Goal: Task Accomplishment & Management: Manage account settings

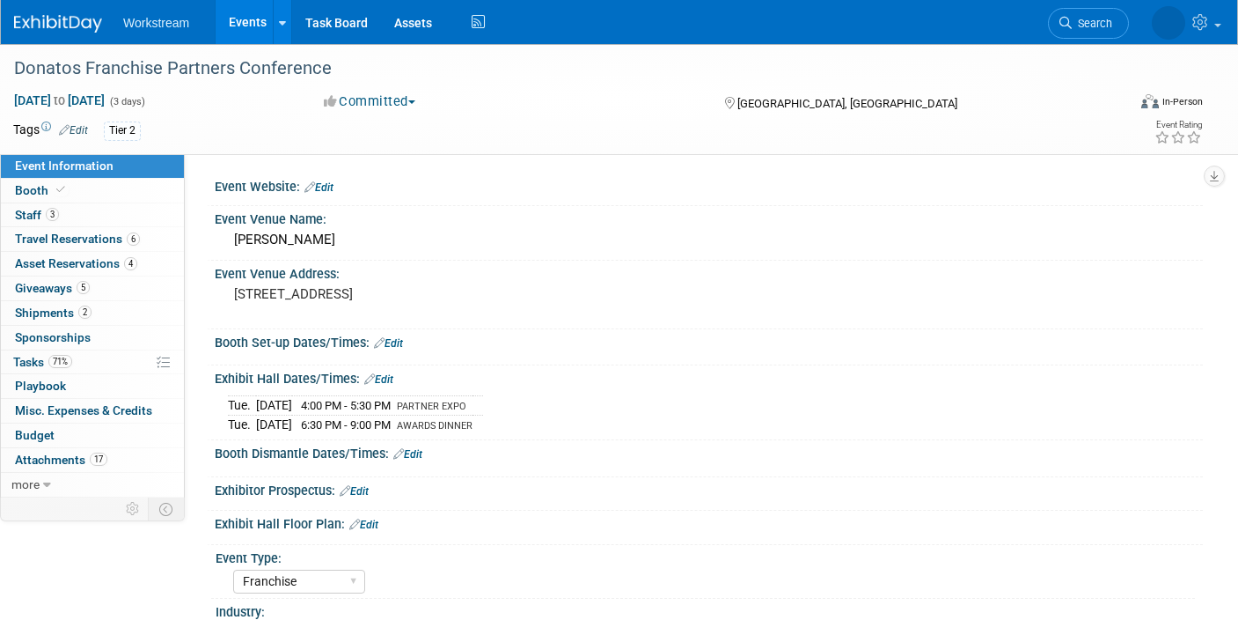
select select "Franchise"
select select "Restaurant"
select select "TBD"
select select "Tatia Meghdadi"
click at [246, 17] on link "Events" at bounding box center [248, 22] width 64 height 44
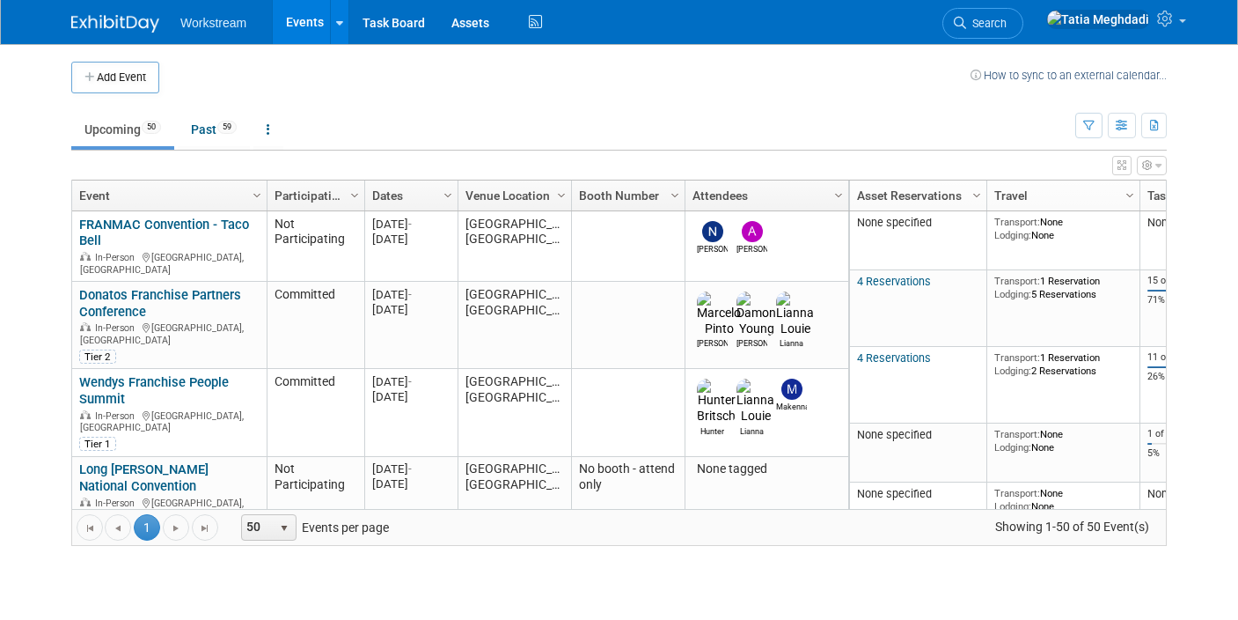
click at [135, 532] on link "Buffalo Wild Wings" at bounding box center [134, 540] width 110 height 16
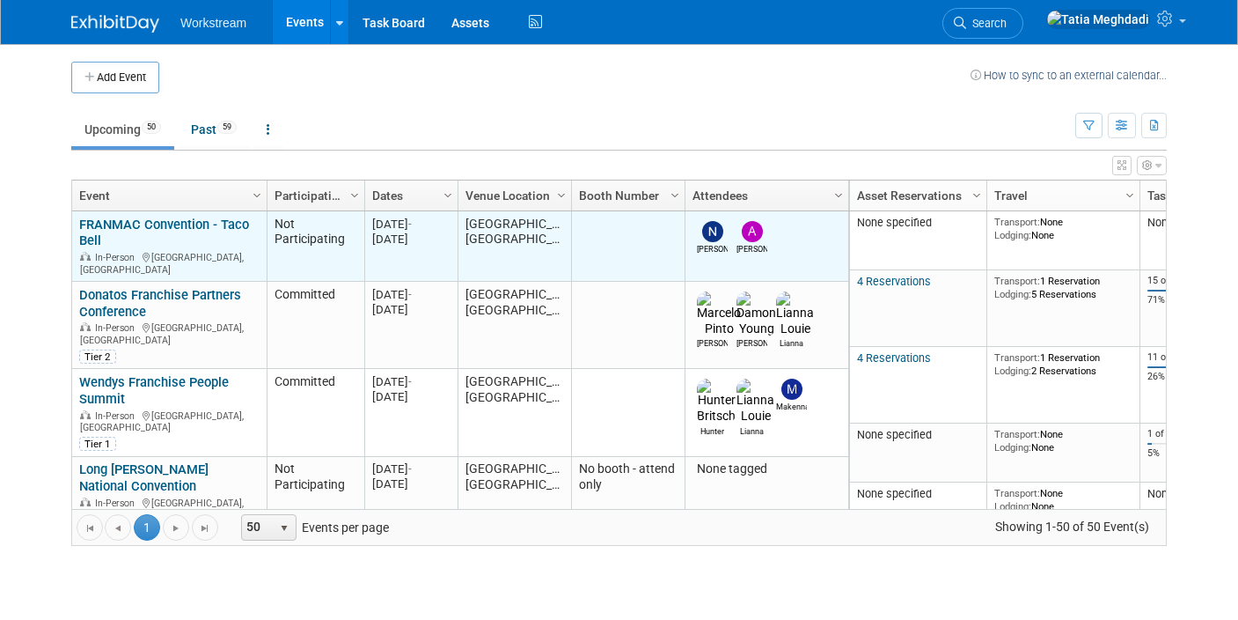
click at [100, 228] on link "FRANMAC Convention - Taco Bell" at bounding box center [164, 233] width 170 height 33
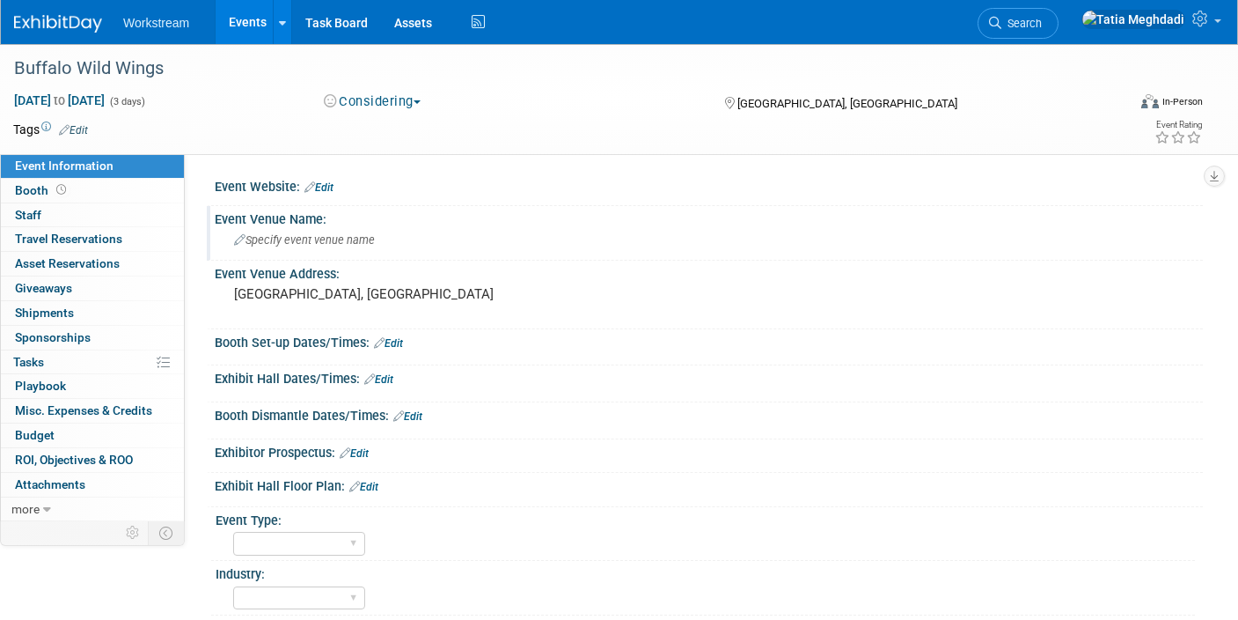
click at [308, 241] on span "Specify event venue name" at bounding box center [304, 239] width 141 height 13
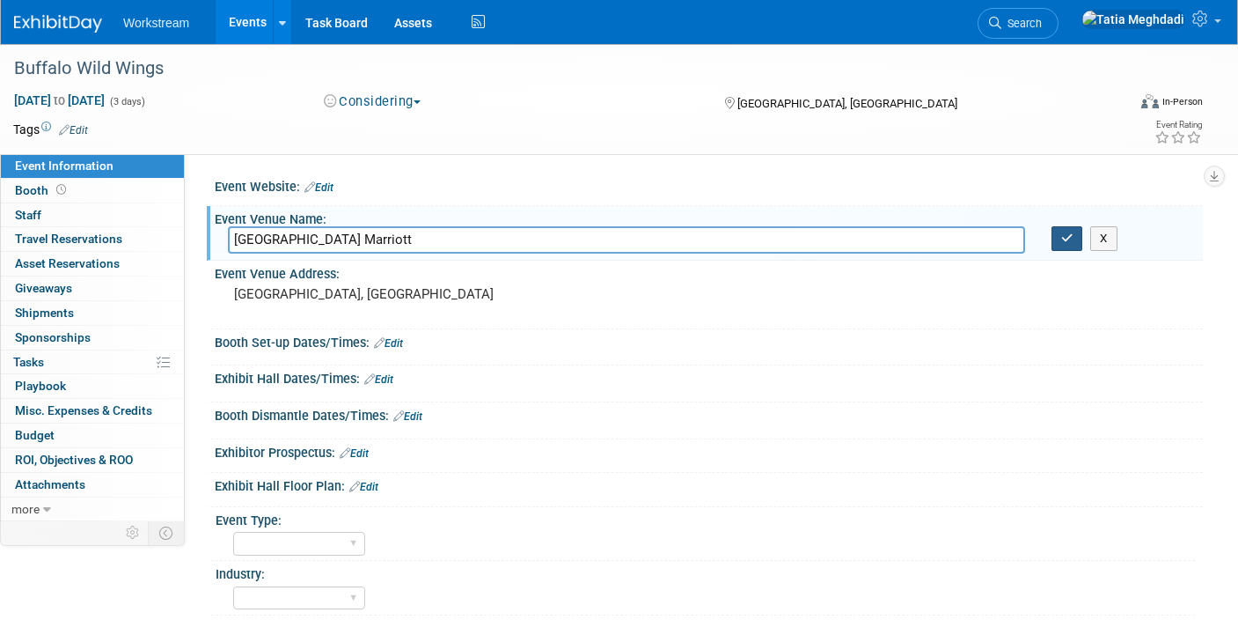
type input "Orlando World Center Marriott"
click at [1074, 237] on button "button" at bounding box center [1068, 238] width 32 height 25
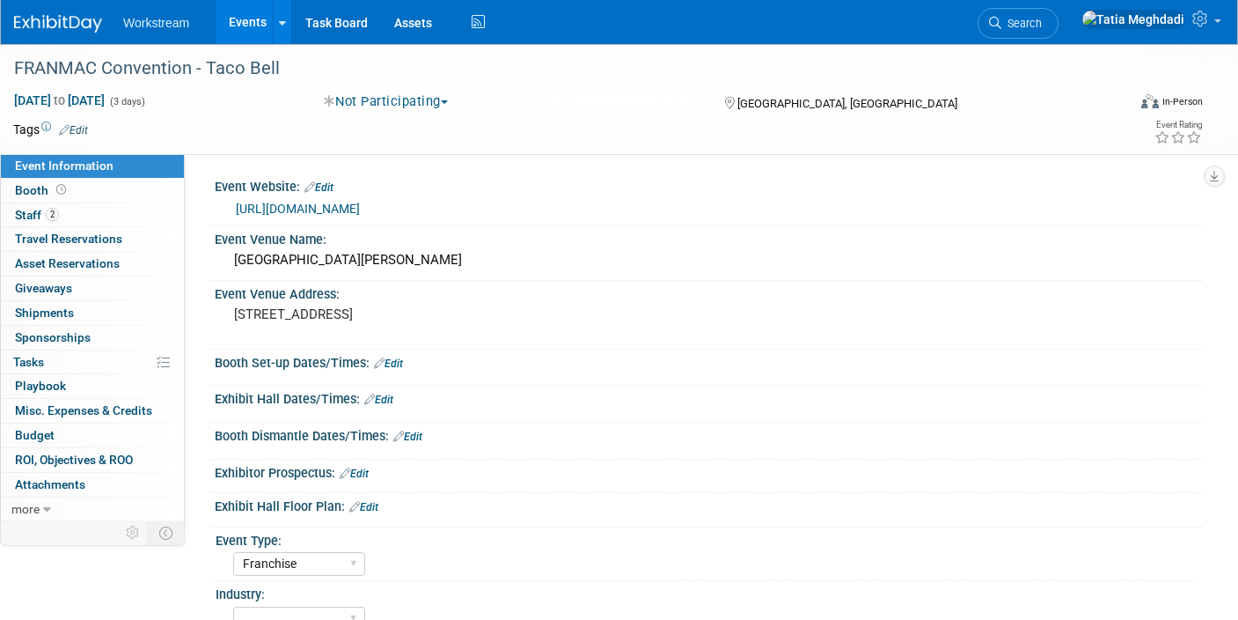
select select "Franchise"
select select "Tatia Meghdadi"
click at [106, 100] on span "Oct 6, 2025 to Oct 8, 2025" at bounding box center [59, 100] width 92 height 16
select select "9"
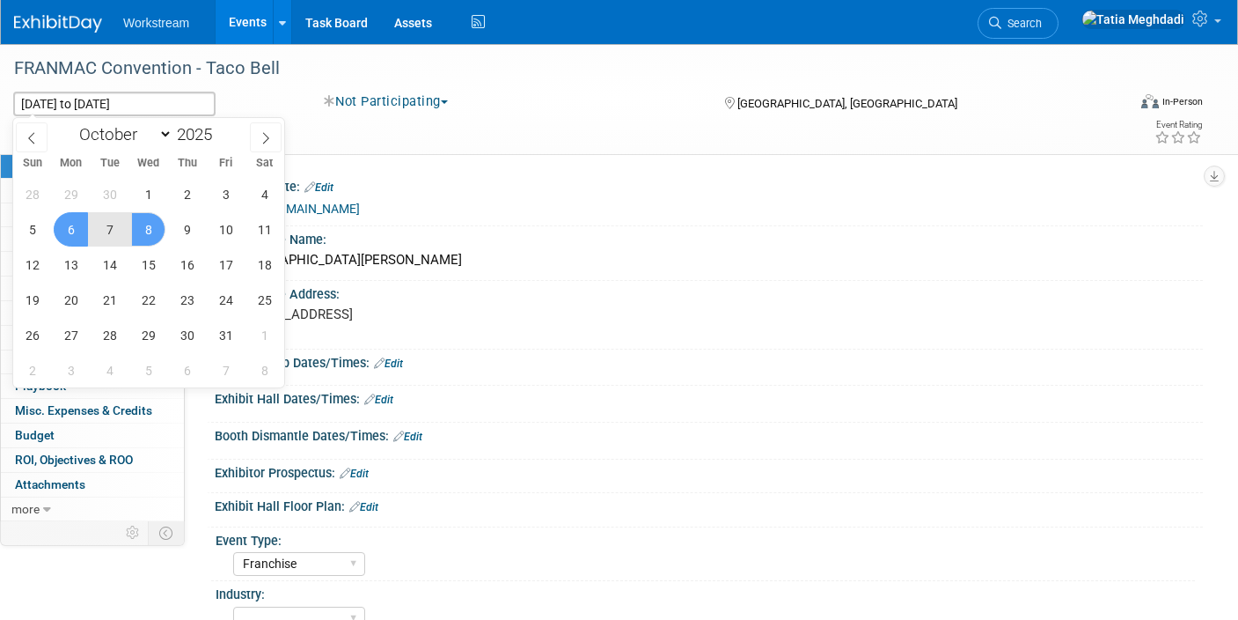
click at [114, 221] on span "7" at bounding box center [109, 229] width 34 height 34
type input "Oct 7, 2025"
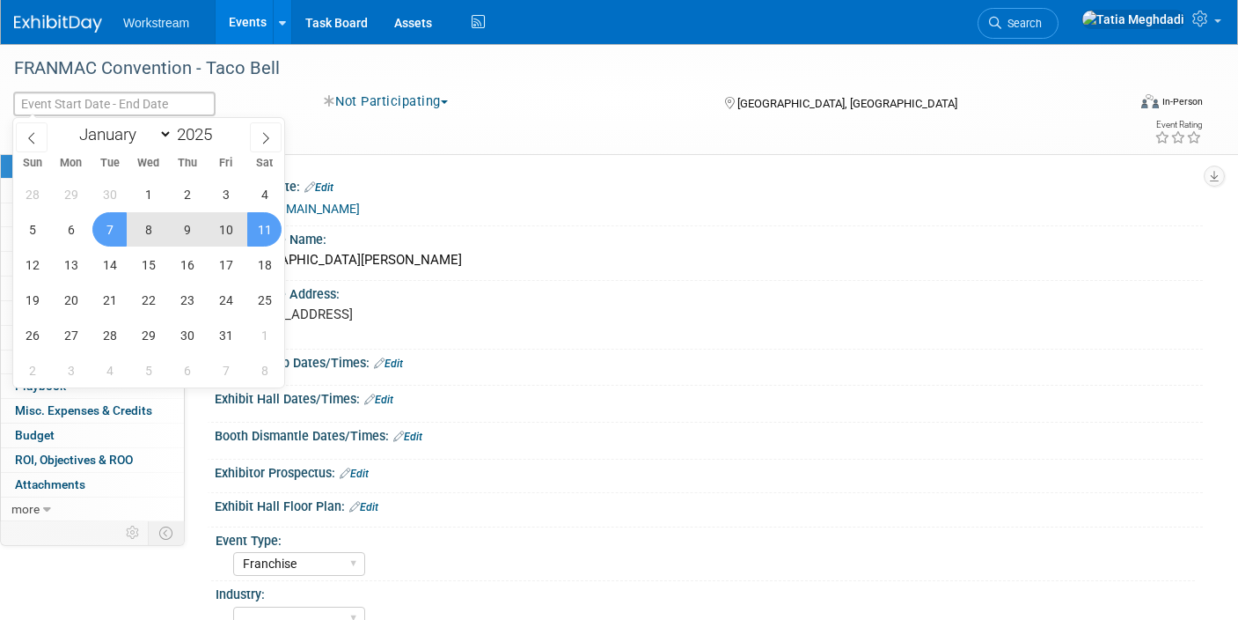
click at [246, 27] on link "Events" at bounding box center [248, 22] width 64 height 44
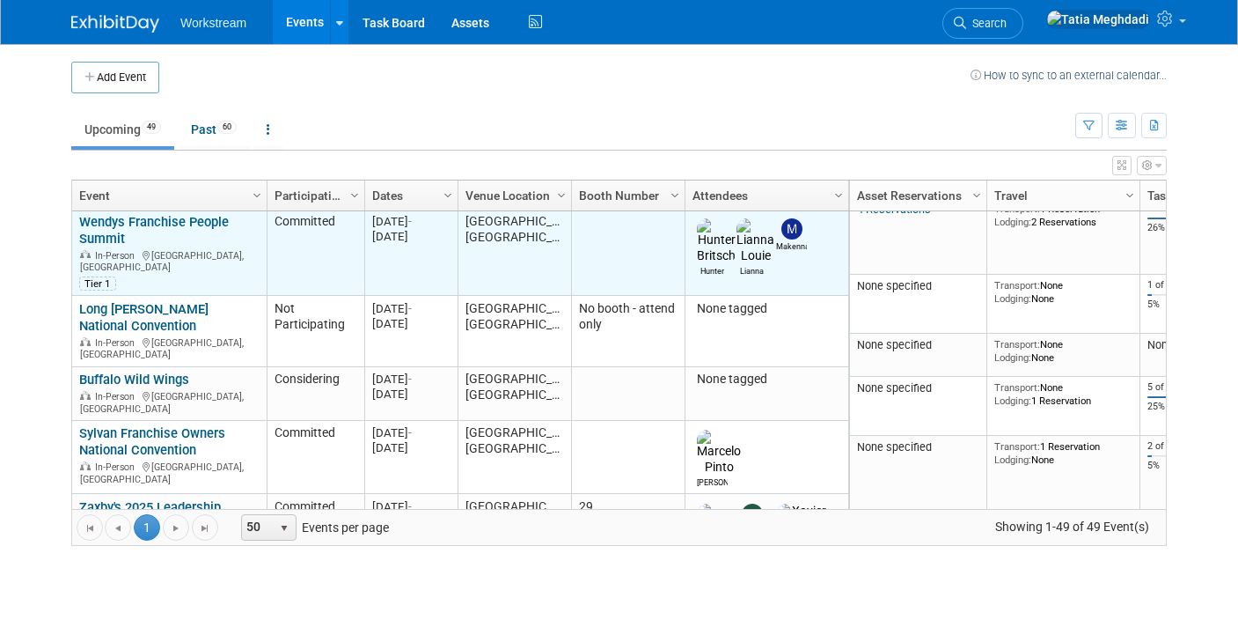
scroll to position [100, 0]
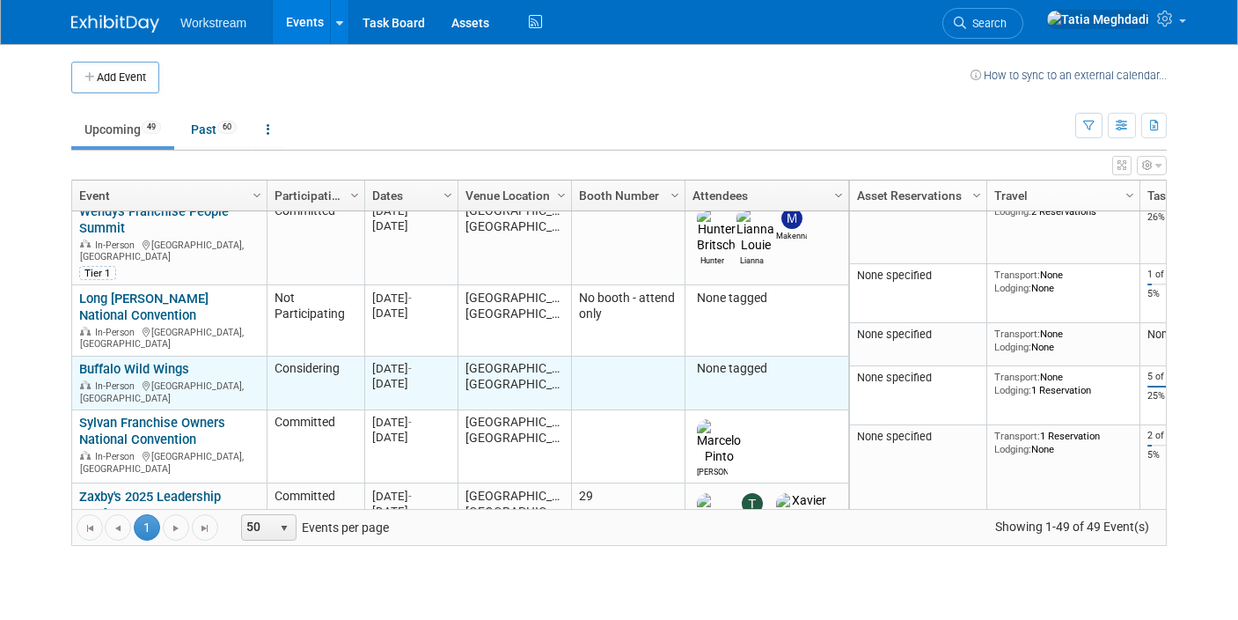
click at [155, 361] on link "Buffalo Wild Wings" at bounding box center [134, 369] width 110 height 16
click at [107, 361] on link "Buffalo Wild Wings" at bounding box center [134, 369] width 110 height 16
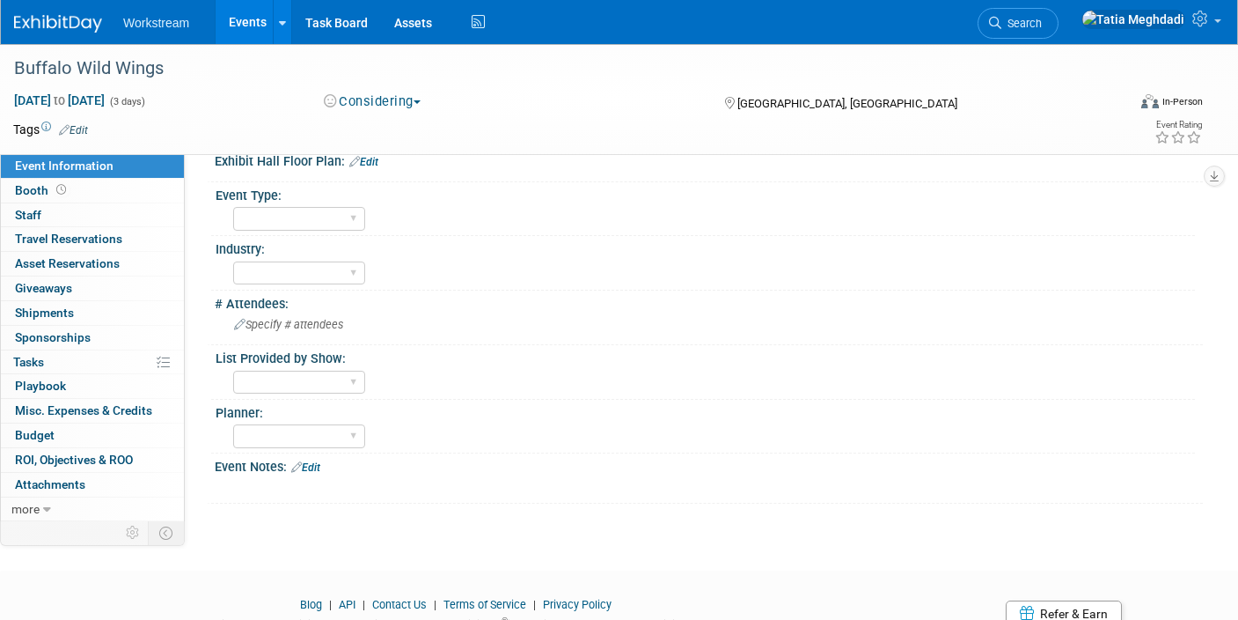
scroll to position [343, 0]
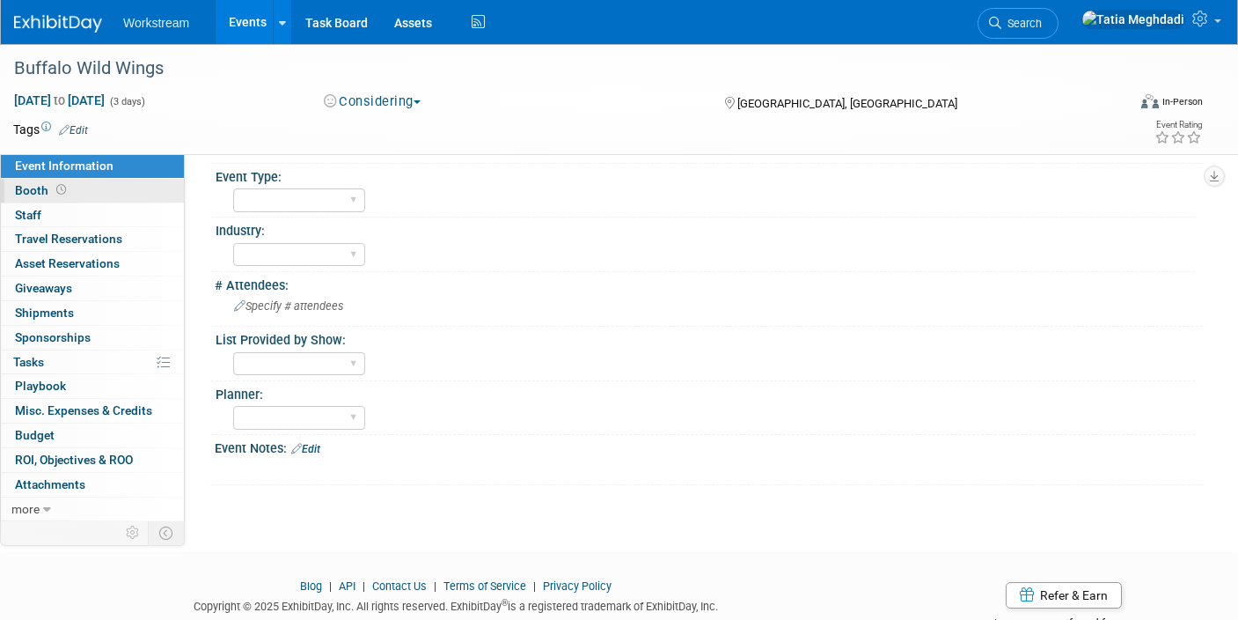
click at [33, 187] on span "Booth" at bounding box center [42, 190] width 55 height 14
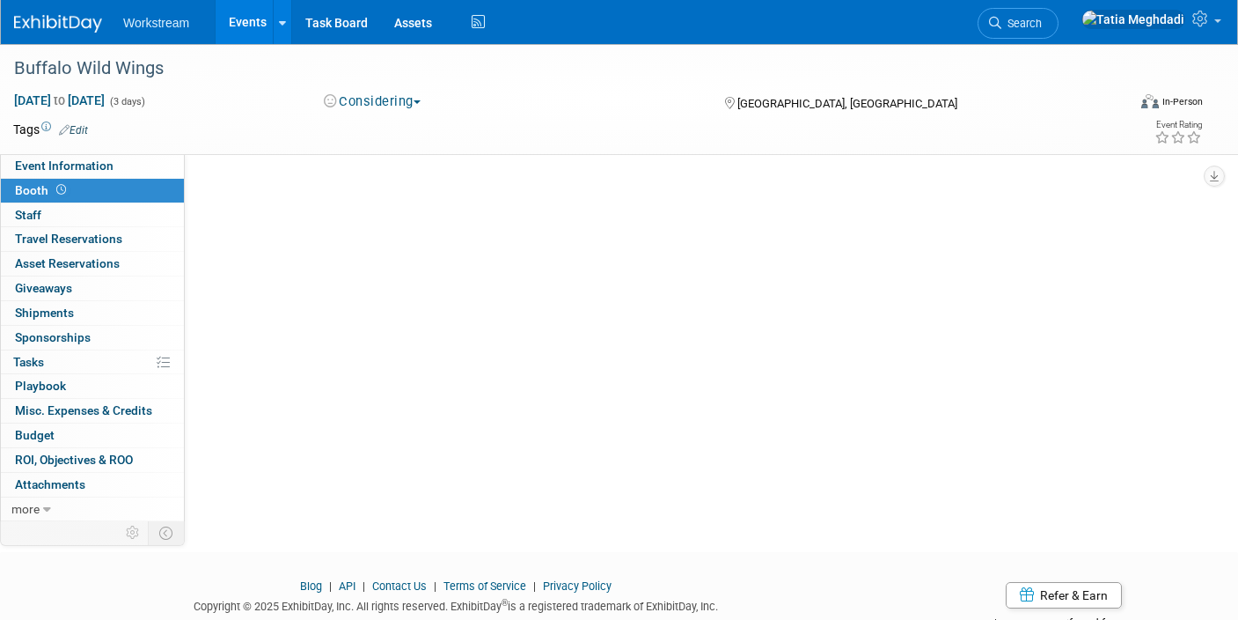
scroll to position [0, 0]
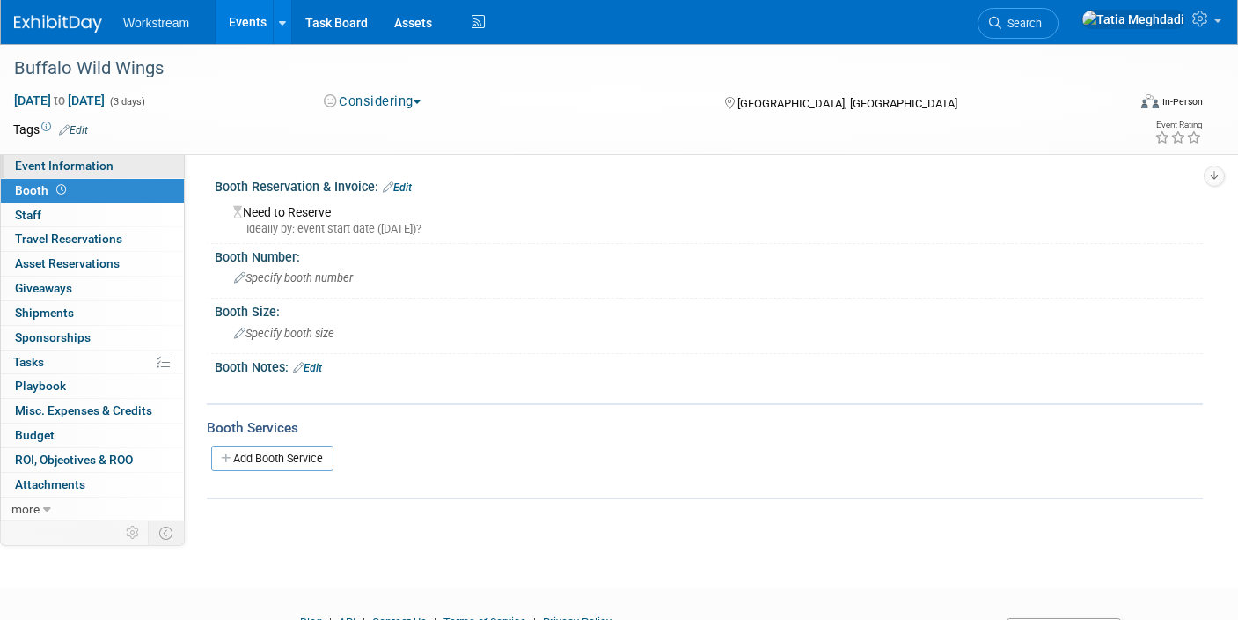
click at [91, 165] on span "Event Information" at bounding box center [64, 165] width 99 height 14
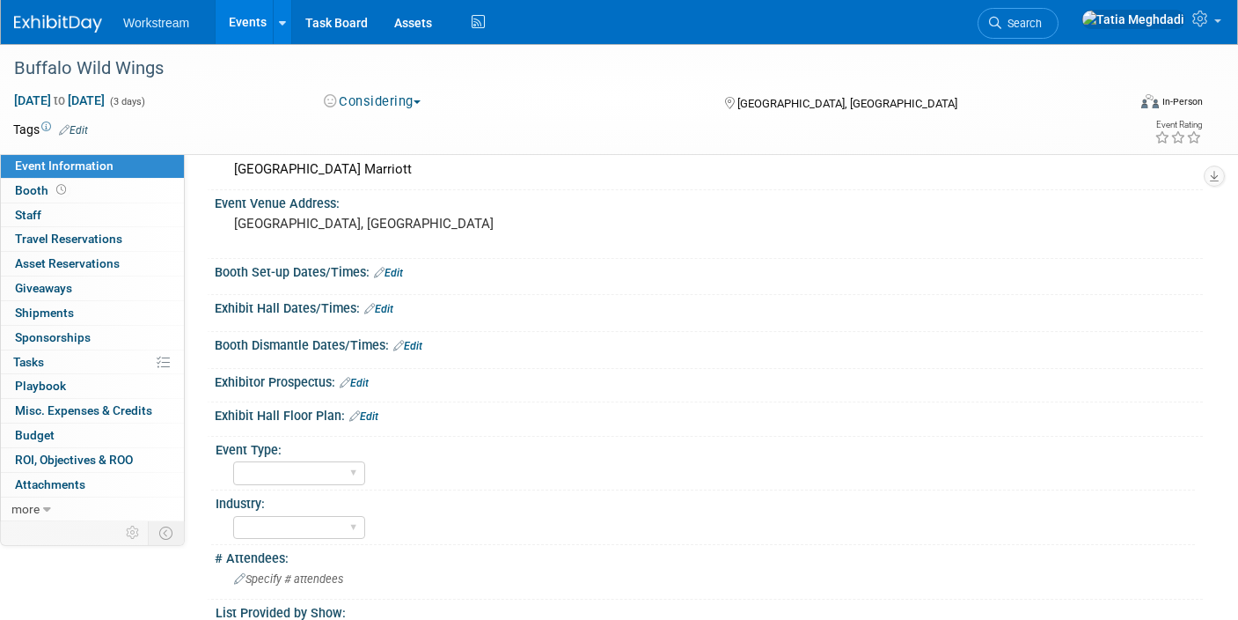
scroll to position [398, 0]
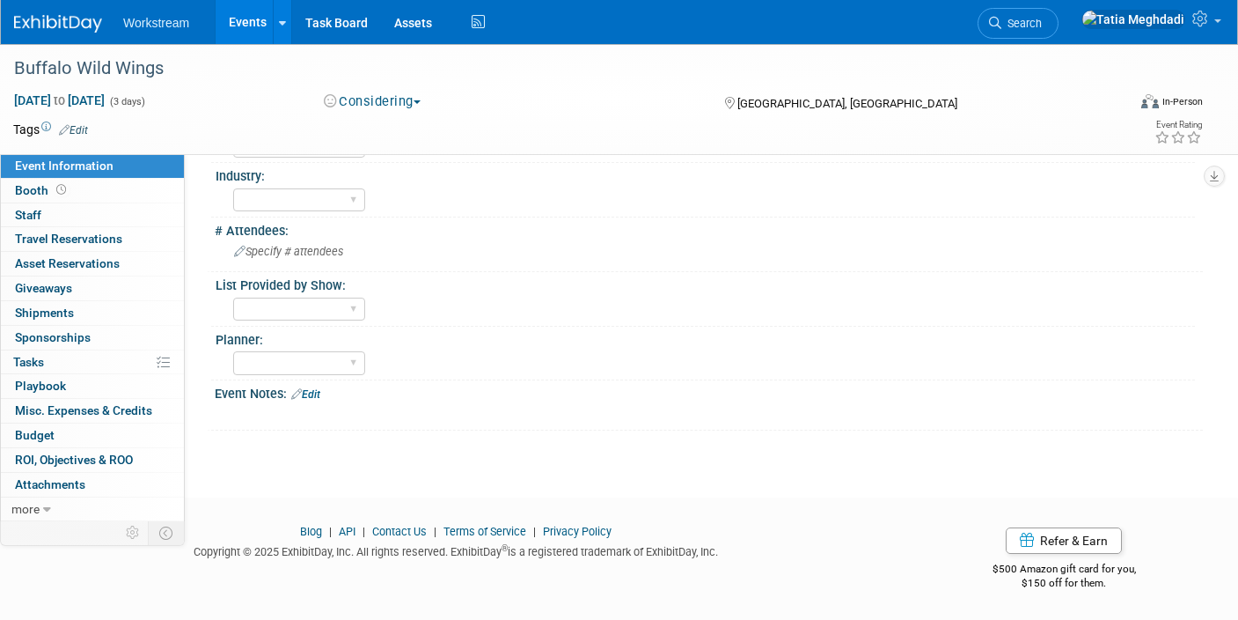
click at [320, 395] on link "Edit" at bounding box center [305, 394] width 29 height 12
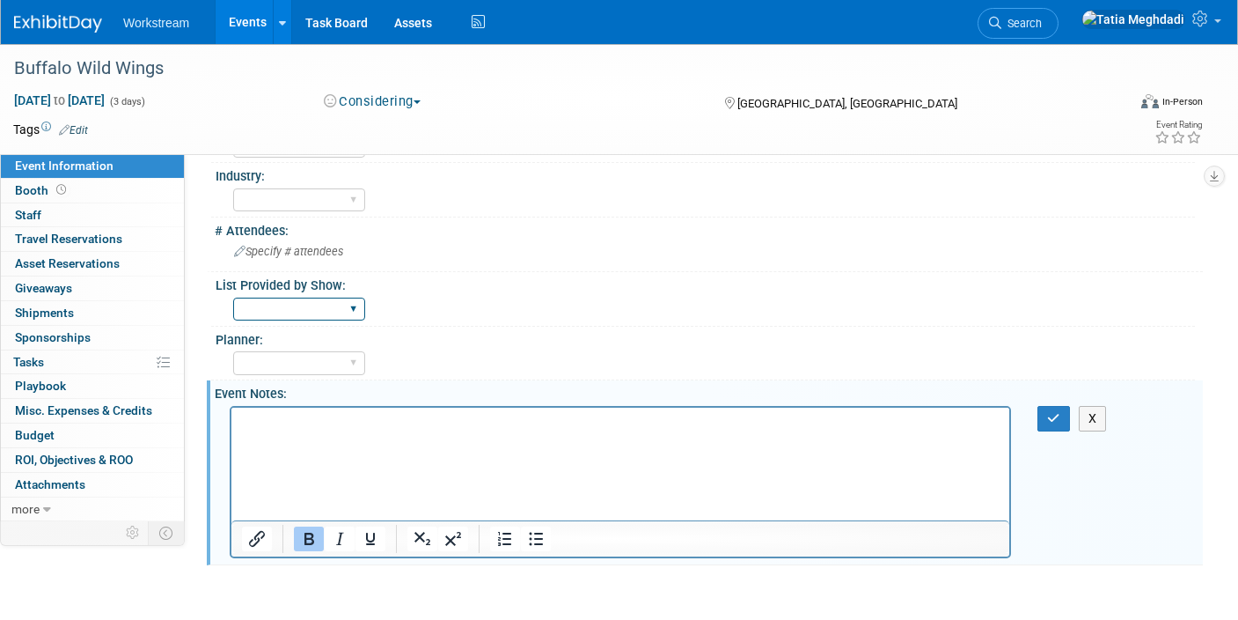
scroll to position [0, 0]
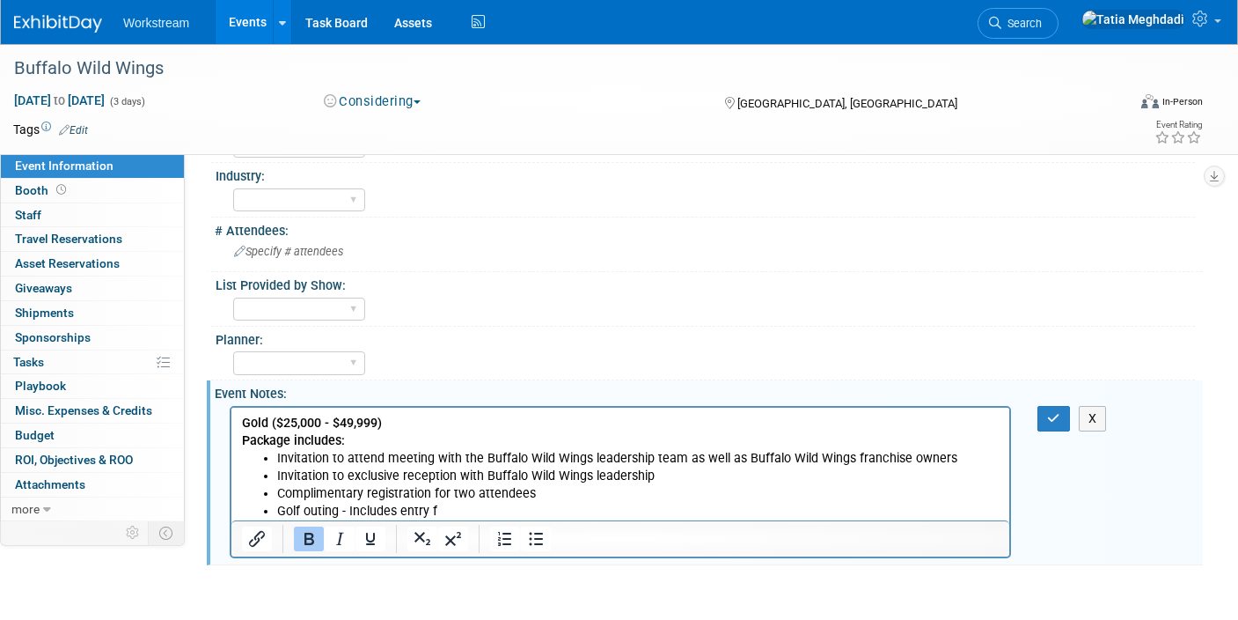
click at [400, 422] on p "Gold ($25,000 - $49,999)" at bounding box center [621, 423] width 758 height 18
click at [279, 423] on b "Gold ($25,000" at bounding box center [281, 422] width 79 height 15
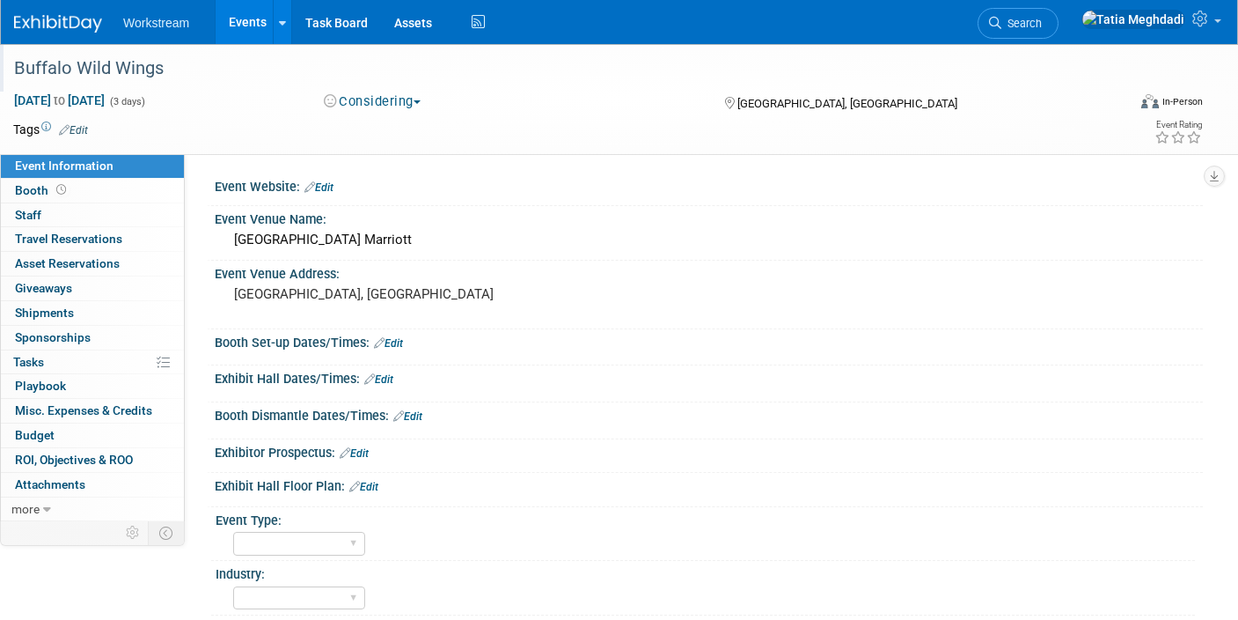
click at [169, 75] on div "Buffalo Wild Wings" at bounding box center [555, 69] width 1094 height 32
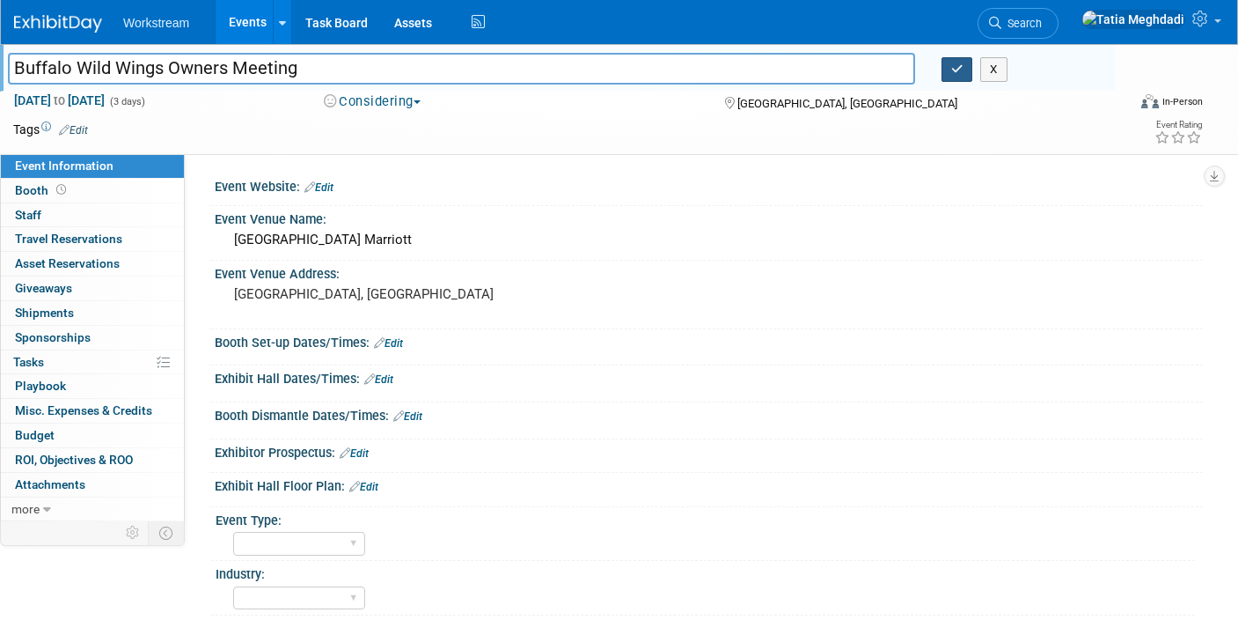
type input "Buffalo Wild Wings Owners Meeting"
click at [954, 70] on icon "button" at bounding box center [958, 68] width 12 height 11
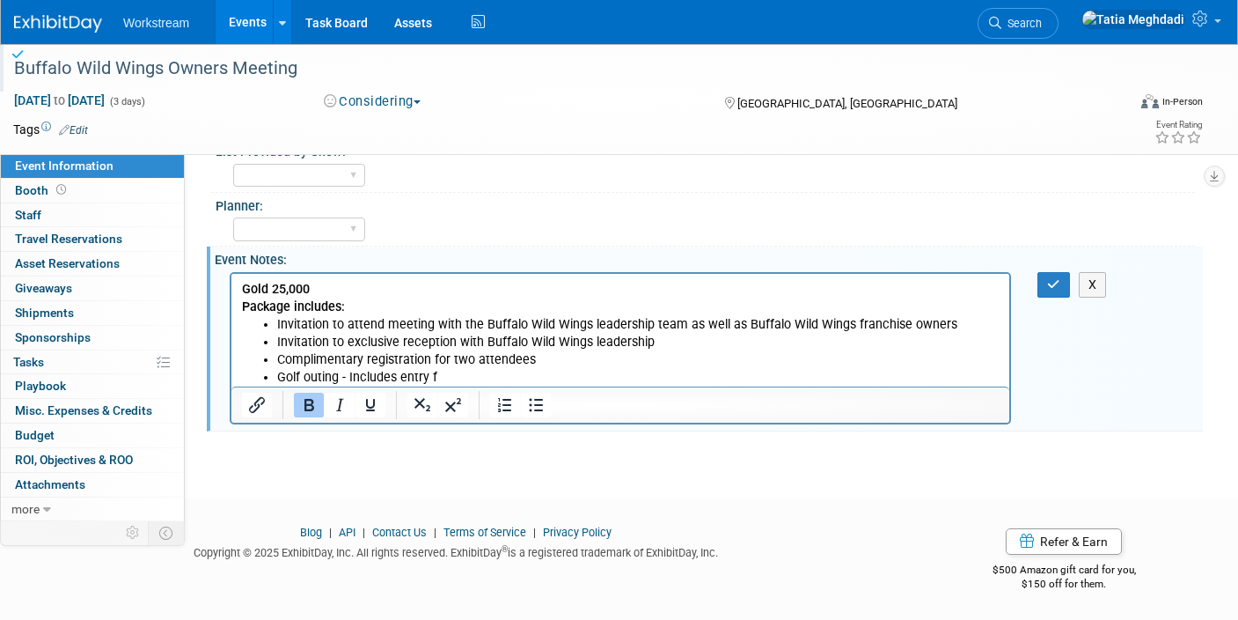
scroll to position [533, 0]
click at [1048, 281] on icon "button" at bounding box center [1053, 283] width 13 height 12
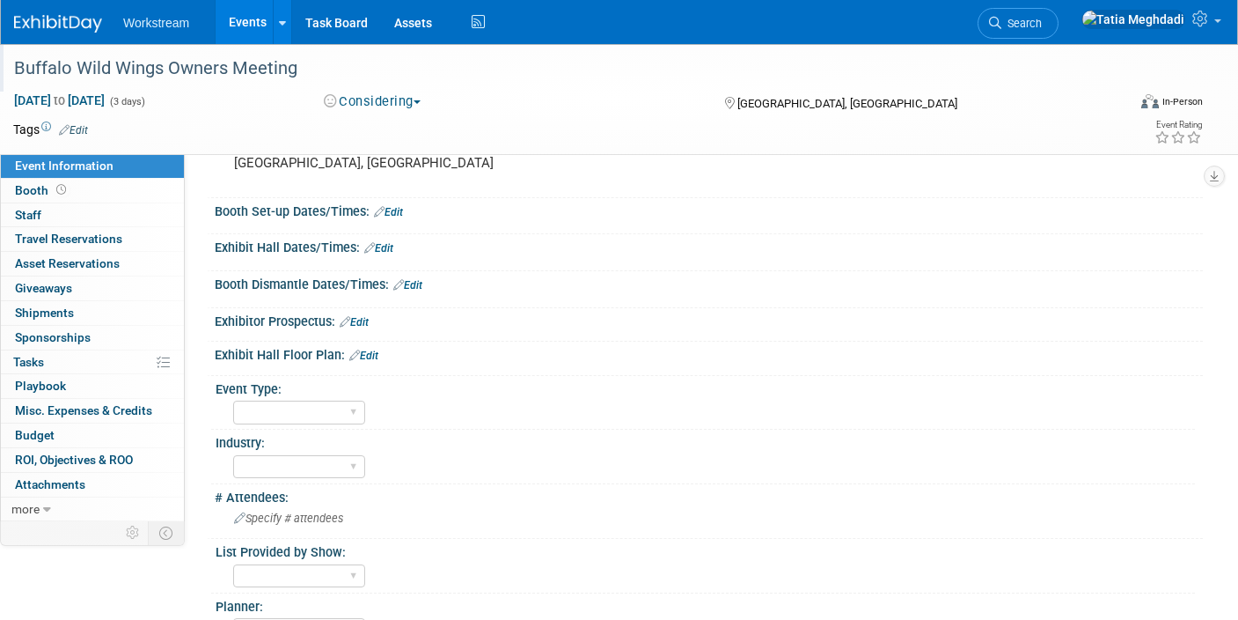
scroll to position [52, 0]
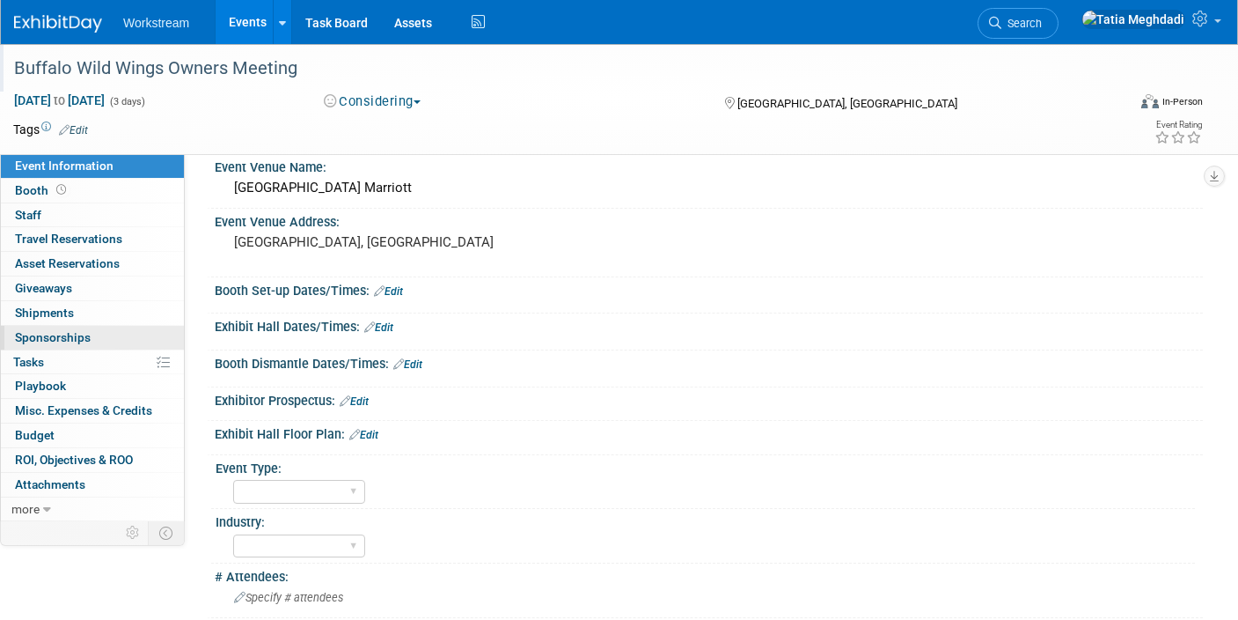
click at [56, 338] on span "Sponsorships 0" at bounding box center [53, 337] width 76 height 14
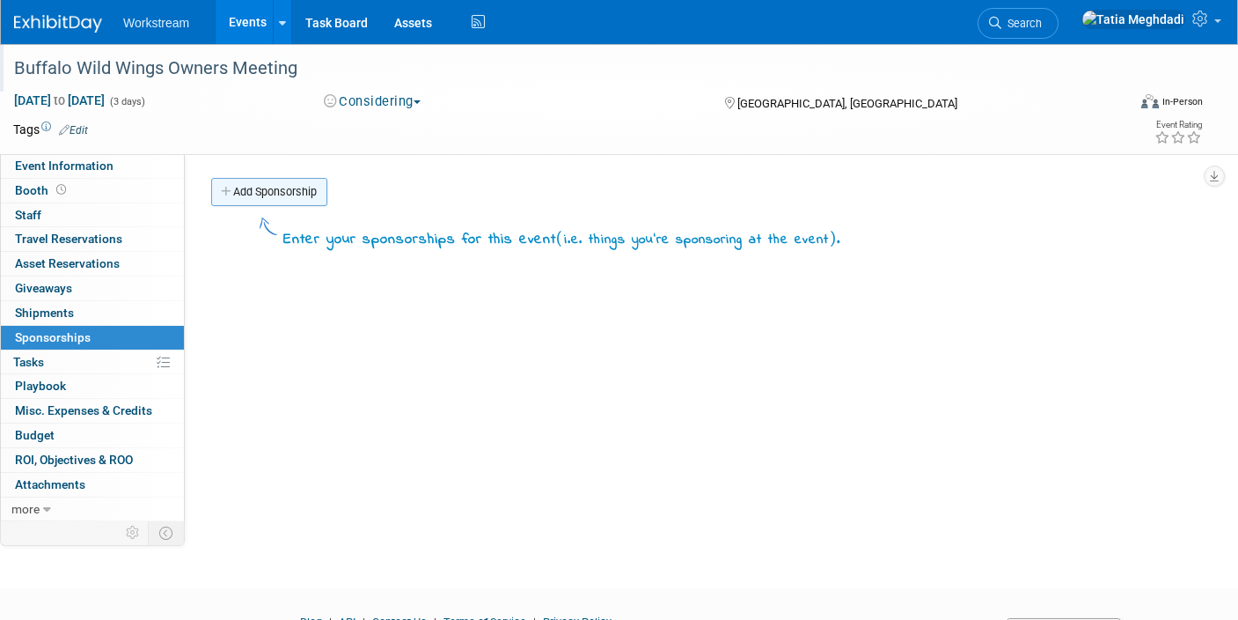
click at [272, 189] on link "Add Sponsorship" at bounding box center [269, 192] width 116 height 28
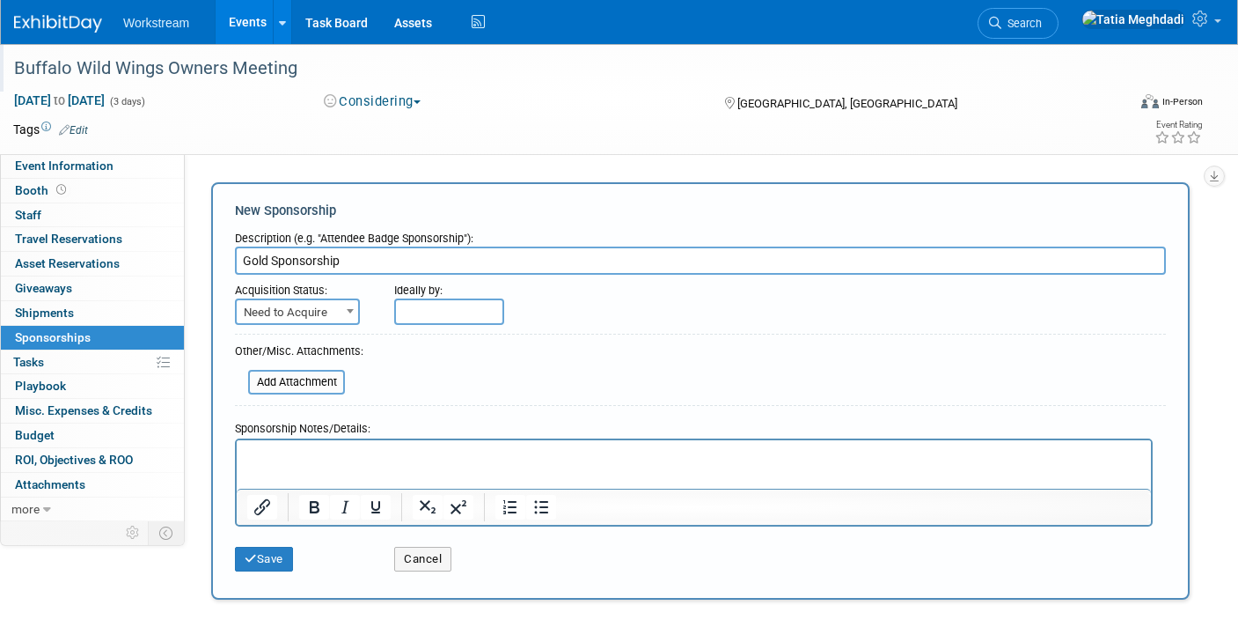
type input "Gold Sponsorship"
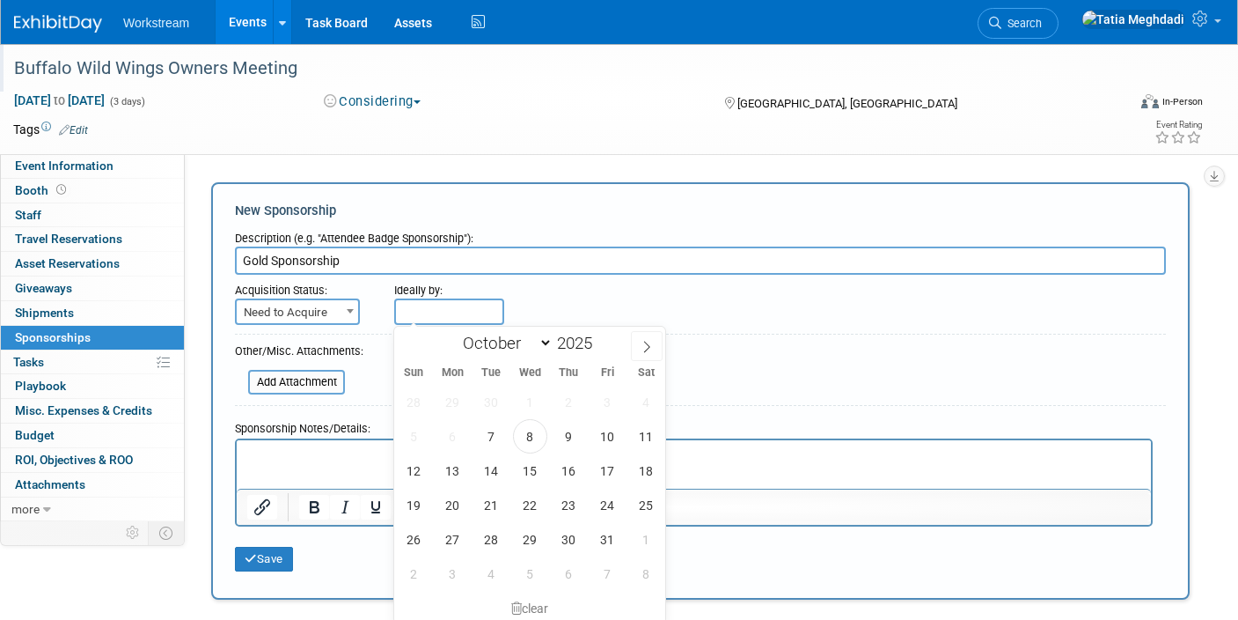
click at [438, 311] on input "text" at bounding box center [449, 311] width 110 height 26
click at [540, 439] on span "8" at bounding box center [530, 436] width 34 height 34
type input "[DATE]"
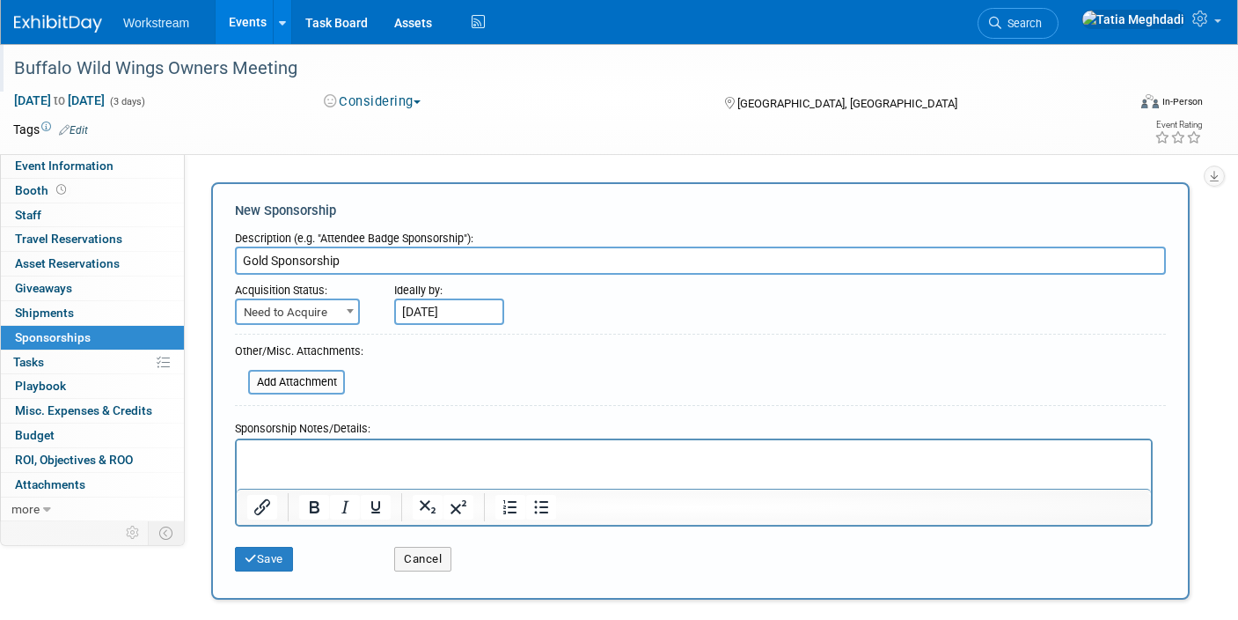
click at [285, 459] on p "Rich Text Area. Press ALT-0 for help." at bounding box center [694, 455] width 894 height 18
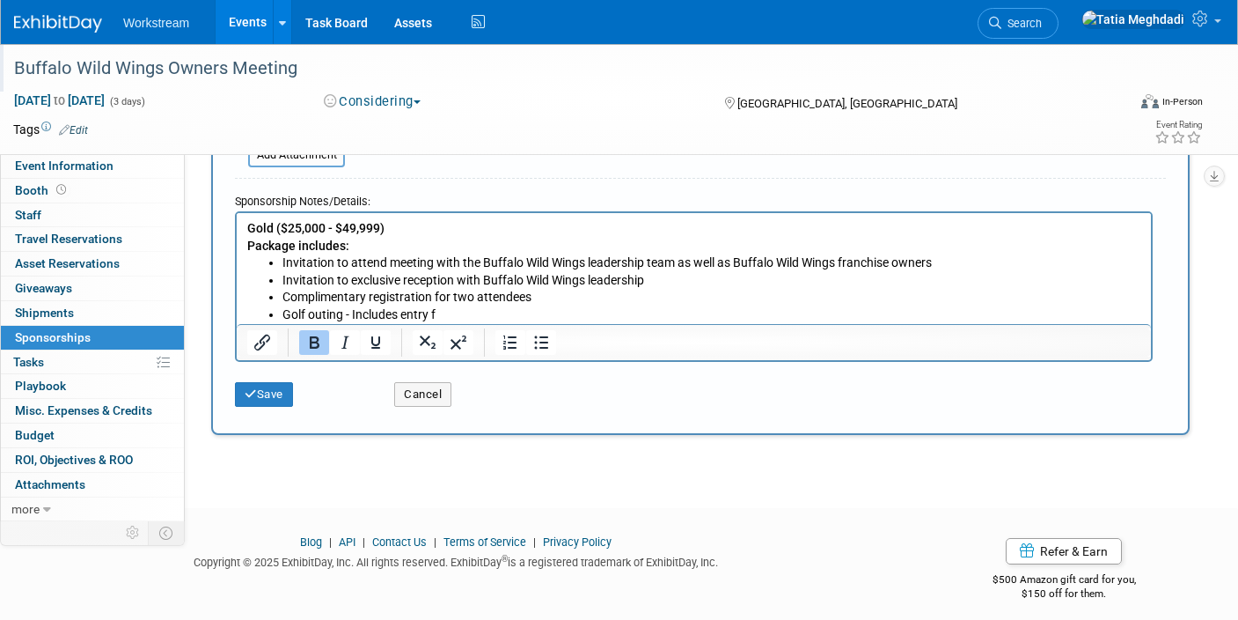
scroll to position [239, 0]
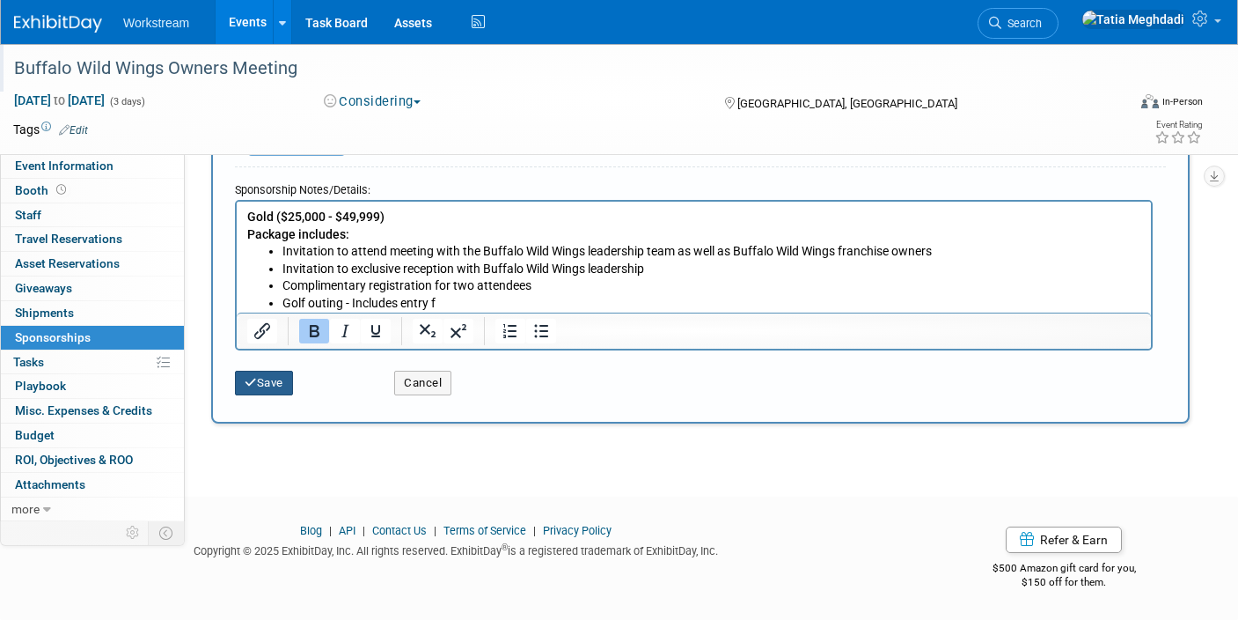
click at [263, 379] on button "Save" at bounding box center [264, 383] width 58 height 25
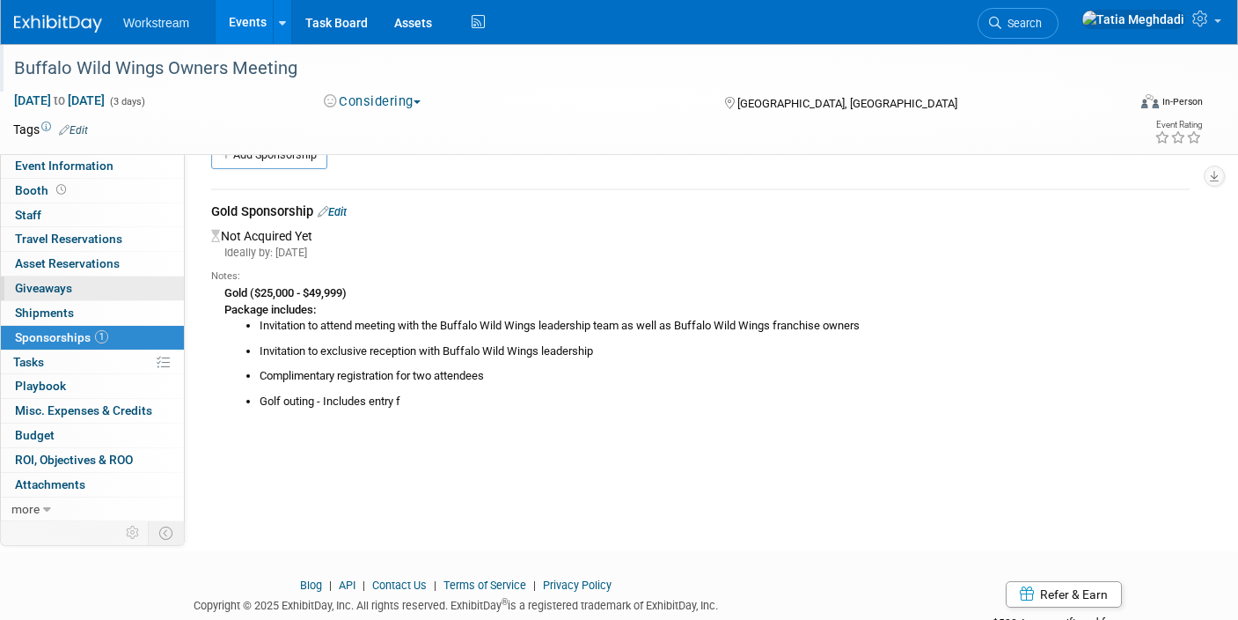
scroll to position [0, 0]
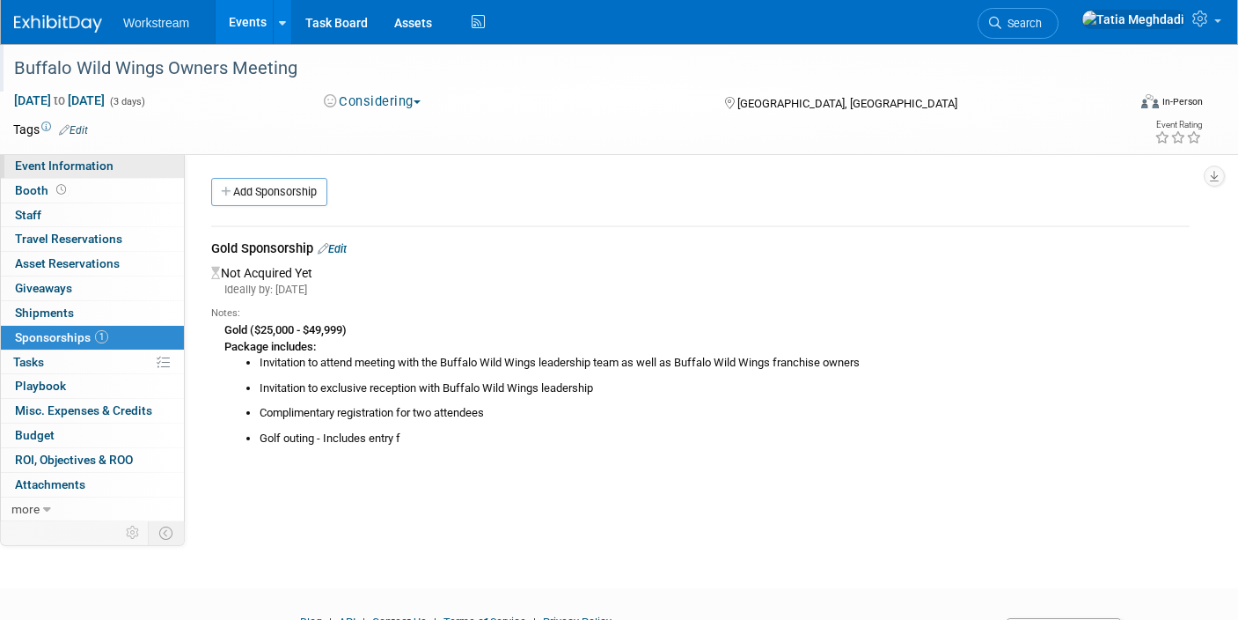
click at [66, 167] on span "Event Information" at bounding box center [64, 165] width 99 height 14
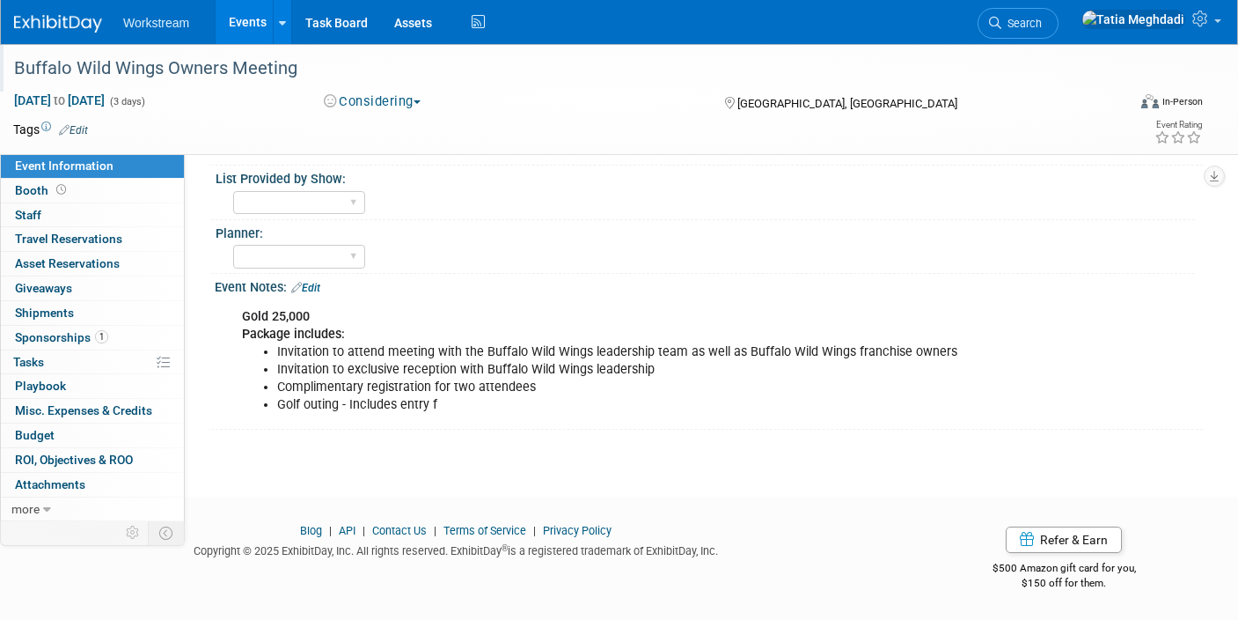
scroll to position [504, 0]
click at [421, 412] on li "Golf outing - Includes entry f" at bounding box center [639, 405] width 724 height 18
click at [459, 409] on li "Golf outing - Includes entry f" at bounding box center [639, 405] width 724 height 18
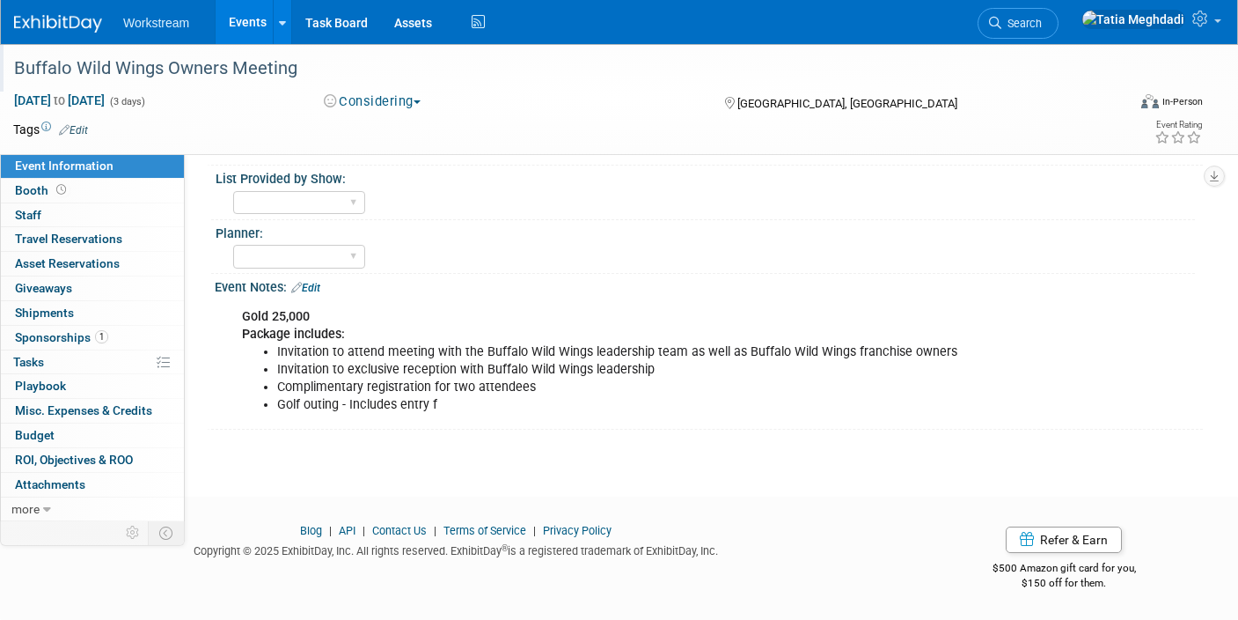
click at [450, 393] on li "Complimentary registration for two attendees" at bounding box center [639, 387] width 724 height 18
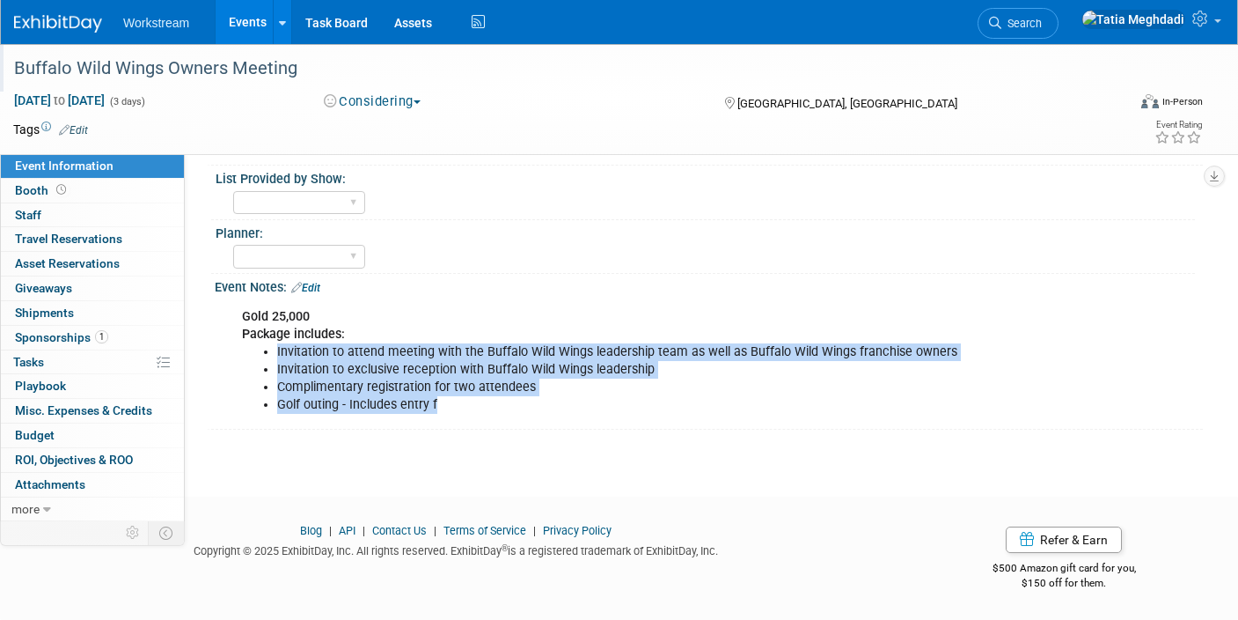
drag, startPoint x: 454, startPoint y: 401, endPoint x: 253, endPoint y: 353, distance: 207.3
click at [253, 353] on div "Gold 25,000 Package includes: Invitation to attend meeting with the Buffalo Wil…" at bounding box center [621, 360] width 782 height 123
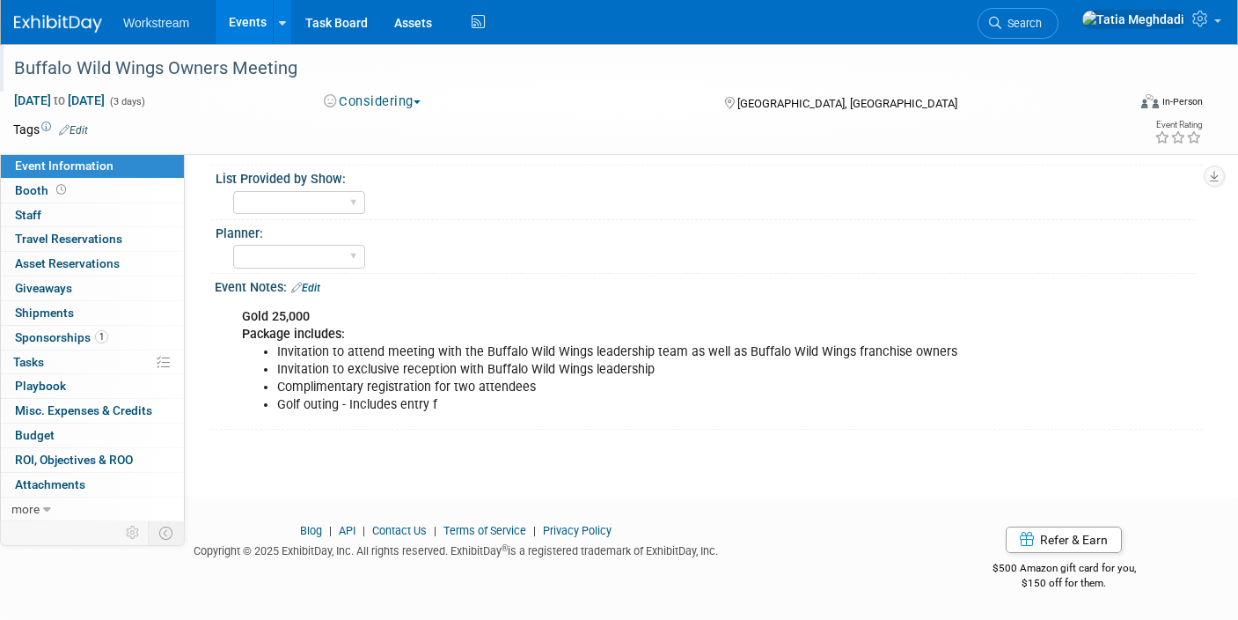
click at [759, 201] on div "Yes No TBD" at bounding box center [714, 201] width 962 height 28
click at [669, 346] on li "Invitation to attend meeting with the Buffalo Wild Wings leadership team as wel…" at bounding box center [639, 352] width 724 height 18
click at [320, 291] on link "Edit" at bounding box center [305, 288] width 29 height 12
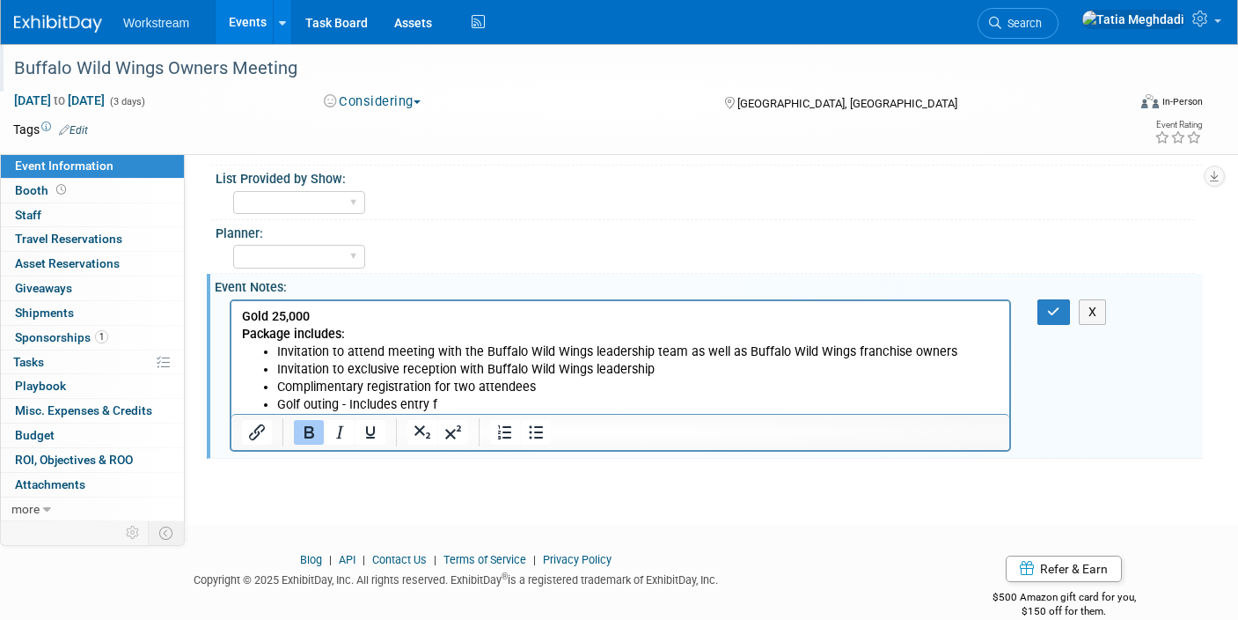
scroll to position [0, 0]
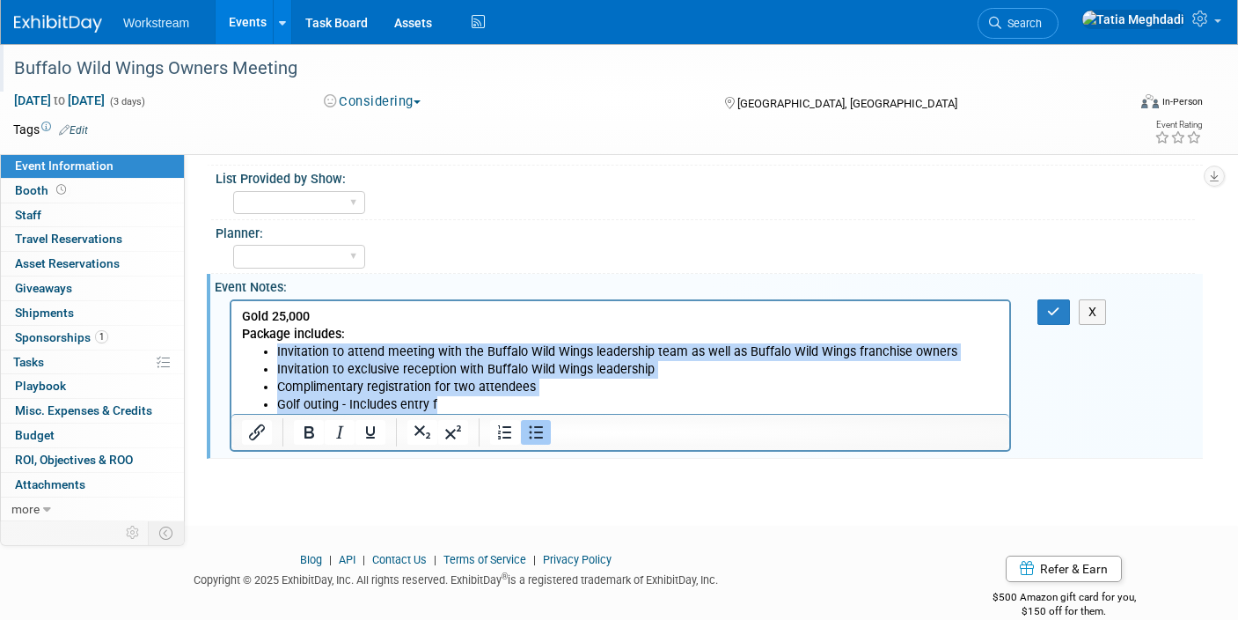
drag, startPoint x: 455, startPoint y: 396, endPoint x: 253, endPoint y: 353, distance: 207.0
click at [253, 353] on body "Gold 25,000 Package includes: Invitation to attend meeting with the Buffalo Wil…" at bounding box center [621, 360] width 760 height 106
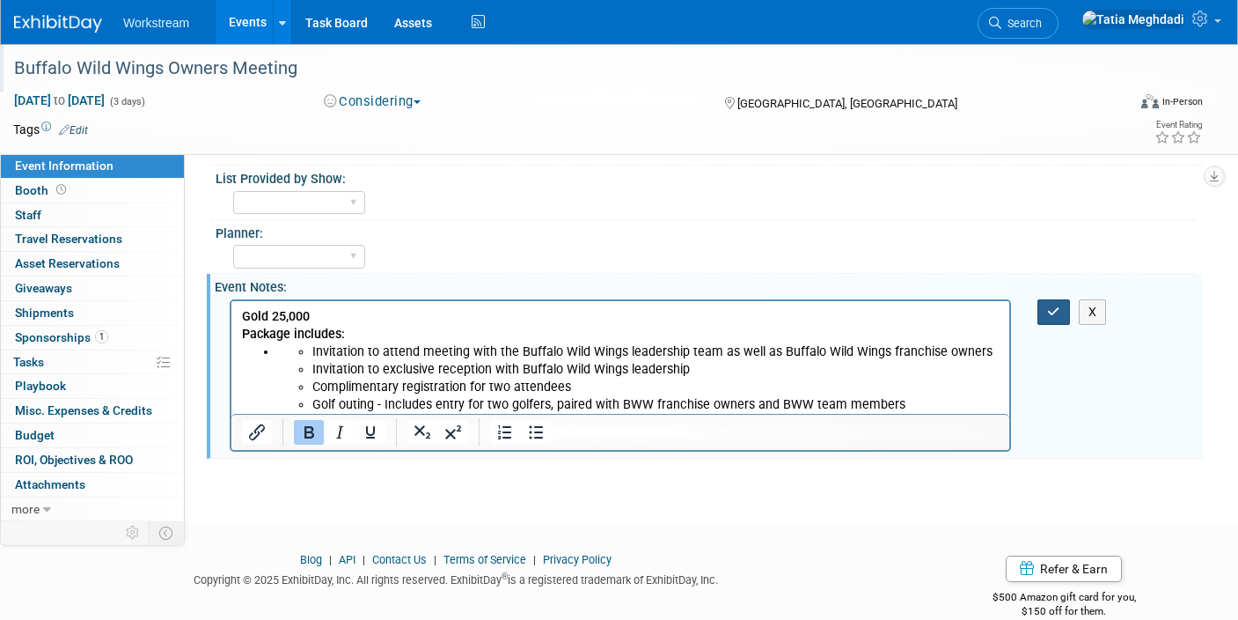
click at [1052, 312] on icon "button" at bounding box center [1053, 311] width 13 height 12
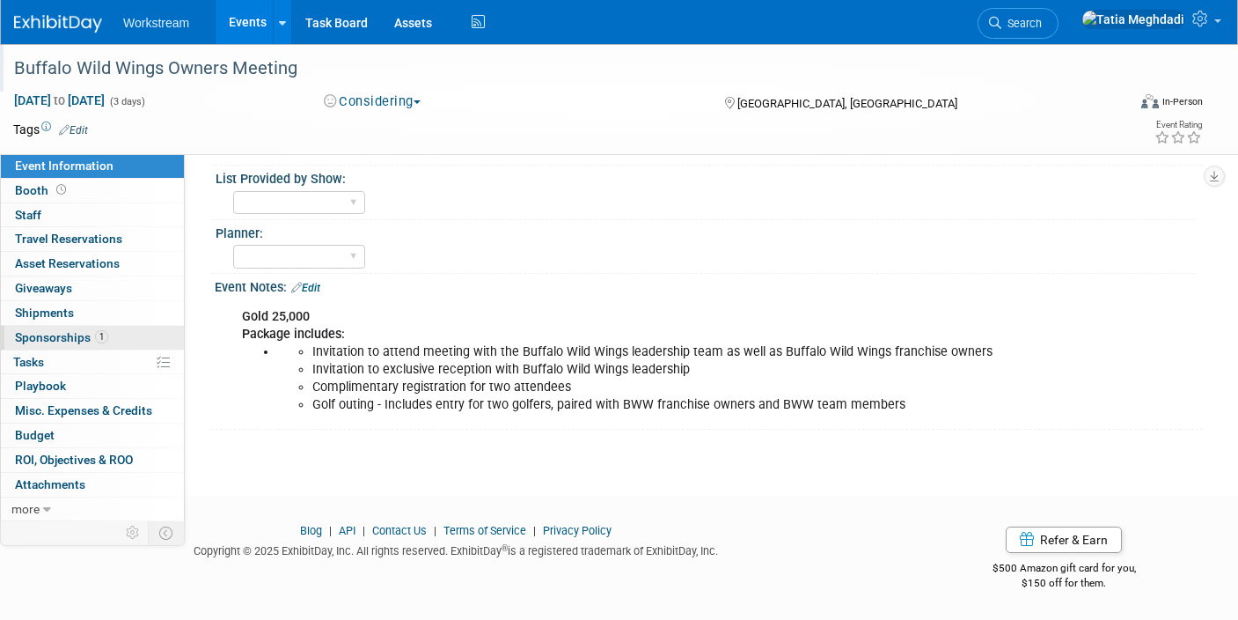
click at [54, 327] on link "1 Sponsorships 1" at bounding box center [92, 338] width 183 height 24
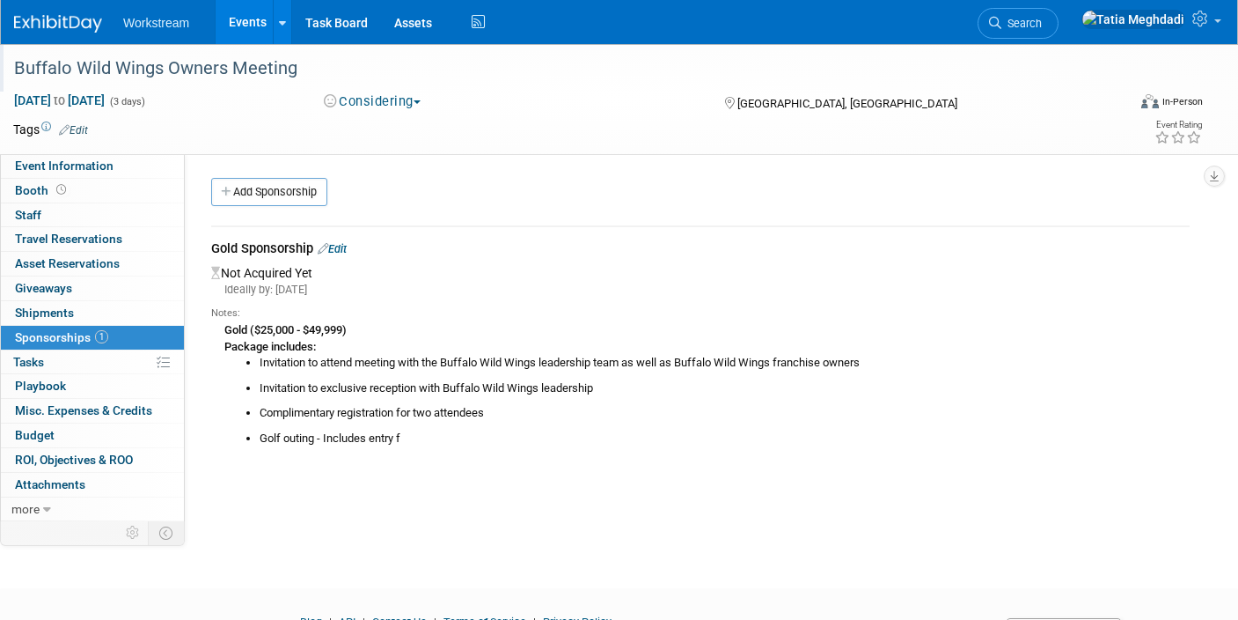
click at [613, 392] on li "Invitation to exclusive reception with Buffalo Wild Wings leadership" at bounding box center [725, 388] width 930 height 17
click at [618, 357] on li "Invitation to attend meeting with the Buffalo Wild Wings leadership team as wel…" at bounding box center [725, 363] width 930 height 17
click at [342, 246] on link "Edit" at bounding box center [332, 248] width 29 height 13
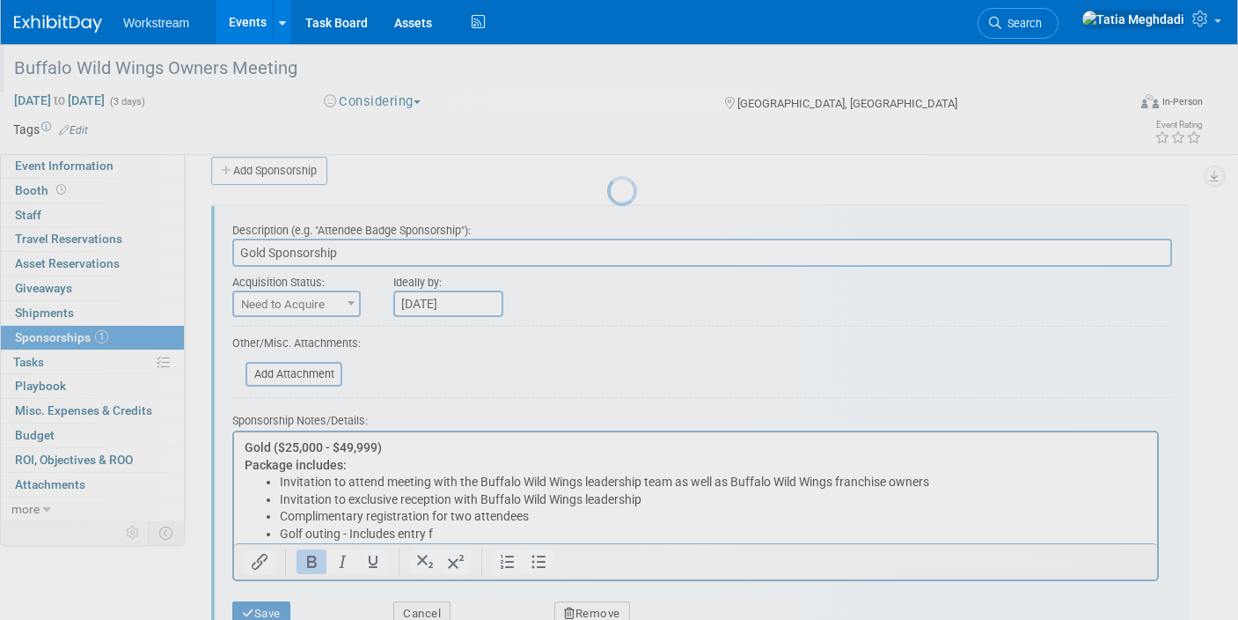
scroll to position [26, 0]
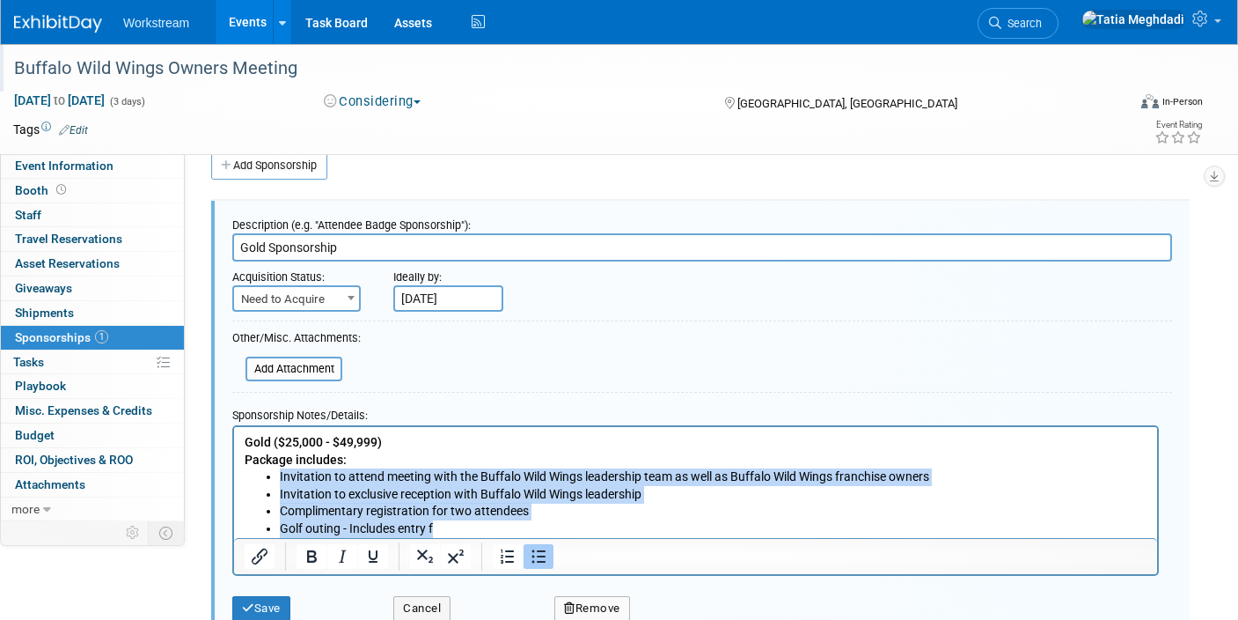
drag, startPoint x: 457, startPoint y: 519, endPoint x: 231, endPoint y: 479, distance: 229.8
click at [234, 479] on html "Gold ($25,000 - $49,999) Package includes: Invitation to attend meeting with th…" at bounding box center [695, 481] width 923 height 111
paste body "Rich Text Area. Press ALT-0 for help."
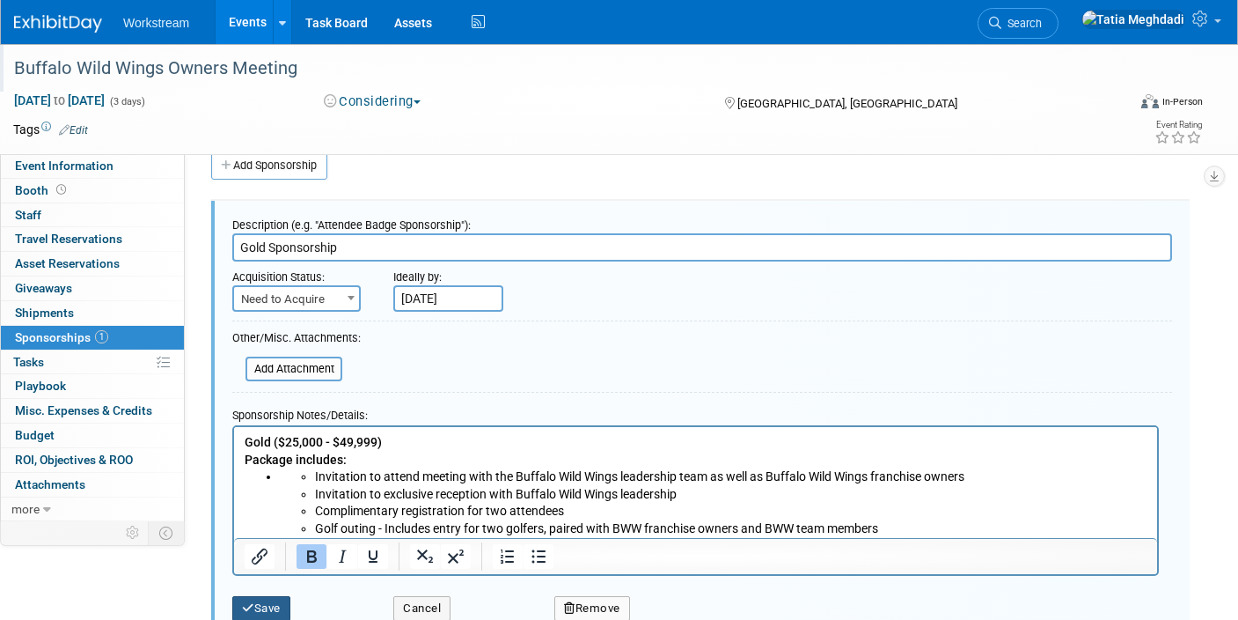
click at [265, 605] on button "Save" at bounding box center [261, 608] width 58 height 25
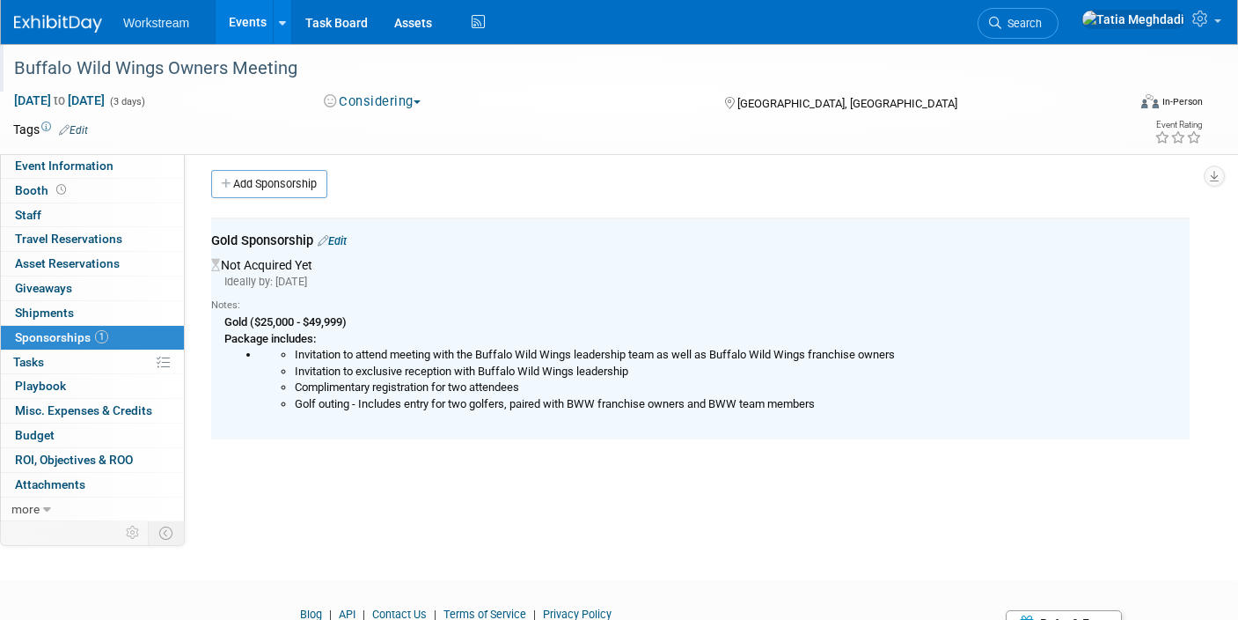
scroll to position [0, 0]
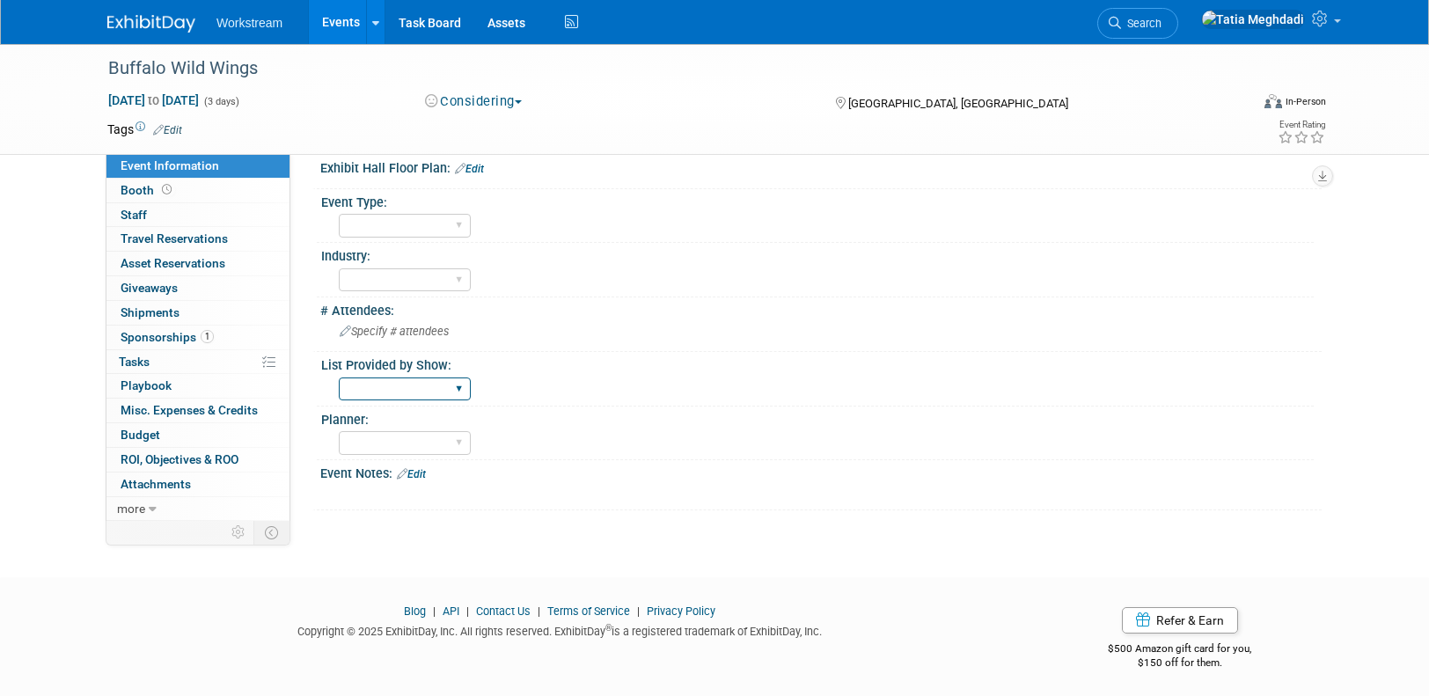
scroll to position [322, 0]
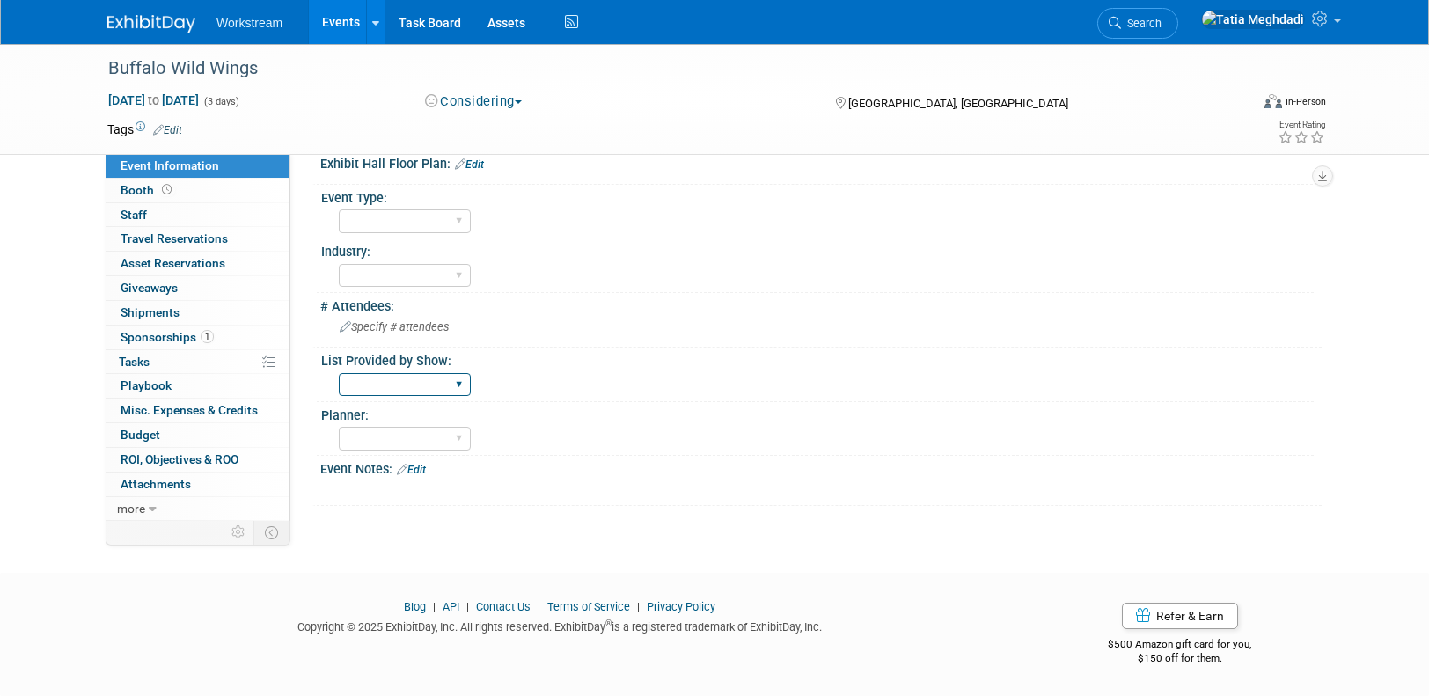
click at [383, 378] on select "Yes No TBD" at bounding box center [405, 385] width 132 height 24
select select "No"
click at [339, 373] on select "Yes No TBD" at bounding box center [405, 385] width 132 height 24
click at [388, 435] on select "[PERSON_NAME] [PERSON_NAME] [PERSON_NAME]" at bounding box center [405, 439] width 132 height 24
select select "[PERSON_NAME]"
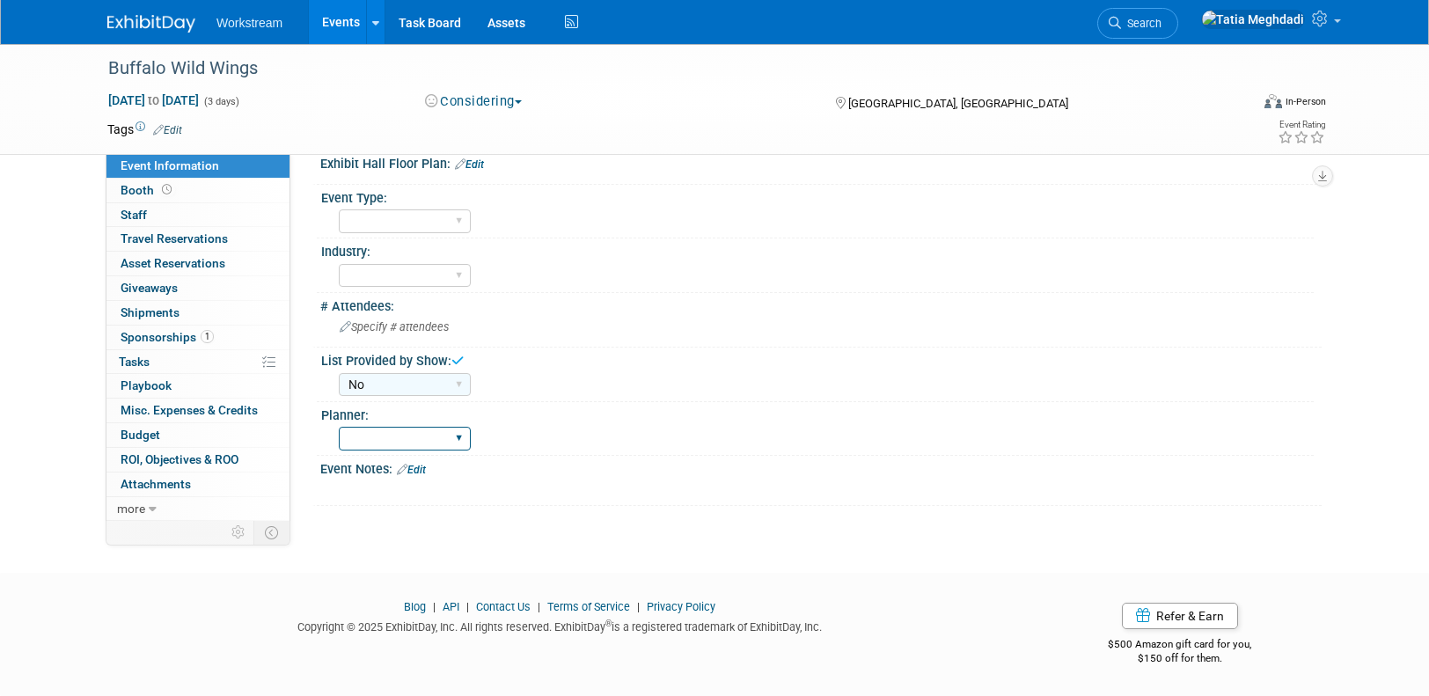
click at [339, 427] on select "[PERSON_NAME] [PERSON_NAME] [PERSON_NAME]" at bounding box center [405, 439] width 132 height 24
click at [377, 220] on select "Hosted Franchise Association Industry OTC" at bounding box center [405, 221] width 132 height 24
select select "Association"
click at [339, 209] on select "Hosted Franchise Association Industry OTC" at bounding box center [405, 221] width 132 height 24
click at [379, 281] on select "Accounting Broker/Benefits Restaurant Healthcare Hospitality Misc/Other" at bounding box center [405, 276] width 132 height 24
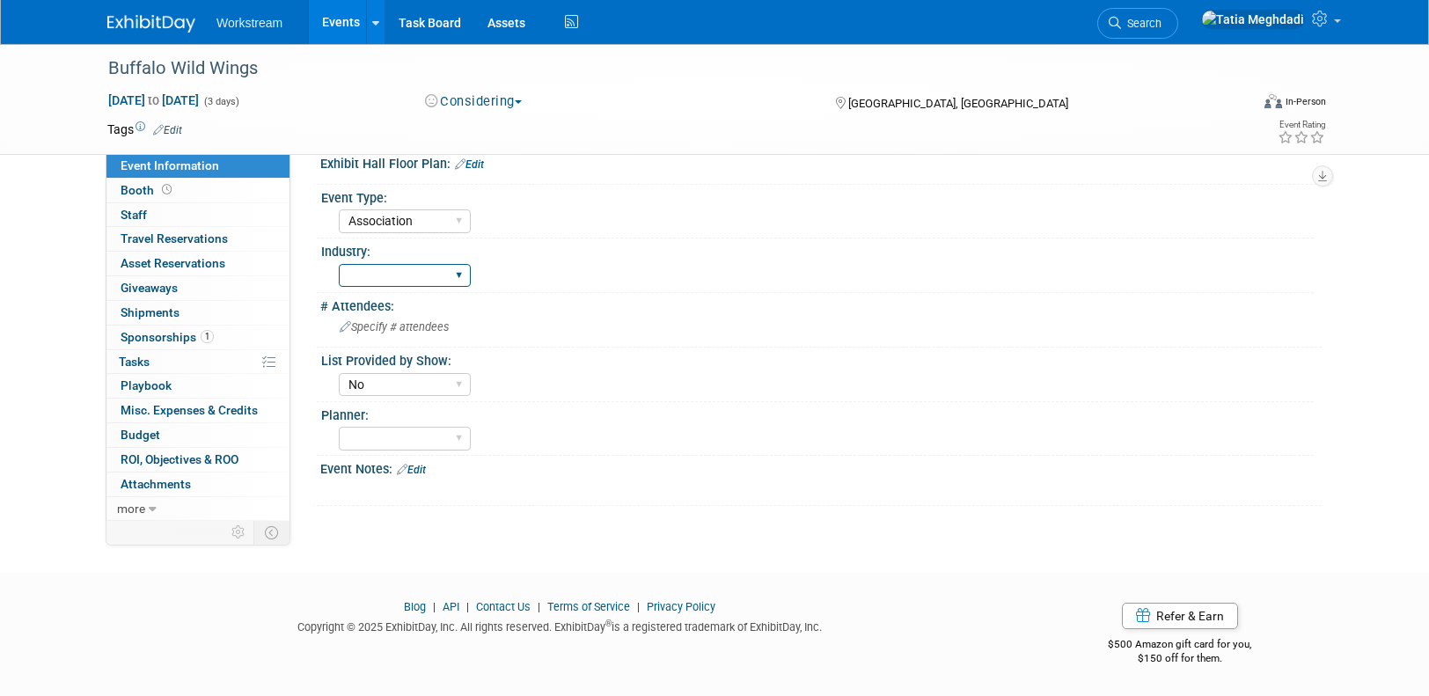
select select "Restaurant"
click at [339, 264] on select "Accounting Broker/Benefits Restaurant Healthcare Hospitality Misc/Other" at bounding box center [405, 276] width 132 height 24
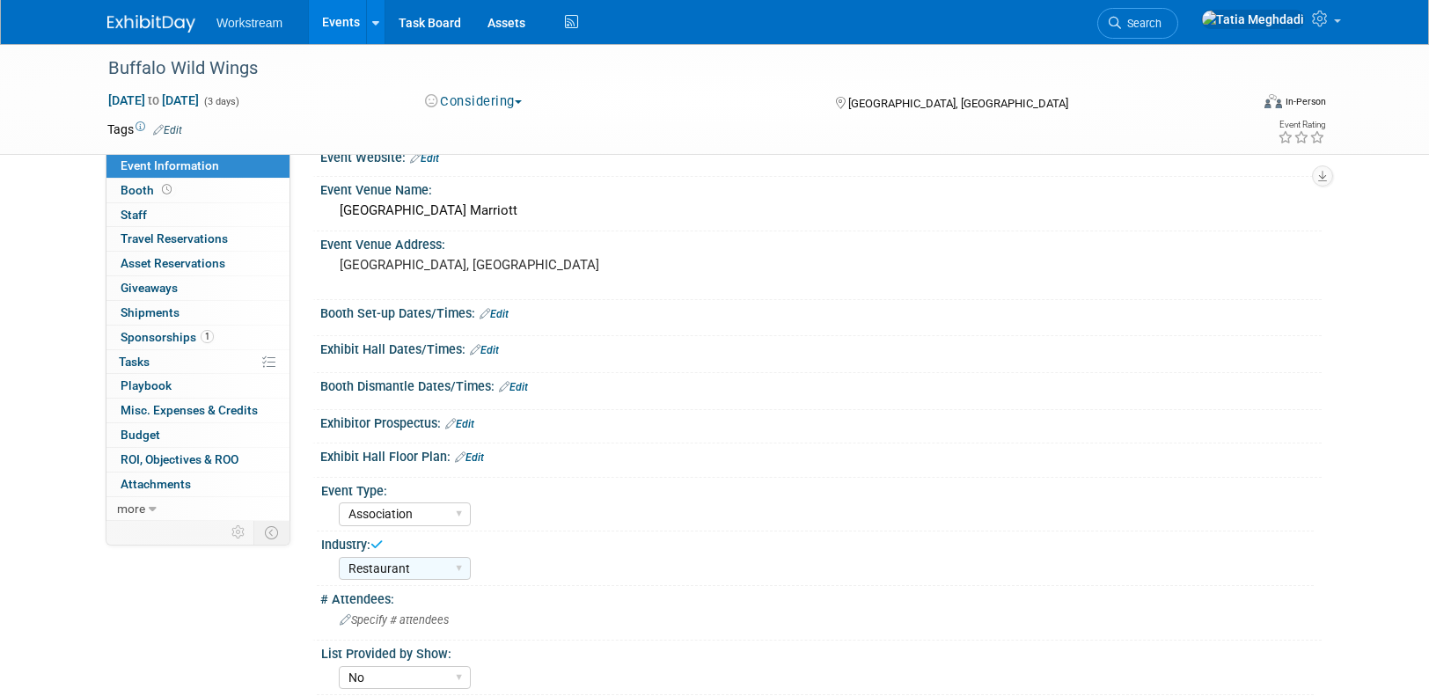
scroll to position [0, 0]
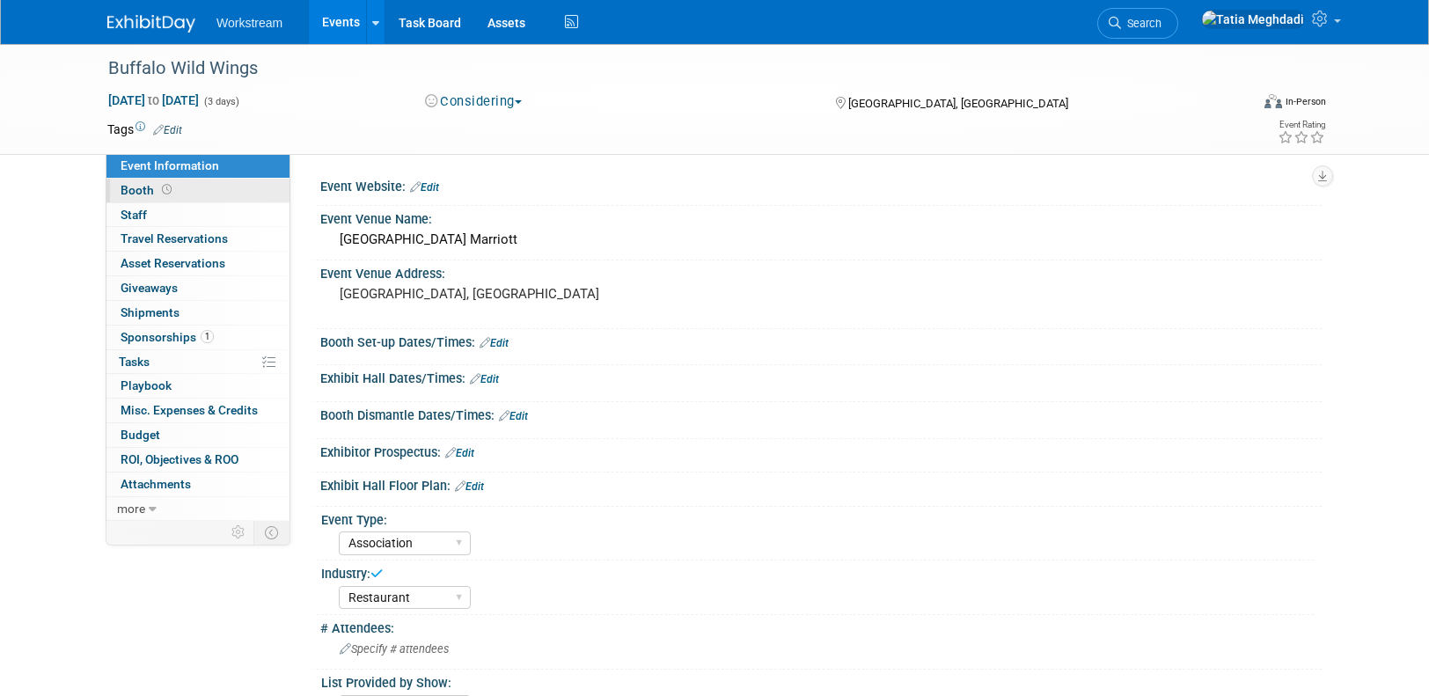
click at [136, 190] on span "Booth" at bounding box center [148, 190] width 55 height 14
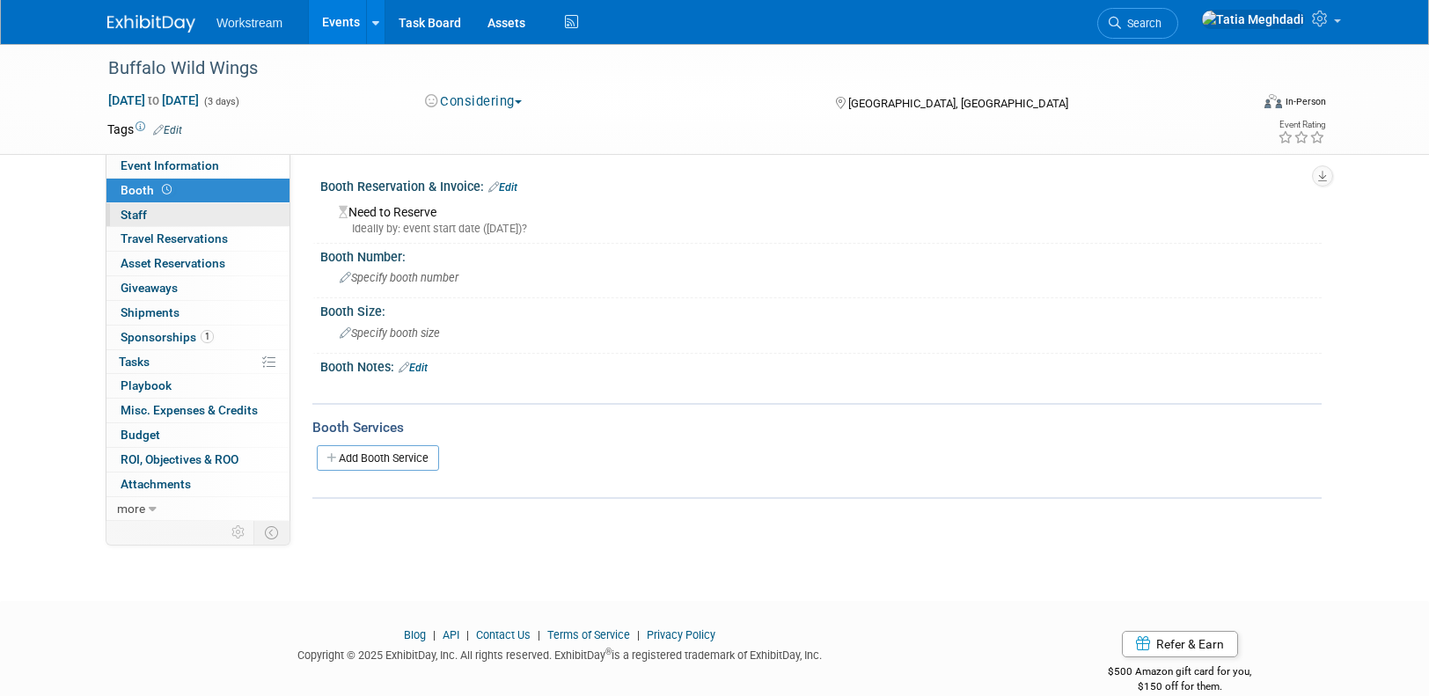
click at [140, 216] on span "Staff 0" at bounding box center [134, 215] width 26 height 14
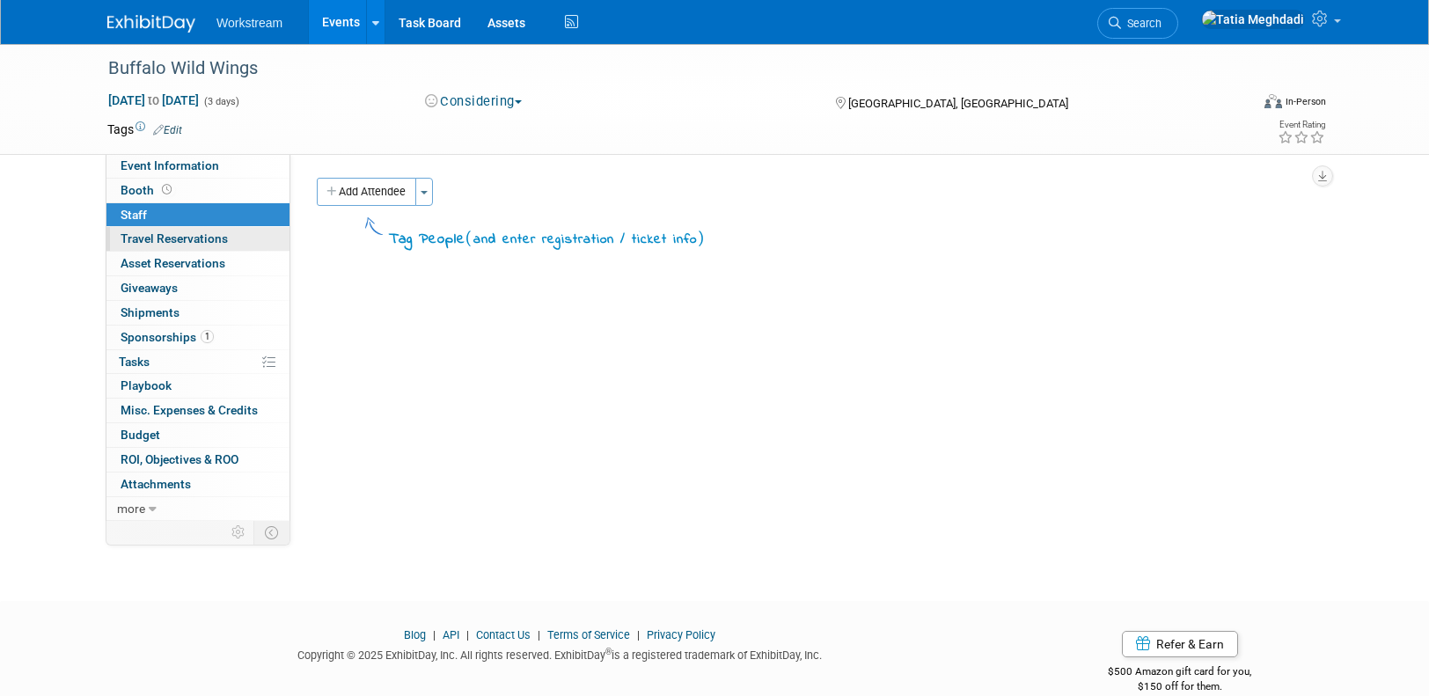
click at [131, 236] on span "Travel Reservations 0" at bounding box center [174, 238] width 107 height 14
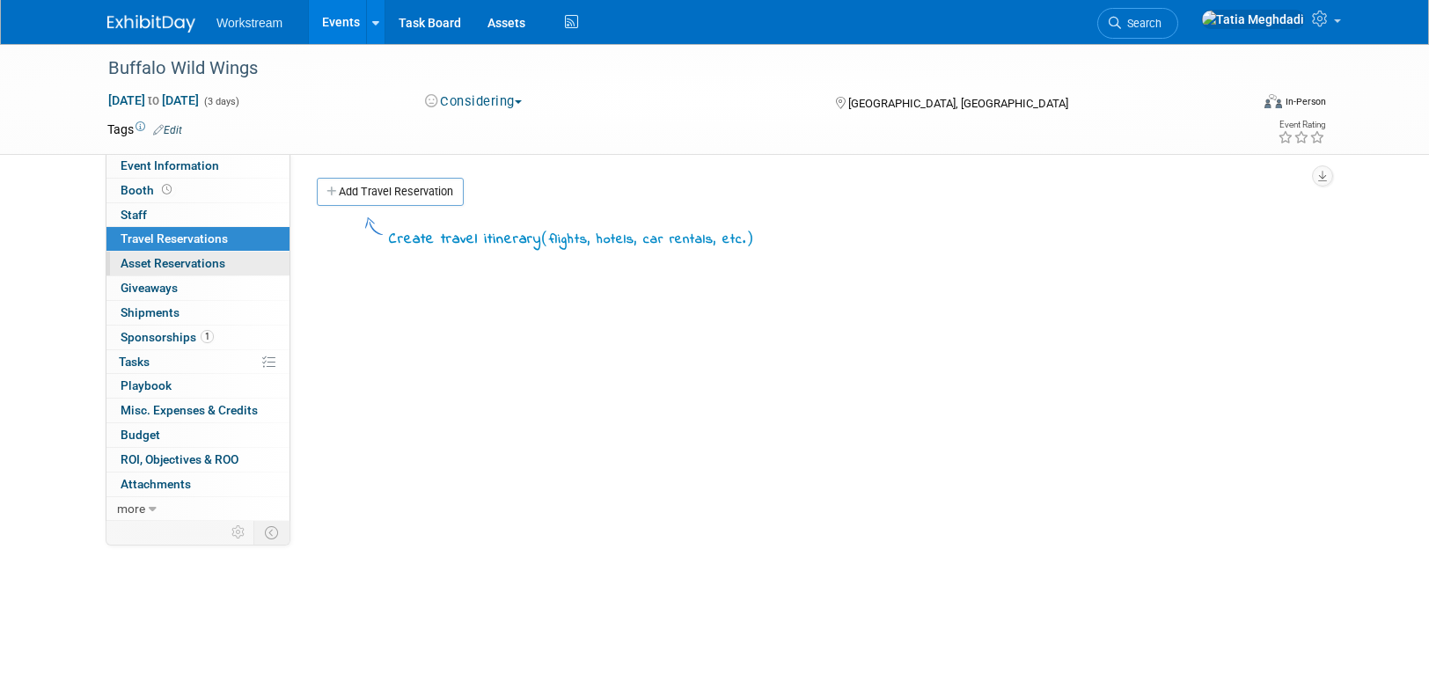
click at [156, 256] on span "Asset Reservations 0" at bounding box center [173, 263] width 105 height 14
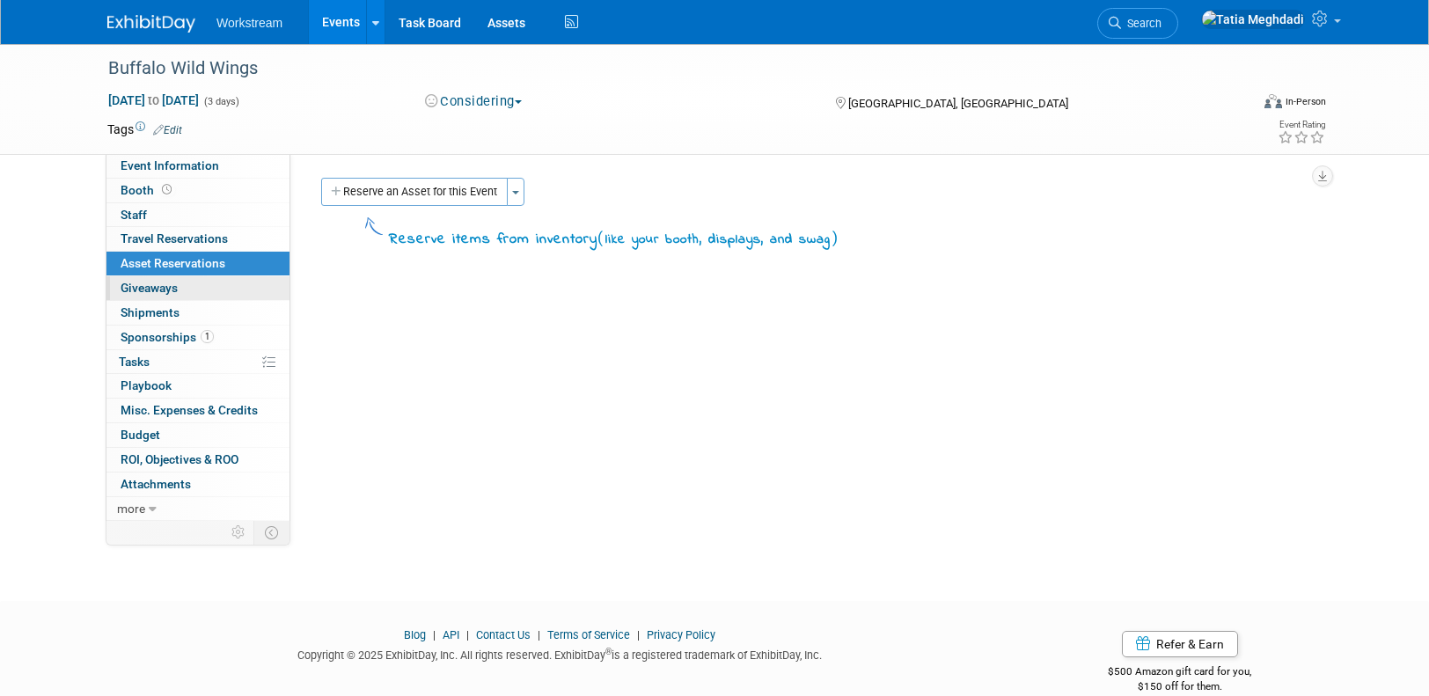
click at [146, 288] on span "Giveaways 0" at bounding box center [149, 288] width 57 height 14
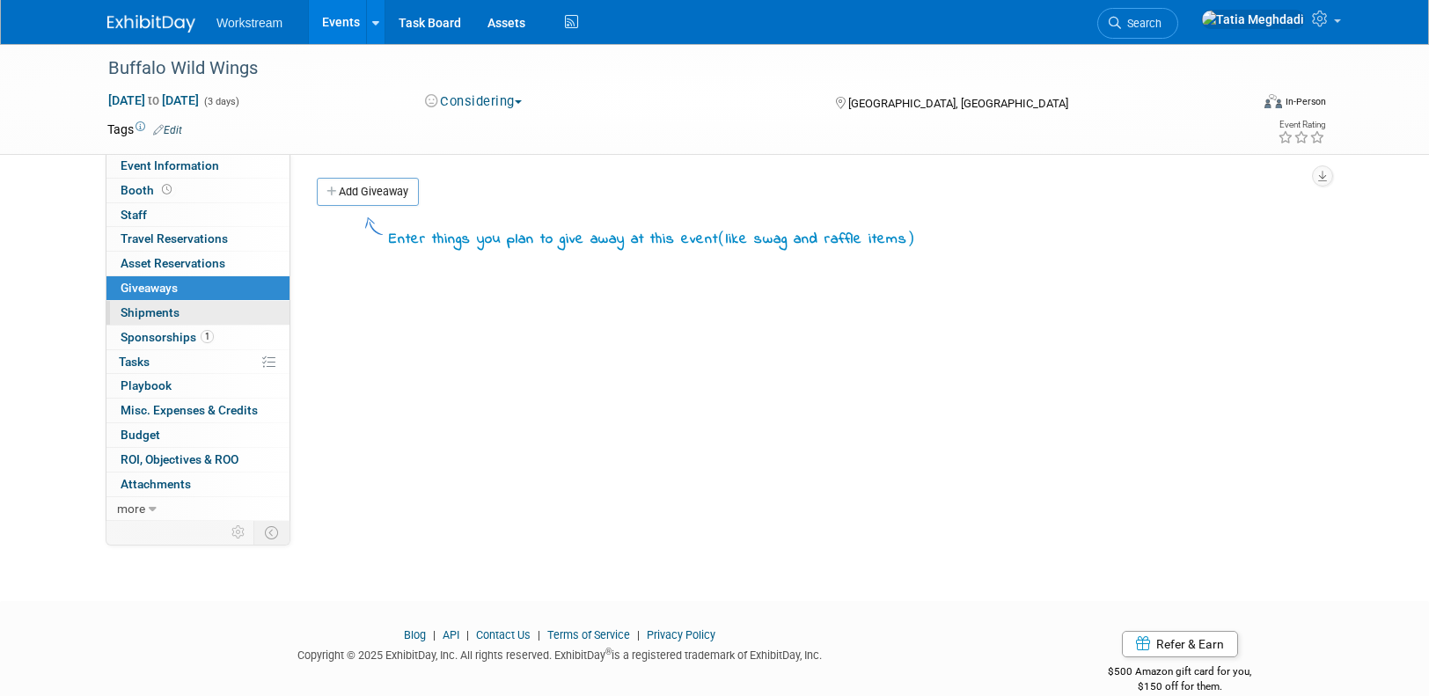
click at [133, 313] on span "Shipments 0" at bounding box center [150, 312] width 59 height 14
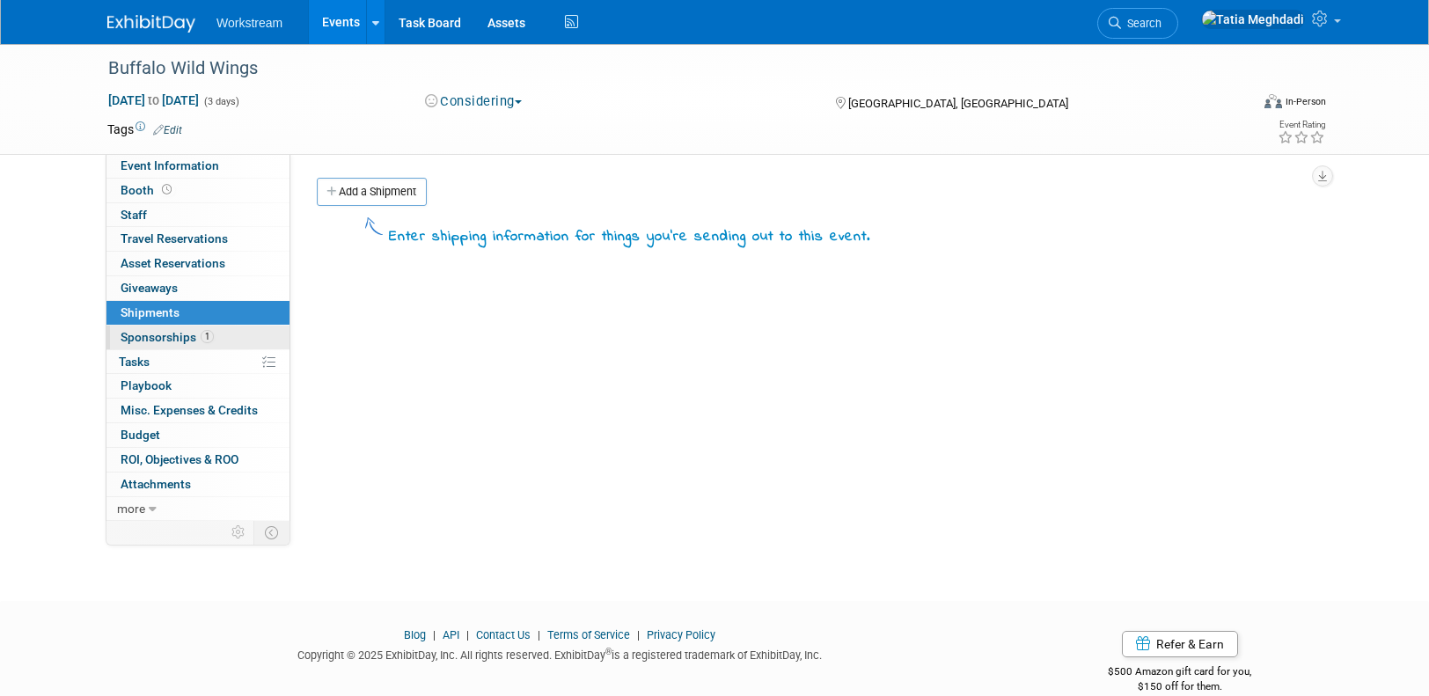
click at [146, 334] on span "Sponsorships 1" at bounding box center [167, 337] width 93 height 14
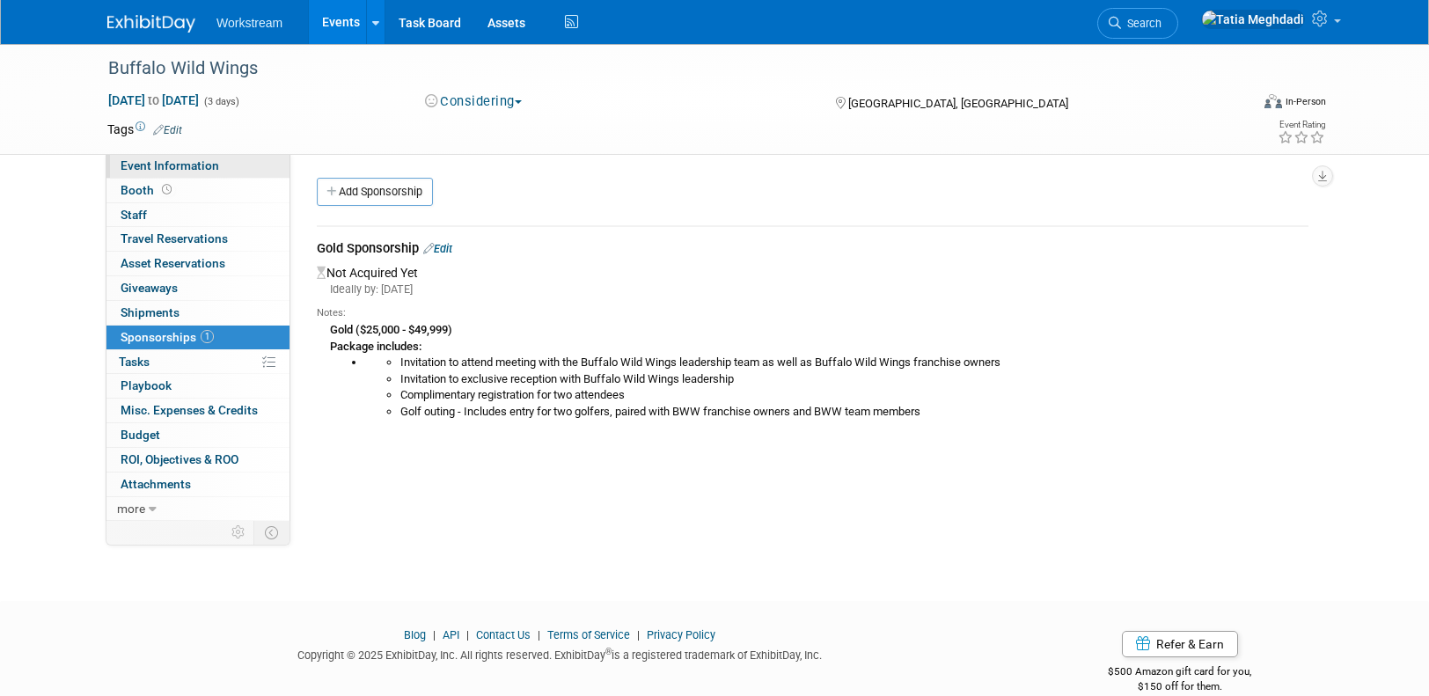
click at [149, 161] on span "Event Information" at bounding box center [170, 165] width 99 height 14
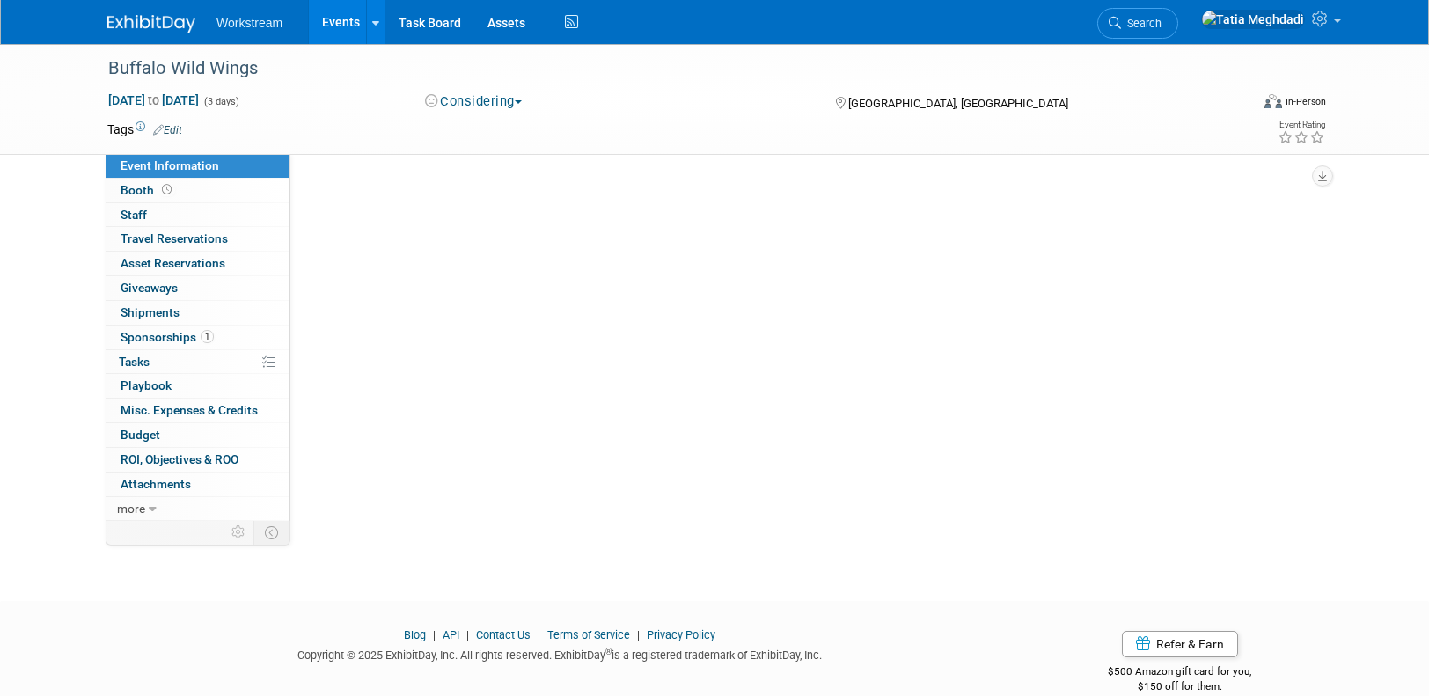
select select "Association"
select select "Restaurant"
select select "No"
select select "[PERSON_NAME]"
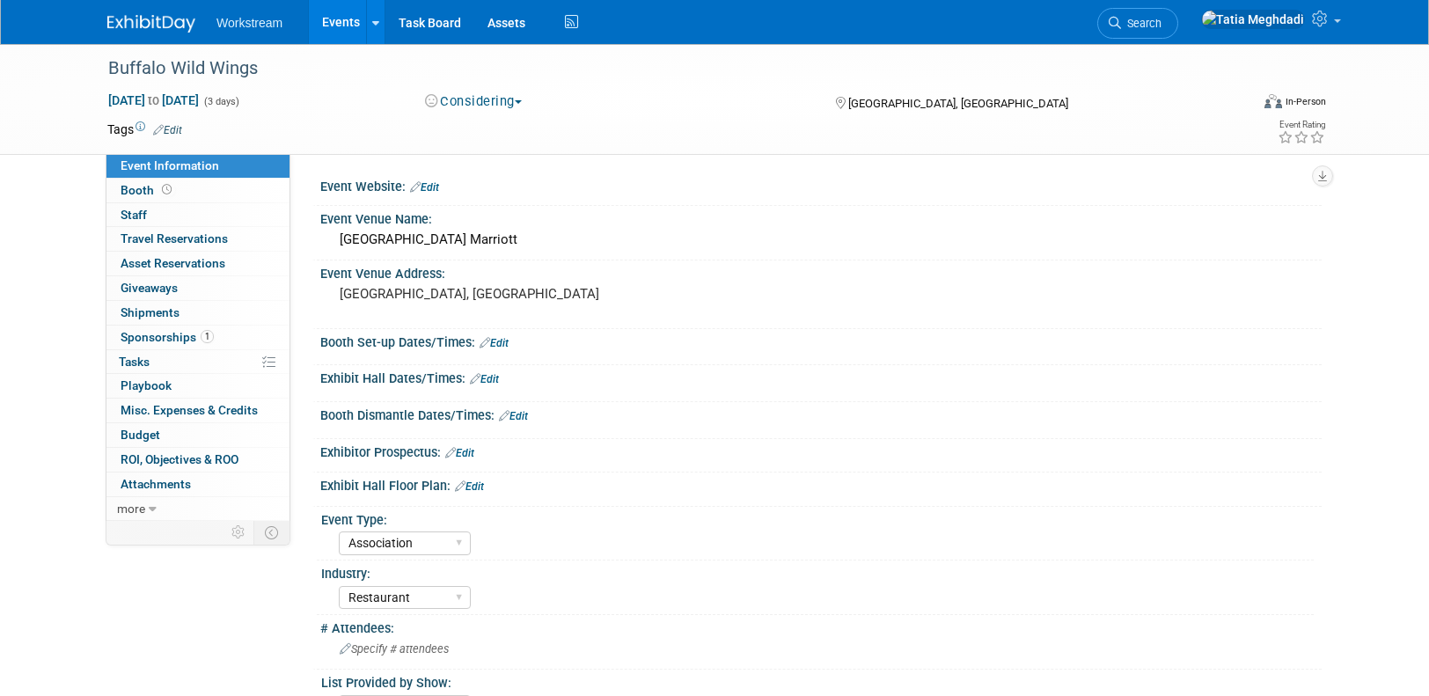
click at [437, 189] on link "Edit" at bounding box center [424, 187] width 29 height 12
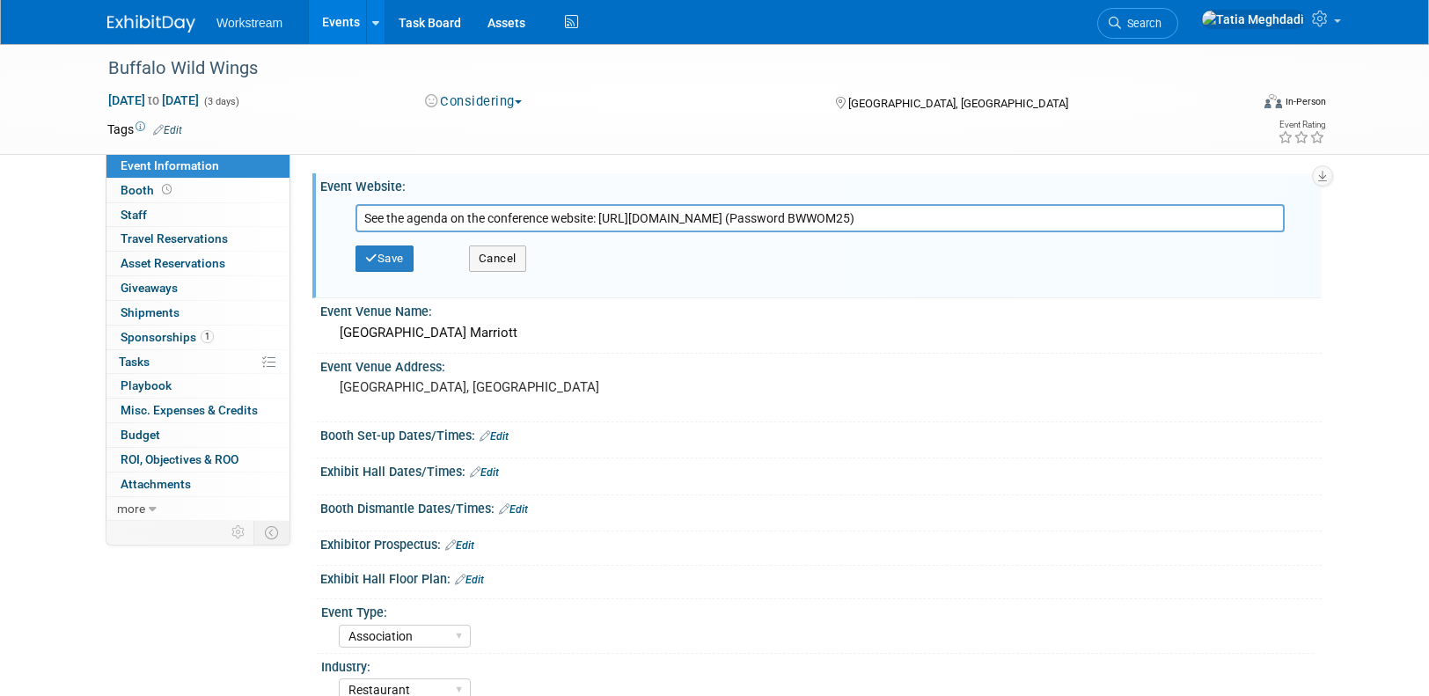
drag, startPoint x: 603, startPoint y: 218, endPoint x: 343, endPoint y: 216, distance: 259.7
click at [343, 216] on div "See the agenda on the conference website: https://bwwevents.com/agenda/ (Passwo…" at bounding box center [825, 218] width 966 height 28
click at [773, 217] on input "https://bwwevents.com/agenda/ (Password BWWOM25)" at bounding box center [821, 218] width 930 height 28
click at [411, 250] on button "Save" at bounding box center [385, 259] width 58 height 26
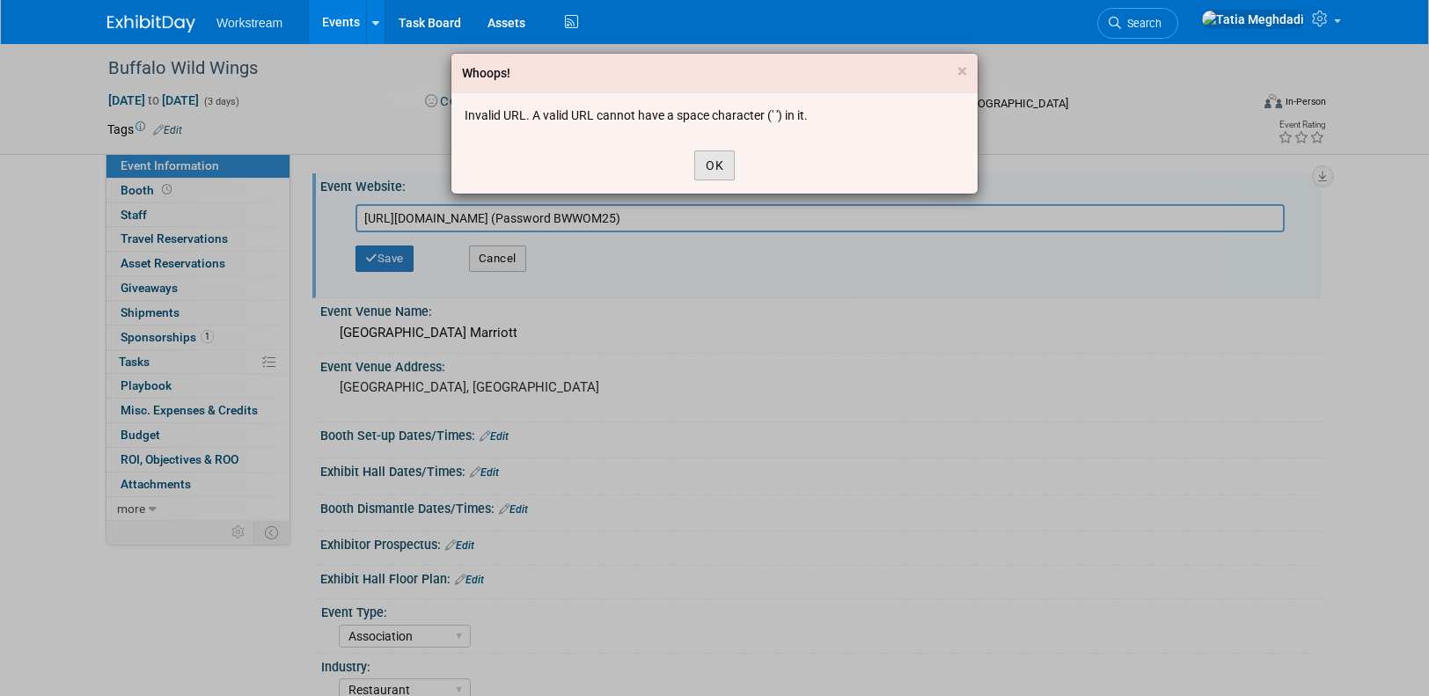
click at [702, 164] on button "OK" at bounding box center [714, 166] width 40 height 30
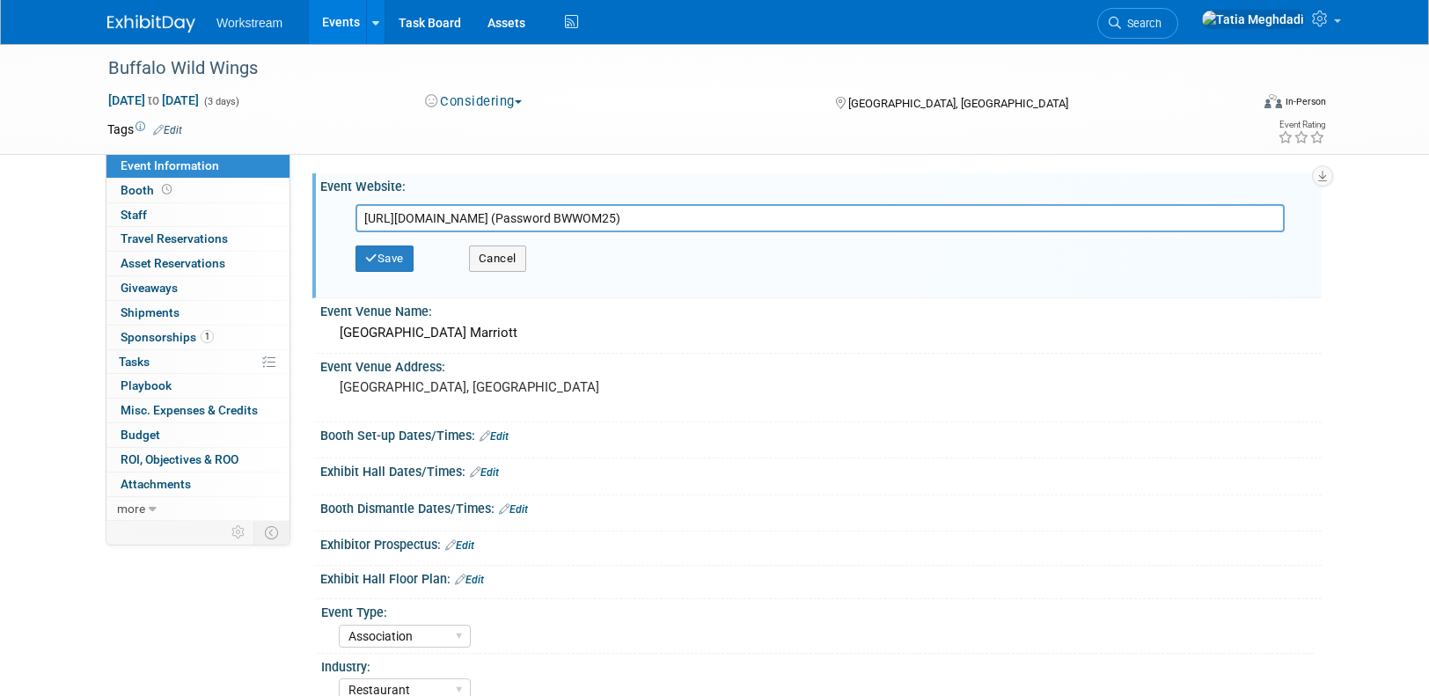
drag, startPoint x: 547, startPoint y: 220, endPoint x: 697, endPoint y: 219, distance: 149.6
click at [696, 219] on input "https://bwwevents.com/agenda/ (Password BWWOM25)" at bounding box center [821, 218] width 930 height 28
type input "https://bwwevents.com/agenda"
click at [510, 254] on button "Cancel" at bounding box center [497, 259] width 57 height 26
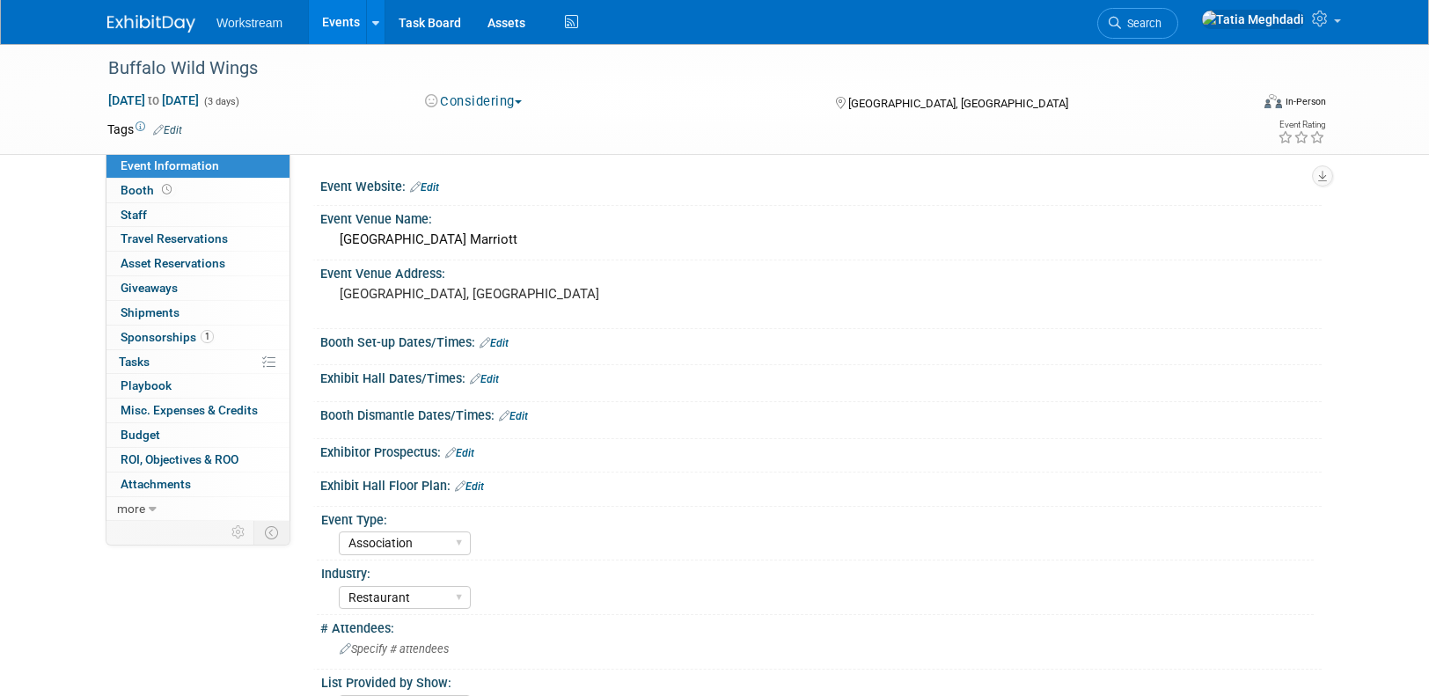
click at [432, 185] on link "Edit" at bounding box center [424, 187] width 29 height 12
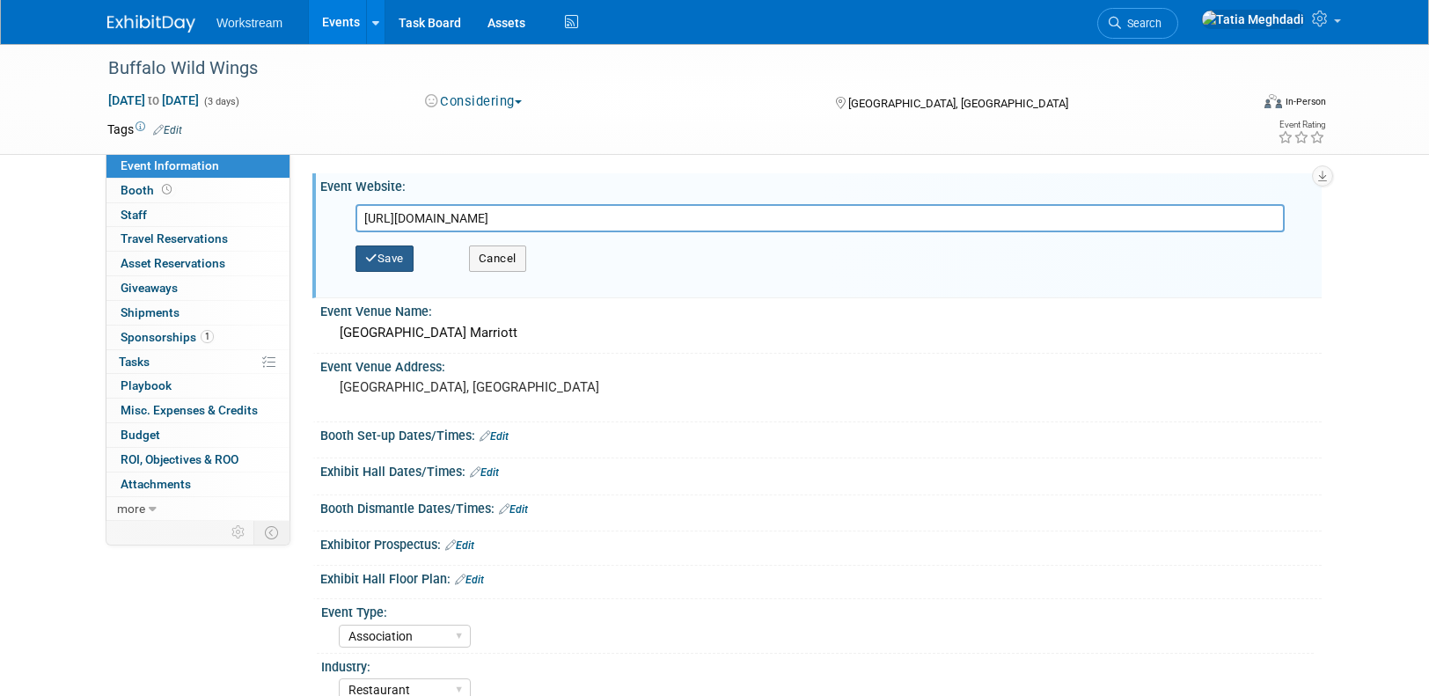
type input "https://bwwevents.com/"
click at [388, 251] on button "Save" at bounding box center [385, 259] width 58 height 26
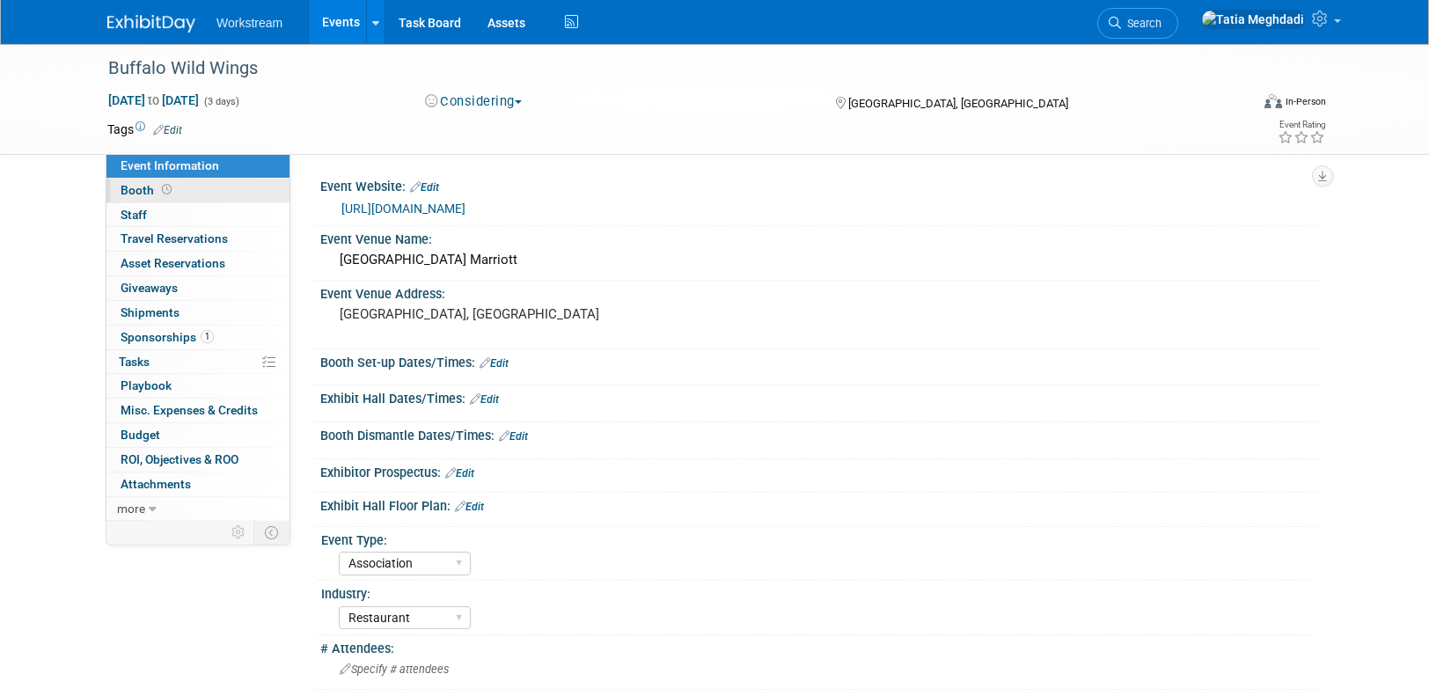
click at [142, 186] on span "Booth" at bounding box center [148, 190] width 55 height 14
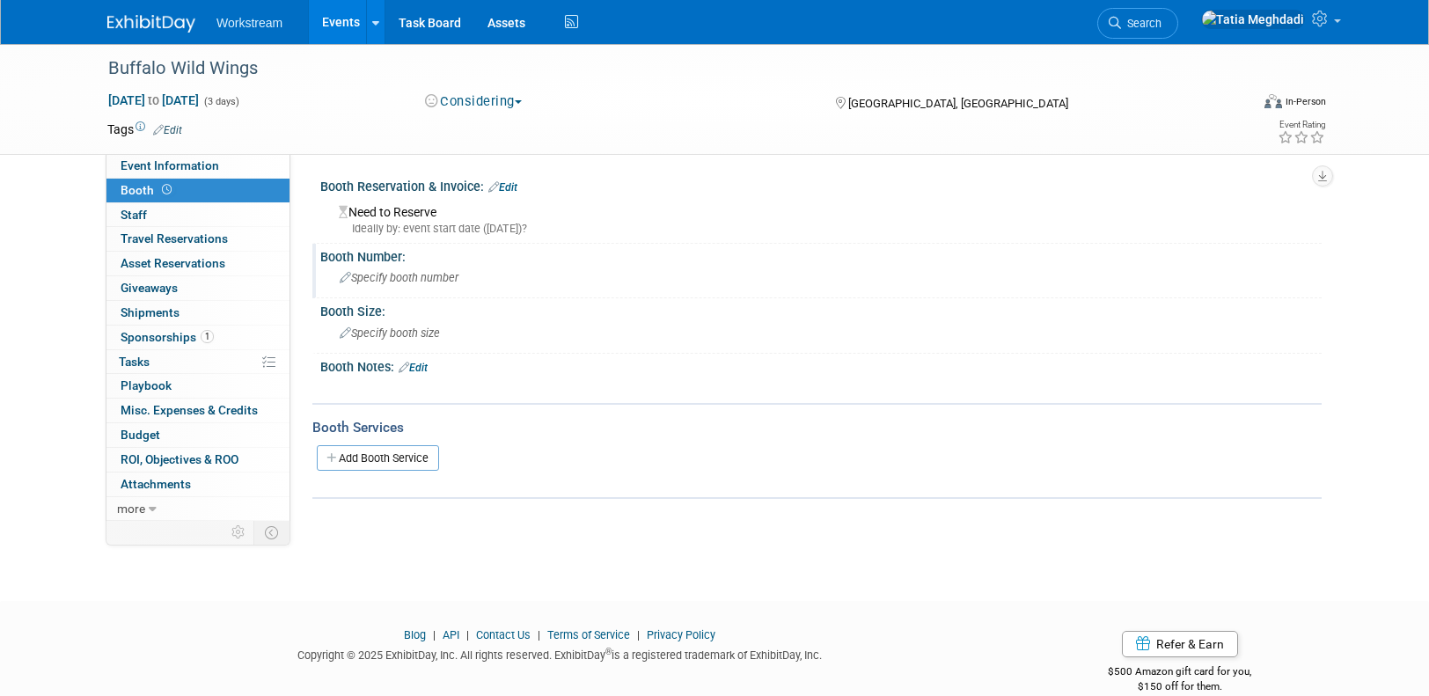
click at [426, 281] on span "Specify booth number" at bounding box center [399, 277] width 119 height 13
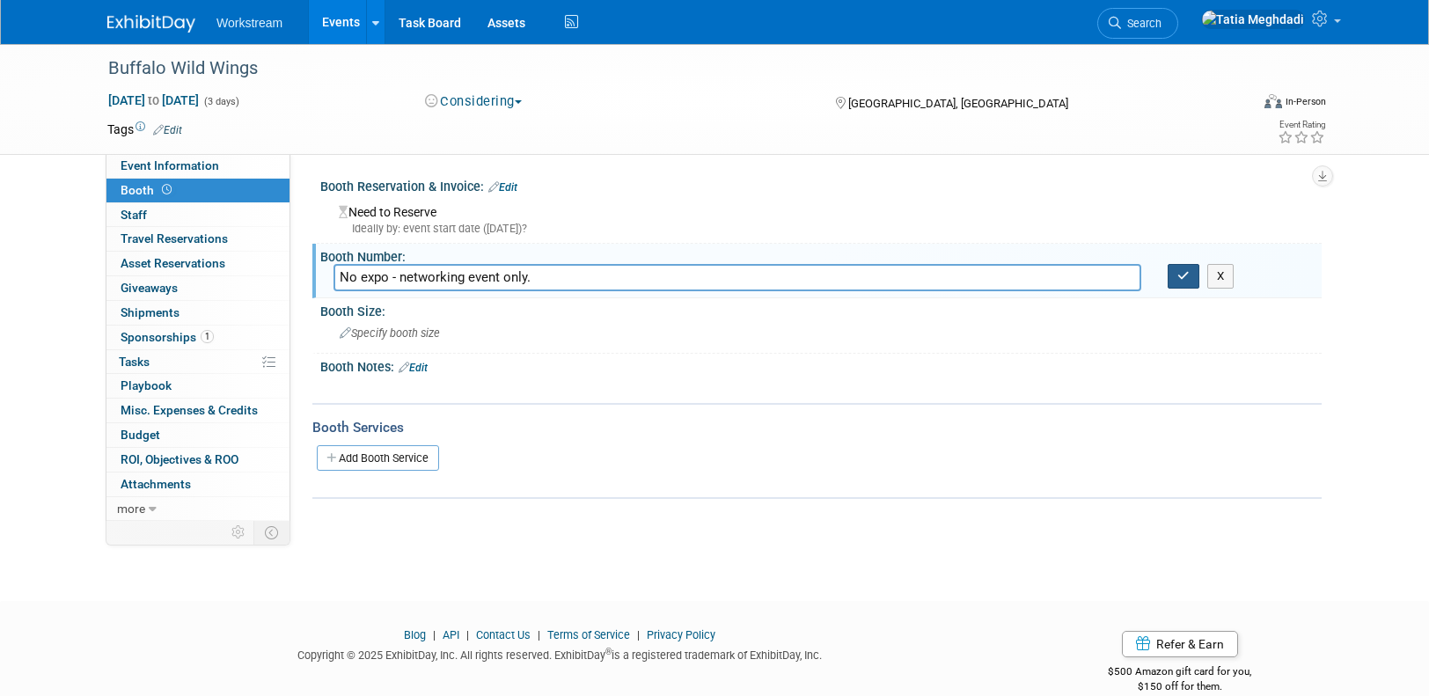
type input "No expo - networking event only."
click at [1179, 277] on icon "button" at bounding box center [1184, 275] width 12 height 11
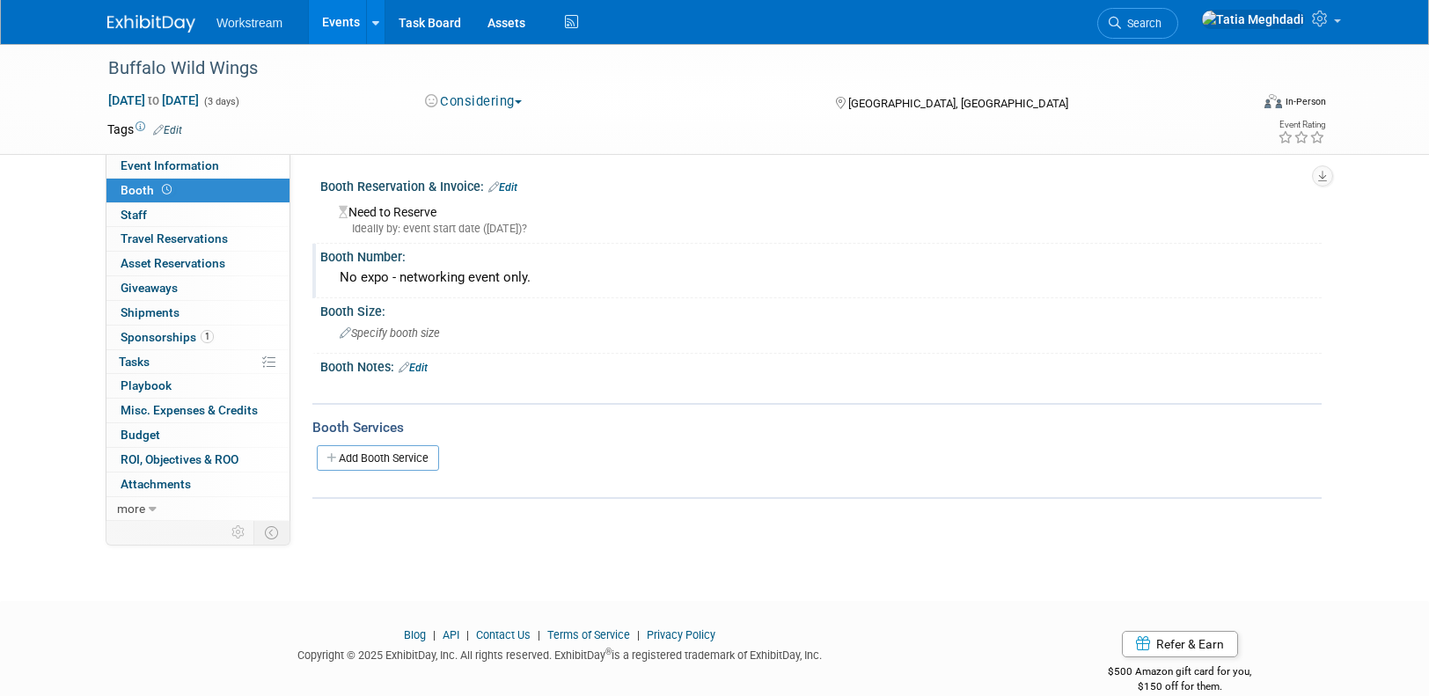
click at [122, 184] on span "Booth" at bounding box center [148, 190] width 55 height 14
click at [133, 213] on span "Staff 0" at bounding box center [134, 215] width 26 height 14
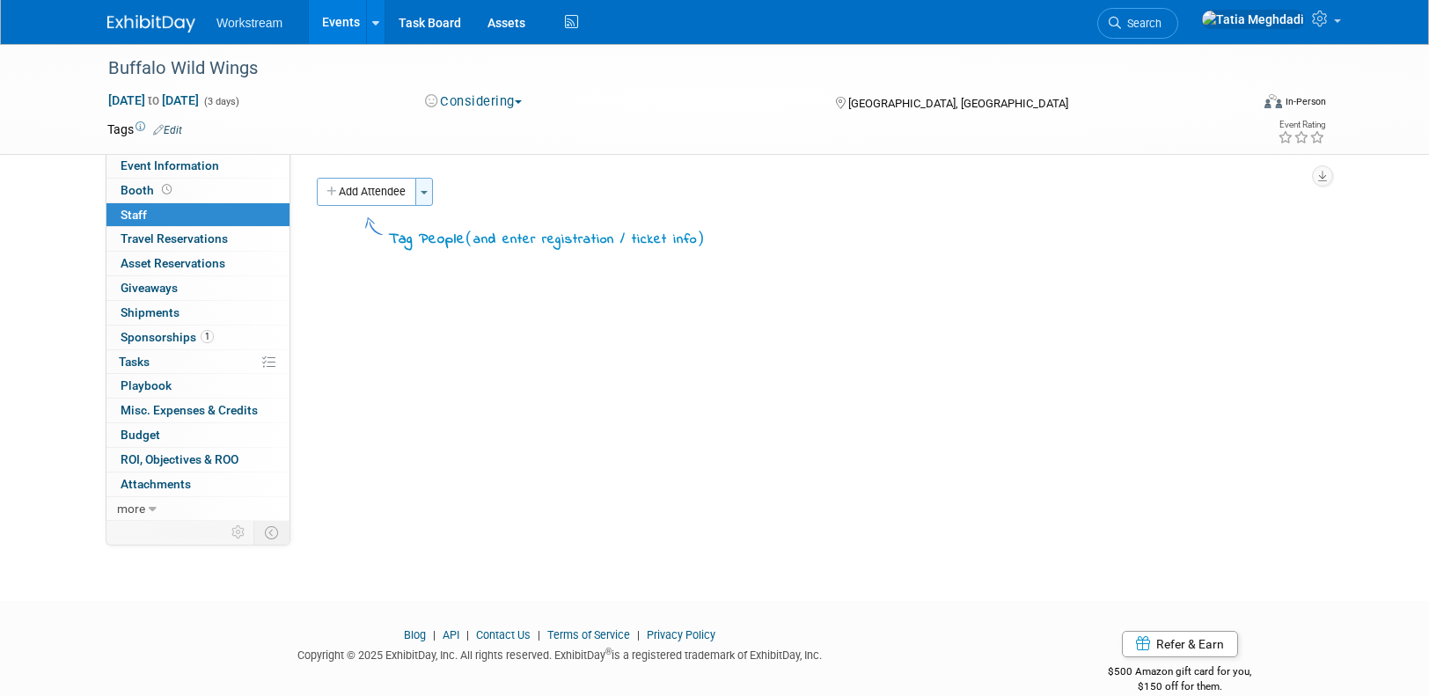
click at [424, 195] on button "Toggle Dropdown" at bounding box center [424, 192] width 18 height 28
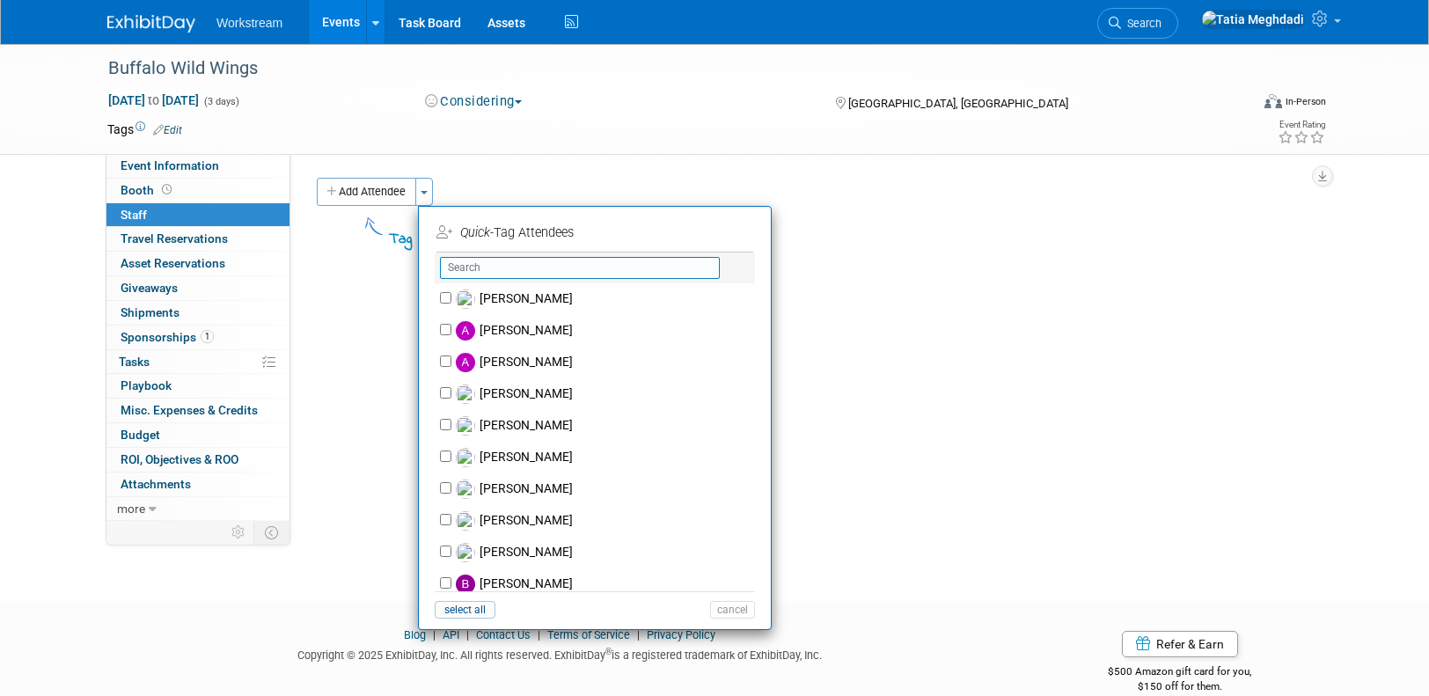
click at [495, 268] on input "text" at bounding box center [580, 268] width 280 height 22
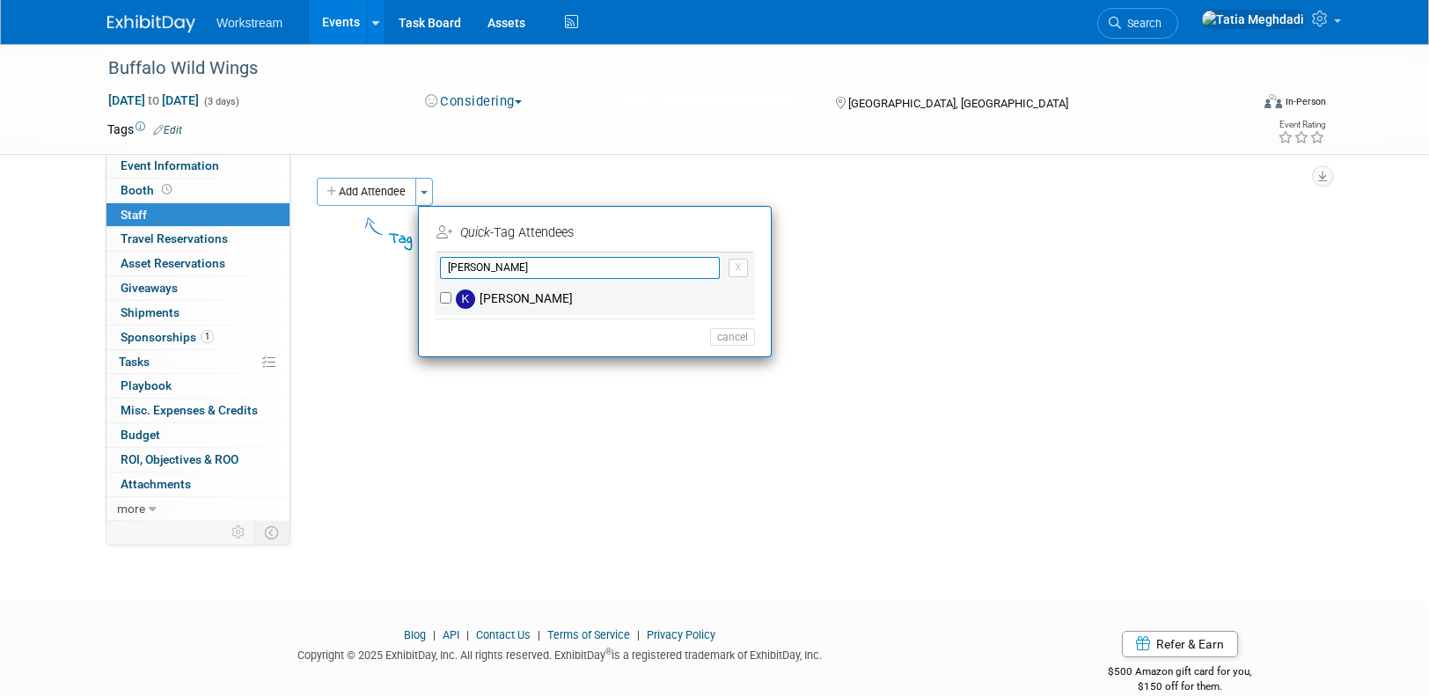
type input "kiet"
click at [495, 296] on label "[PERSON_NAME]" at bounding box center [607, 299] width 310 height 32
click at [452, 296] on input "[PERSON_NAME]" at bounding box center [445, 297] width 11 height 11
checkbox input "true"
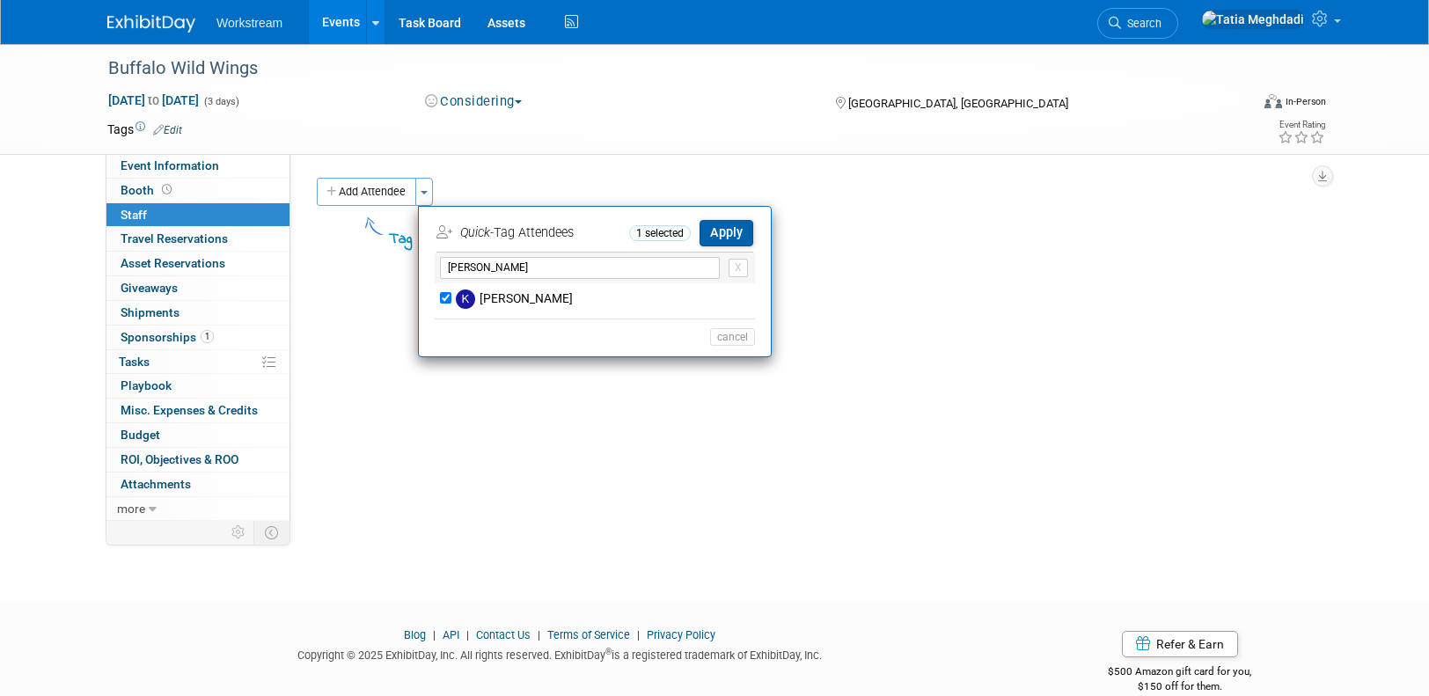
click at [746, 228] on button "Apply" at bounding box center [727, 233] width 54 height 26
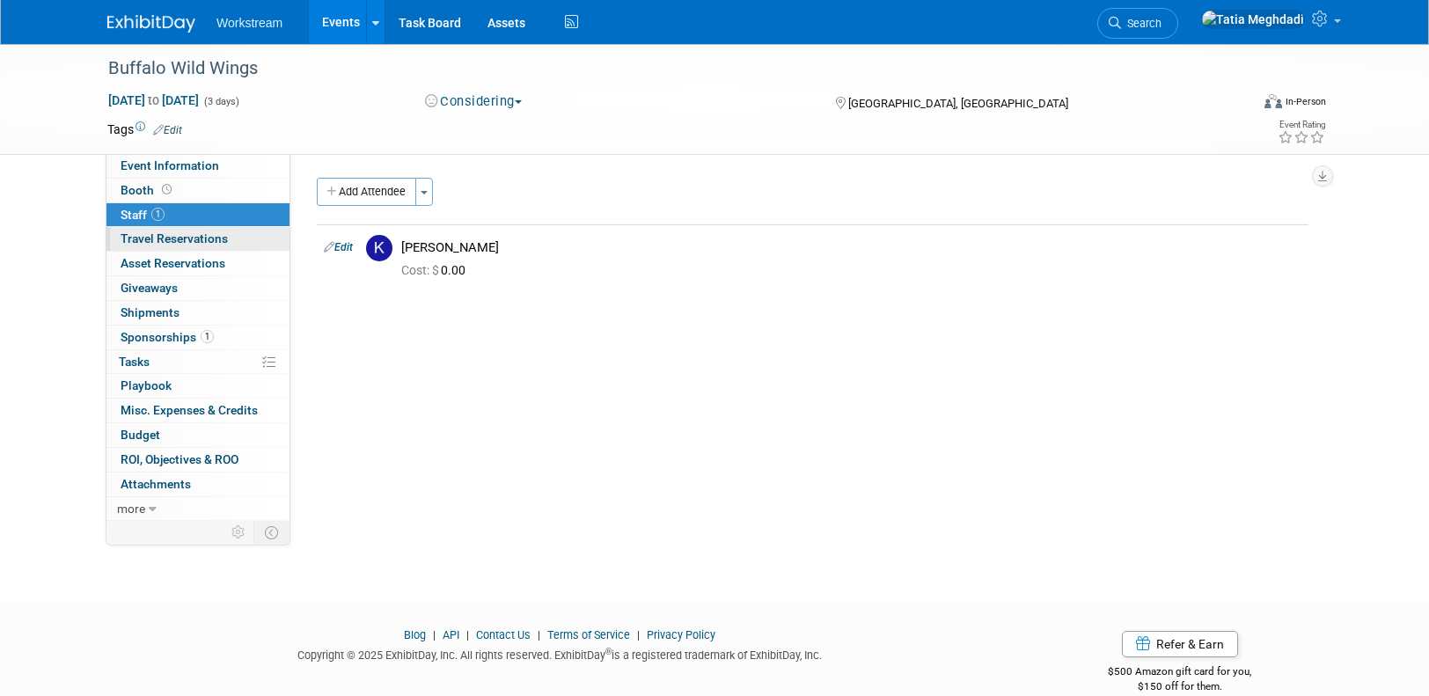
click at [134, 234] on span "Travel Reservations 0" at bounding box center [174, 238] width 107 height 14
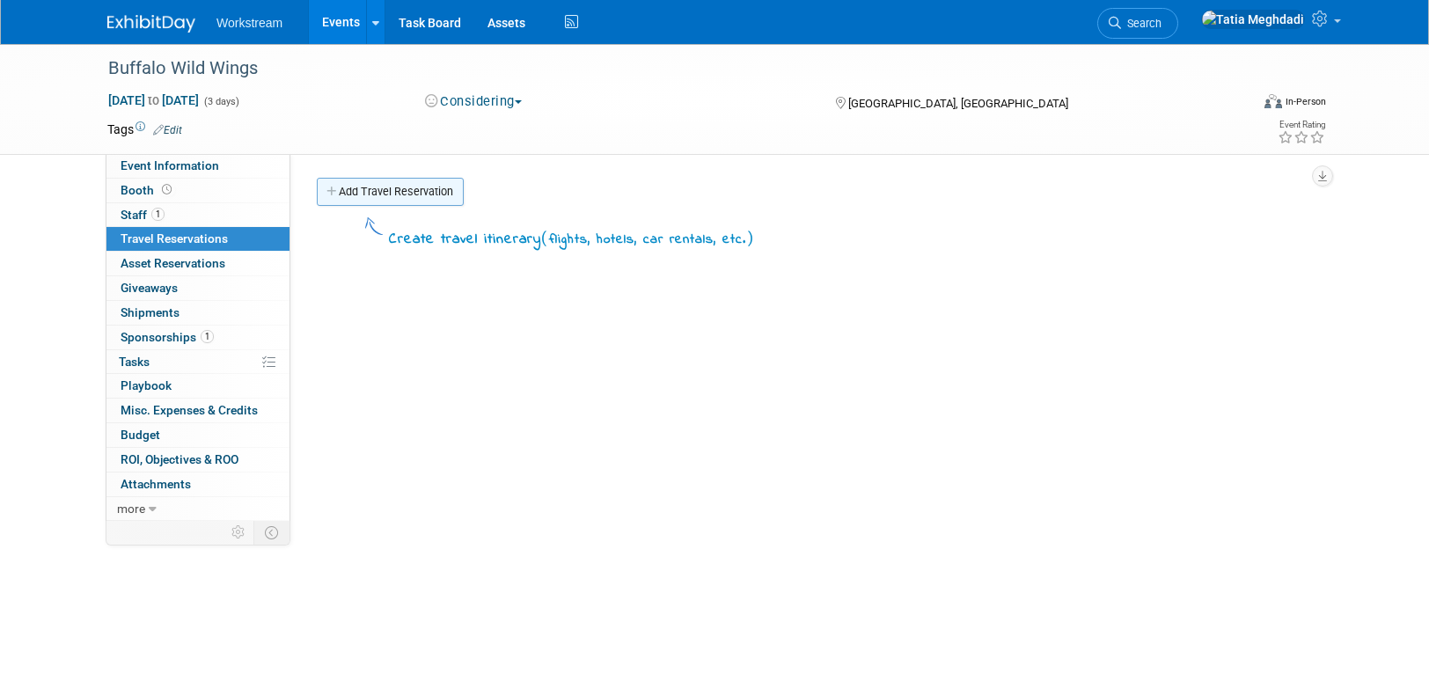
click at [421, 199] on link "Add Travel Reservation" at bounding box center [390, 192] width 147 height 28
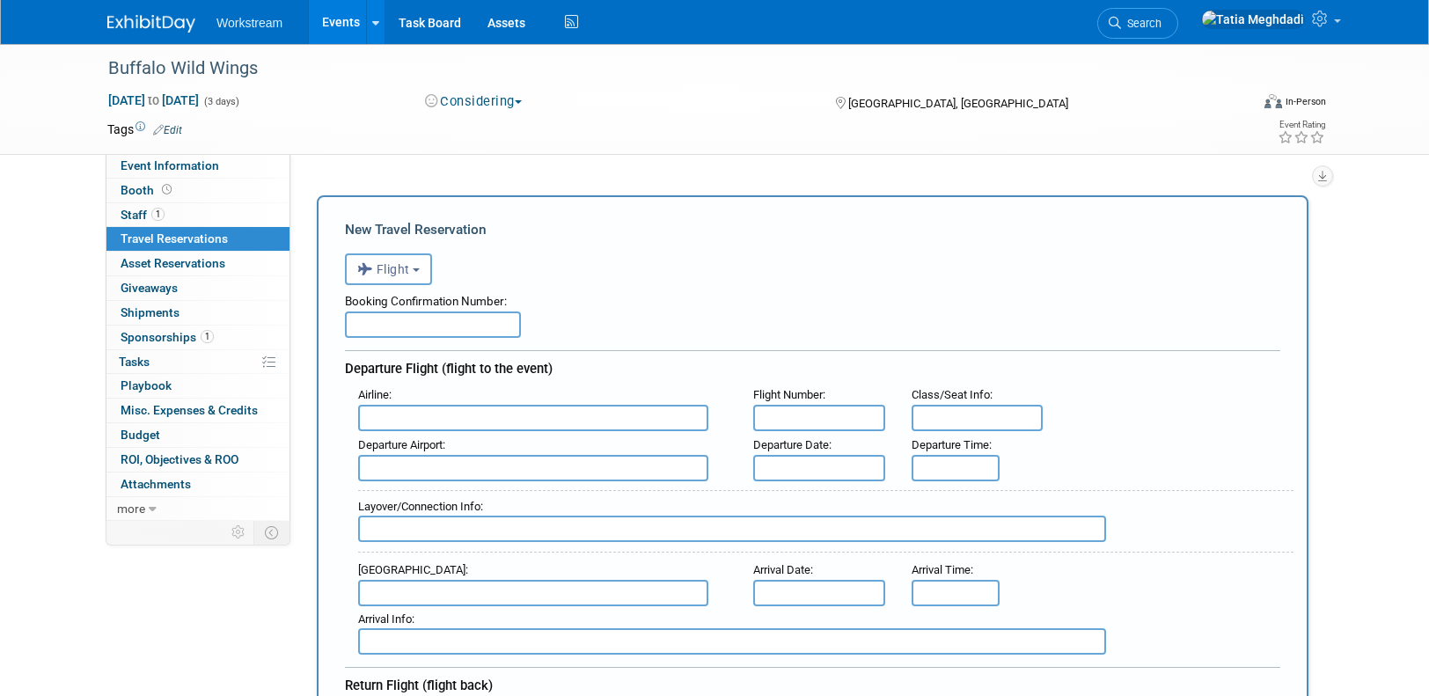
click at [409, 331] on input "text" at bounding box center [433, 325] width 176 height 26
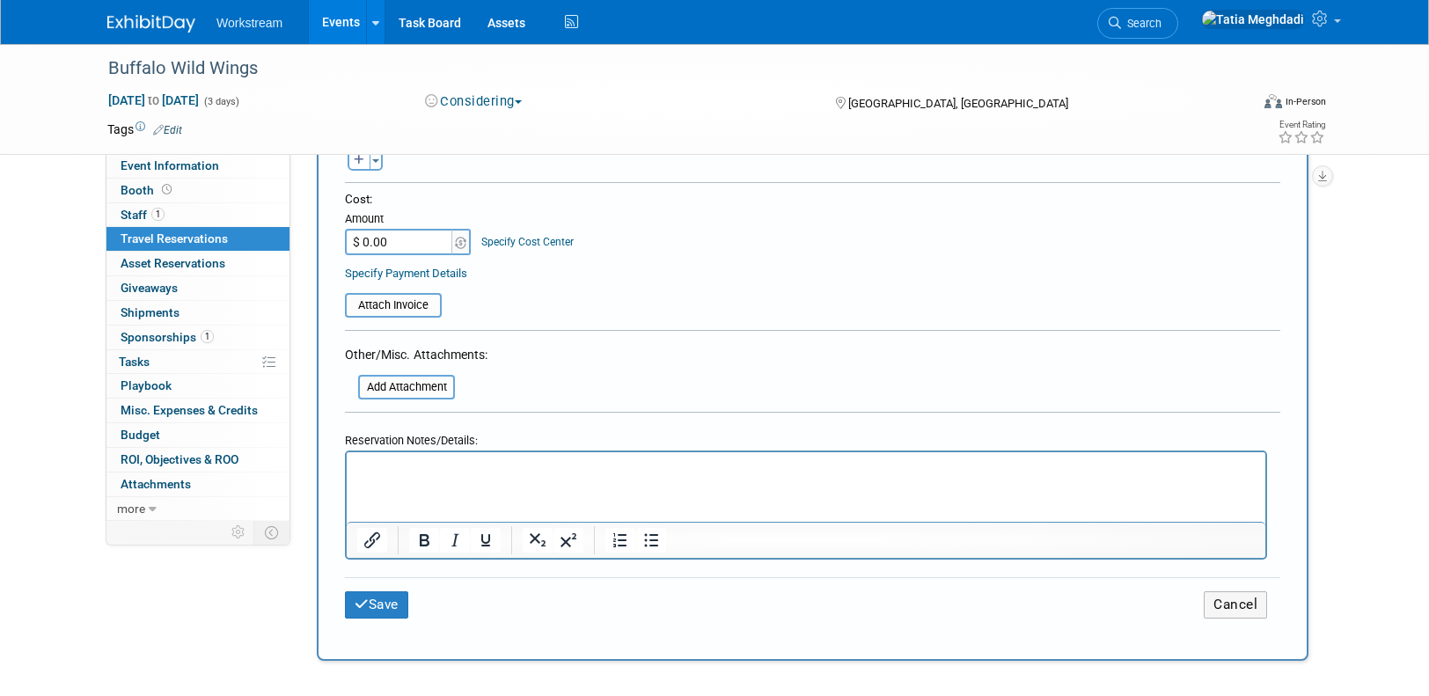
scroll to position [951, 0]
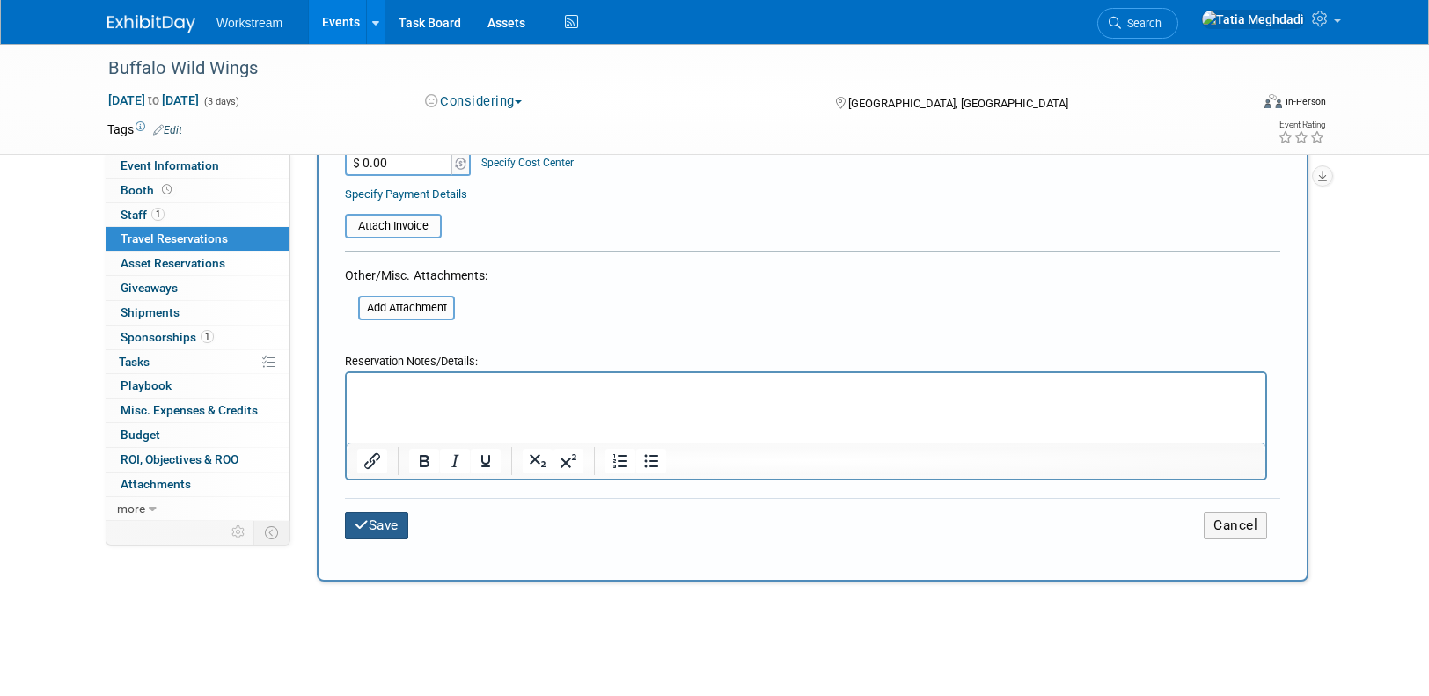
type input "REPS BOOK OWN"
click at [364, 527] on icon "submit" at bounding box center [362, 524] width 14 height 13
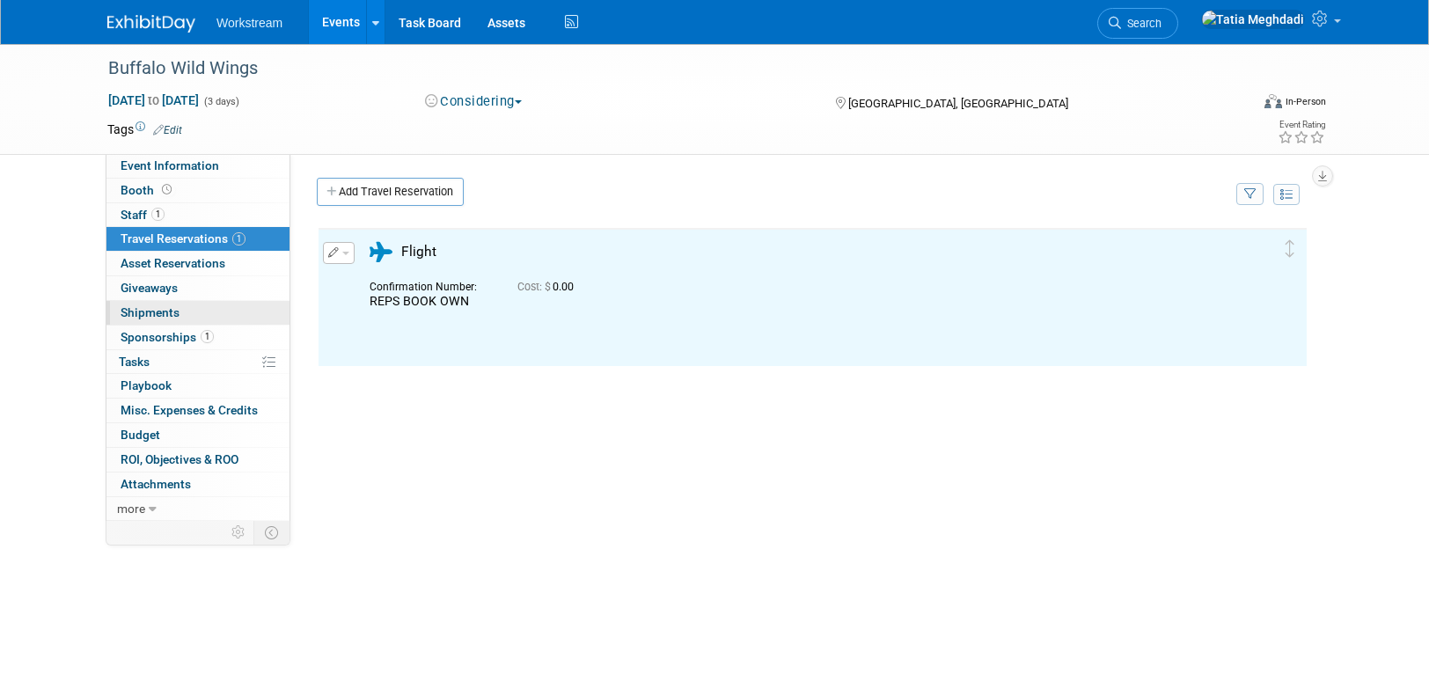
scroll to position [0, 0]
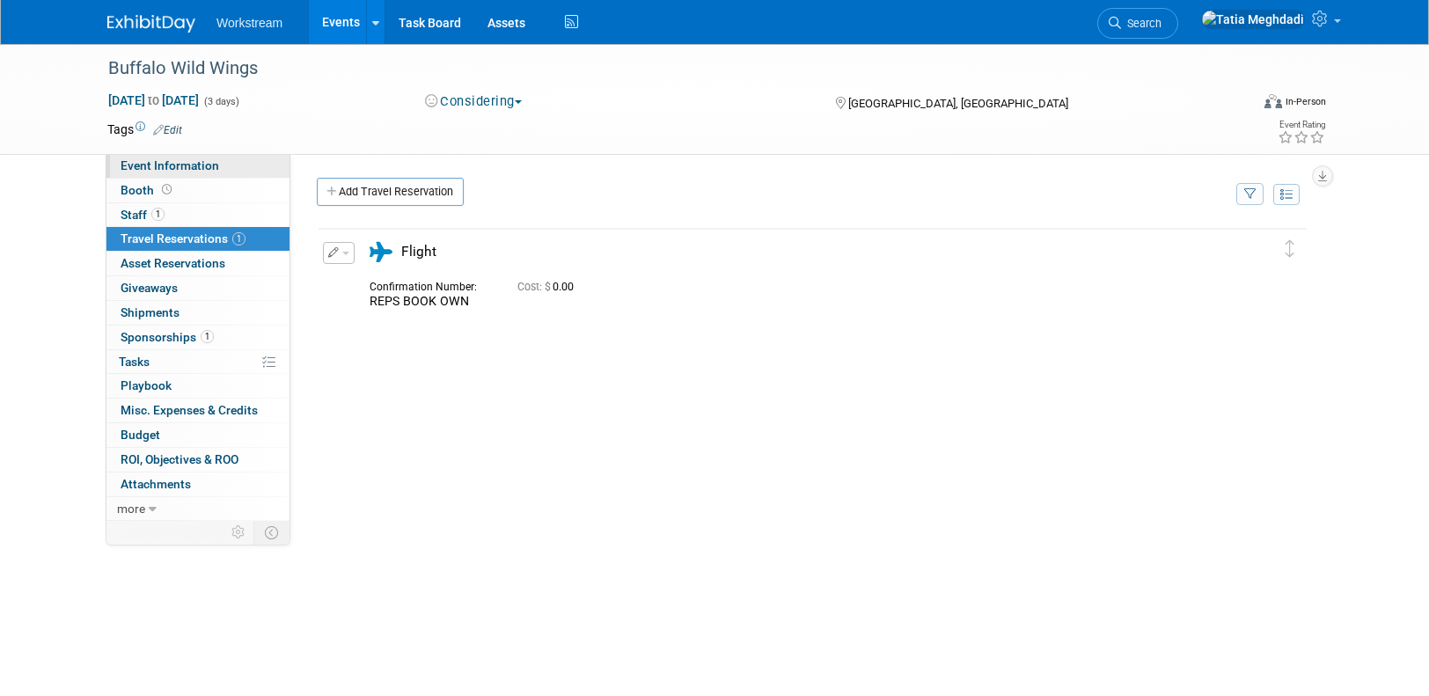
click at [177, 162] on span "Event Information" at bounding box center [170, 165] width 99 height 14
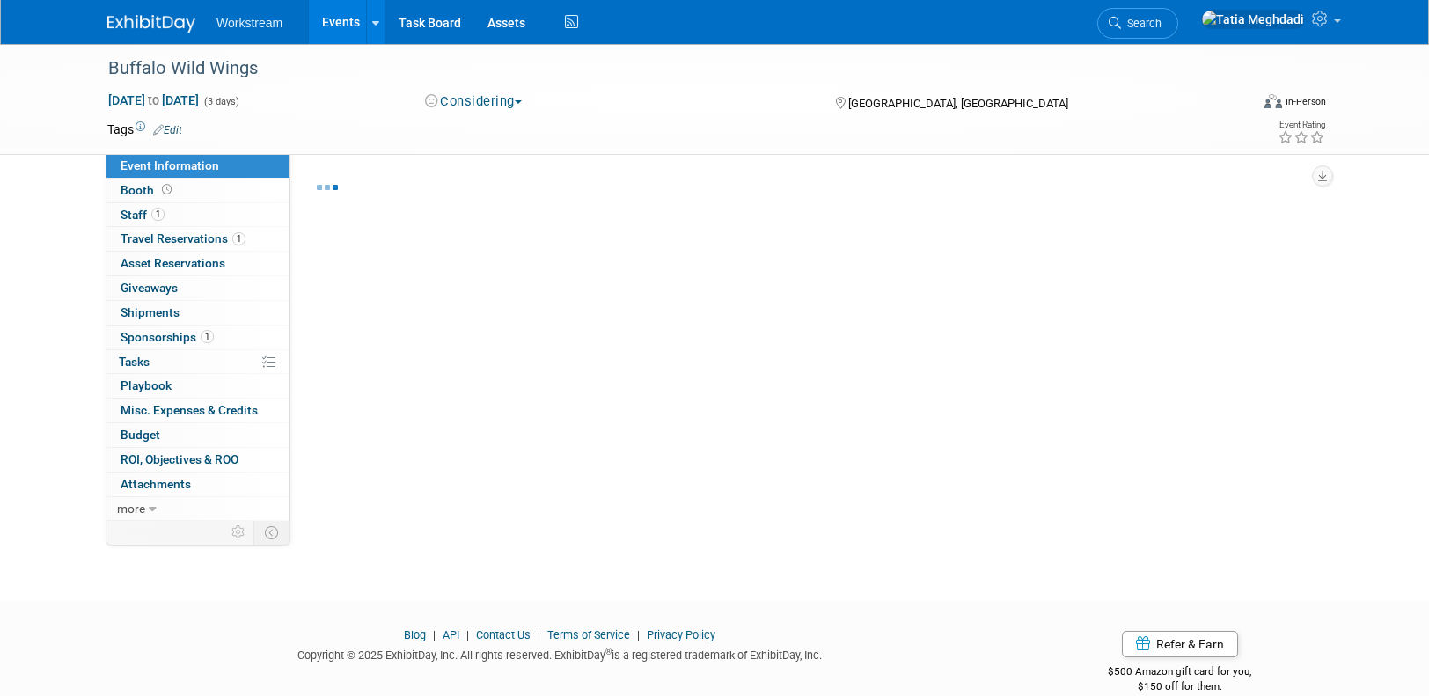
select select "Association"
select select "Restaurant"
select select "No"
select select "[PERSON_NAME]"
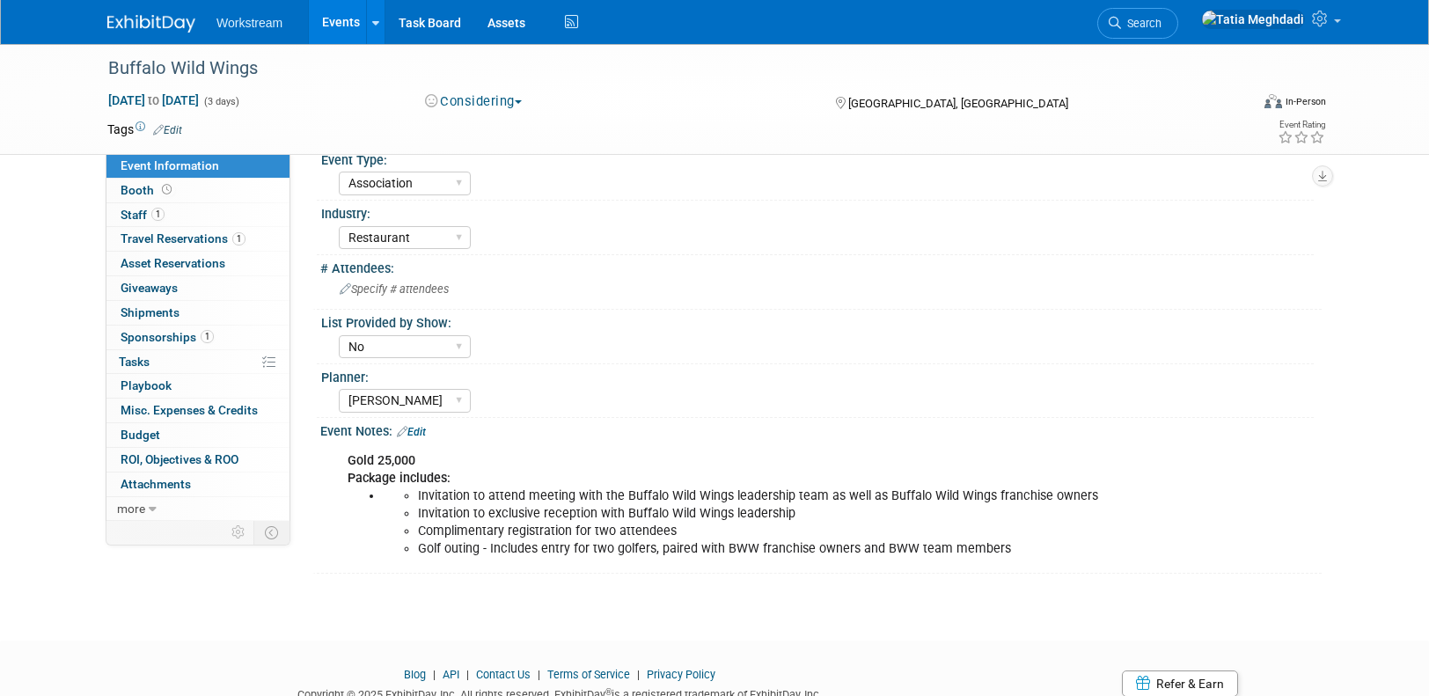
scroll to position [381, 0]
click at [138, 293] on span "Giveaways 0" at bounding box center [149, 288] width 57 height 14
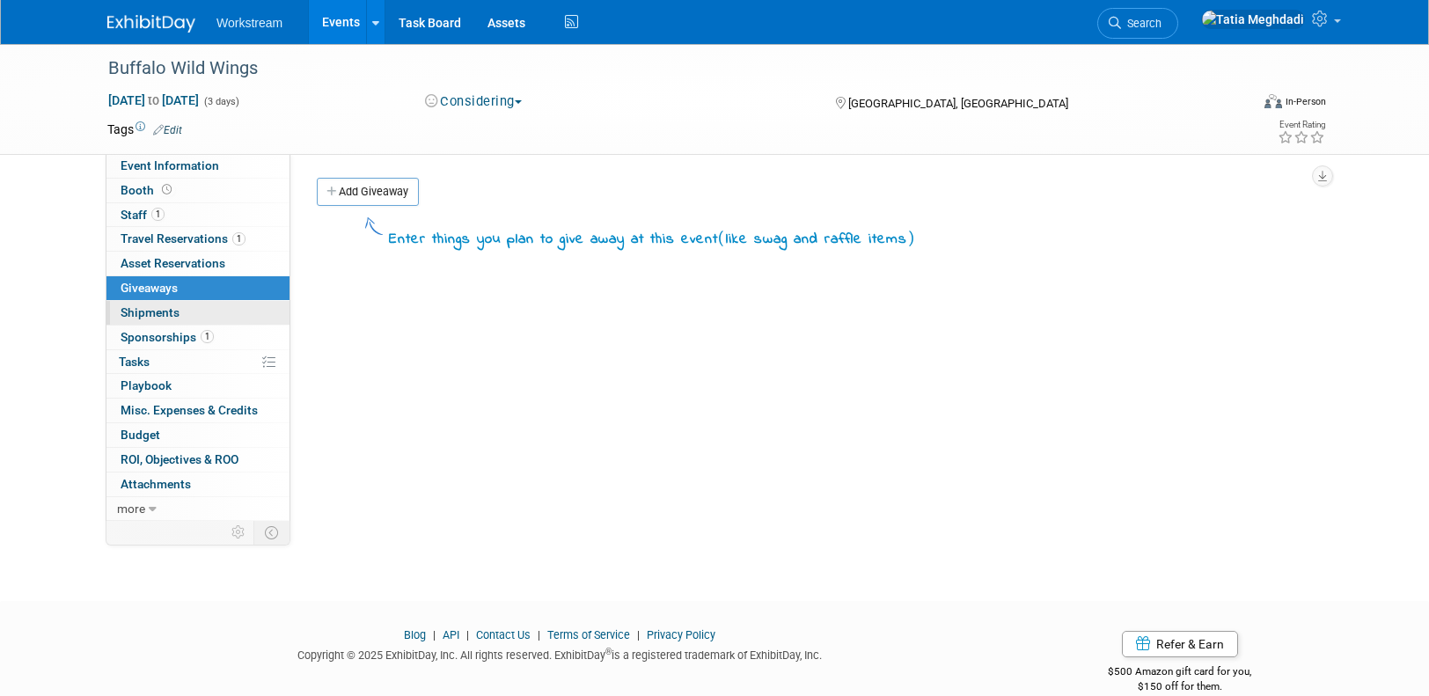
click at [135, 312] on span "Shipments 0" at bounding box center [150, 312] width 59 height 14
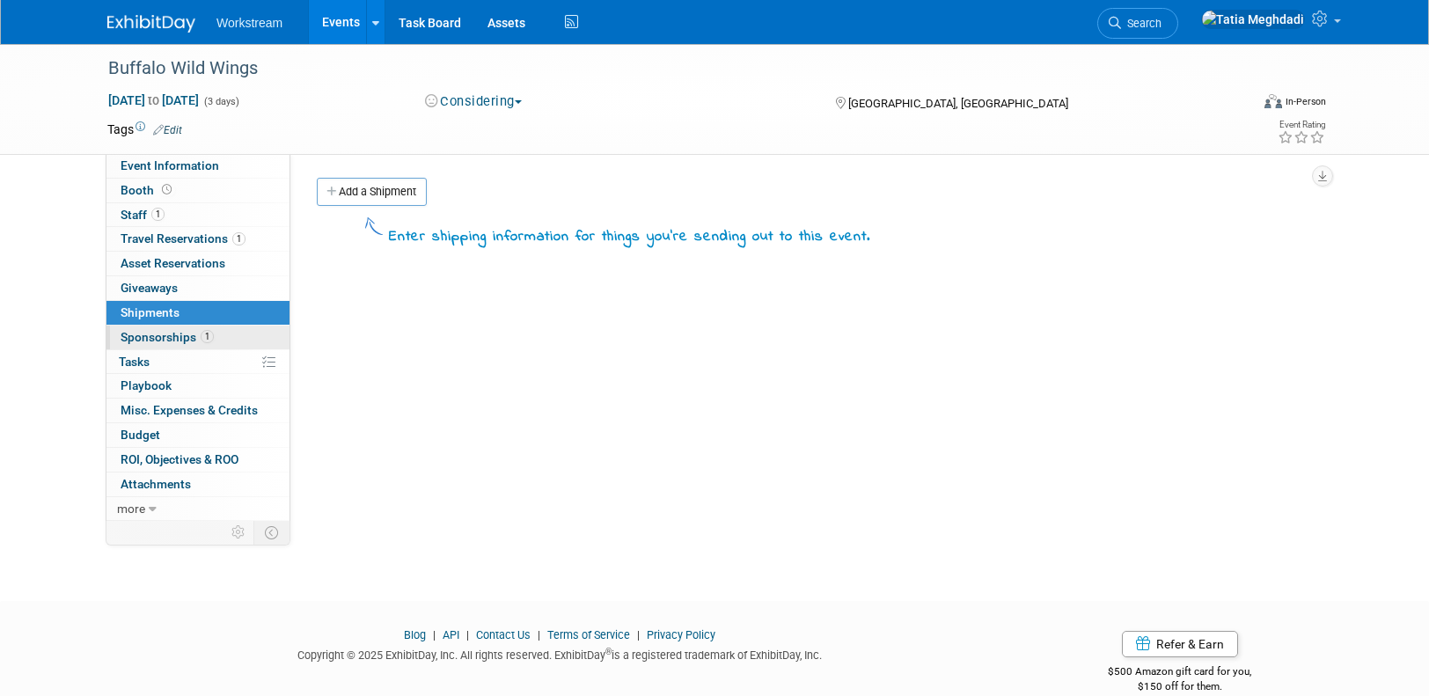
click at [133, 333] on span "Sponsorships 1" at bounding box center [167, 337] width 93 height 14
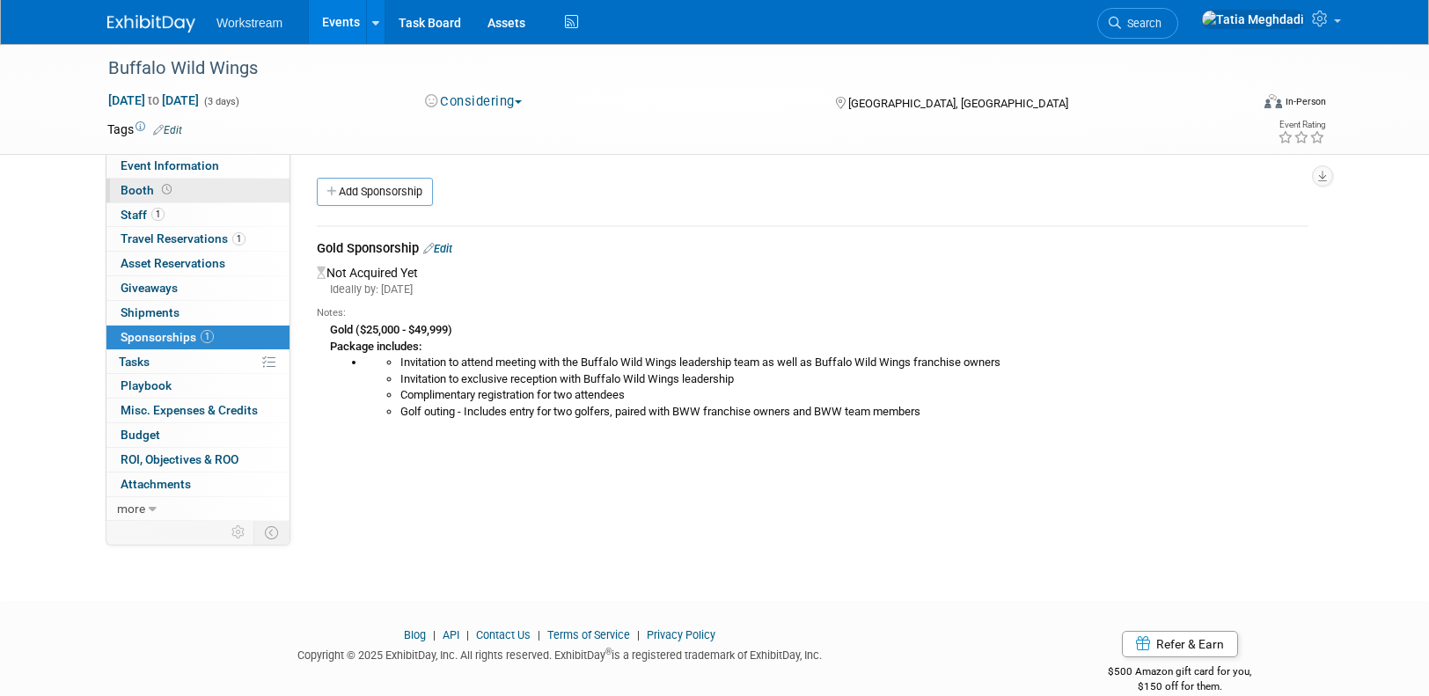
click at [132, 190] on span "Booth" at bounding box center [148, 190] width 55 height 14
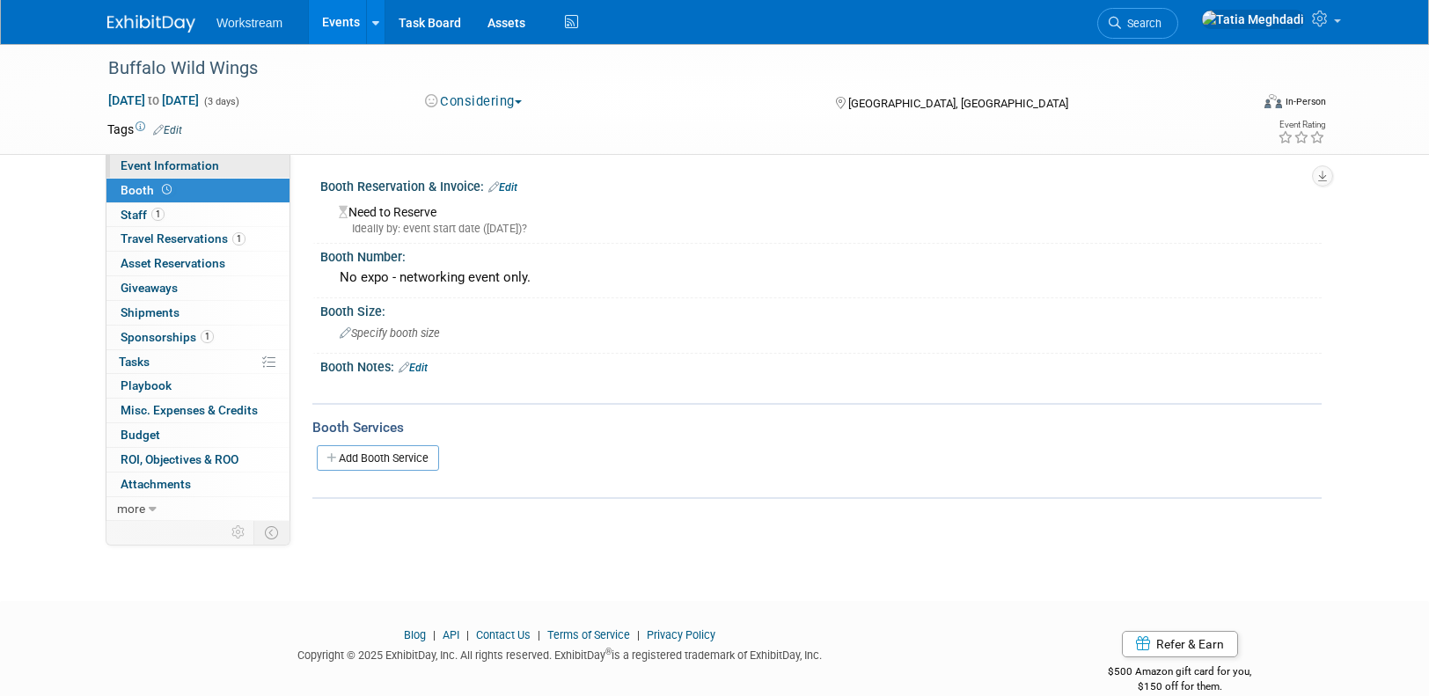
click at [136, 162] on span "Event Information" at bounding box center [170, 165] width 99 height 14
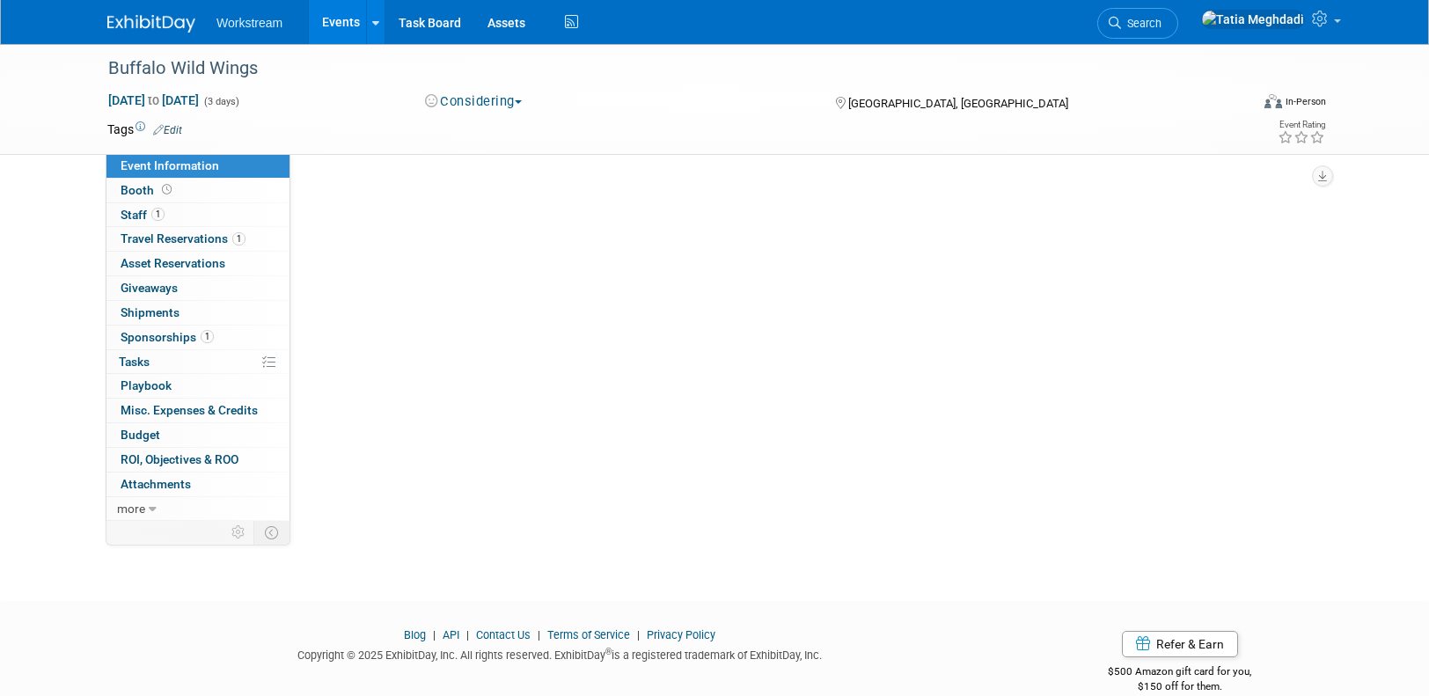
select select "Association"
select select "Restaurant"
select select "No"
select select "Tatia Meghdadi"
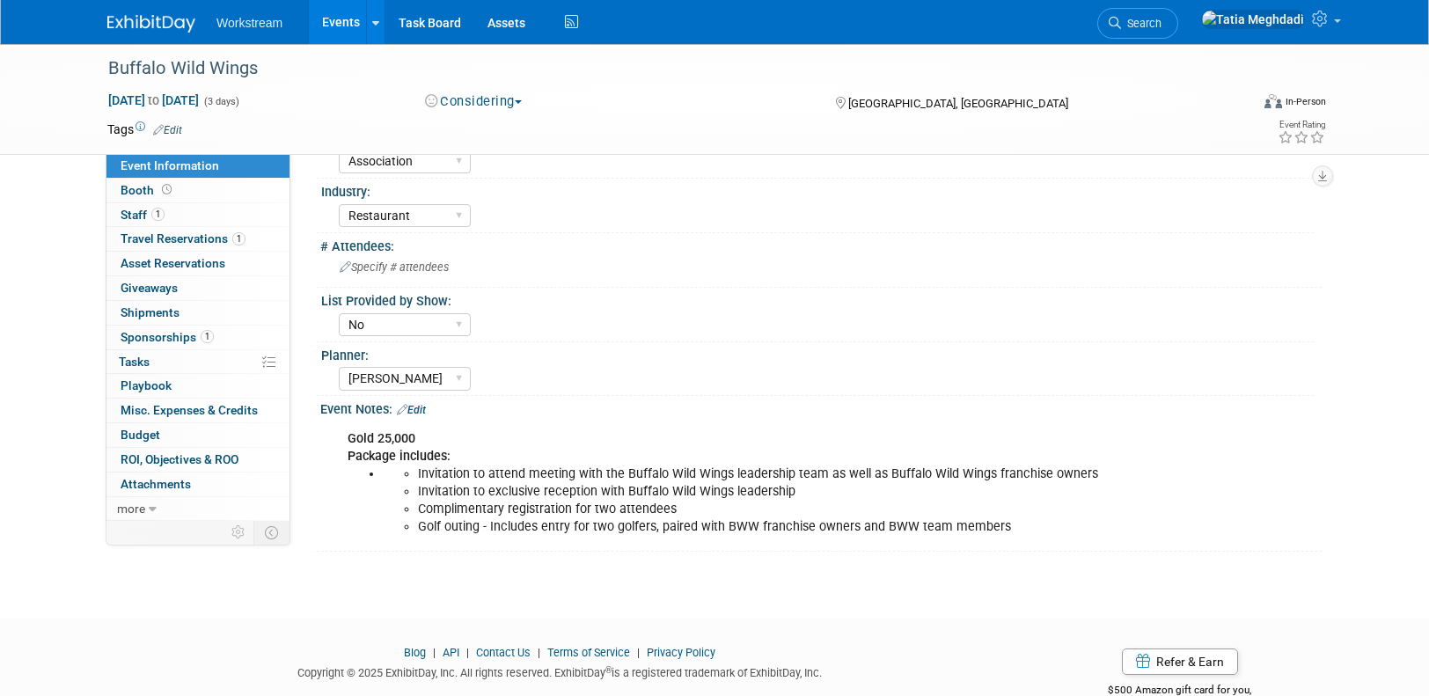
scroll to position [448, 0]
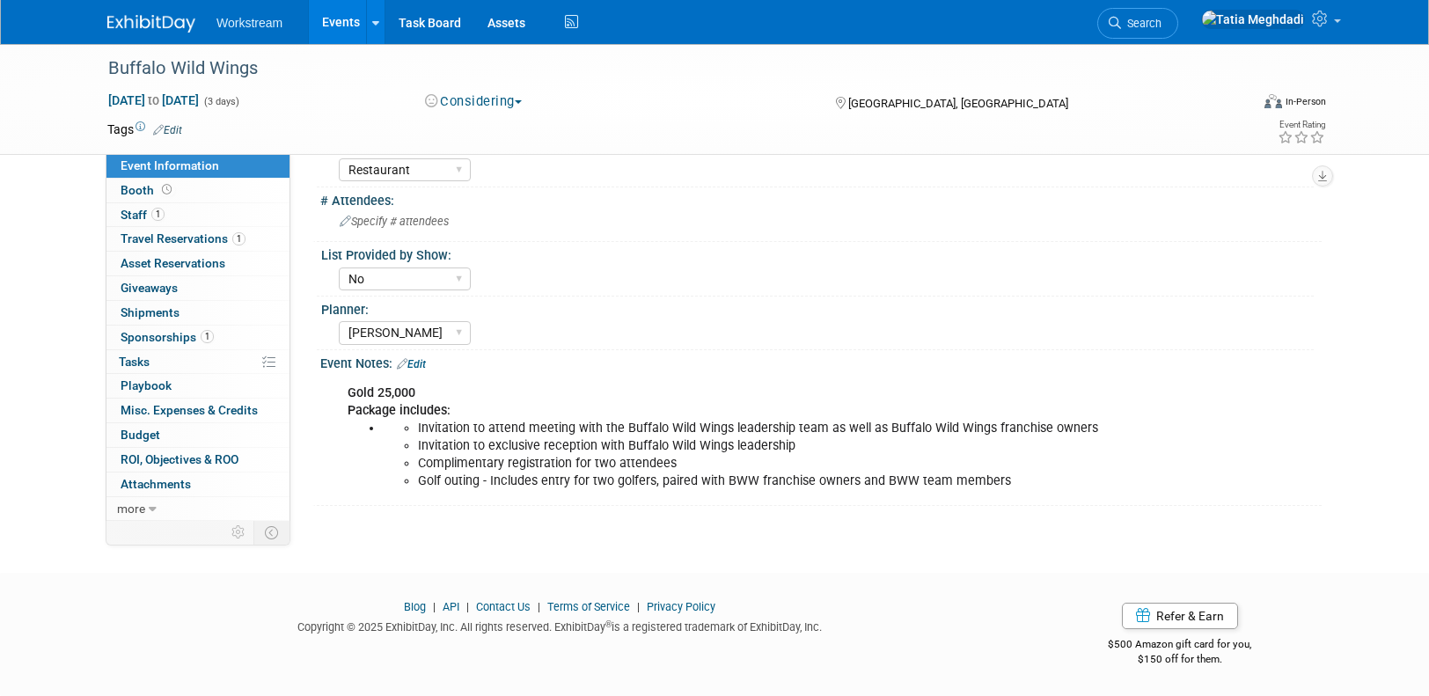
click at [425, 361] on link "Edit" at bounding box center [411, 364] width 29 height 12
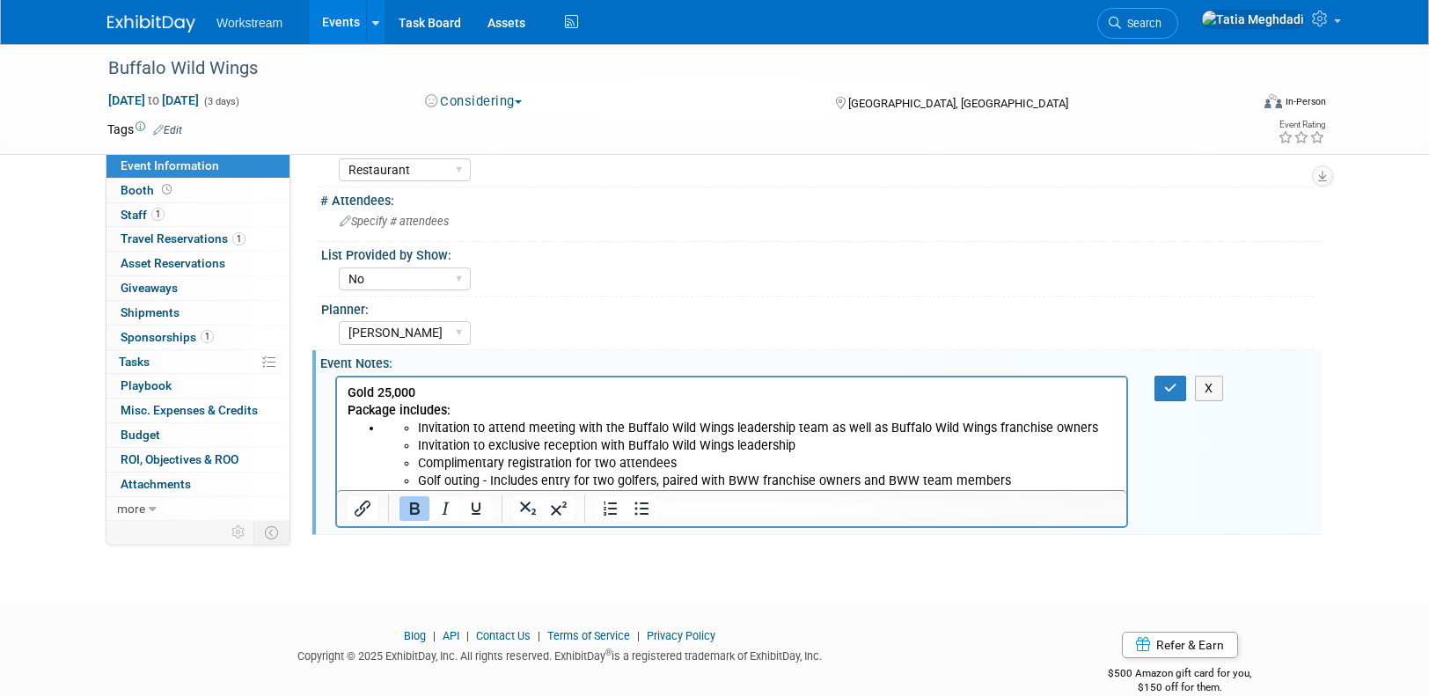
scroll to position [0, 0]
drag, startPoint x: 379, startPoint y: 423, endPoint x: 1033, endPoint y: 485, distance: 657.0
click at [1037, 484] on body "Gold 25,000 Package includes: Invitation to attend meeting with the Buffalo Wil…" at bounding box center [732, 437] width 771 height 106
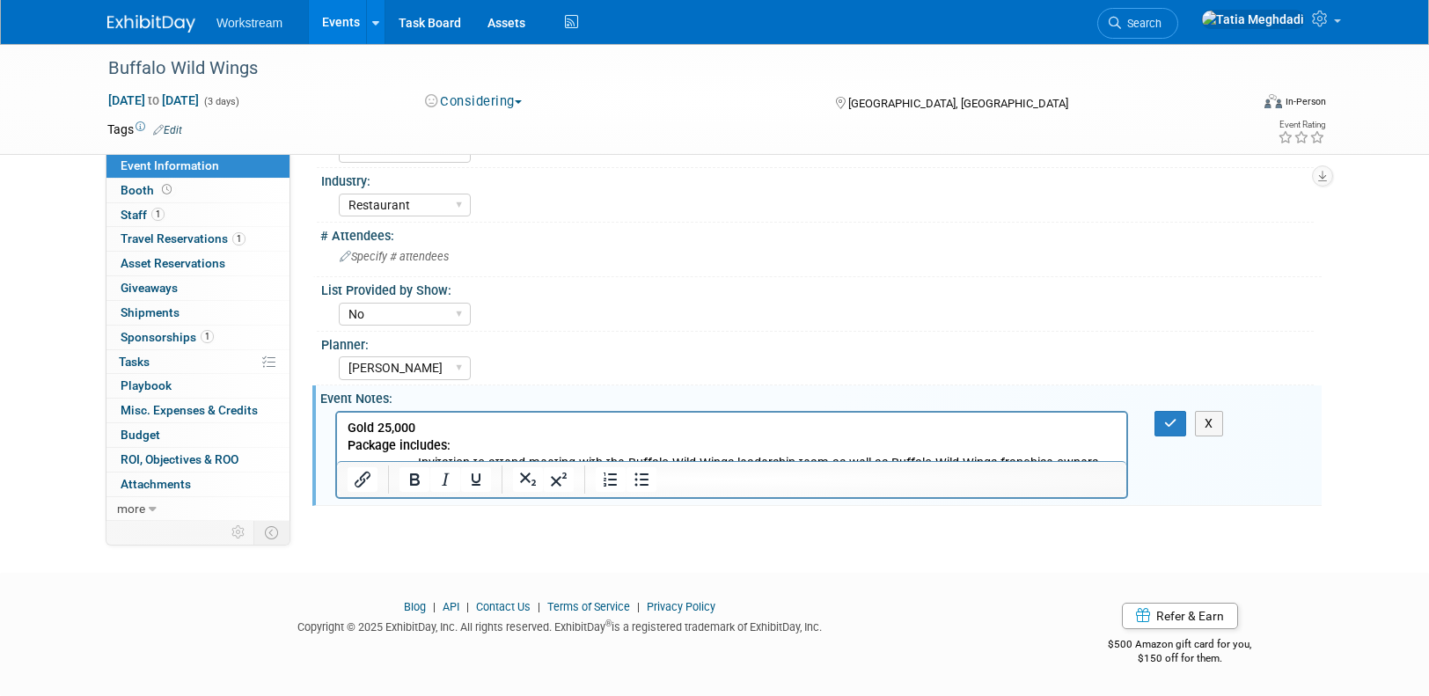
scroll to position [413, 0]
click at [1161, 420] on button "button" at bounding box center [1171, 424] width 33 height 26
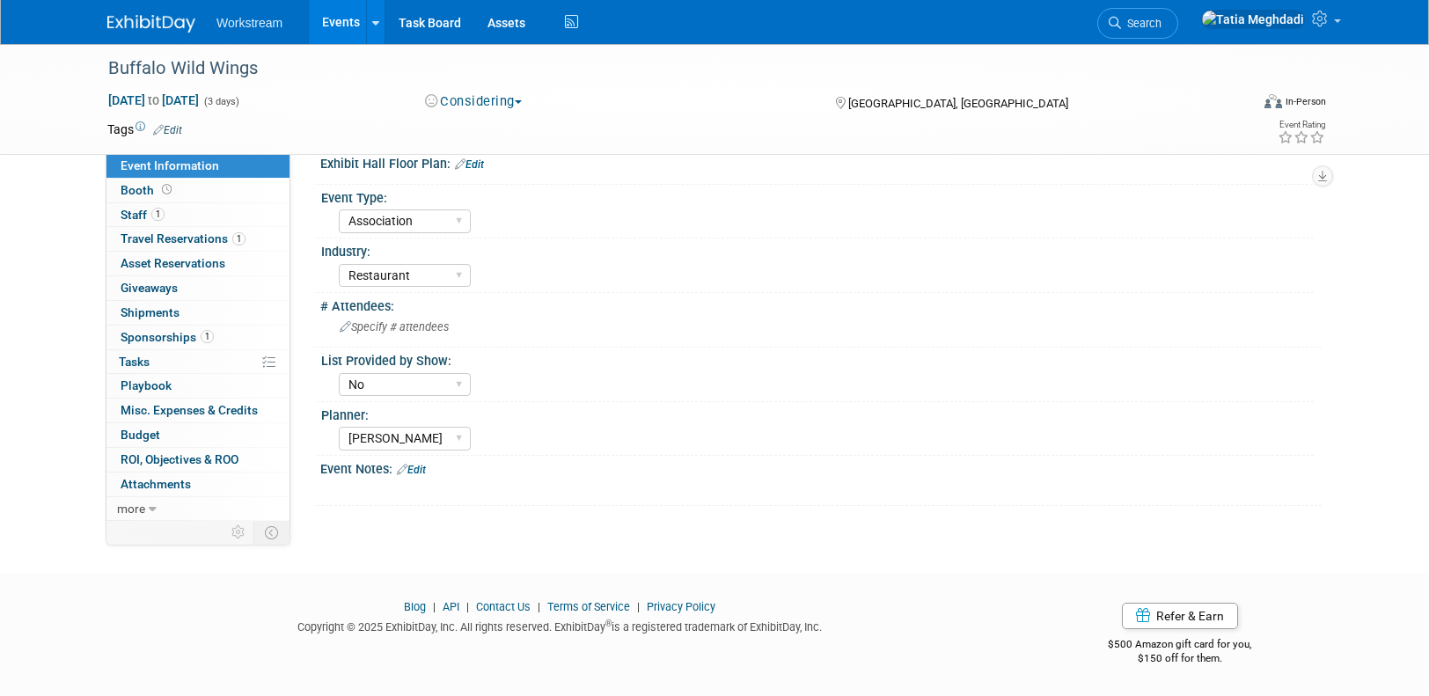
scroll to position [342, 0]
click at [141, 334] on span "Sponsorships 1" at bounding box center [167, 337] width 93 height 14
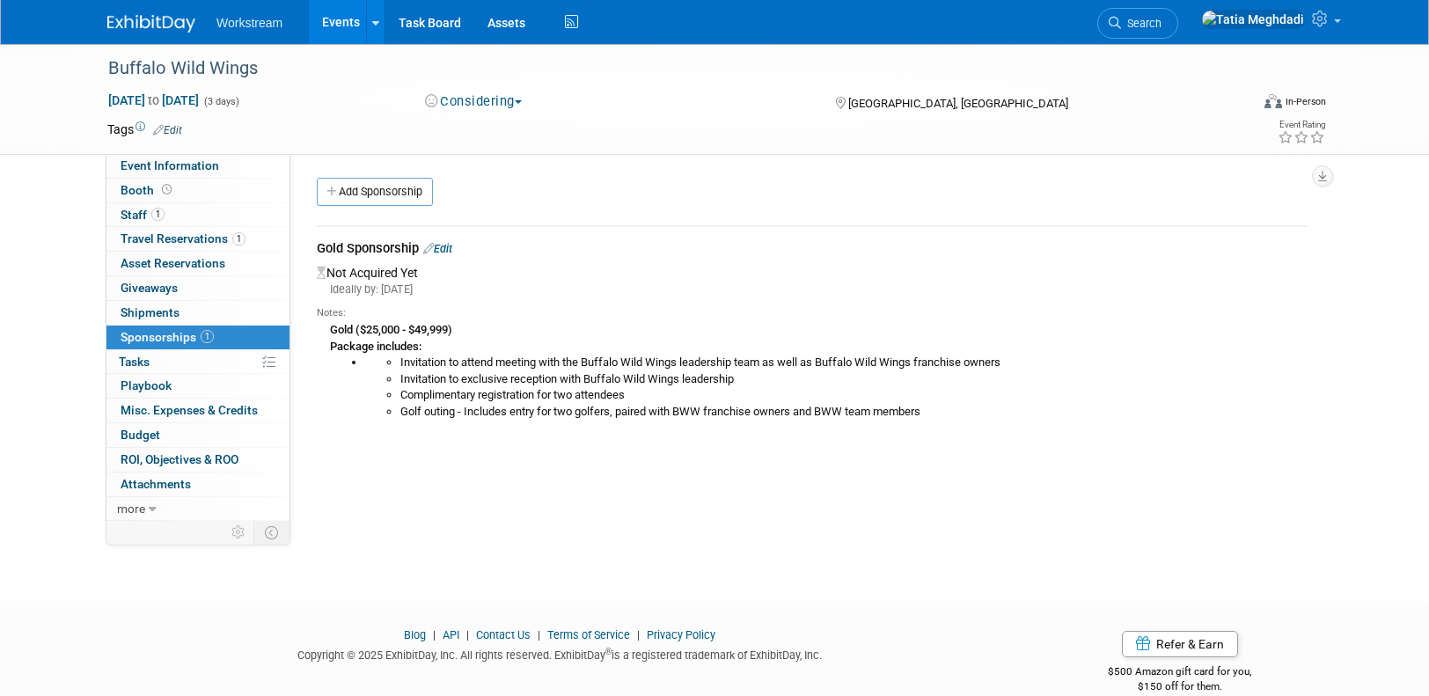
click at [452, 243] on link "Edit" at bounding box center [437, 248] width 29 height 13
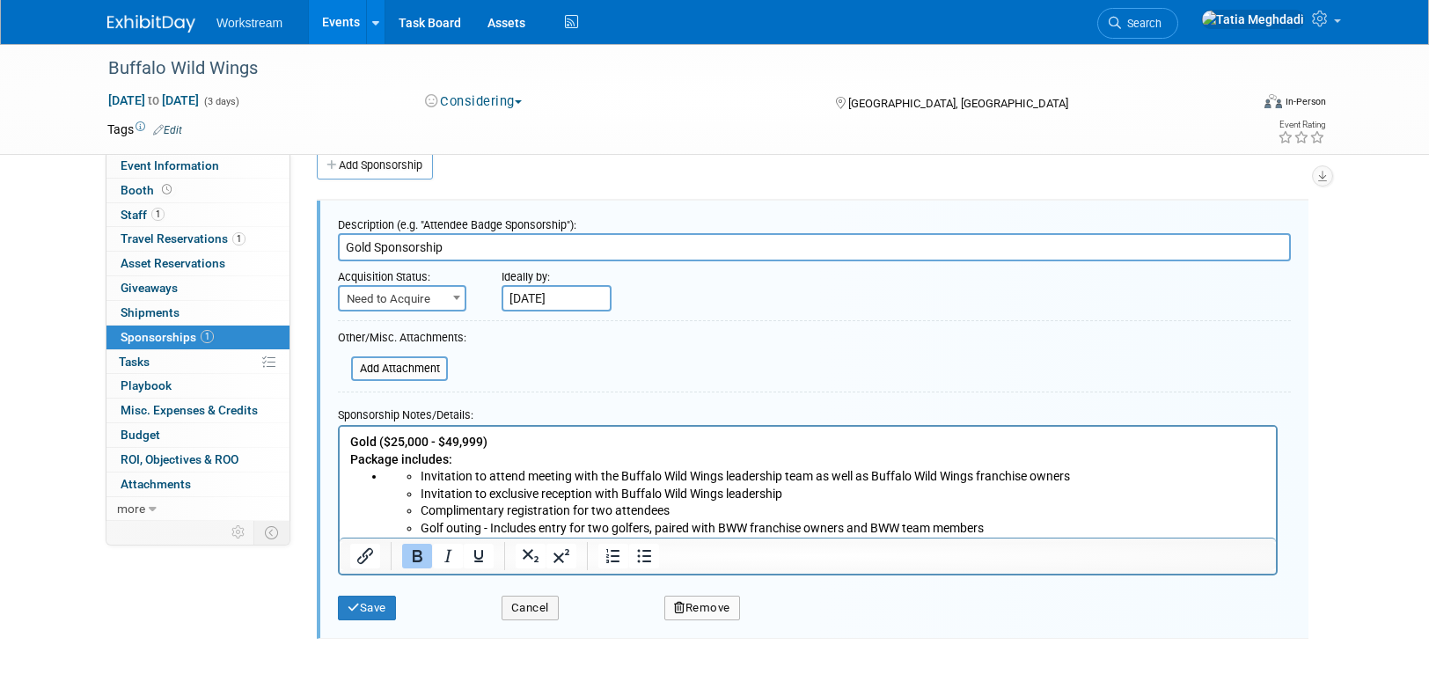
click at [517, 437] on p "Gold ($25,000 - $49,999) Package includes:" at bounding box center [808, 450] width 916 height 34
click at [384, 442] on b "Gold ($25,000" at bounding box center [389, 441] width 78 height 14
click at [356, 607] on icon "submit" at bounding box center [354, 607] width 12 height 11
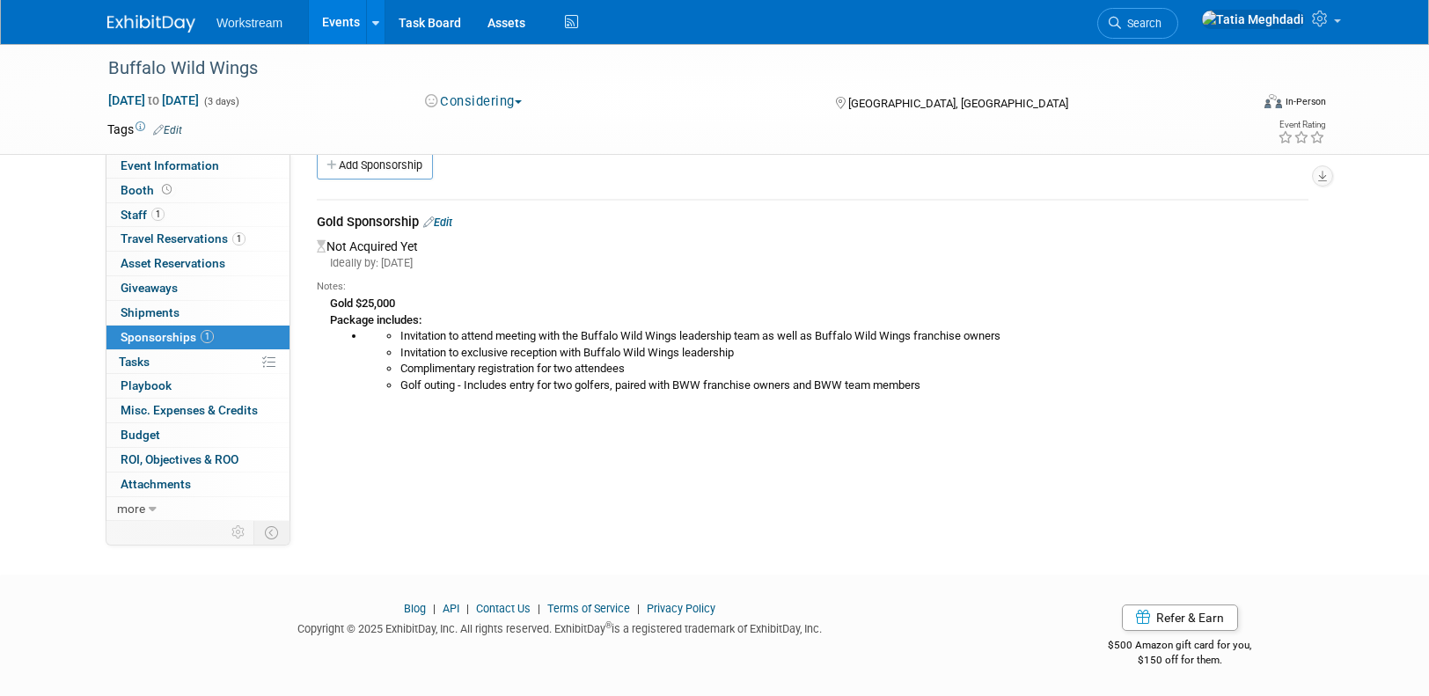
click at [321, 18] on link "Events" at bounding box center [341, 22] width 64 height 44
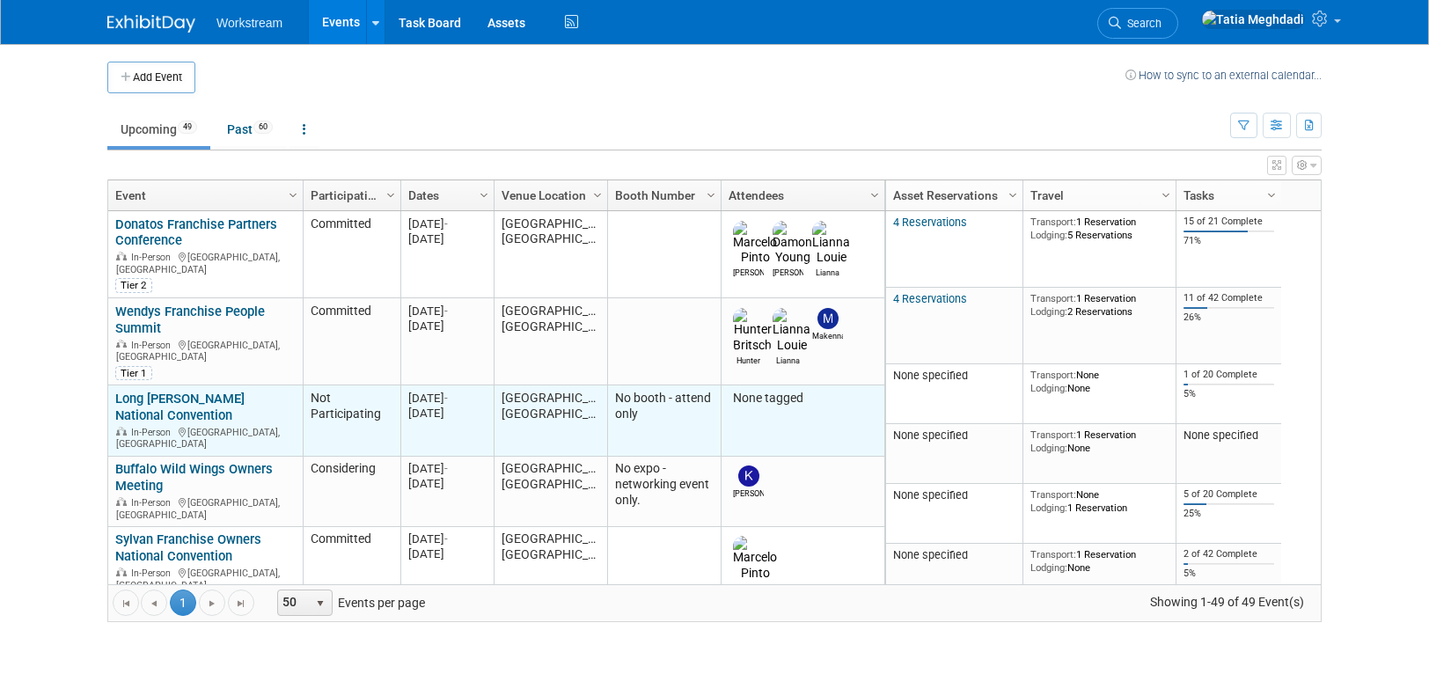
click at [225, 391] on link "Long [PERSON_NAME] National Convention" at bounding box center [179, 407] width 129 height 33
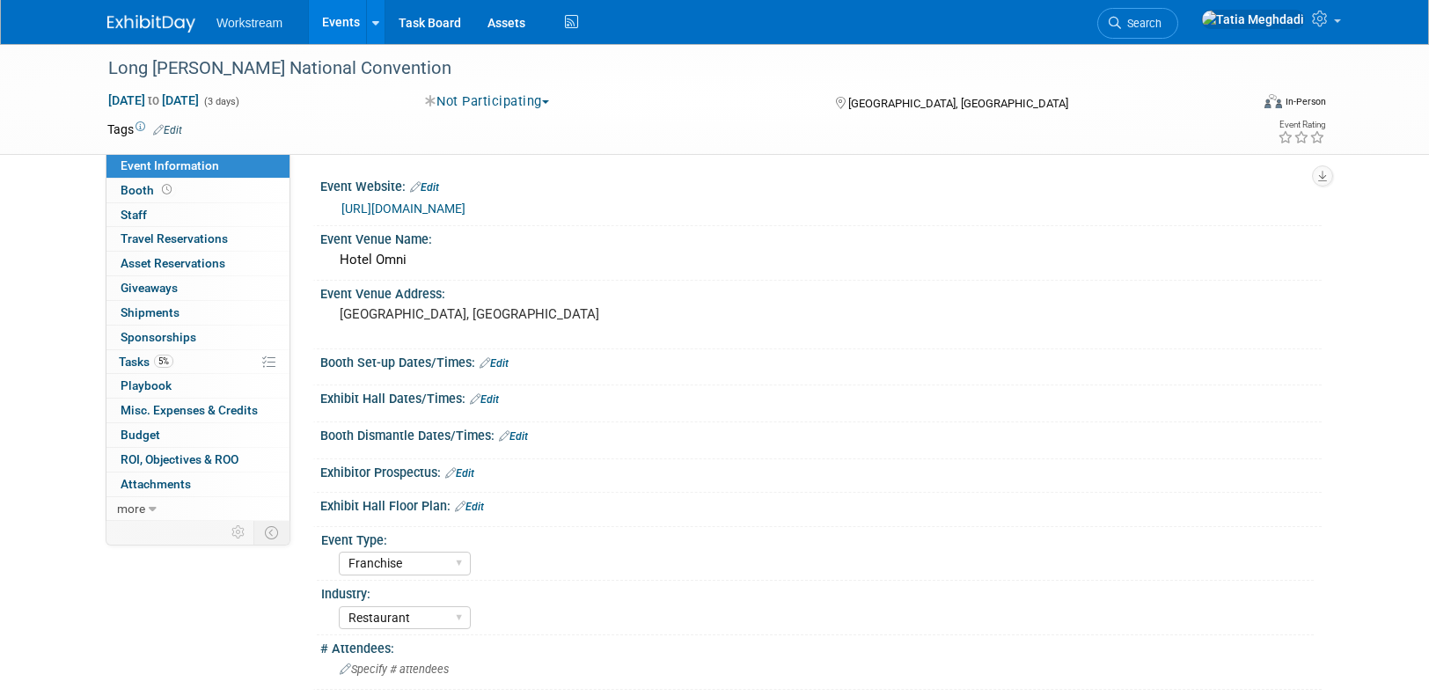
select select "Franchise"
select select "Restaurant"
select select "TBD"
select select "[PERSON_NAME]"
click at [142, 183] on span "Booth" at bounding box center [148, 190] width 55 height 14
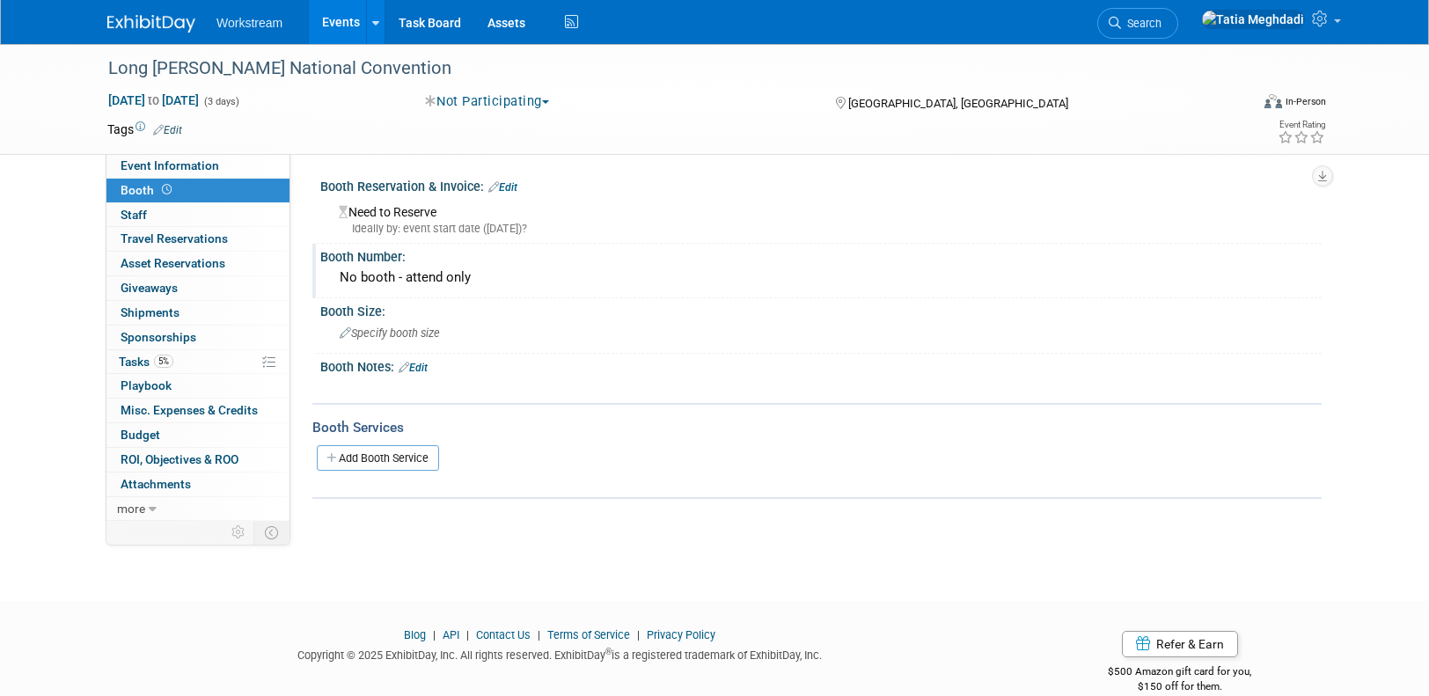
click at [423, 270] on div "No booth - attend only" at bounding box center [821, 277] width 975 height 27
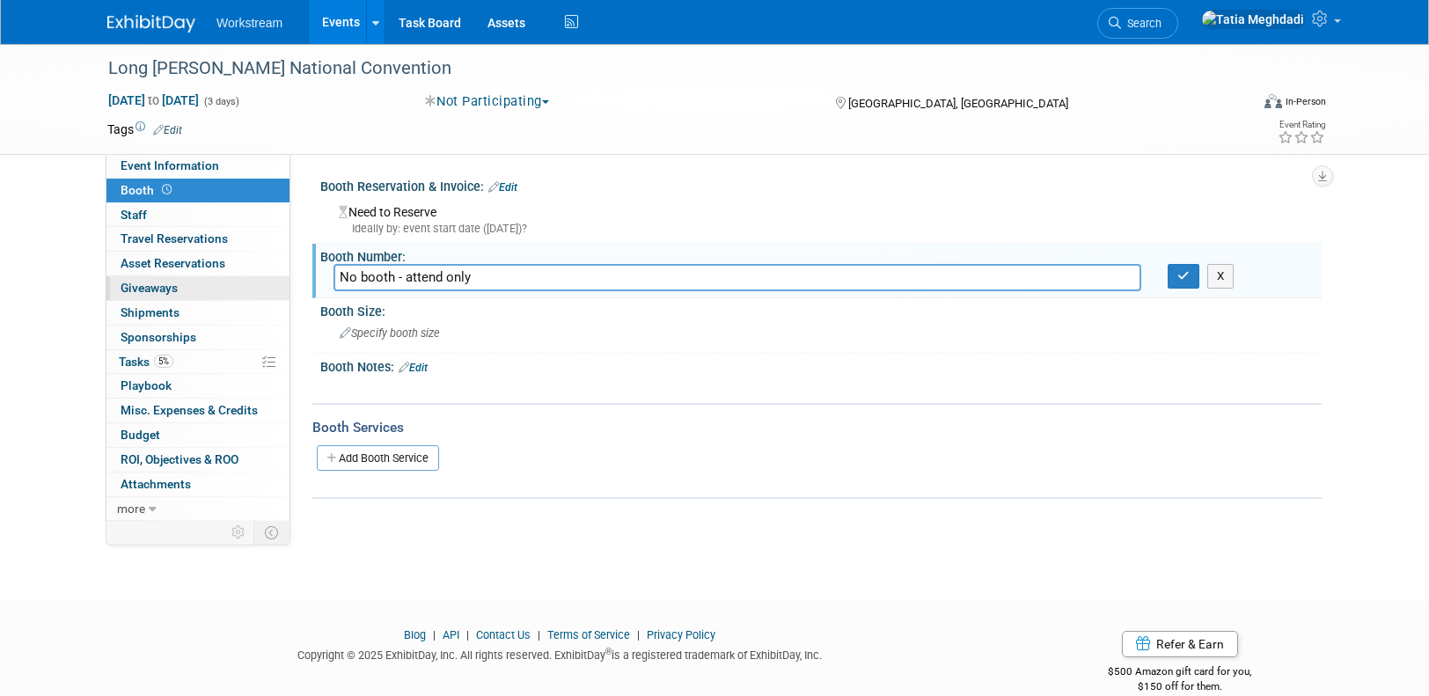
drag, startPoint x: 480, startPoint y: 278, endPoint x: 264, endPoint y: 276, distance: 215.7
click at [264, 276] on div "Event Information Event Info Booth Booth 0 Staff 0 Staff 0 Travel Reservations …" at bounding box center [714, 282] width 1241 height 477
click at [1185, 279] on icon "button" at bounding box center [1184, 275] width 12 height 11
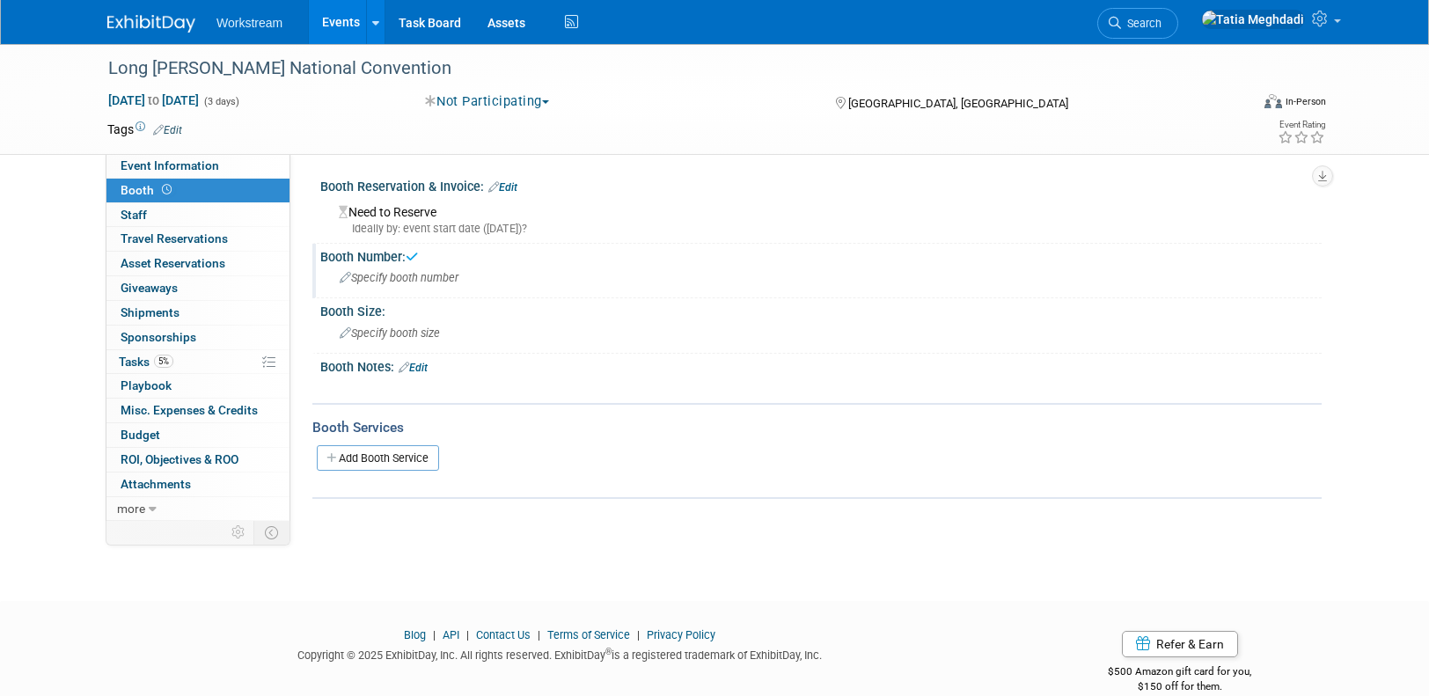
click at [333, 28] on link "Events" at bounding box center [341, 22] width 64 height 44
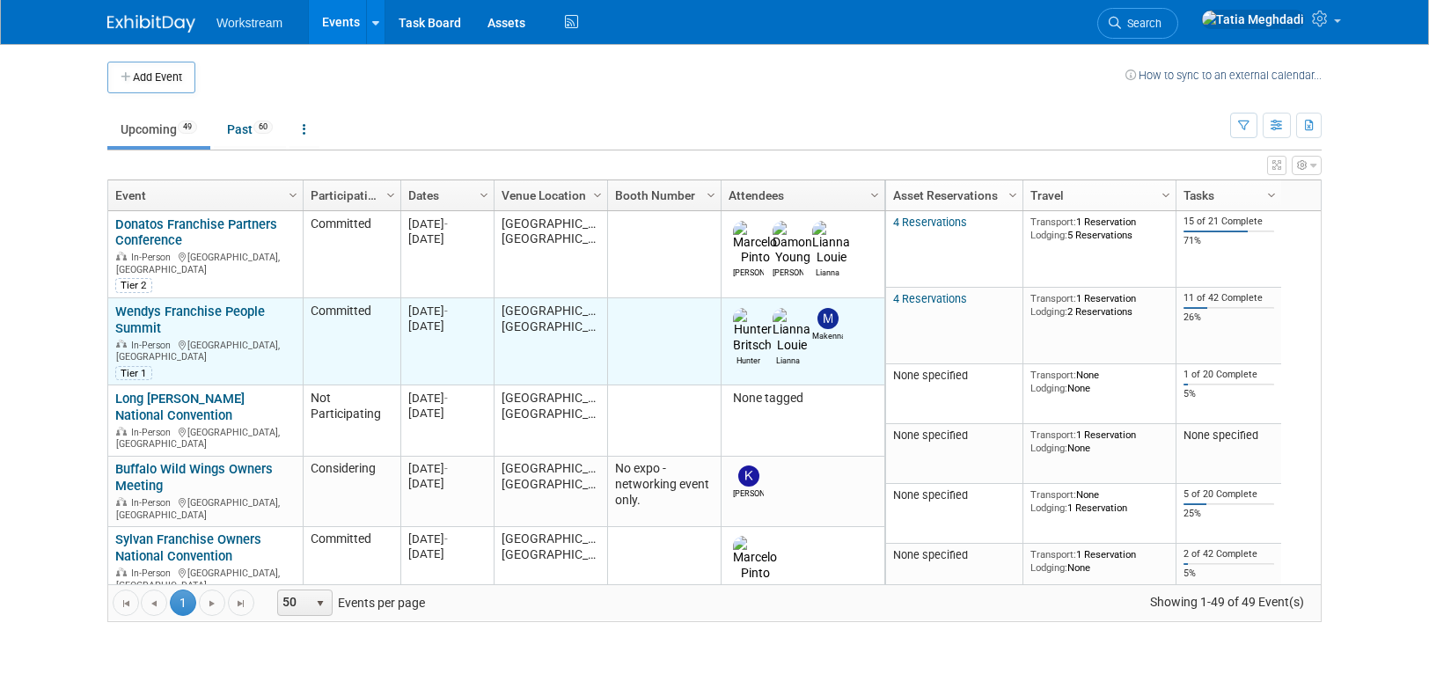
click at [135, 313] on link "Wendys Franchise People Summit" at bounding box center [190, 320] width 150 height 33
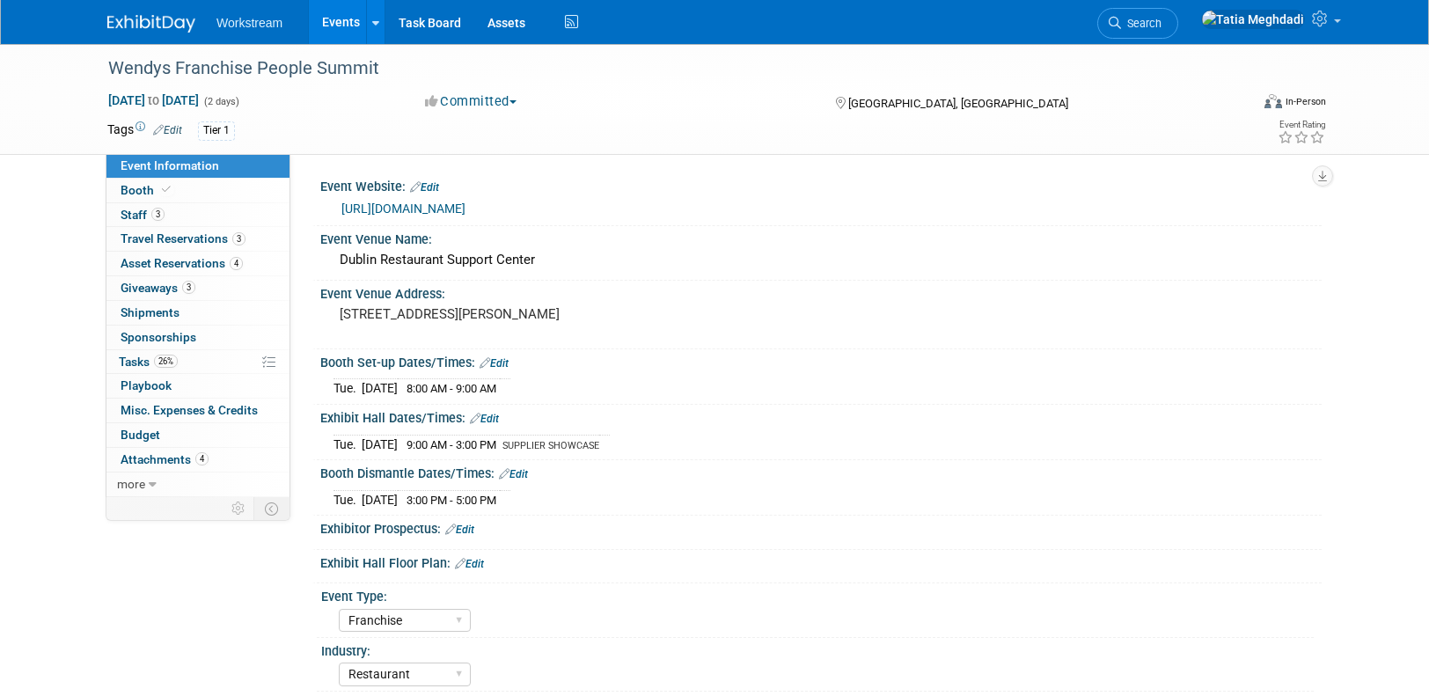
select select "Franchise"
select select "Restaurant"
select select "TBD"
select select "Tatia Meghdadi"
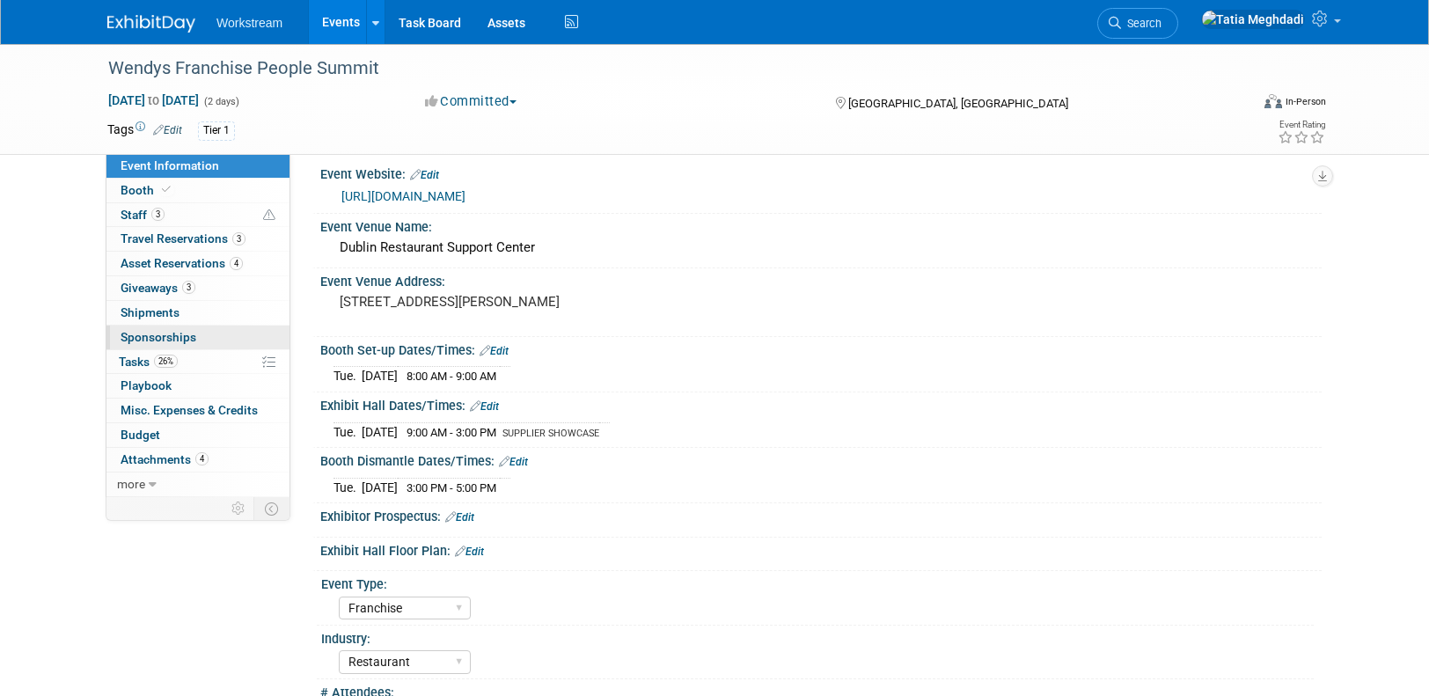
scroll to position [17, 0]
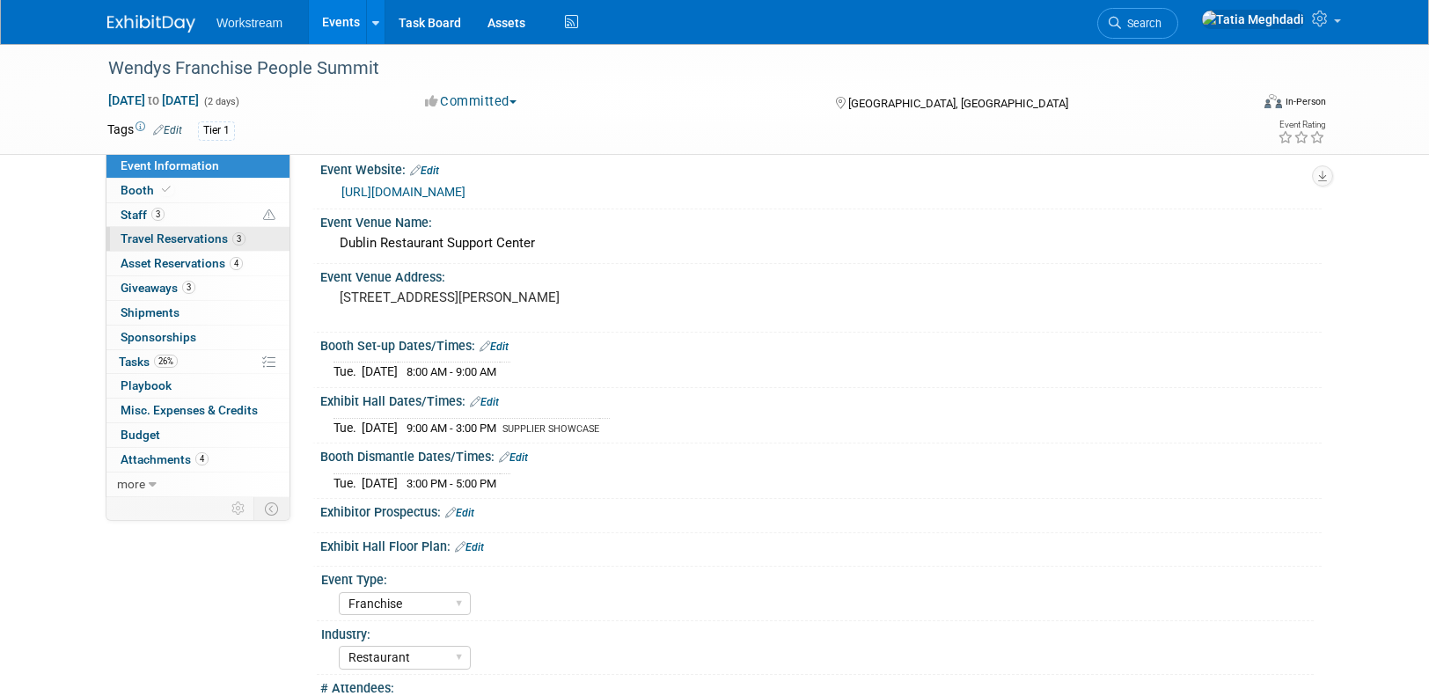
click at [156, 229] on link "3 Travel Reservations 3" at bounding box center [198, 239] width 183 height 24
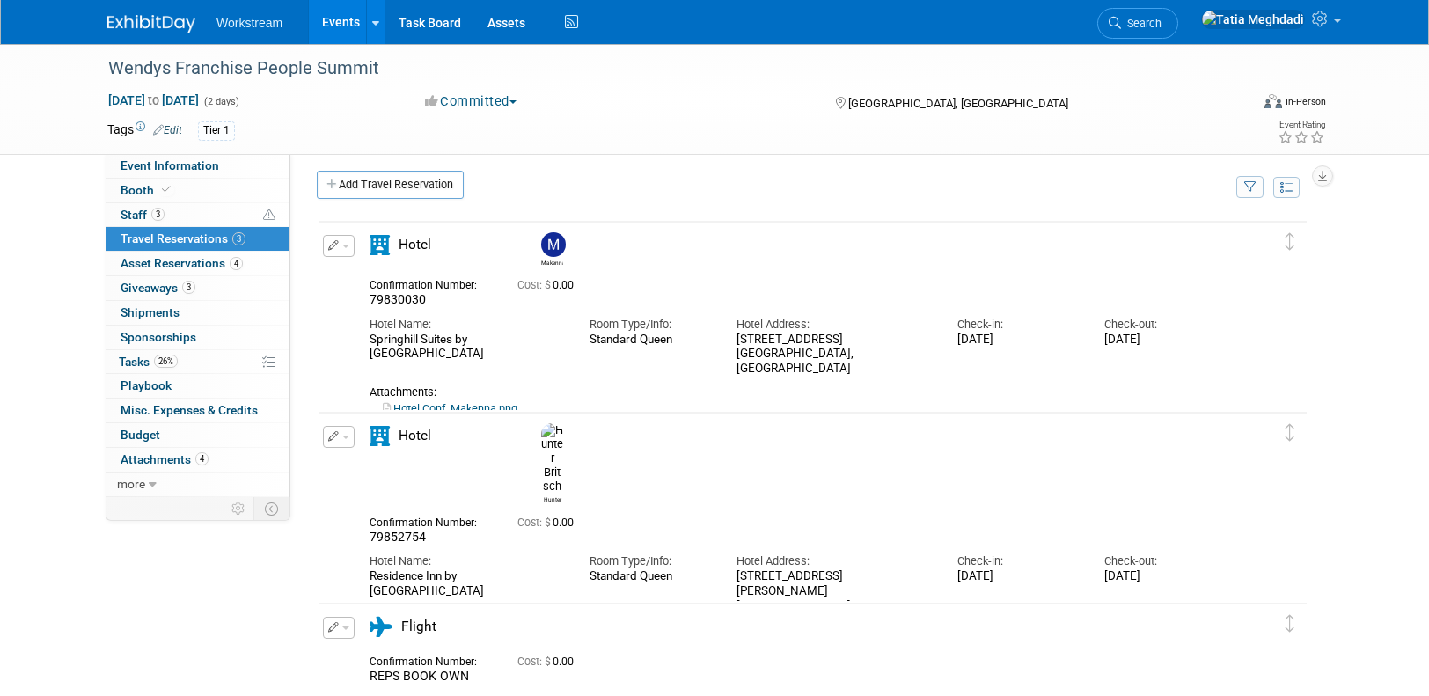
scroll to position [11, 0]
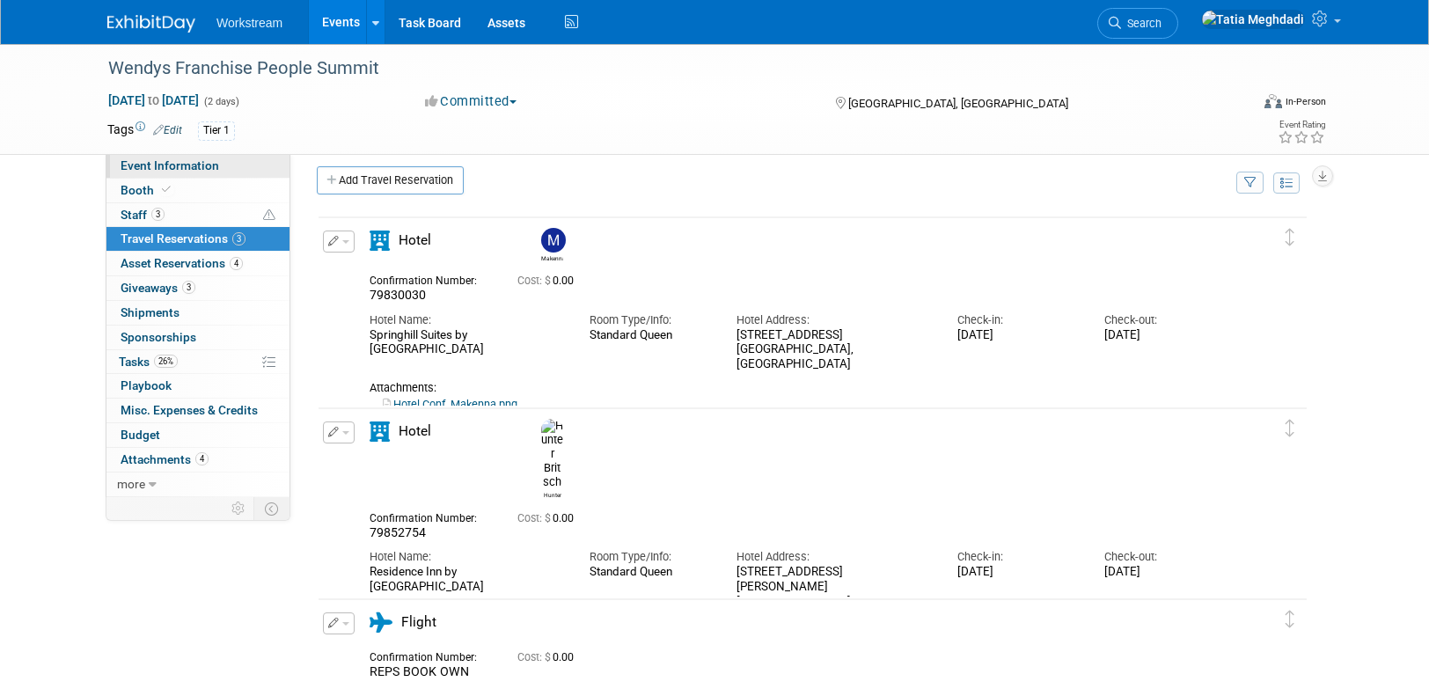
click at [158, 172] on span "Event Information" at bounding box center [170, 165] width 99 height 14
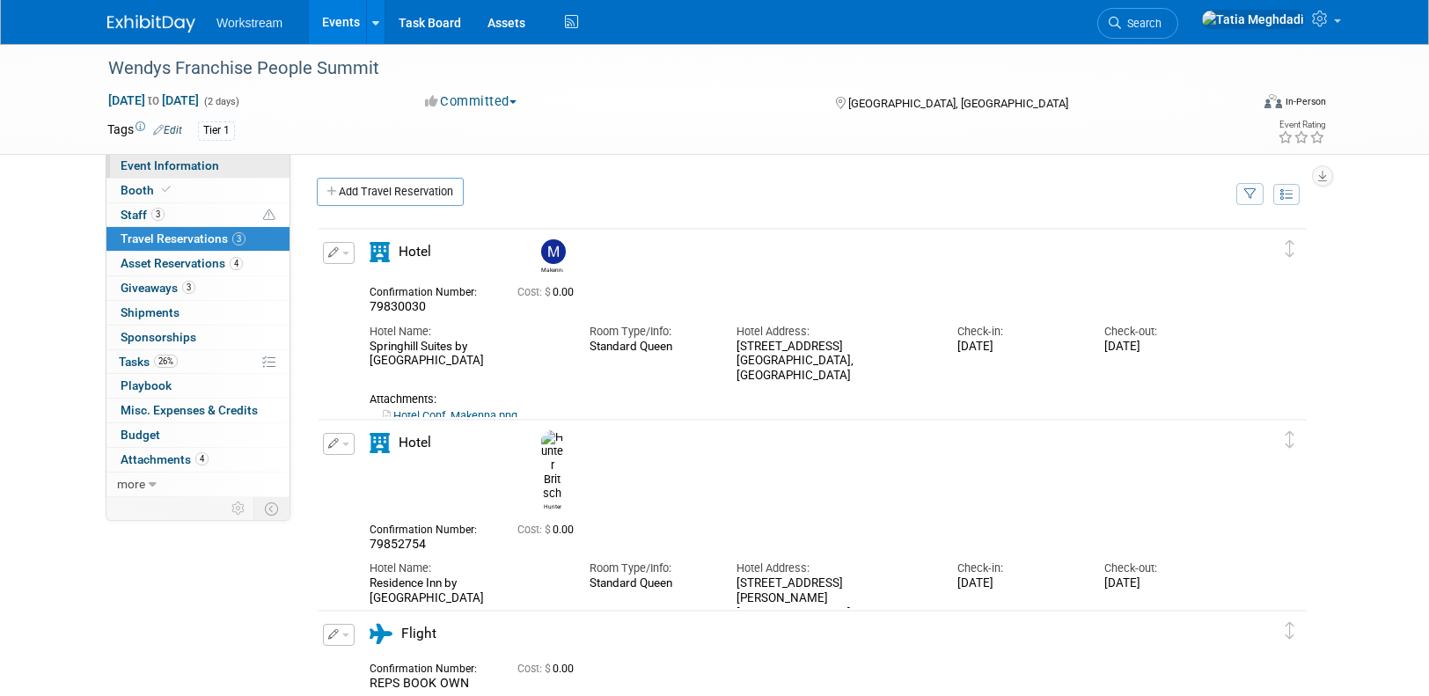
select select "Franchise"
select select "Restaurant"
select select "TBD"
select select "[PERSON_NAME]"
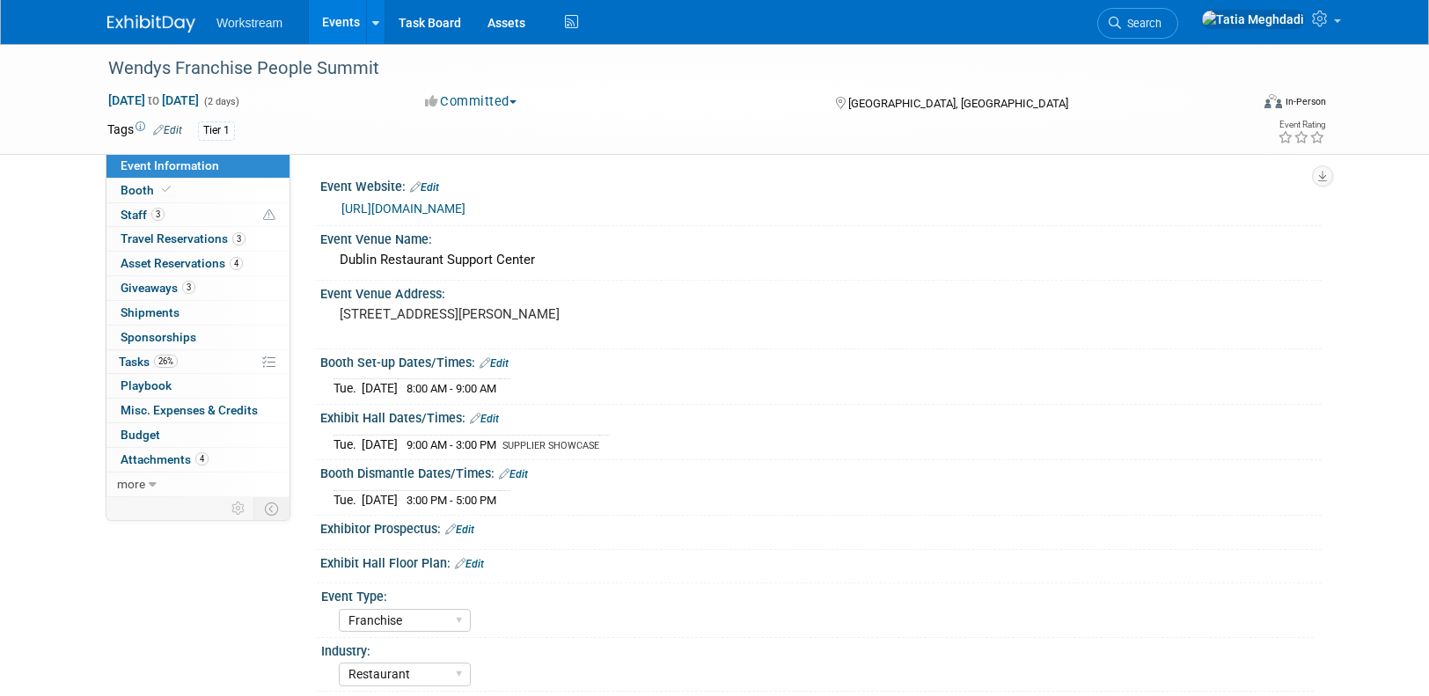
click at [335, 11] on link "Events" at bounding box center [341, 22] width 64 height 44
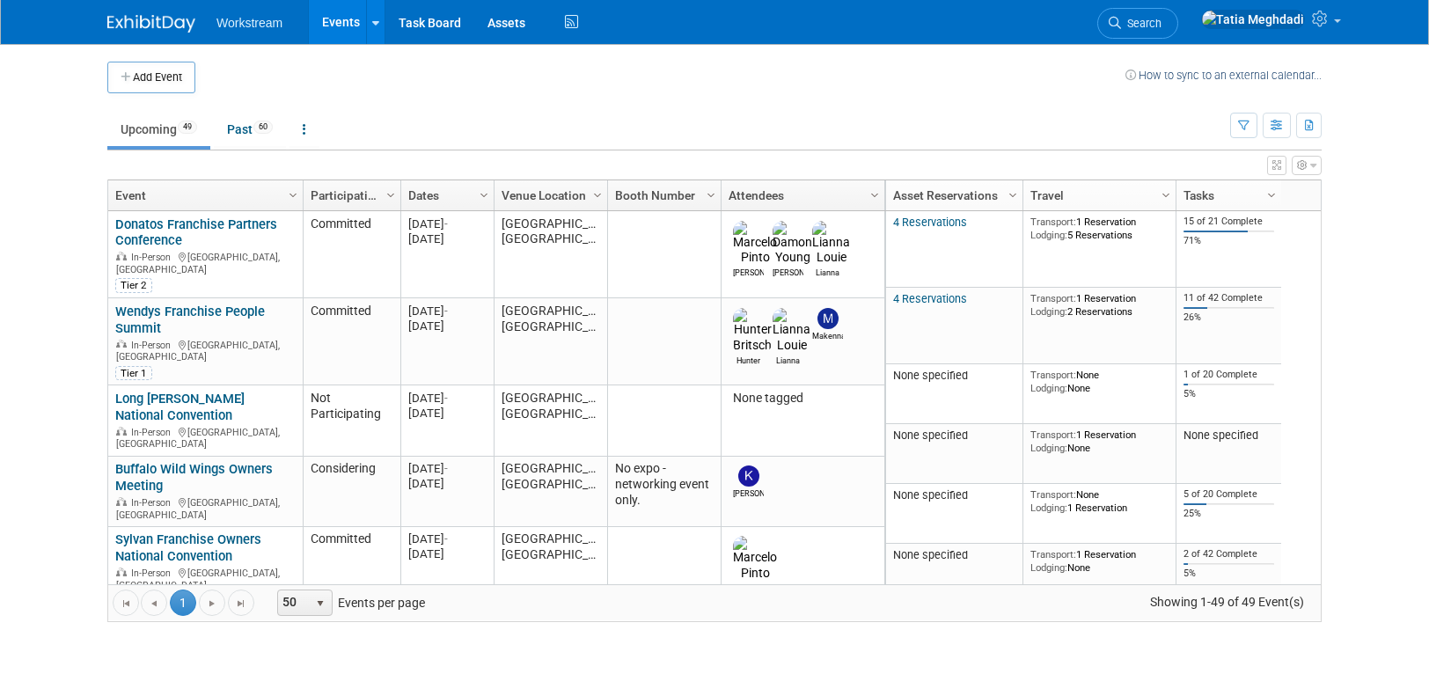
click at [145, 461] on link "Buffalo Wild Wings Owners Meeting" at bounding box center [194, 477] width 158 height 33
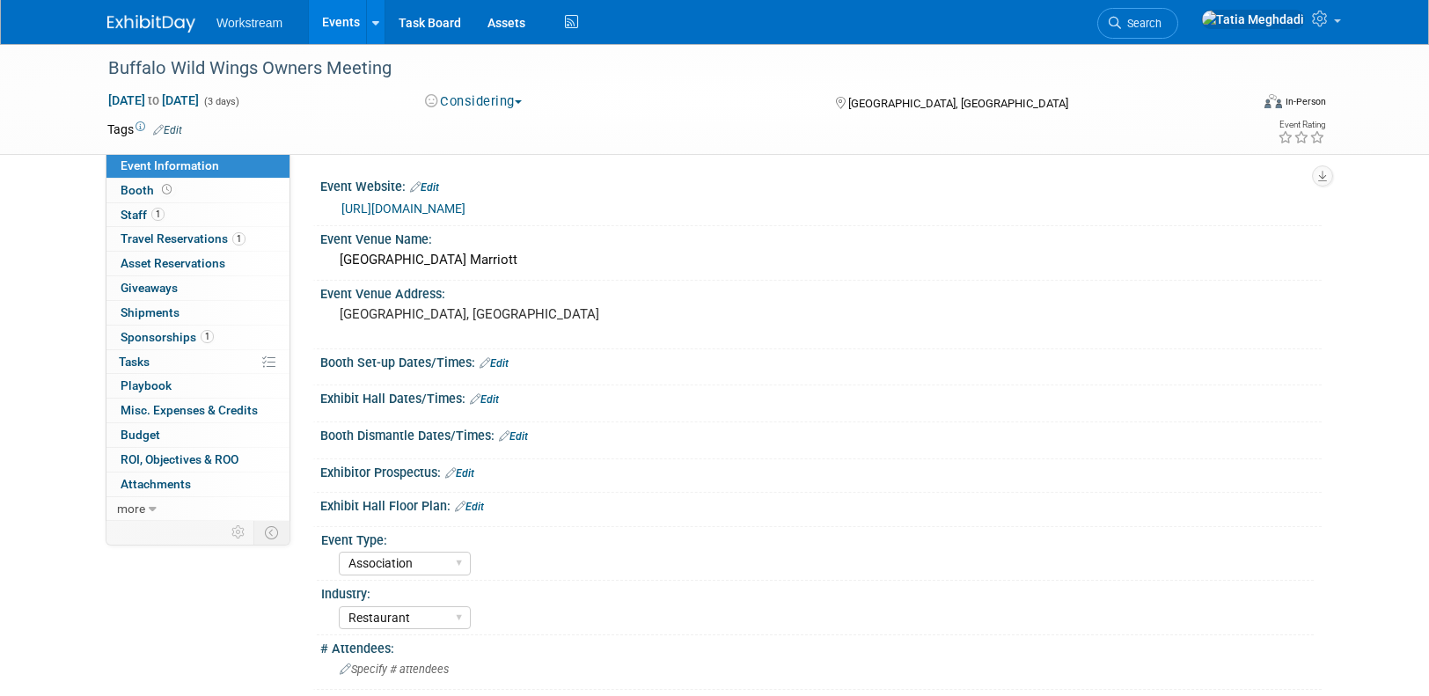
select select "Association"
select select "Restaurant"
select select "No"
select select "[PERSON_NAME]"
click at [135, 213] on span "Staff 1" at bounding box center [143, 215] width 44 height 14
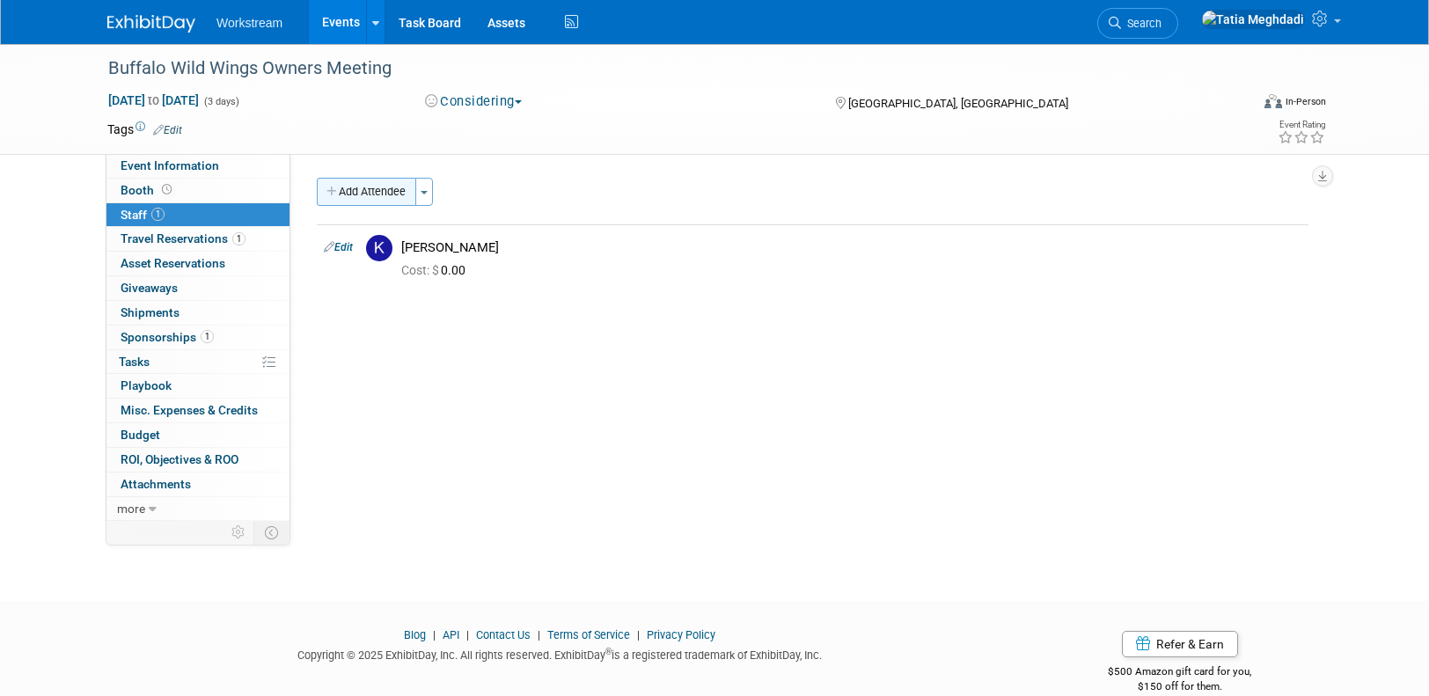
click at [351, 192] on button "Add Attendee" at bounding box center [366, 192] width 99 height 28
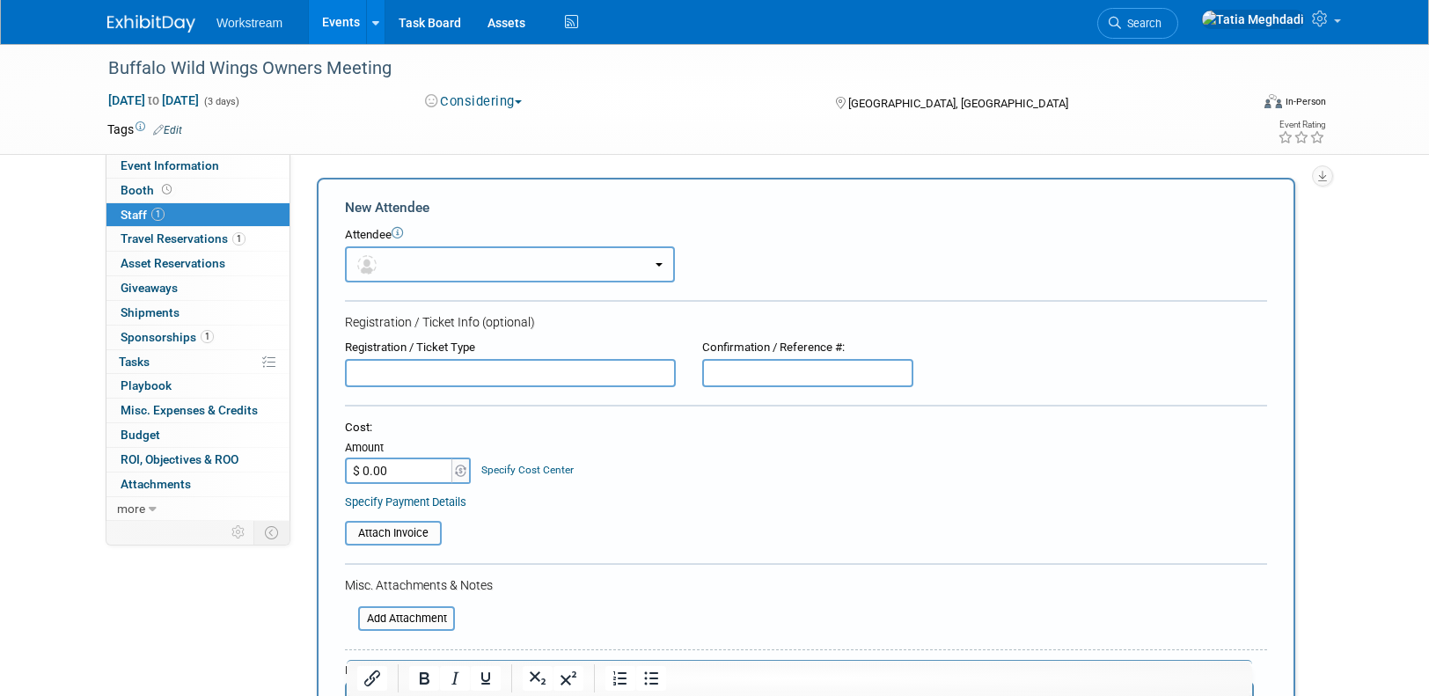
click at [421, 268] on button "button" at bounding box center [510, 264] width 330 height 36
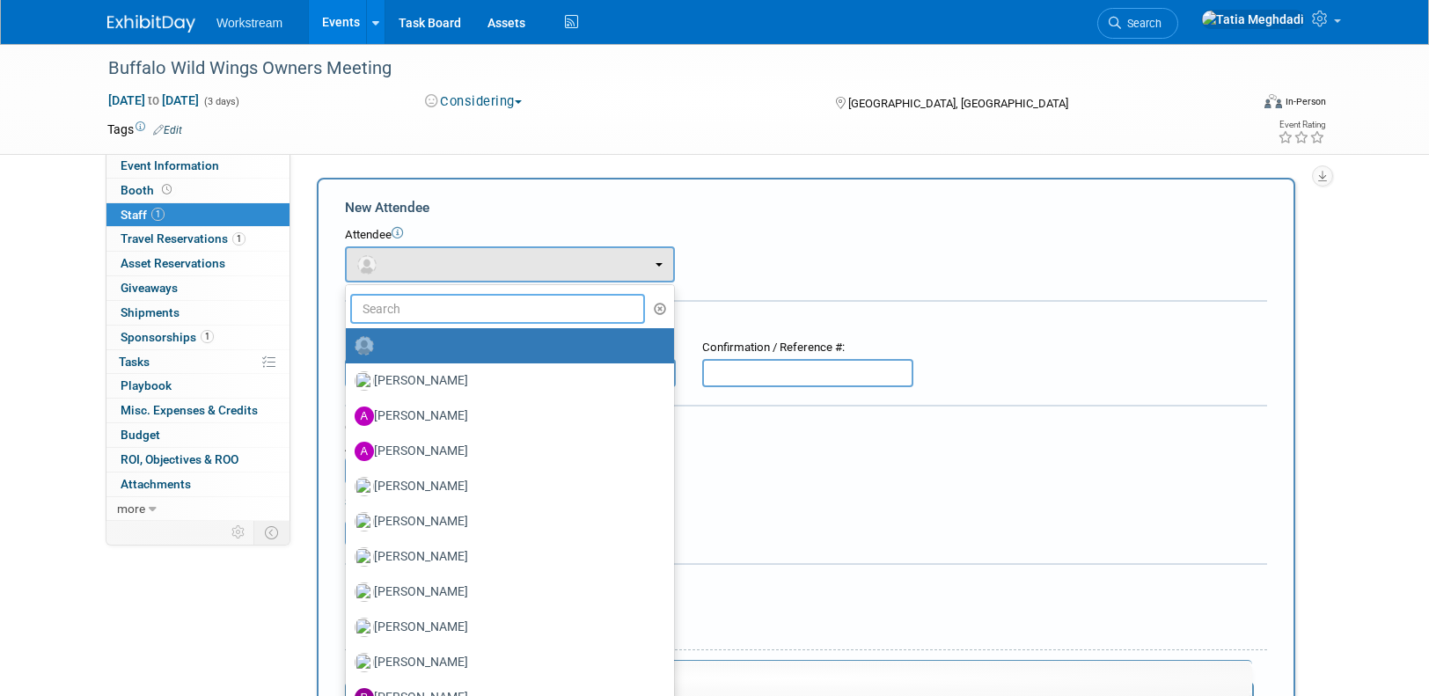
click at [402, 307] on input "text" at bounding box center [497, 309] width 295 height 30
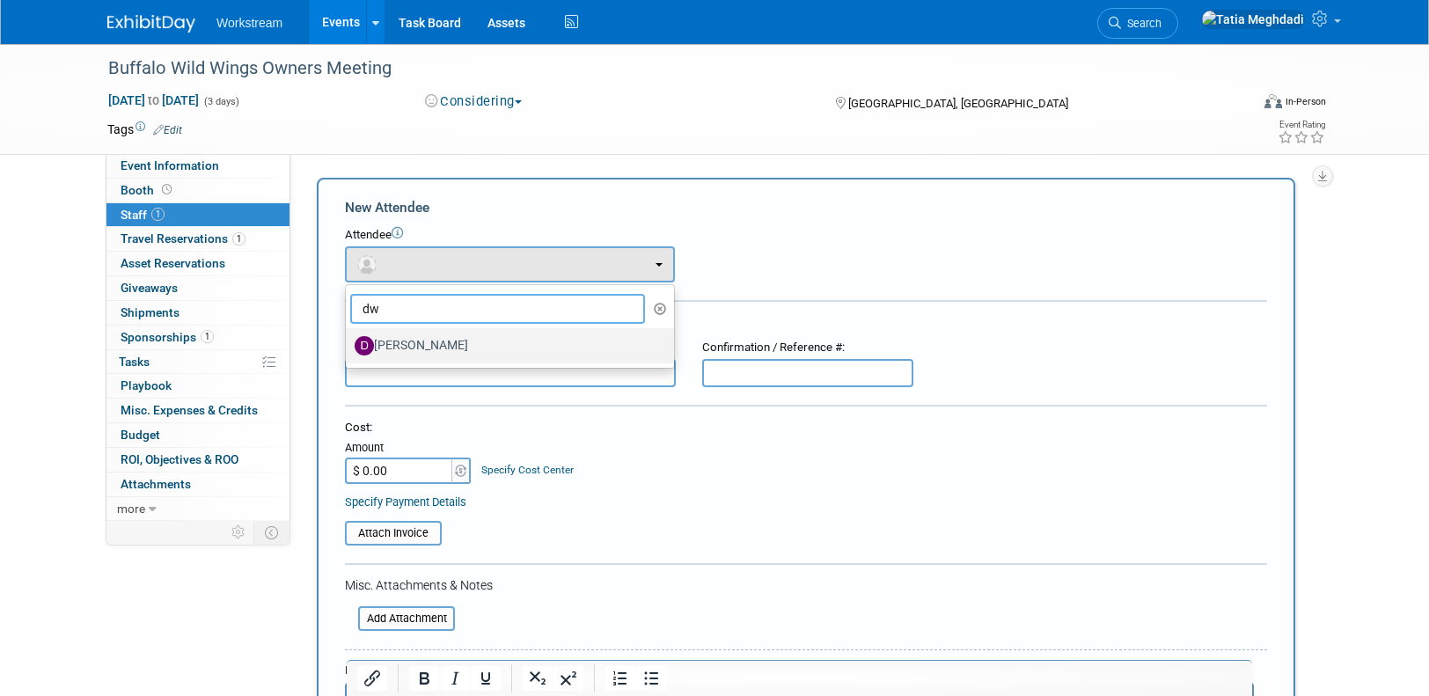
type input "dw"
click at [416, 342] on label "[PERSON_NAME]" at bounding box center [506, 346] width 302 height 28
click at [349, 342] on input "[PERSON_NAME]" at bounding box center [342, 343] width 11 height 11
select select "45b30f4d-e917-435f-9ac0-5d3c88886b77"
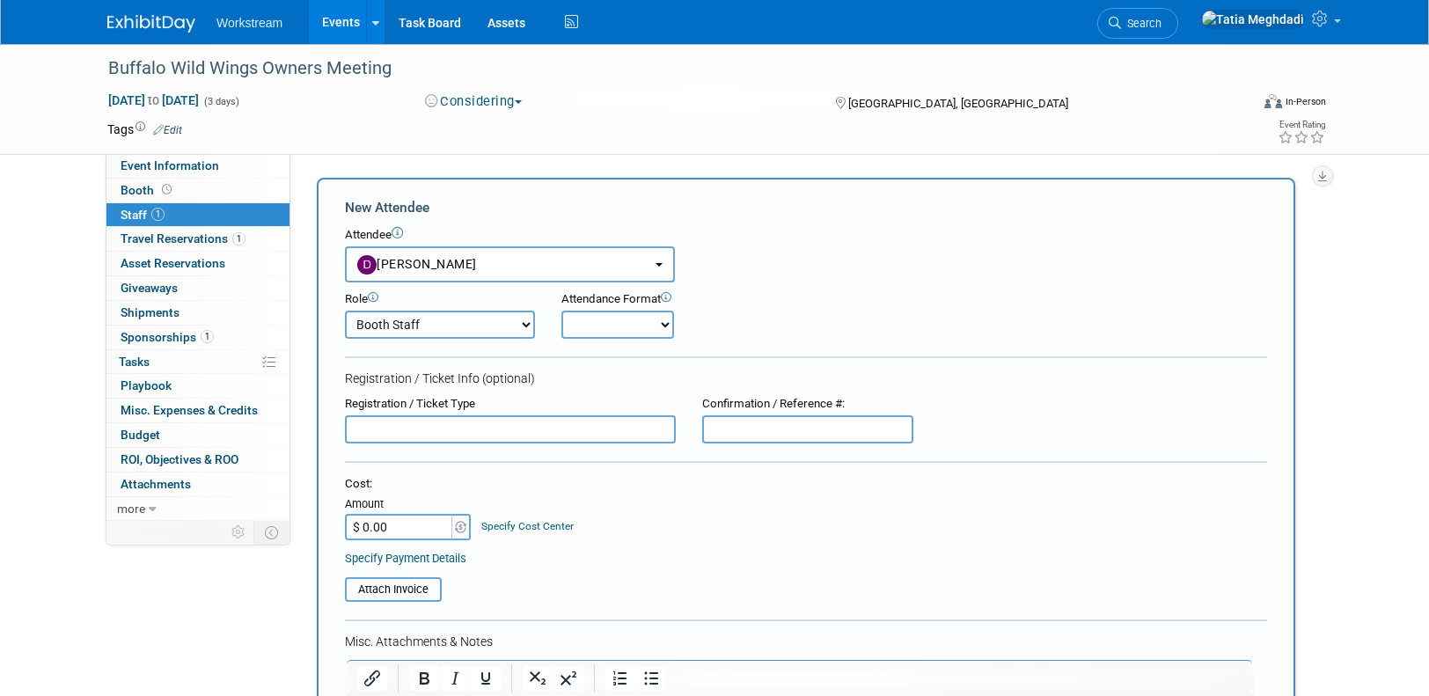
click at [451, 327] on select "Booth Staff Demonstrator Host Planner Presenter Sales Representative Set-up/Dis…" at bounding box center [440, 325] width 190 height 28
select select "1"
click at [345, 311] on select "Booth Staff Demonstrator Host Planner Presenter Sales Representative Set-up/Dis…" at bounding box center [440, 325] width 190 height 28
click at [627, 325] on select "Onsite Remote" at bounding box center [618, 325] width 113 height 28
select select "1"
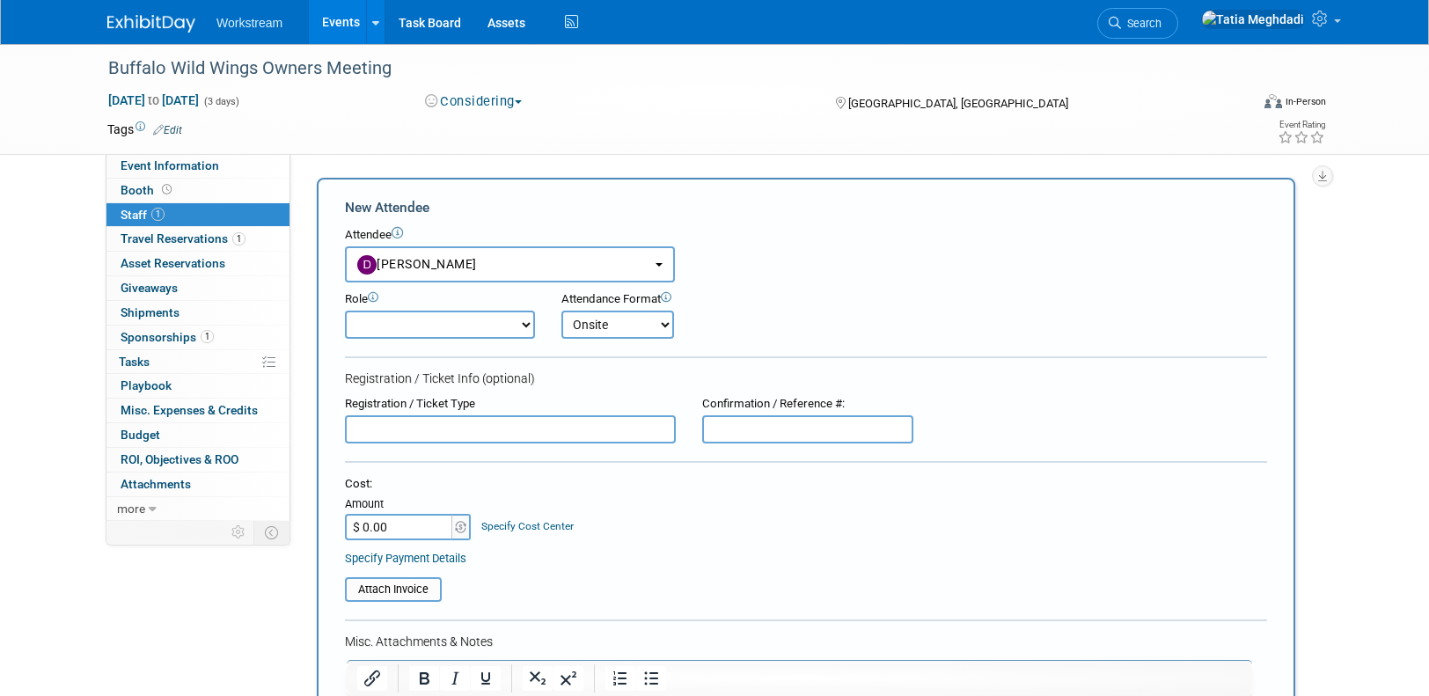
click at [562, 311] on select "Onsite Remote" at bounding box center [618, 325] width 113 height 28
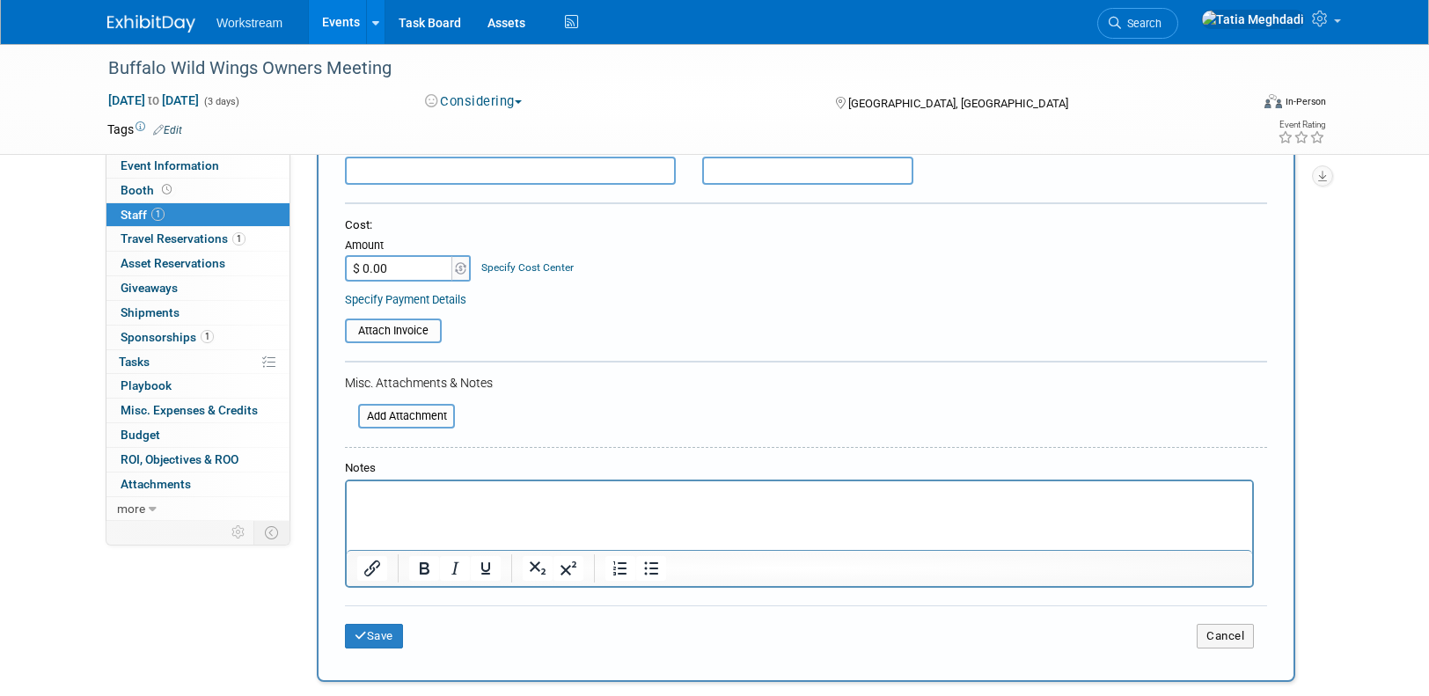
scroll to position [356, 0]
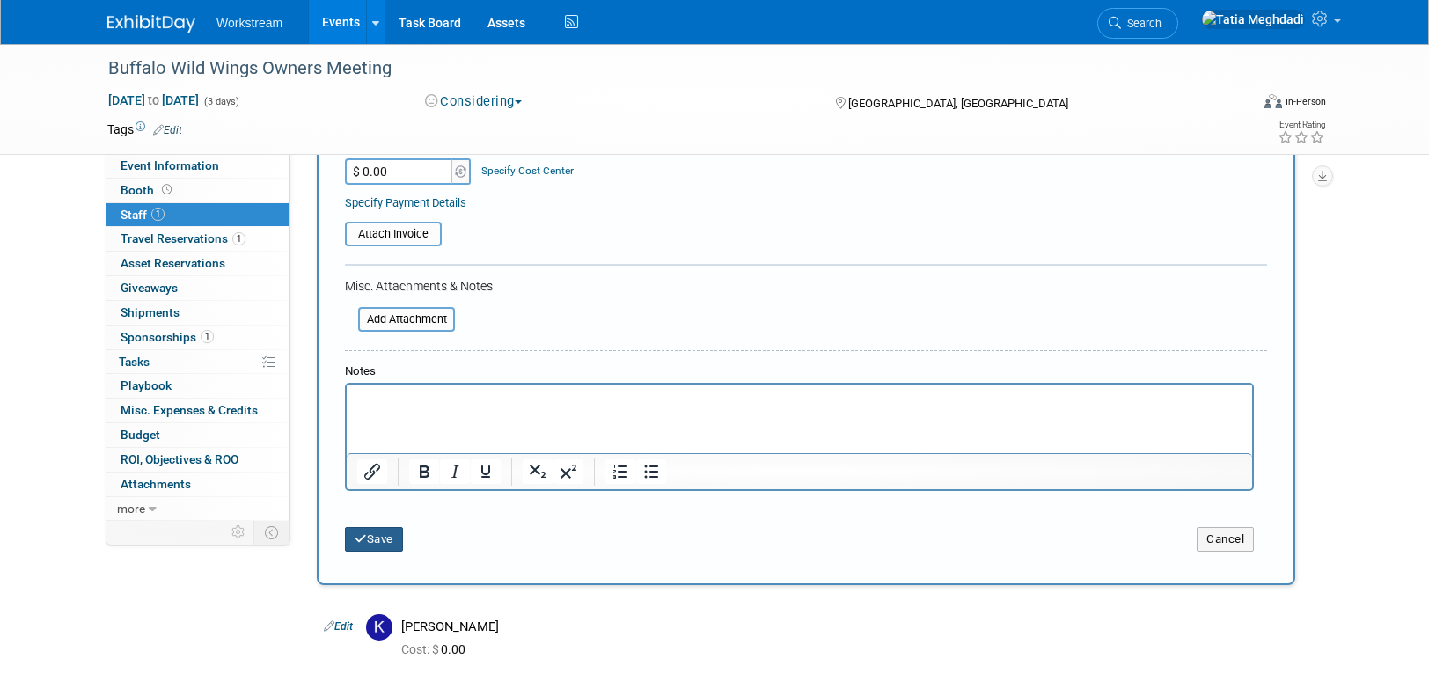
click at [377, 537] on button "Save" at bounding box center [374, 539] width 58 height 25
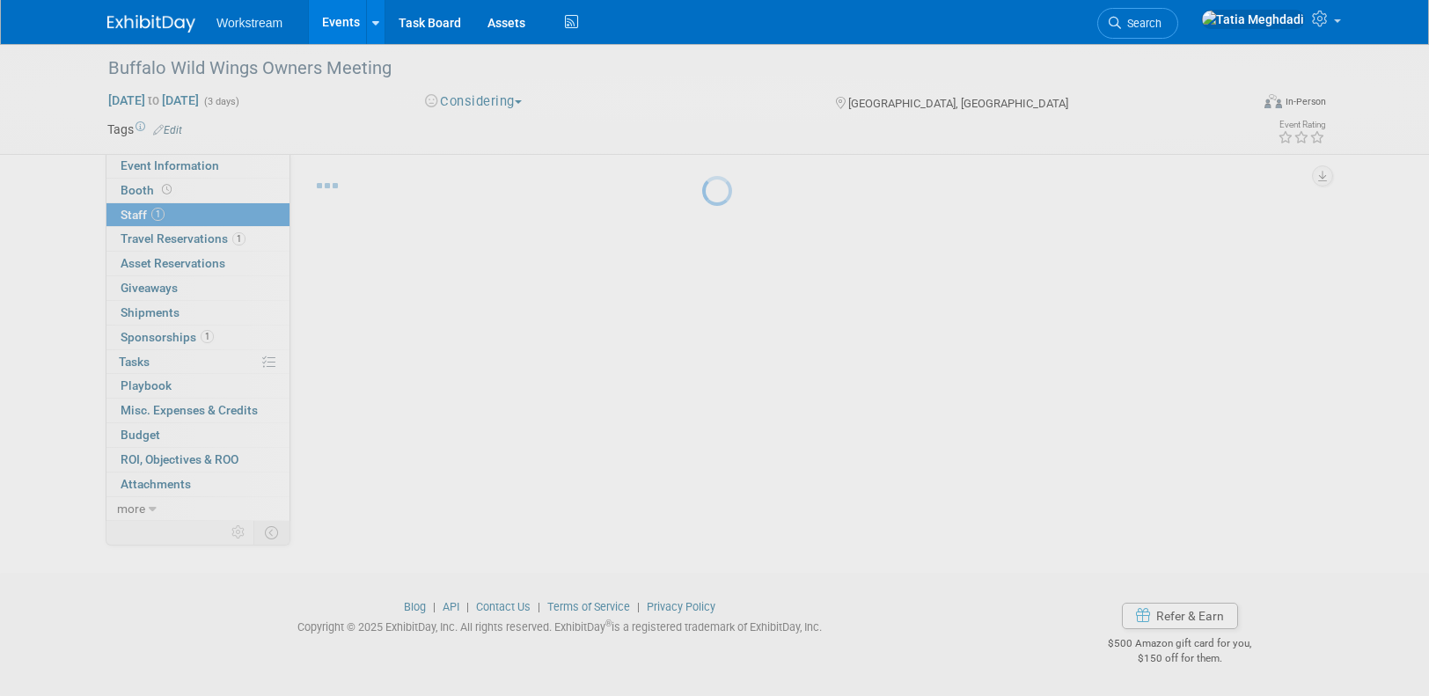
scroll to position [28, 0]
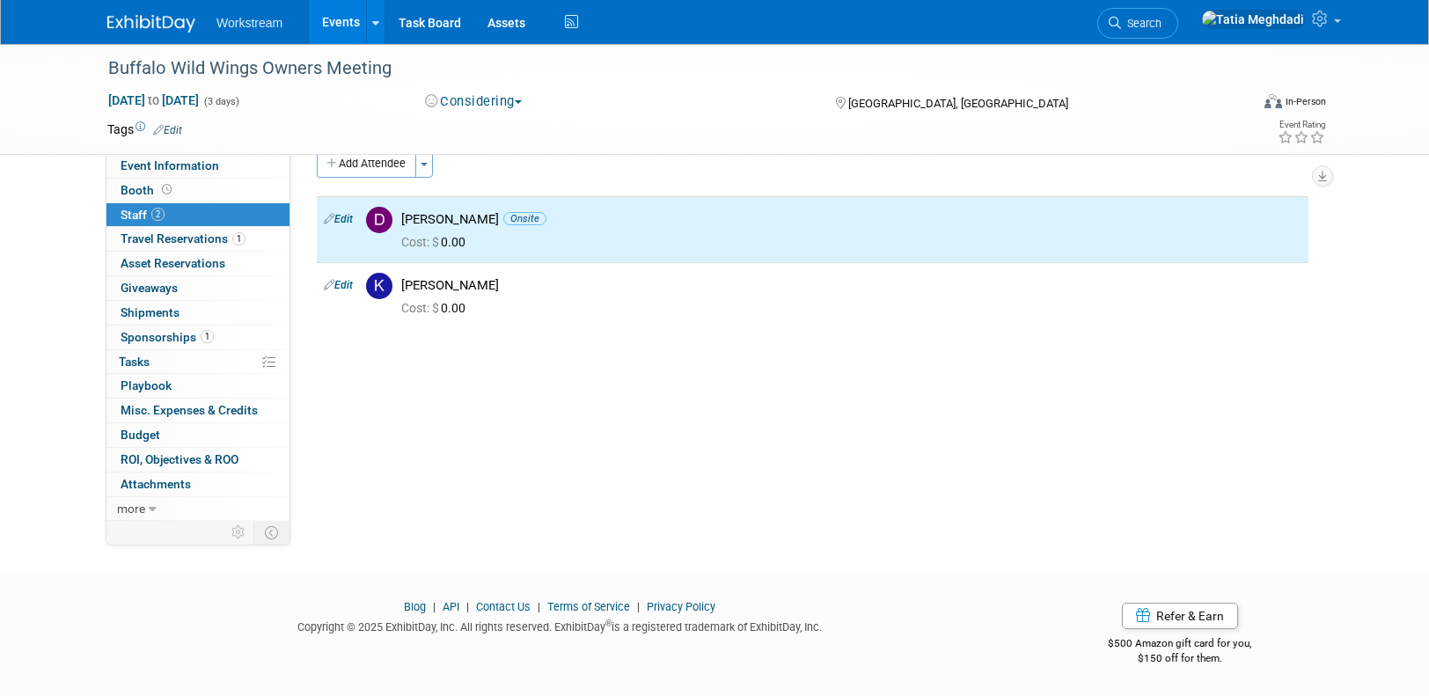
click at [599, 496] on div "Buffalo Wild Wings Owners Meeting Oct 13, 2025 to Oct 15, 2025 (3 days) Oct 13,…" at bounding box center [714, 278] width 1429 height 525
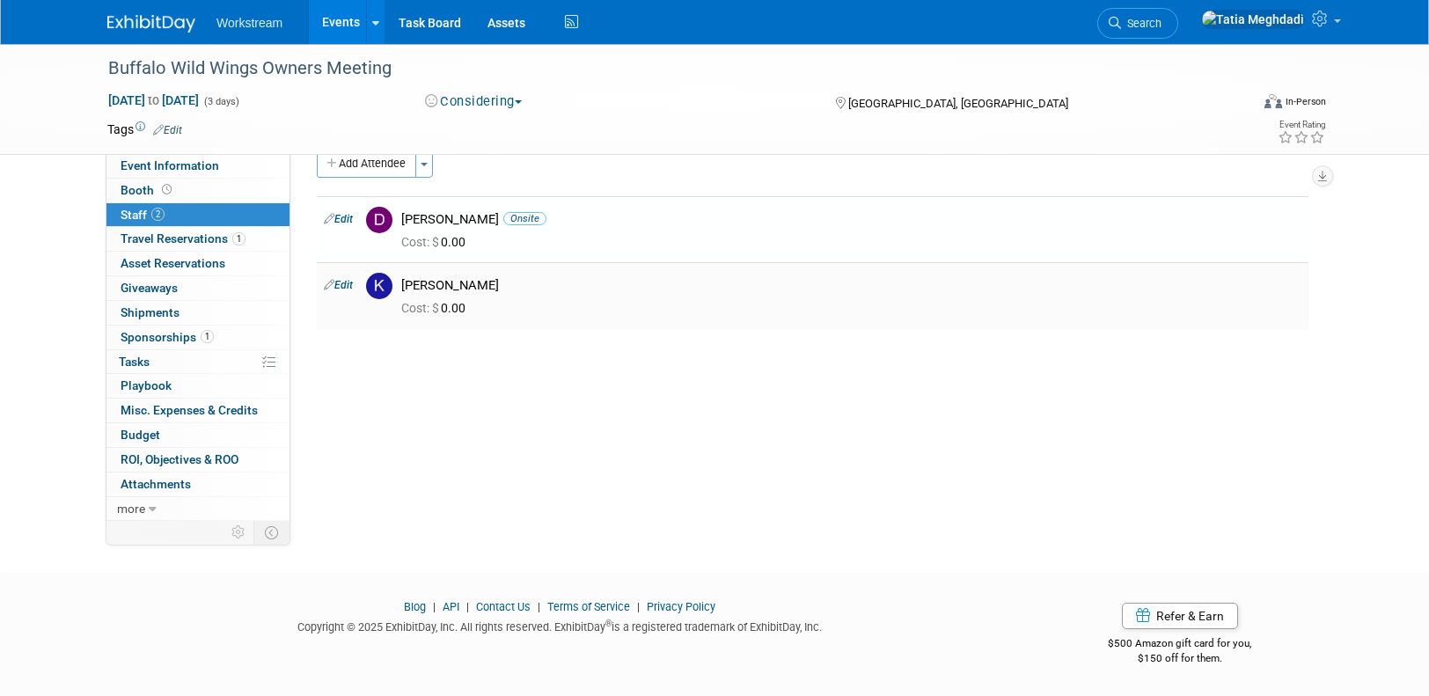
click at [357, 285] on td "Edit" at bounding box center [338, 295] width 42 height 66
click at [342, 283] on link "Edit" at bounding box center [338, 285] width 29 height 12
select select "3eeaca13-6f22-44e3-a598-886c33e5dbfa"
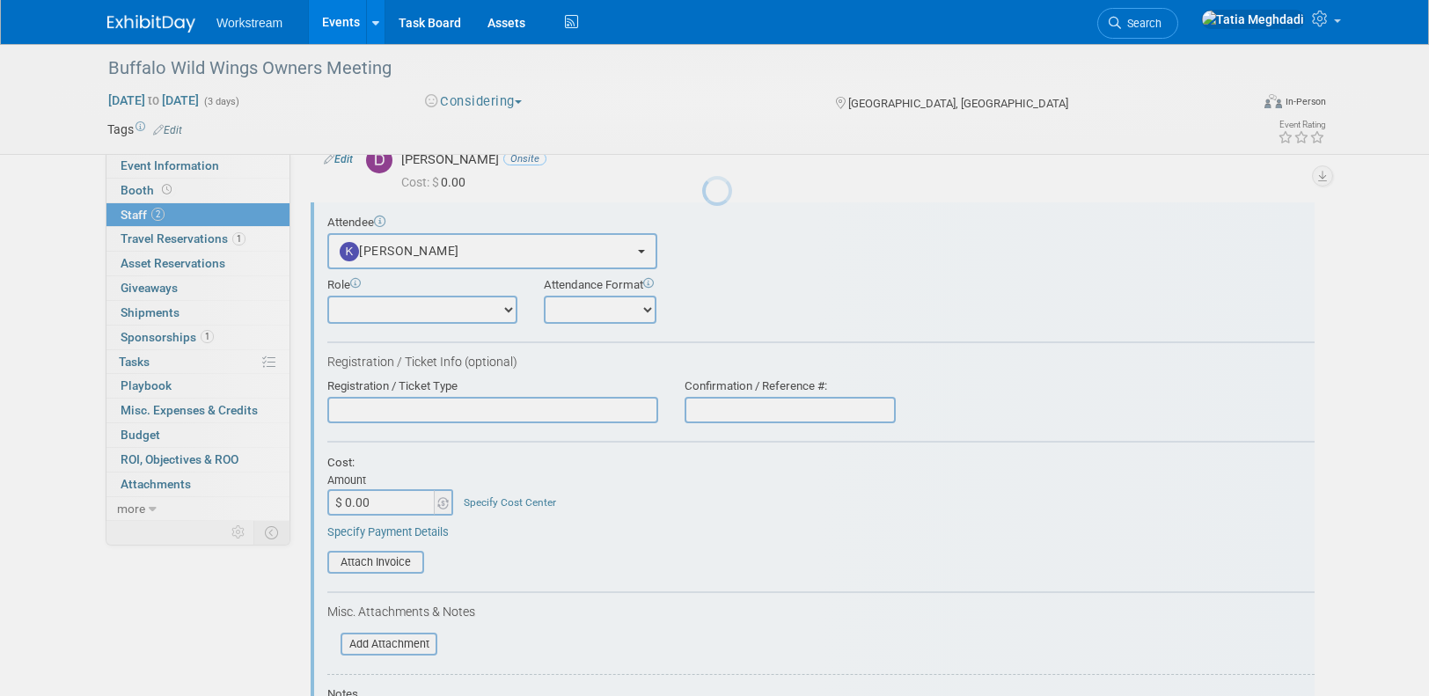
scroll to position [91, 0]
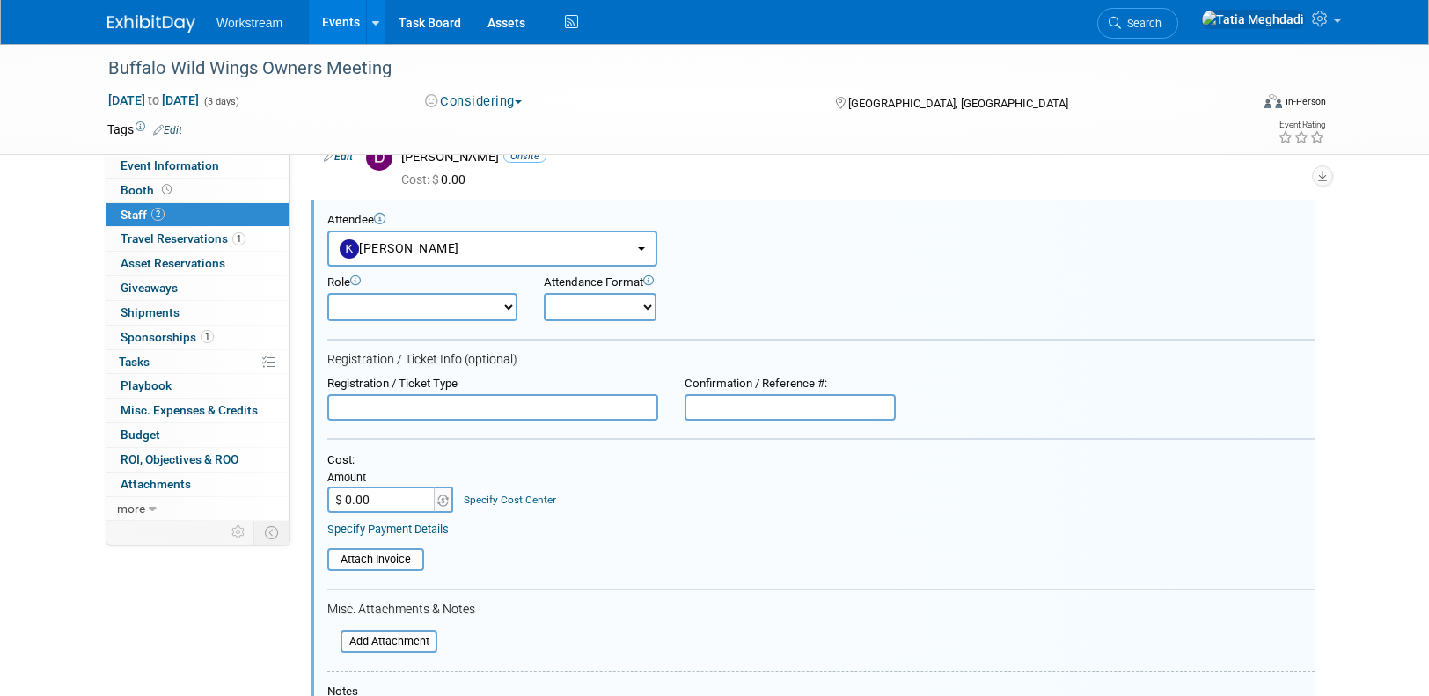
click at [565, 306] on select "Onsite Remote" at bounding box center [600, 307] width 113 height 28
select select "1"
click at [544, 293] on select "Onsite Remote" at bounding box center [600, 307] width 113 height 28
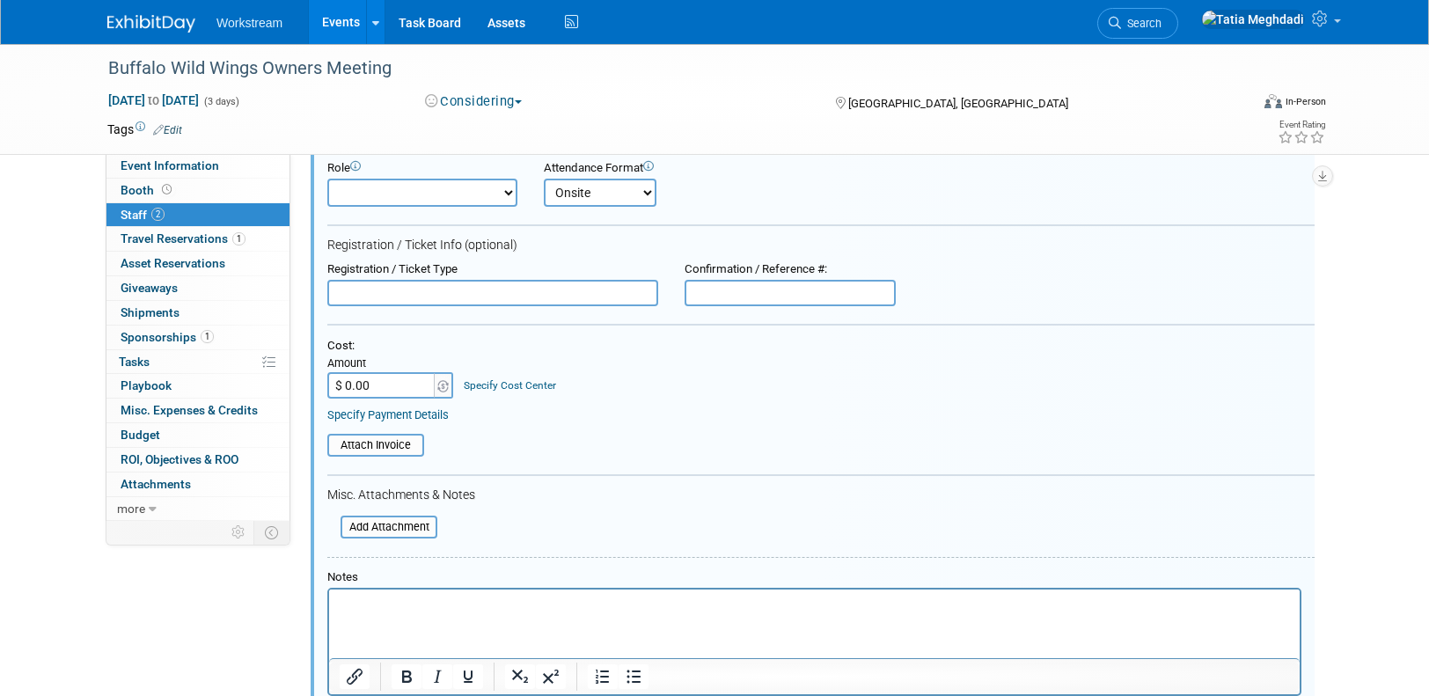
scroll to position [492, 0]
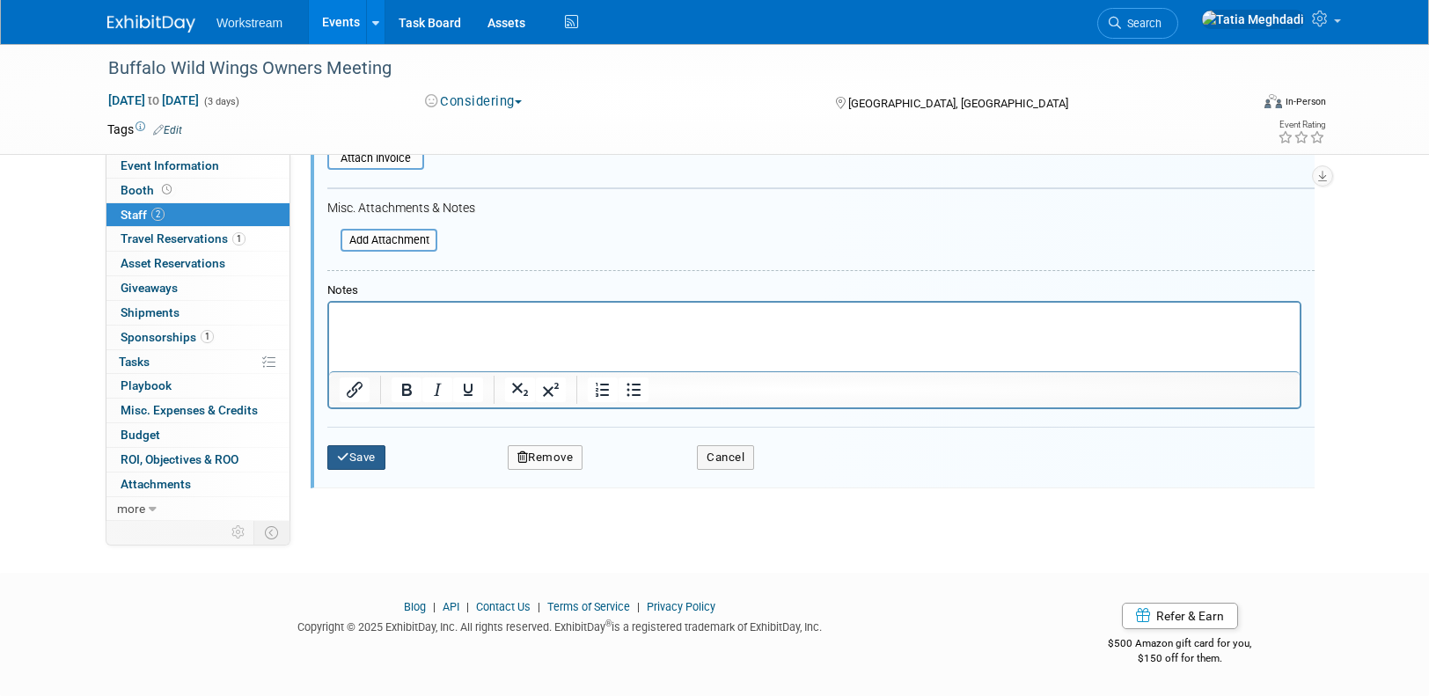
click at [366, 459] on button "Save" at bounding box center [356, 457] width 58 height 25
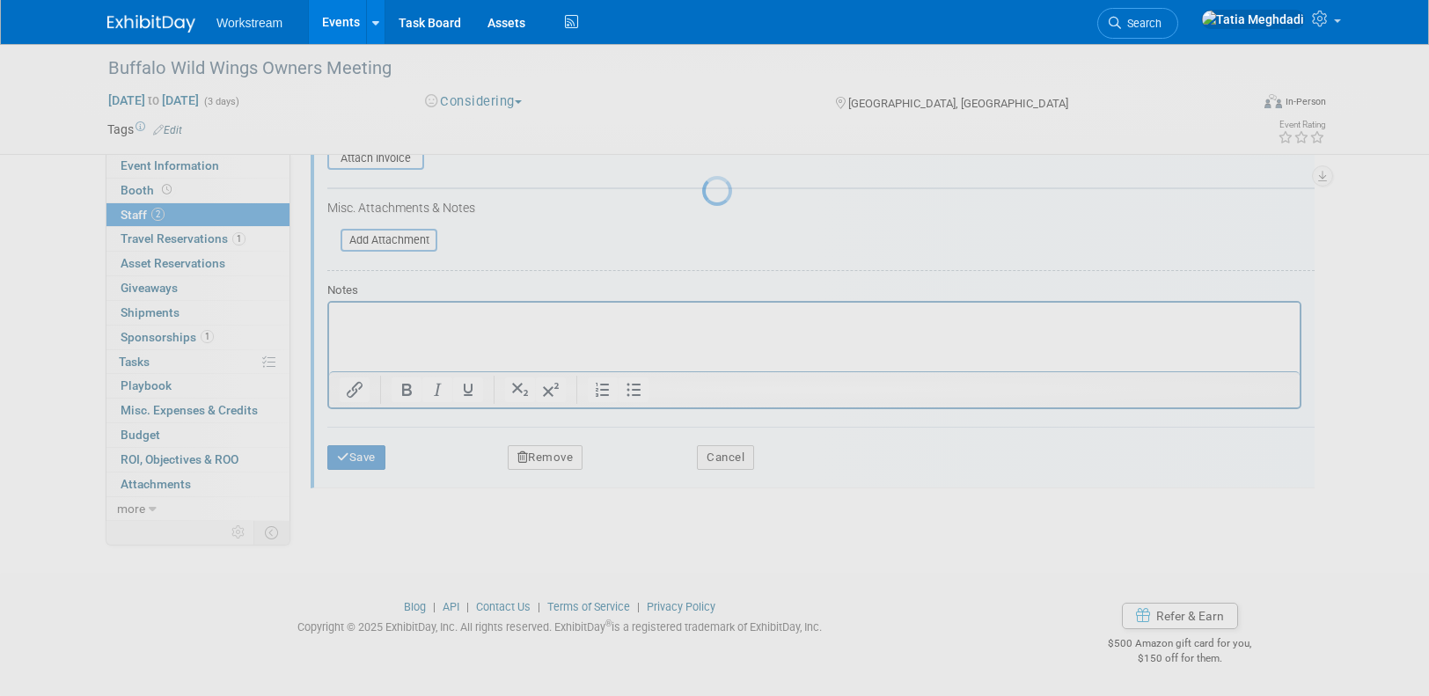
scroll to position [28, 0]
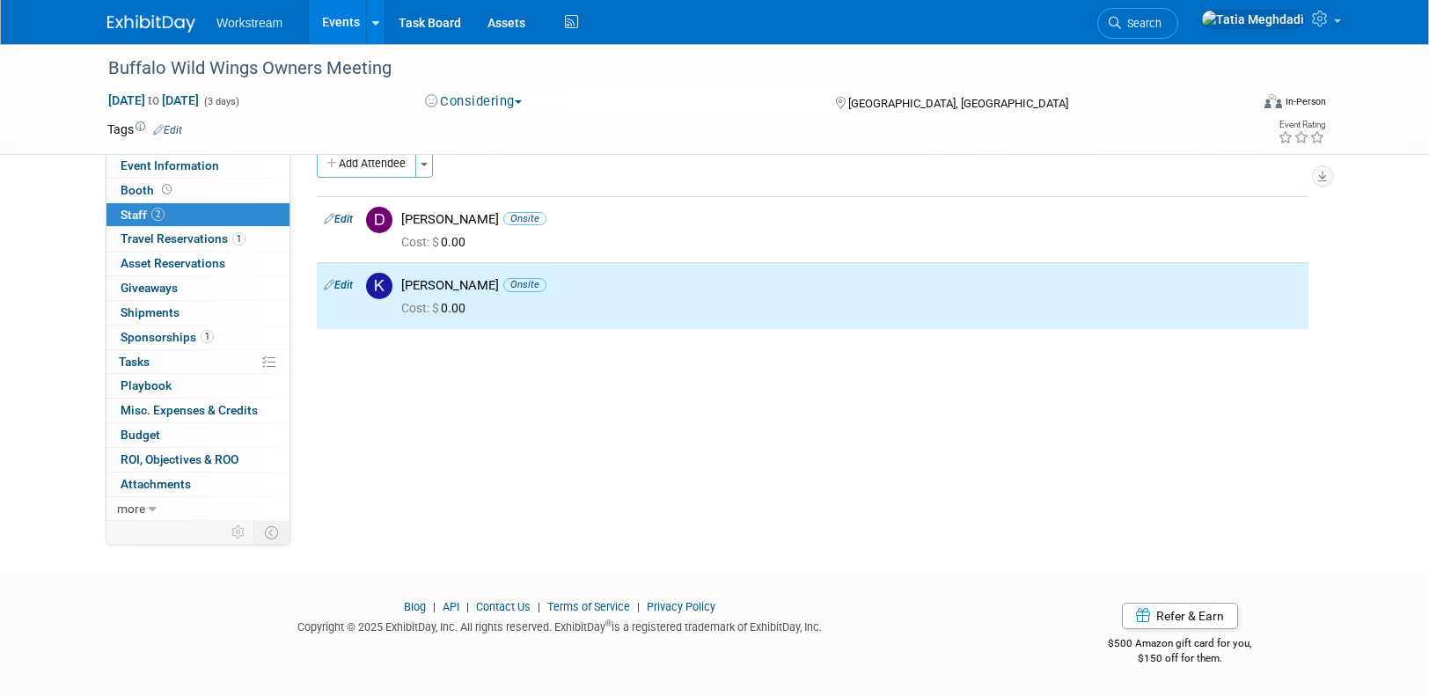
click at [447, 457] on div "Event Website: Edit https://bwwevents.com/ Event Venue Name: Orlando World Cent…" at bounding box center [806, 309] width 1032 height 367
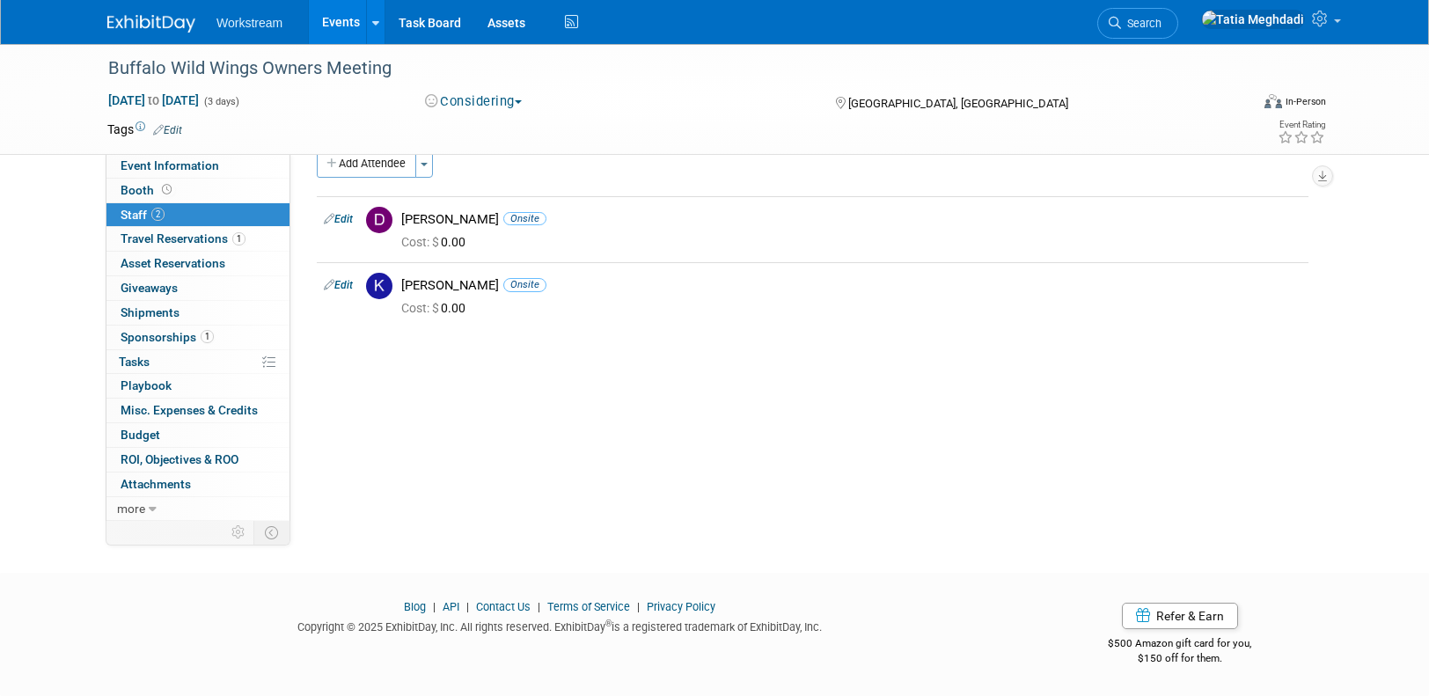
click at [349, 16] on link "Events" at bounding box center [341, 22] width 64 height 44
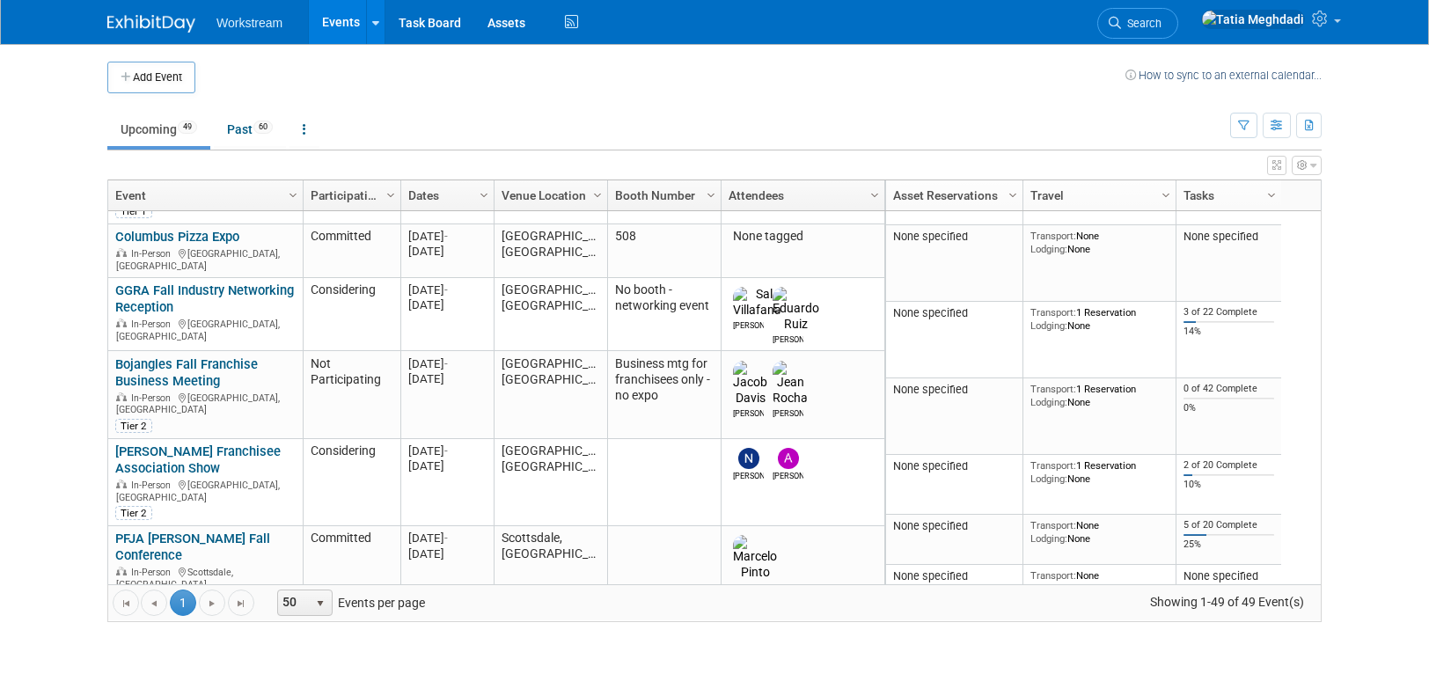
scroll to position [605, 0]
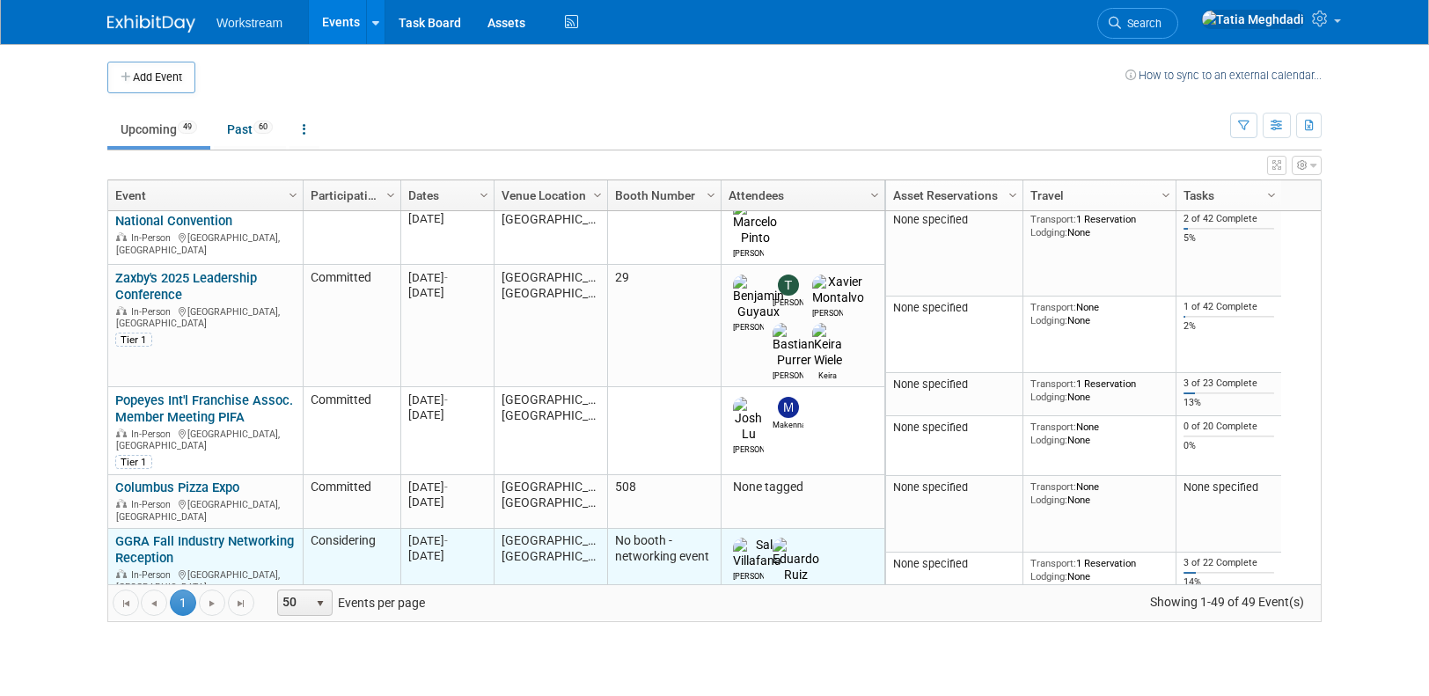
click at [166, 533] on link "GGRA Fall Industry Networking Reception" at bounding box center [204, 549] width 179 height 33
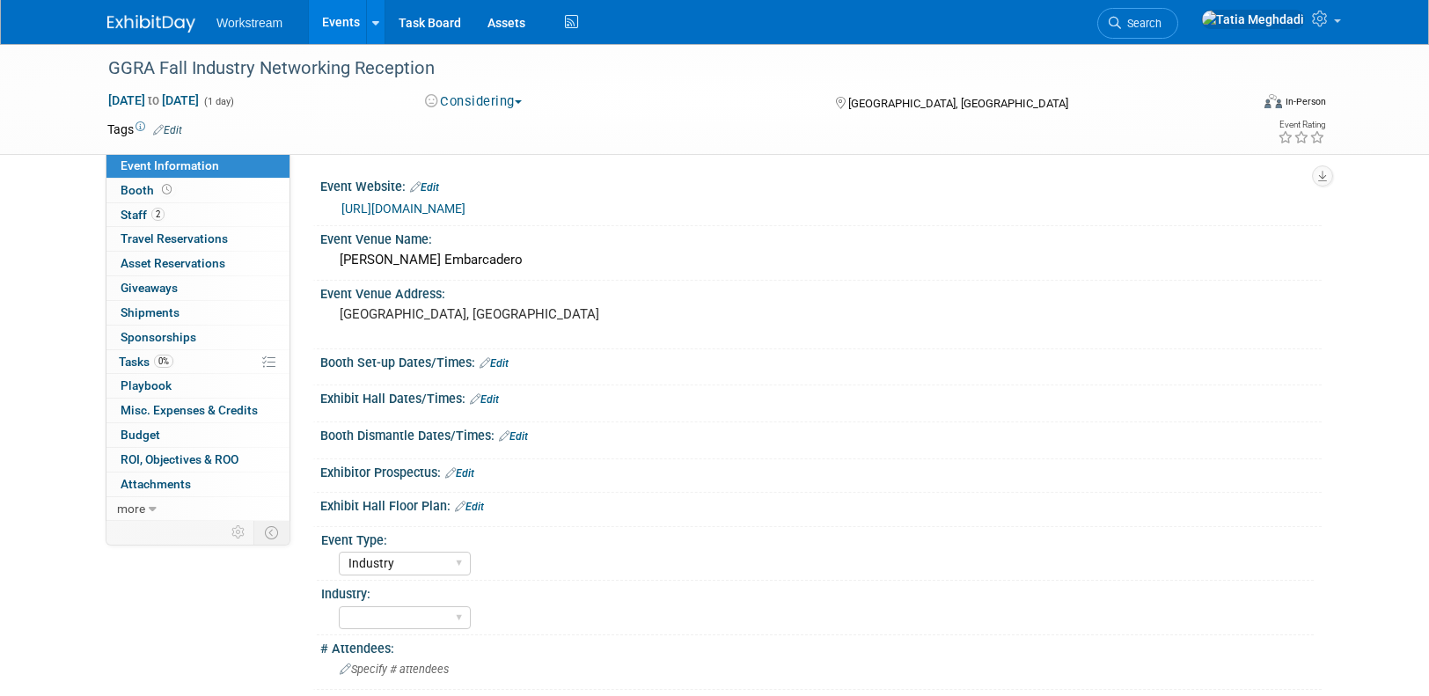
select select "Industry"
select select "[PERSON_NAME]"
click at [133, 217] on span "Staff 2" at bounding box center [143, 215] width 44 height 14
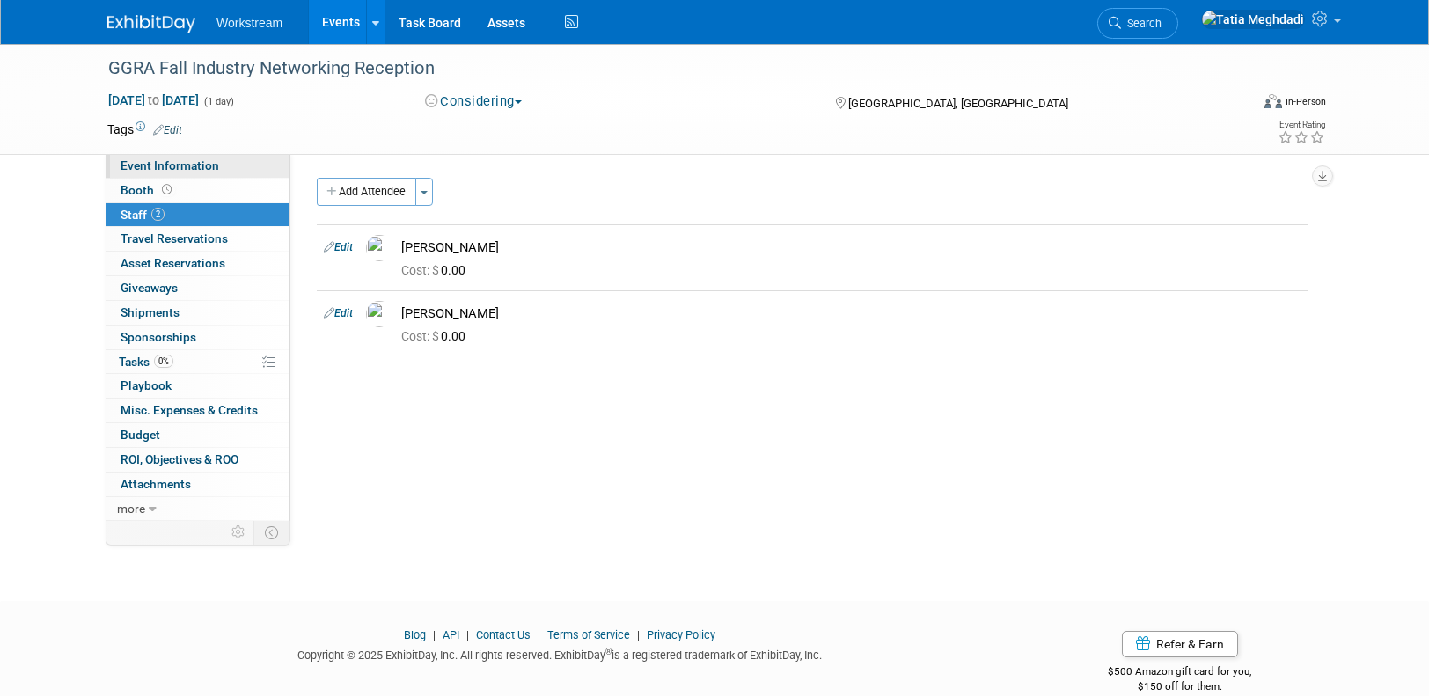
click at [134, 166] on span "Event Information" at bounding box center [170, 165] width 99 height 14
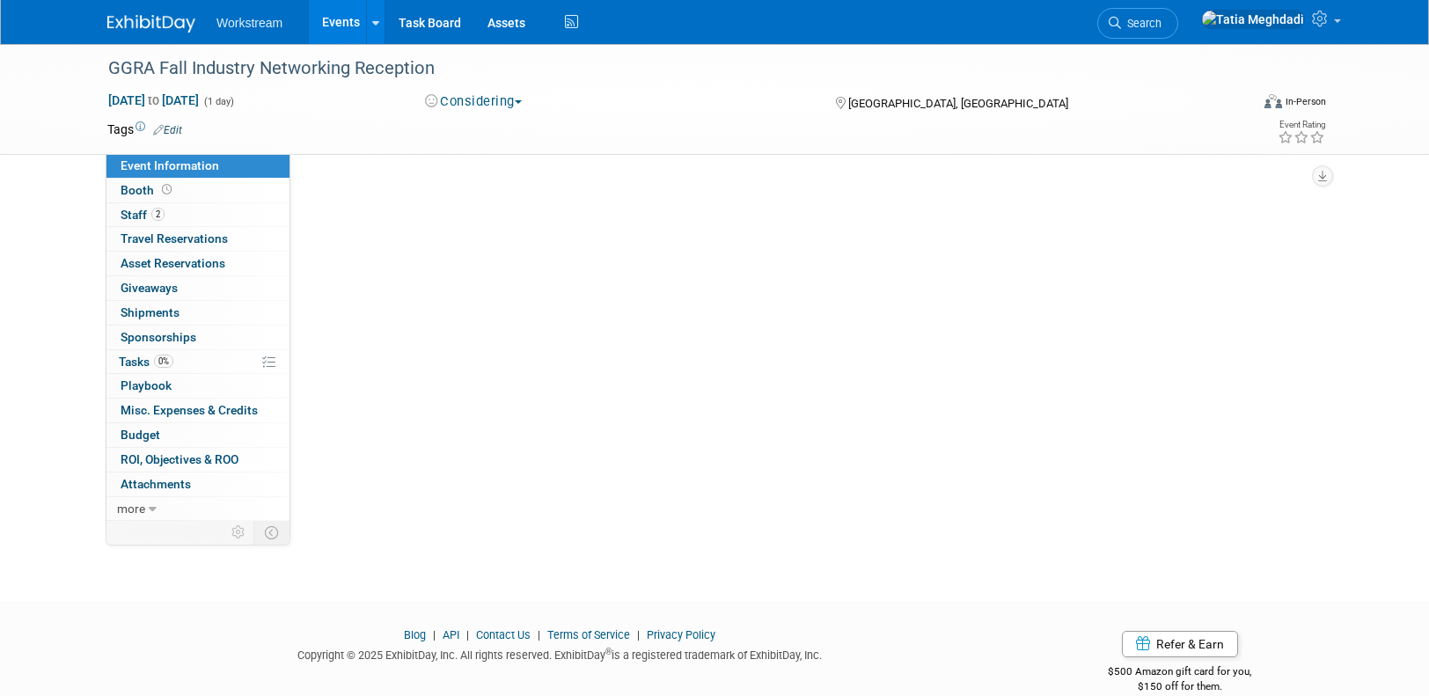
select select "Industry"
select select "[PERSON_NAME]"
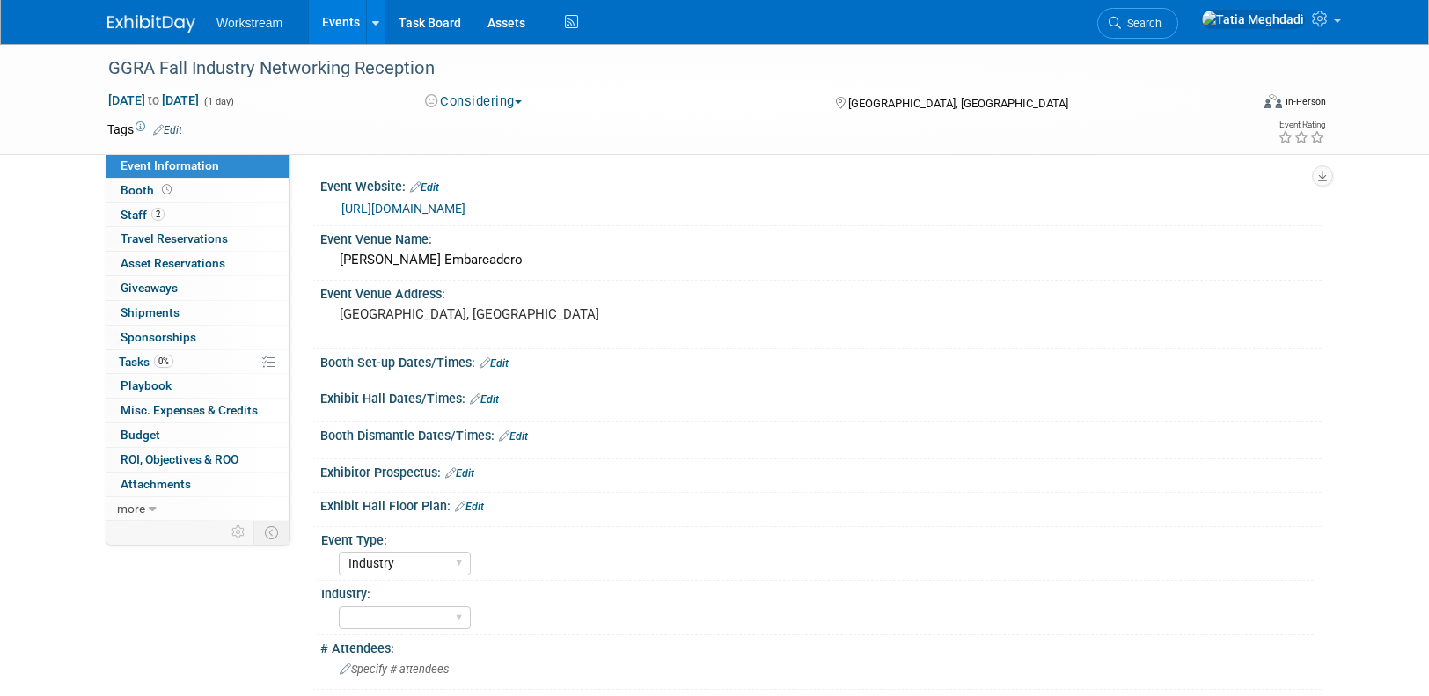
click at [466, 202] on link "[URL][DOMAIN_NAME]" at bounding box center [404, 209] width 124 height 14
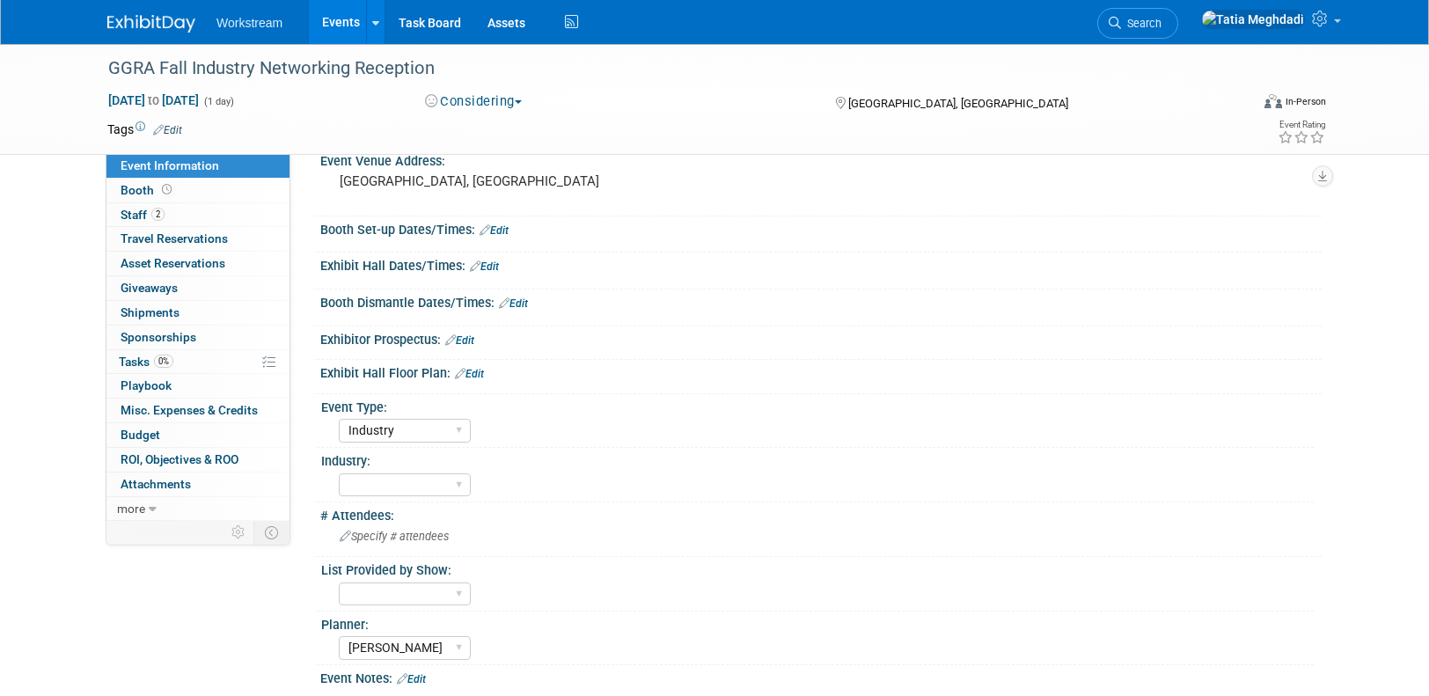
scroll to position [342, 0]
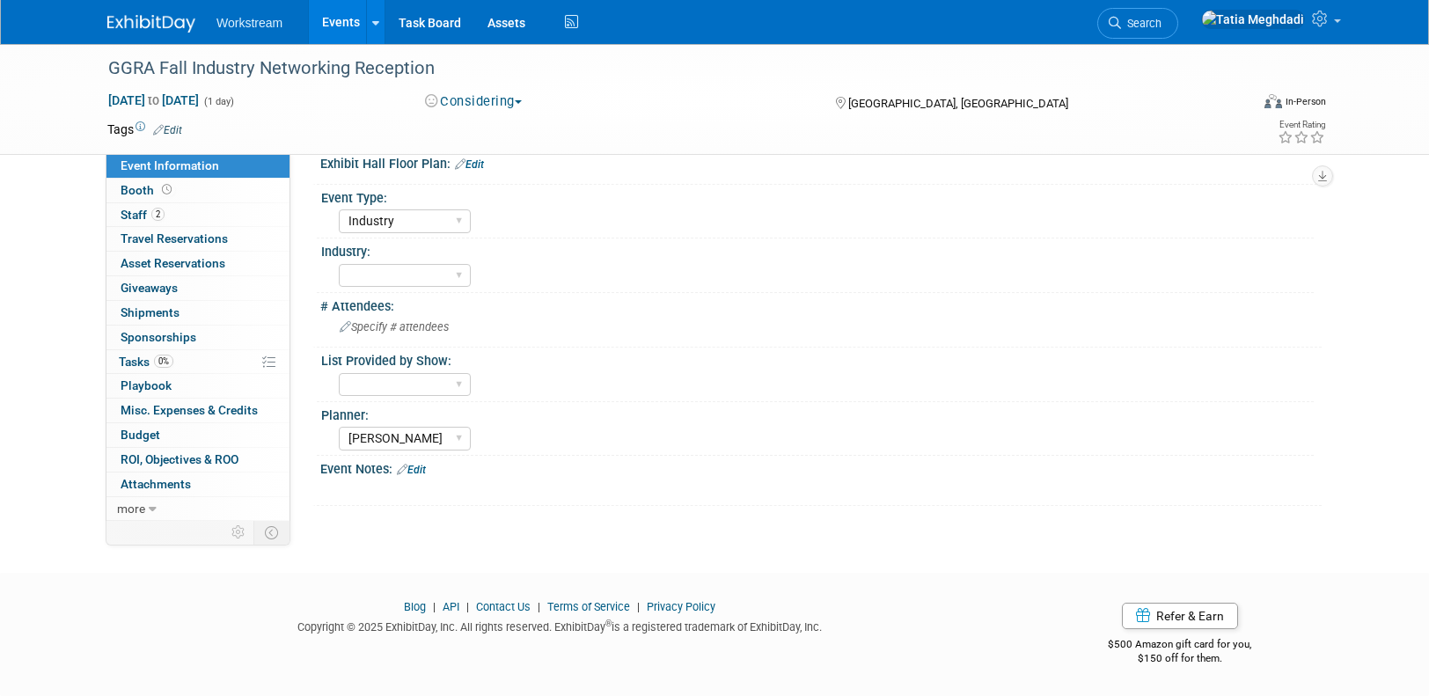
click at [425, 478] on div "X" at bounding box center [819, 481] width 980 height 9
click at [424, 471] on link "Edit" at bounding box center [411, 470] width 29 height 12
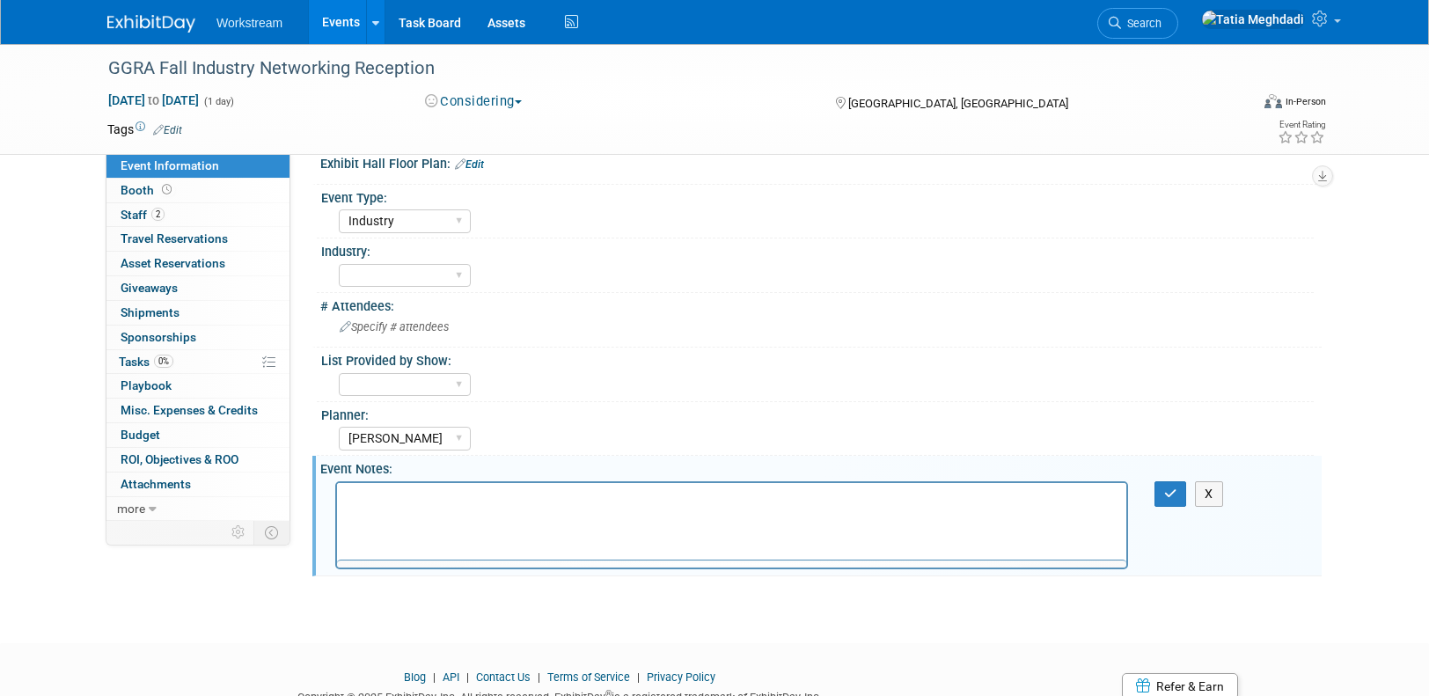
scroll to position [0, 0]
click at [430, 494] on p "Rich Text Area. Press ALT-0 for help." at bounding box center [732, 498] width 769 height 18
drag, startPoint x: 408, startPoint y: 494, endPoint x: 337, endPoint y: 495, distance: 71.3
click at [337, 495] on html "AGENDA" at bounding box center [732, 494] width 790 height 25
click at [359, 552] on icon "Insert/edit link" at bounding box center [362, 550] width 21 height 21
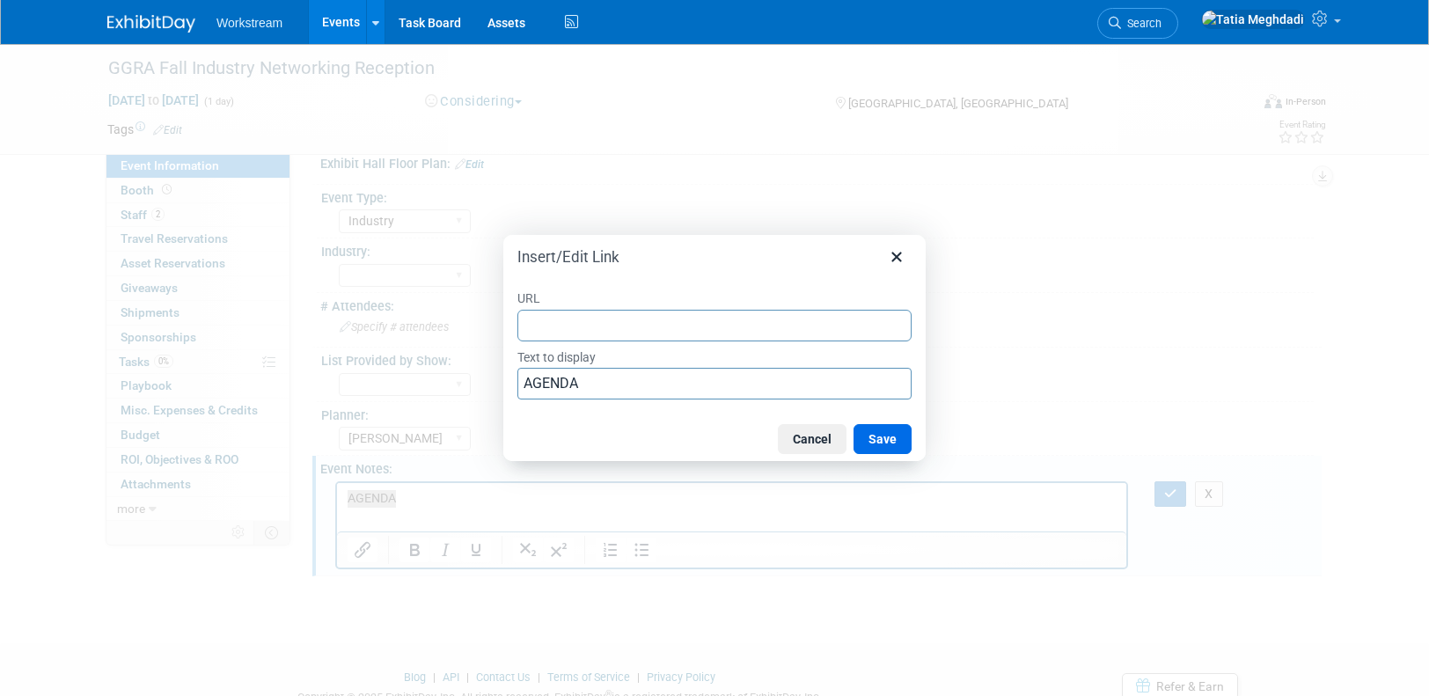
drag, startPoint x: 803, startPoint y: 436, endPoint x: 789, endPoint y: 445, distance: 17.1
click at [803, 437] on button "Cancel" at bounding box center [812, 439] width 69 height 30
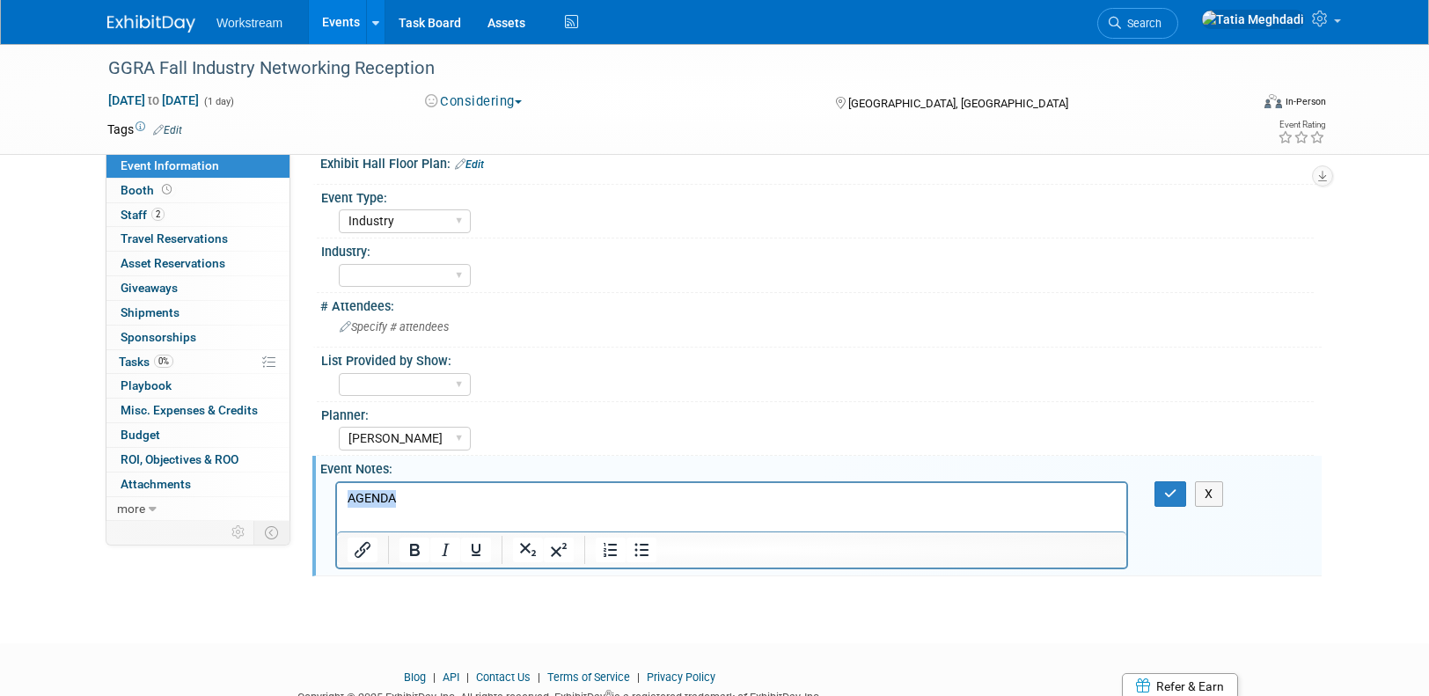
click at [430, 503] on p "AGENDA" at bounding box center [732, 498] width 769 height 18
click at [355, 26] on link "Events" at bounding box center [341, 22] width 64 height 44
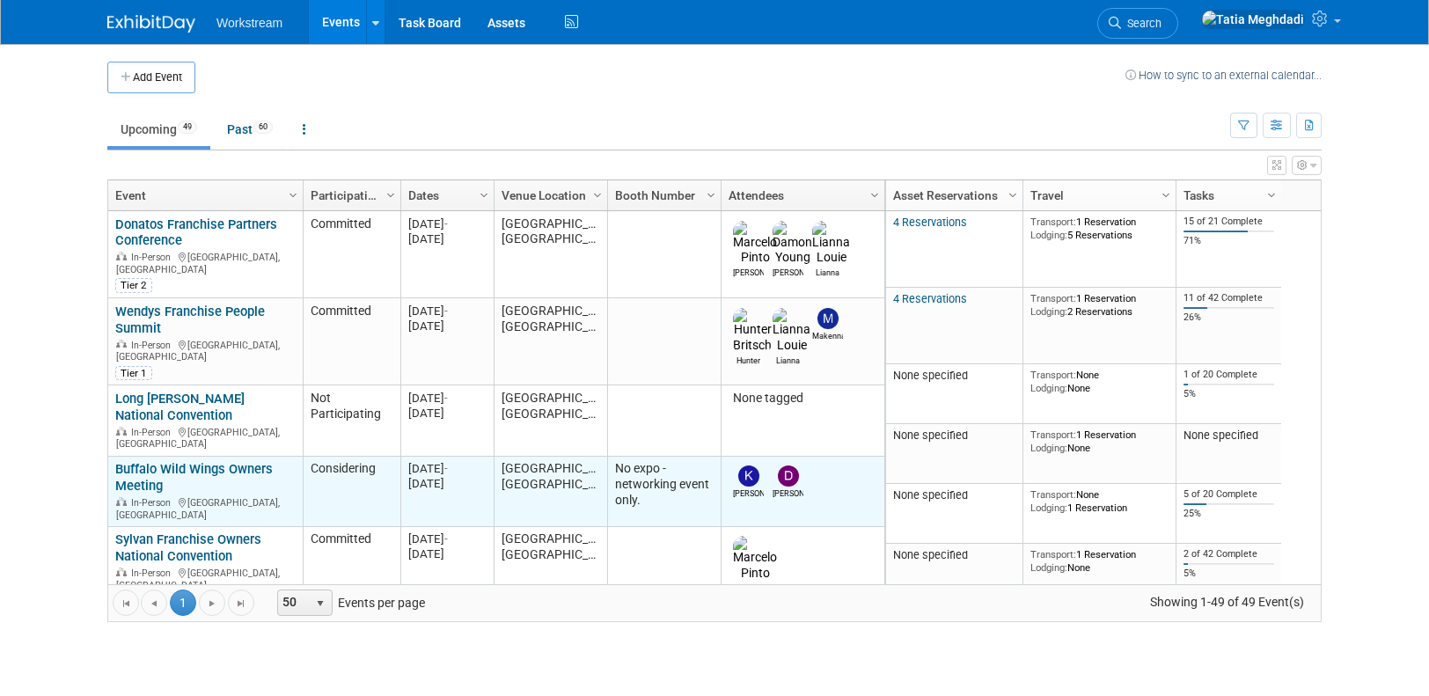
click at [156, 461] on link "Buffalo Wild Wings Owners Meeting" at bounding box center [194, 477] width 158 height 33
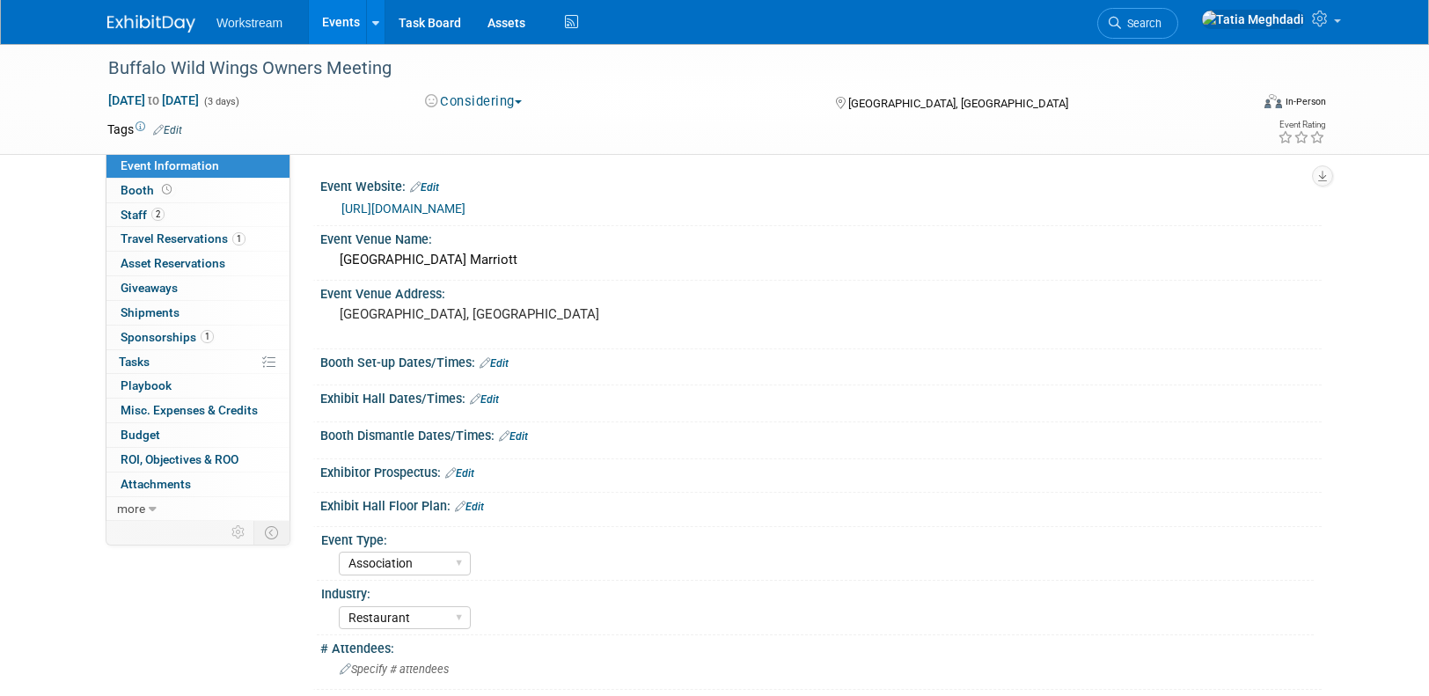
select select "Association"
select select "Restaurant"
select select "No"
select select "[PERSON_NAME]"
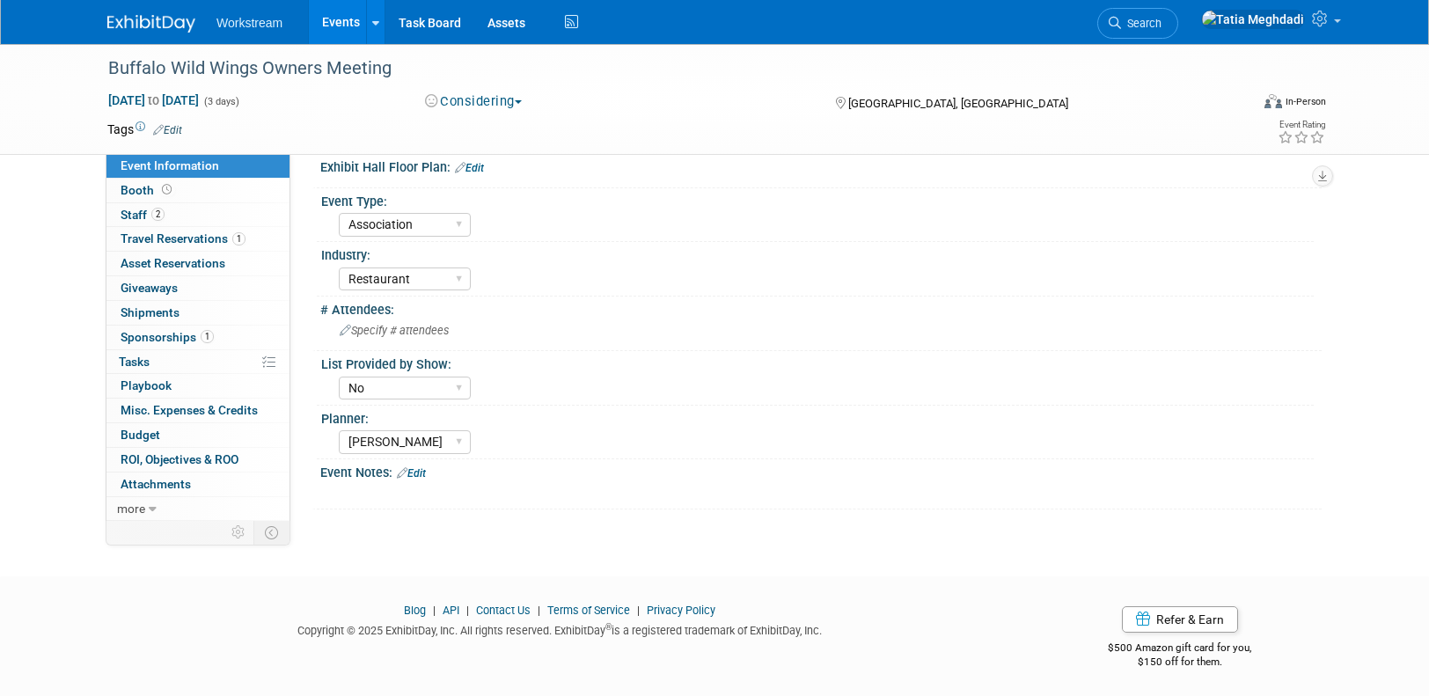
click at [442, 481] on div "X" at bounding box center [819, 485] width 980 height 9
click at [423, 474] on link "Edit" at bounding box center [411, 473] width 29 height 12
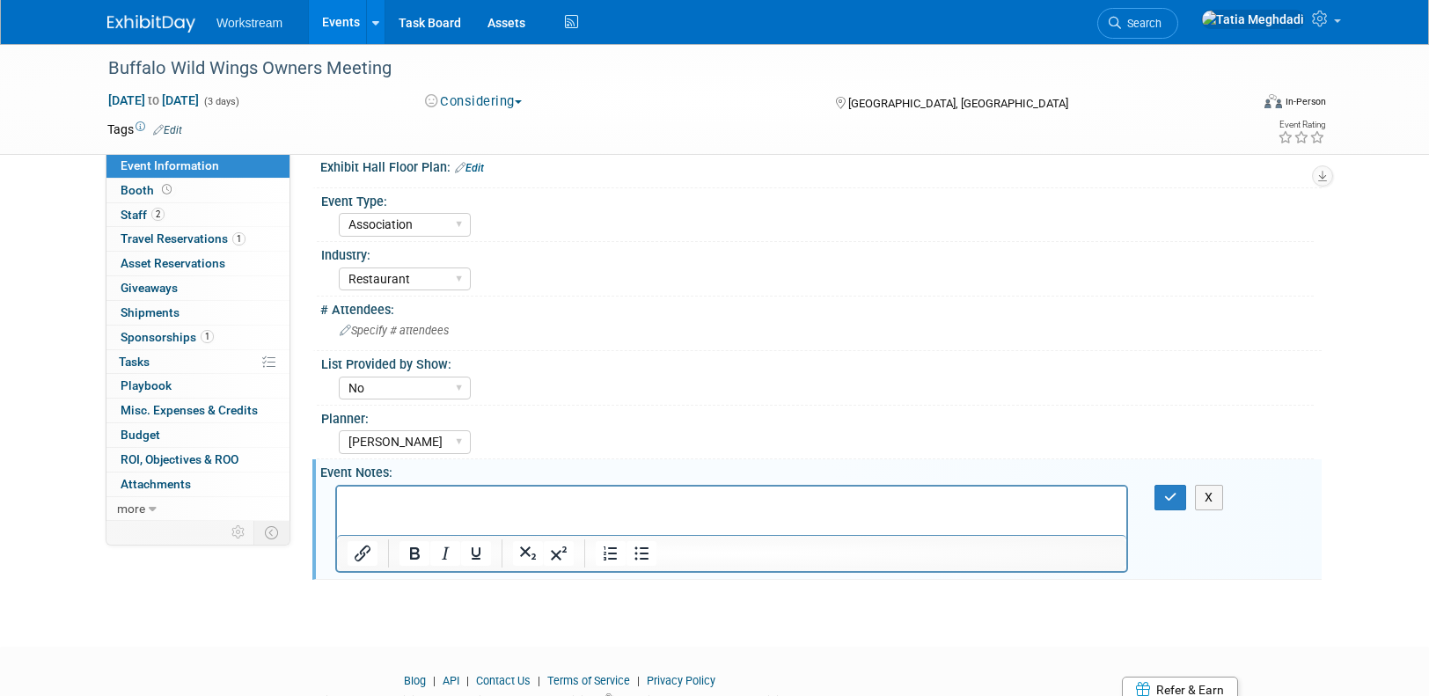
scroll to position [0, 0]
drag, startPoint x: 405, startPoint y: 503, endPoint x: 349, endPoint y: 504, distance: 55.5
click at [349, 503] on p "AGENDA" at bounding box center [732, 502] width 769 height 18
click at [359, 559] on icon "Insert/edit link" at bounding box center [363, 554] width 16 height 16
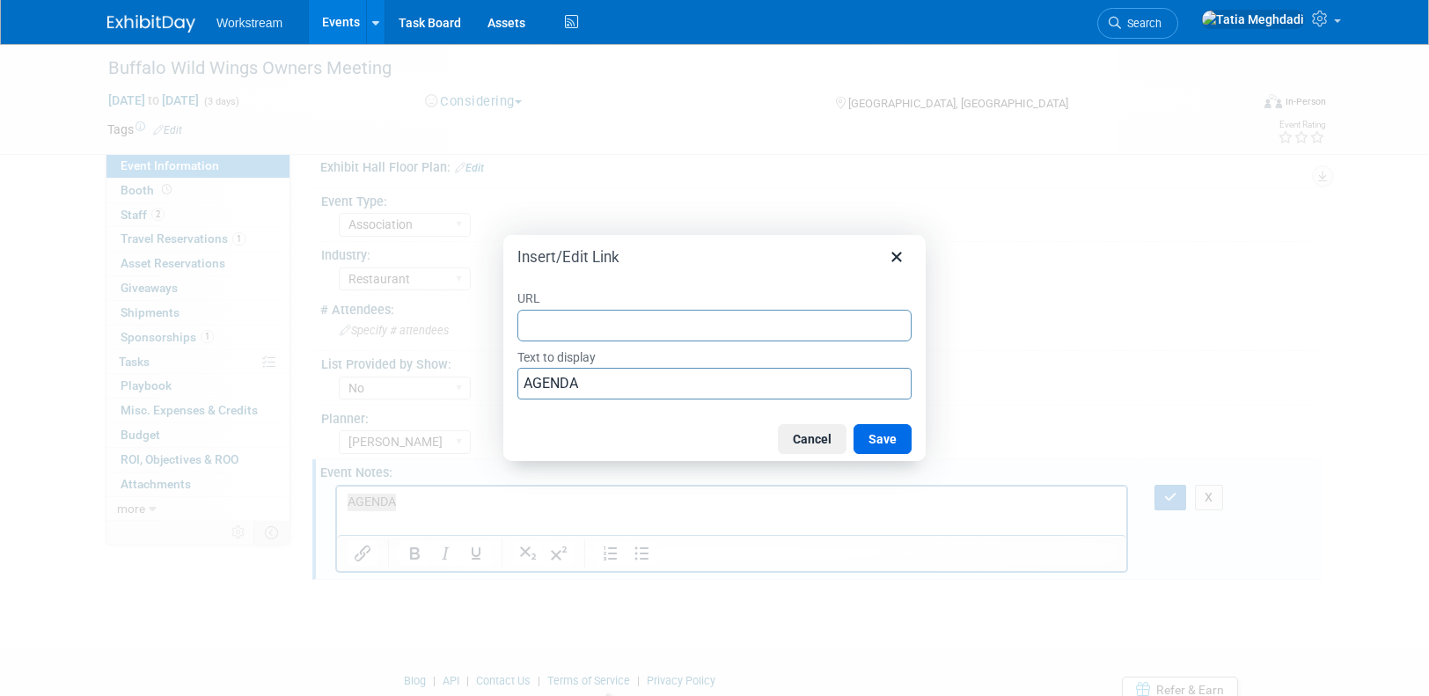
click at [616, 333] on input "URL" at bounding box center [715, 326] width 394 height 32
type input "https://bwwevents.com/agenda/"
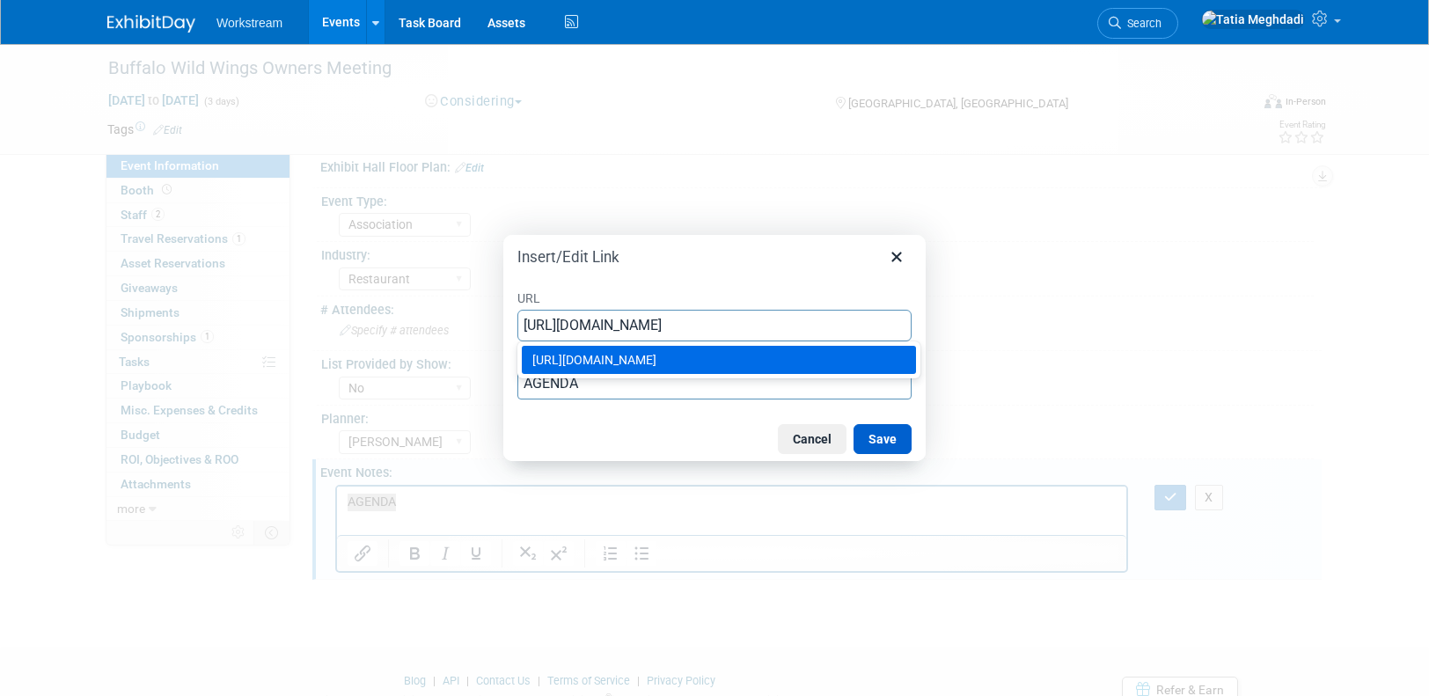
click at [875, 438] on button "Save" at bounding box center [883, 439] width 58 height 30
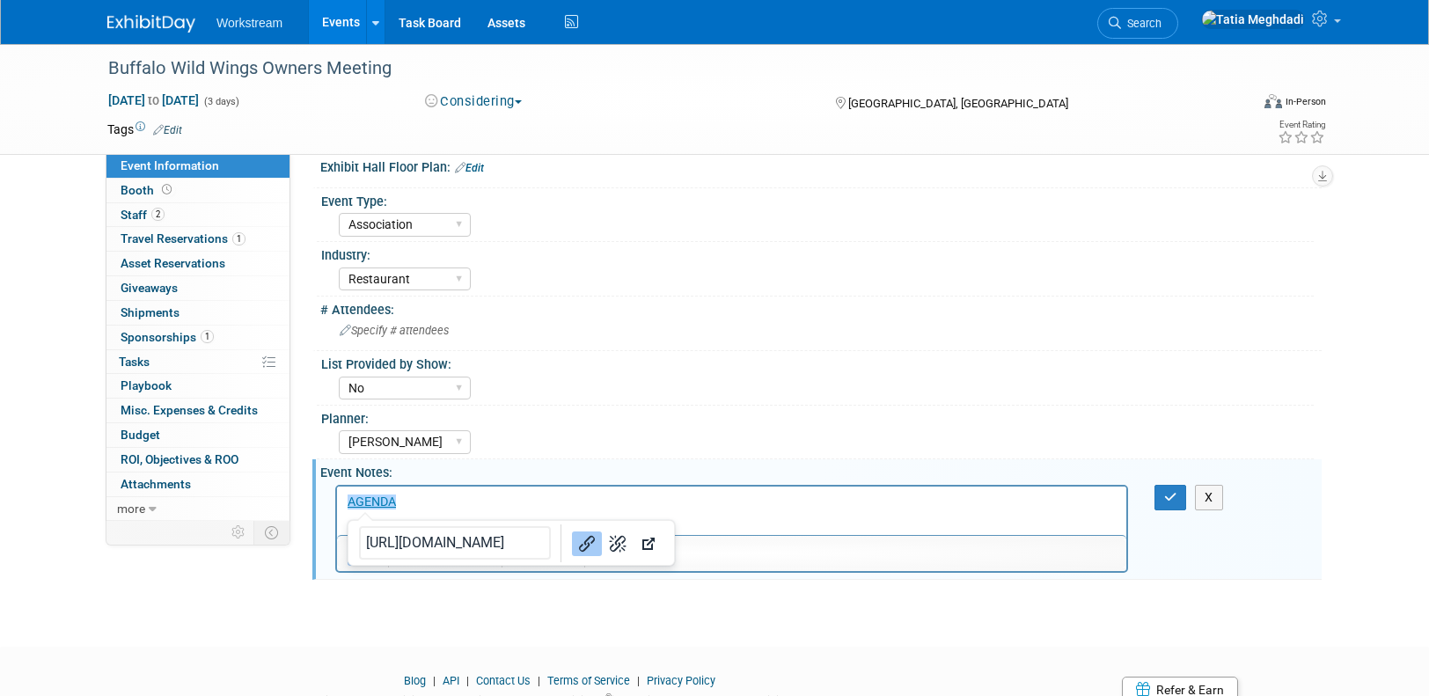
click at [690, 593] on div "Buffalo Wild Wings Owners Meeting Oct 13, 2025 to Oct 15, 2025 (3 days) Oct 13,…" at bounding box center [714, 160] width 1429 height 910
click at [1179, 492] on button "button" at bounding box center [1171, 498] width 33 height 26
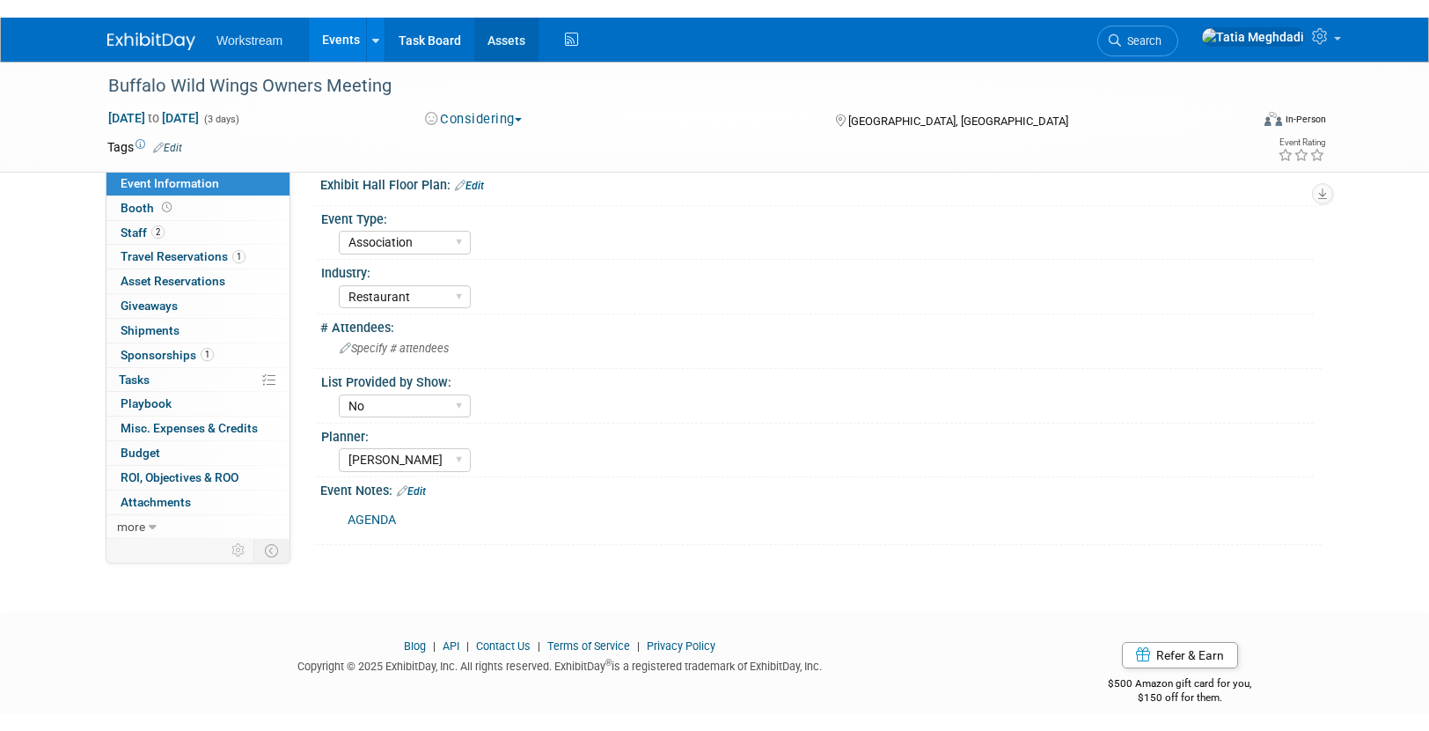
scroll to position [326, 0]
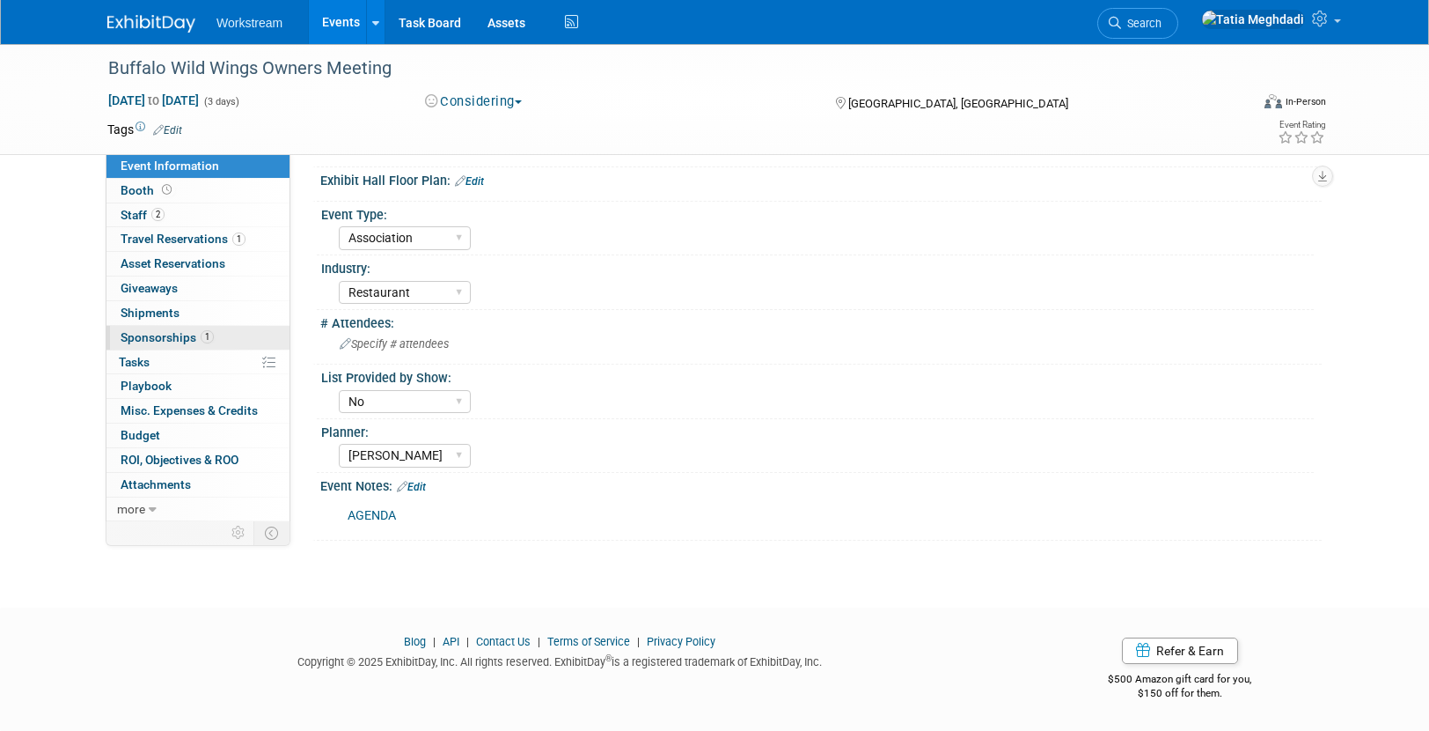
click at [127, 334] on span "Sponsorships 1" at bounding box center [167, 337] width 93 height 14
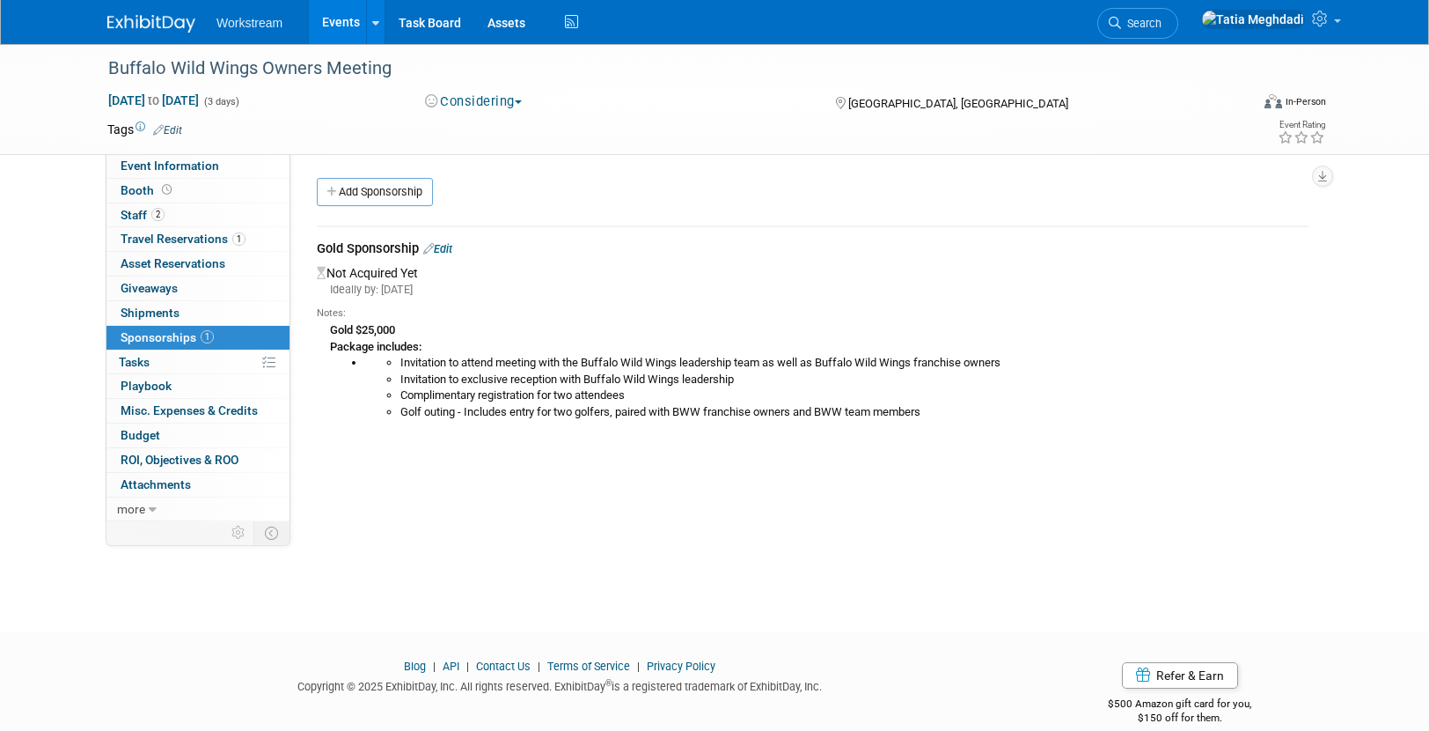
click at [451, 249] on link "Edit" at bounding box center [437, 248] width 29 height 13
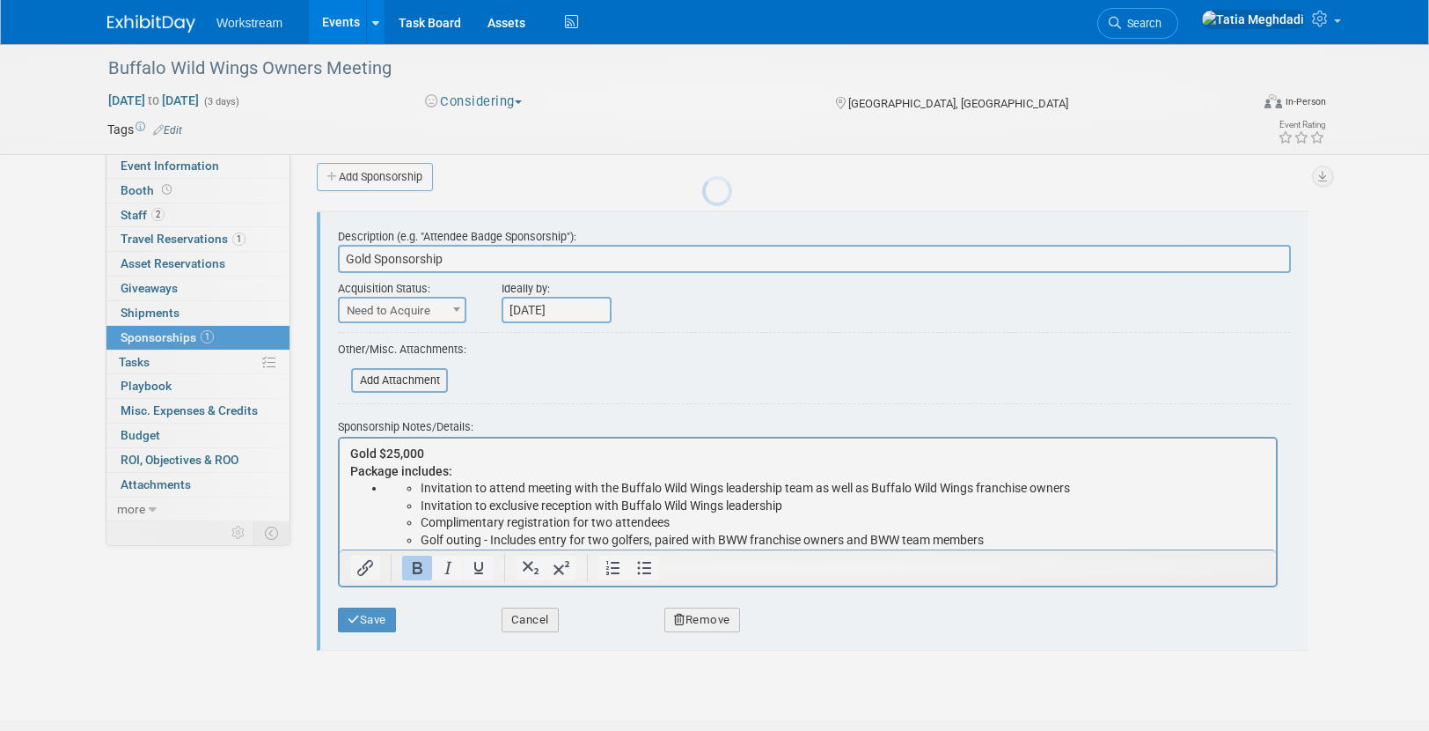
scroll to position [26, 0]
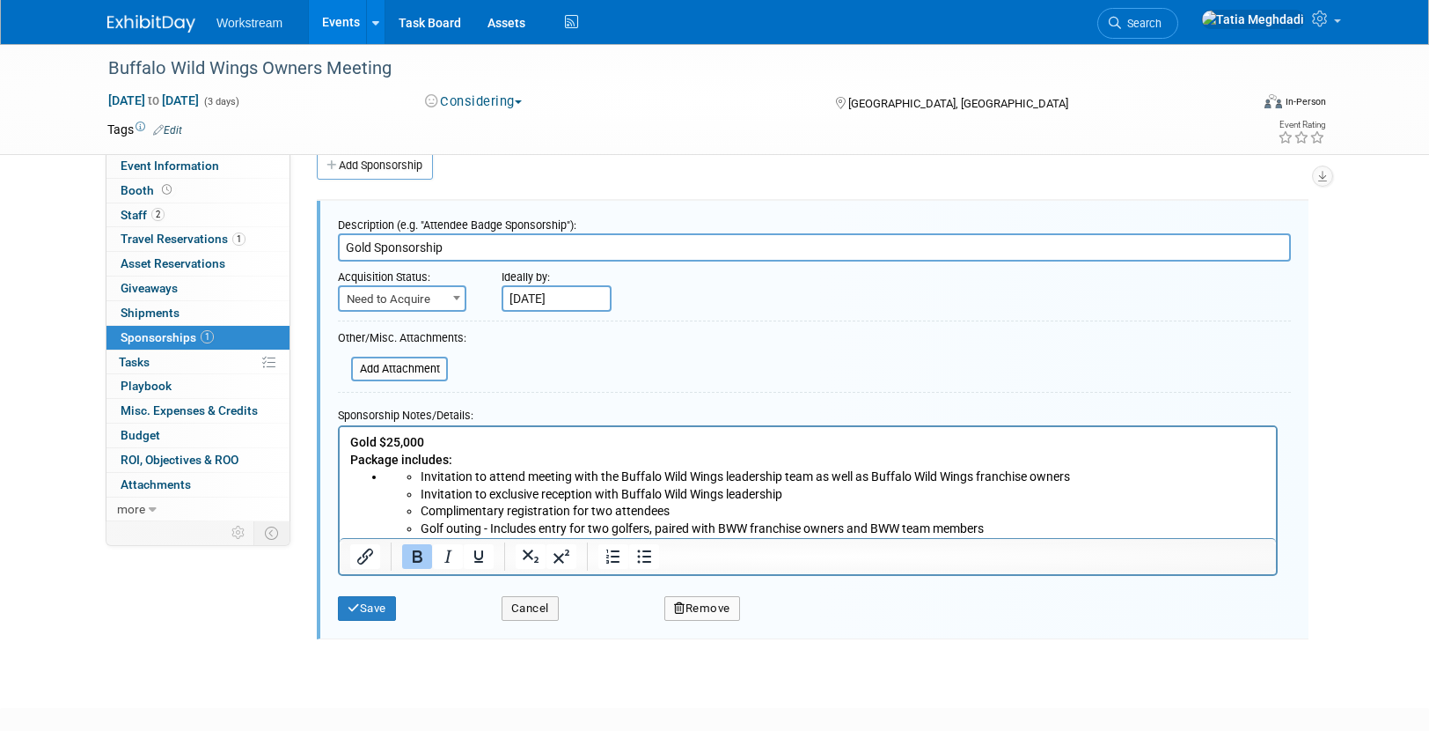
click at [380, 299] on span "Need to Acquire" at bounding box center [402, 299] width 125 height 25
select select "2"
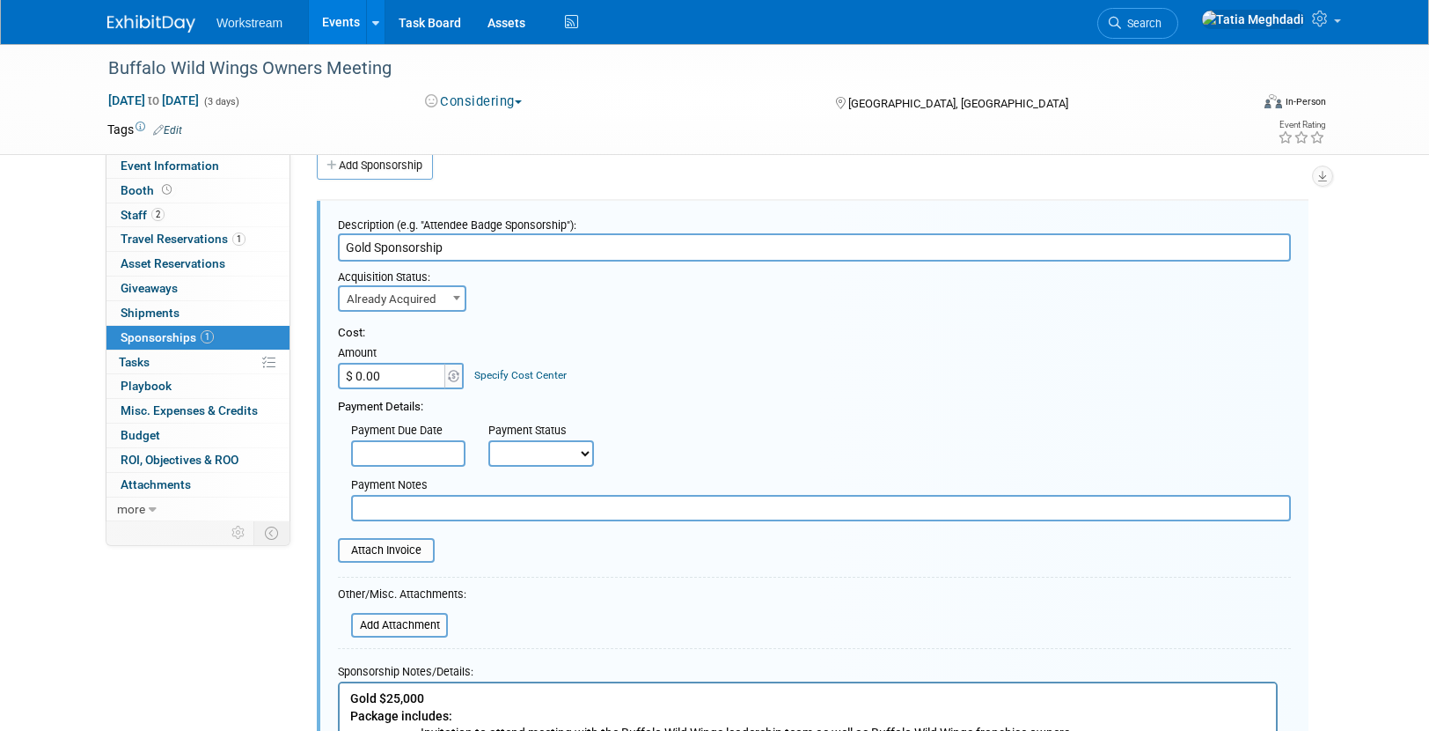
click at [390, 377] on input "$ 0.00" at bounding box center [393, 376] width 110 height 26
type input "$ 26,000.00"
click at [722, 377] on div "Cost: Amount $ 26,000.00 Specify Cost Center Cost Center -- Not Specified --" at bounding box center [814, 357] width 953 height 64
click at [396, 454] on input "text" at bounding box center [408, 453] width 114 height 26
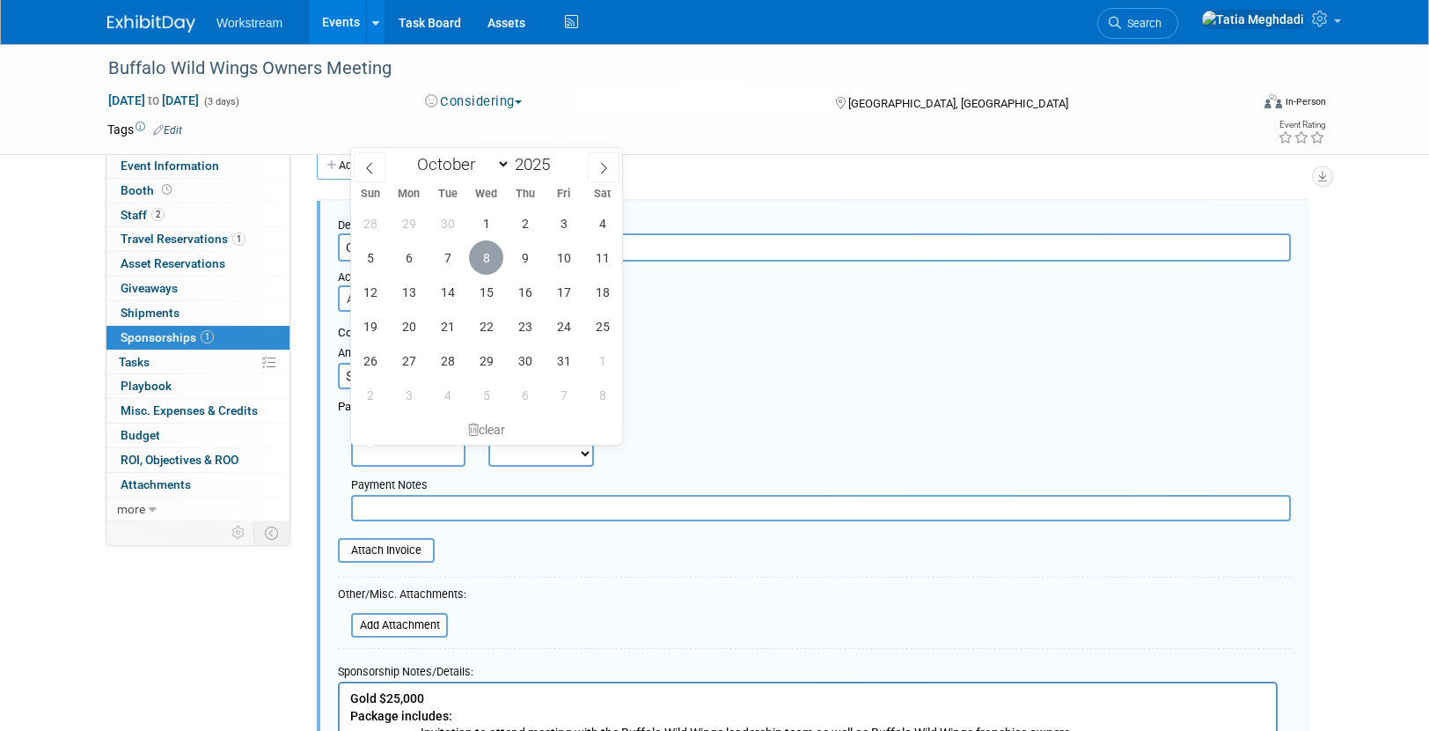
click at [480, 264] on span "8" at bounding box center [486, 257] width 34 height 34
type input "Oct 8, 2025"
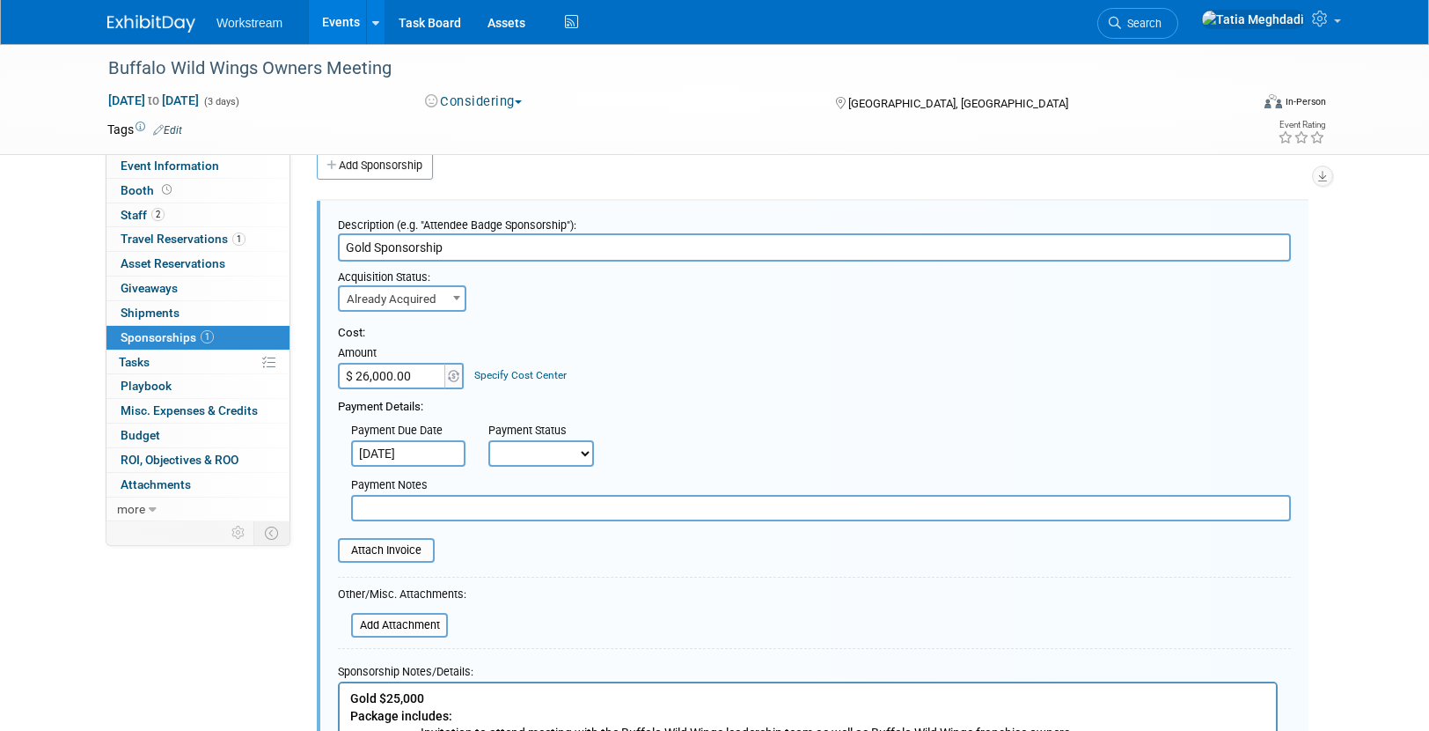
click at [535, 456] on select "Not Paid Yet Partially Paid Paid in Full" at bounding box center [542, 453] width 106 height 26
select select "1"
click at [489, 440] on select "Not Paid Yet Partially Paid Paid in Full" at bounding box center [542, 453] width 106 height 26
click at [405, 546] on input "file" at bounding box center [328, 550] width 209 height 21
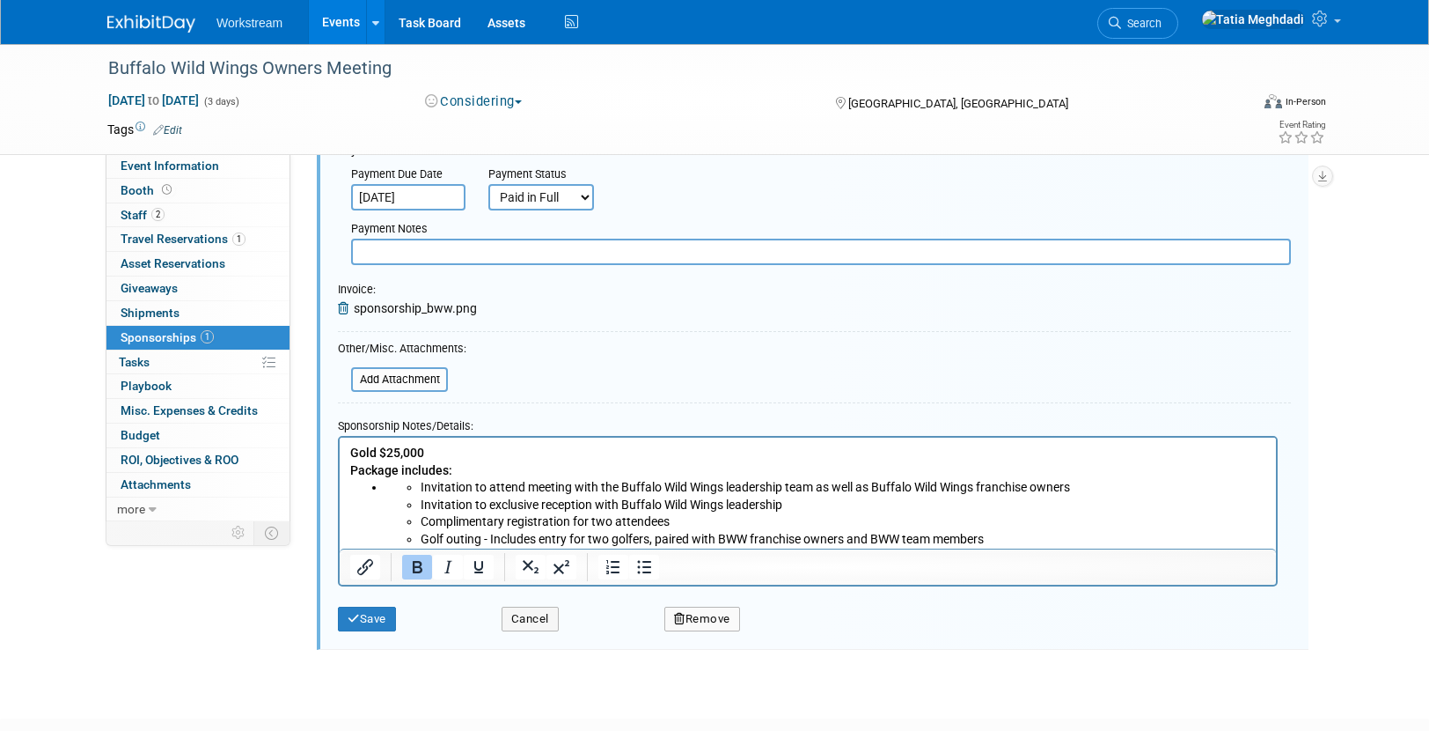
scroll to position [333, 0]
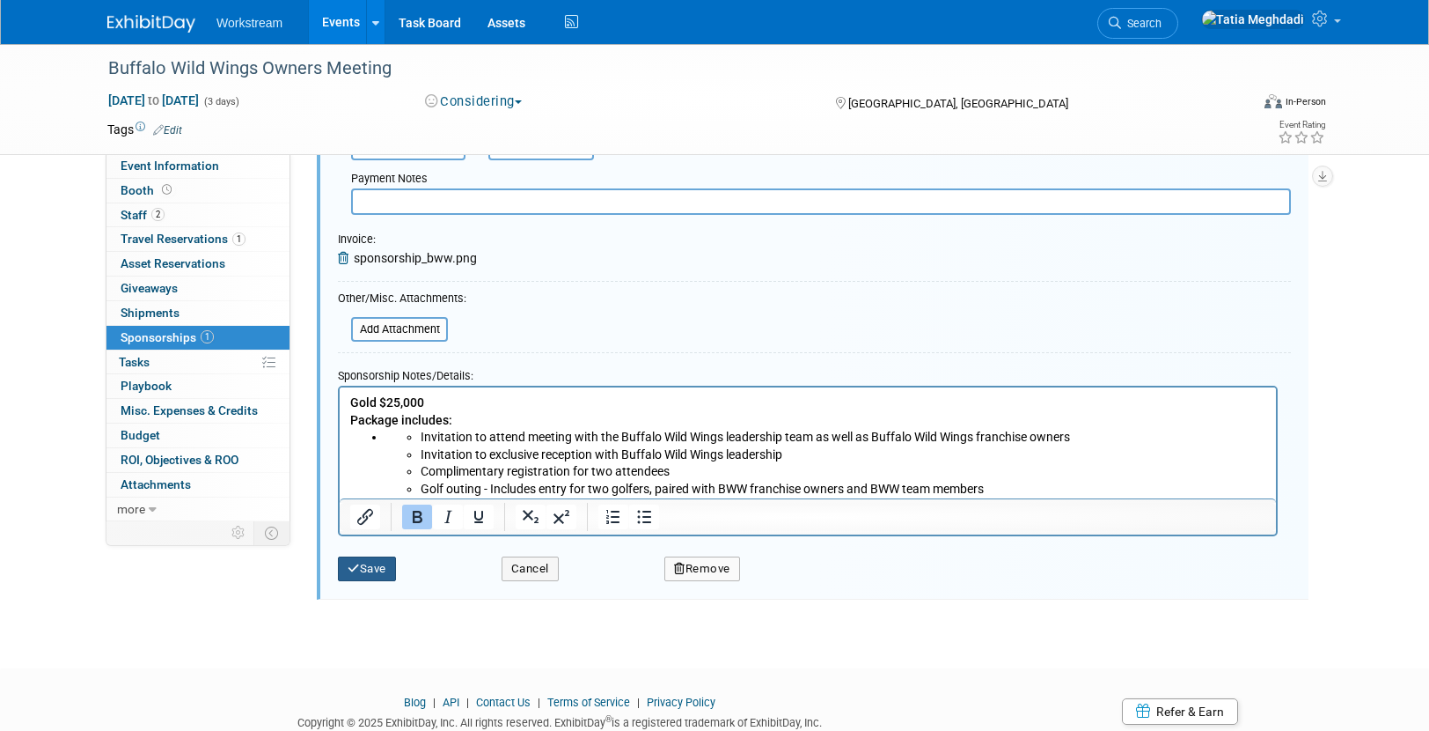
click at [373, 572] on button "Save" at bounding box center [367, 568] width 58 height 25
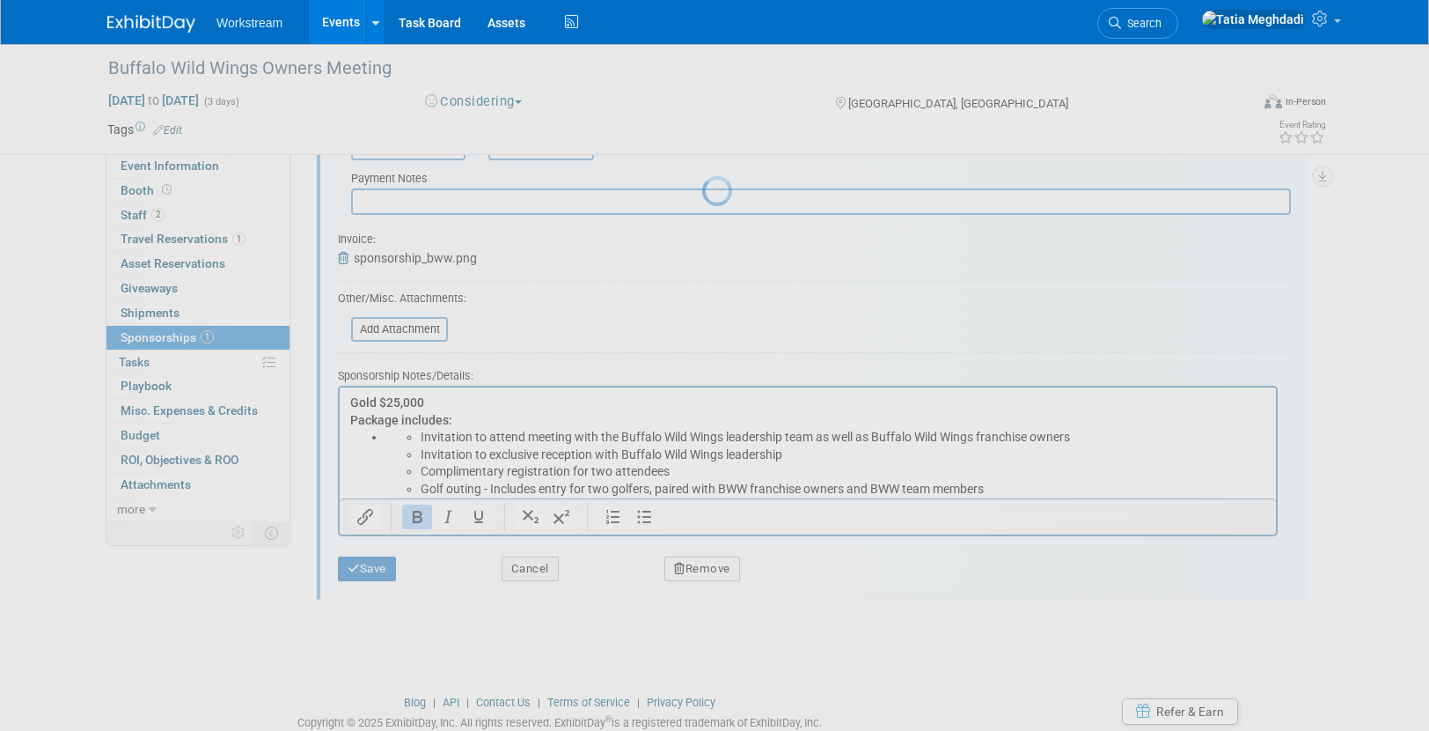
scroll to position [25, 0]
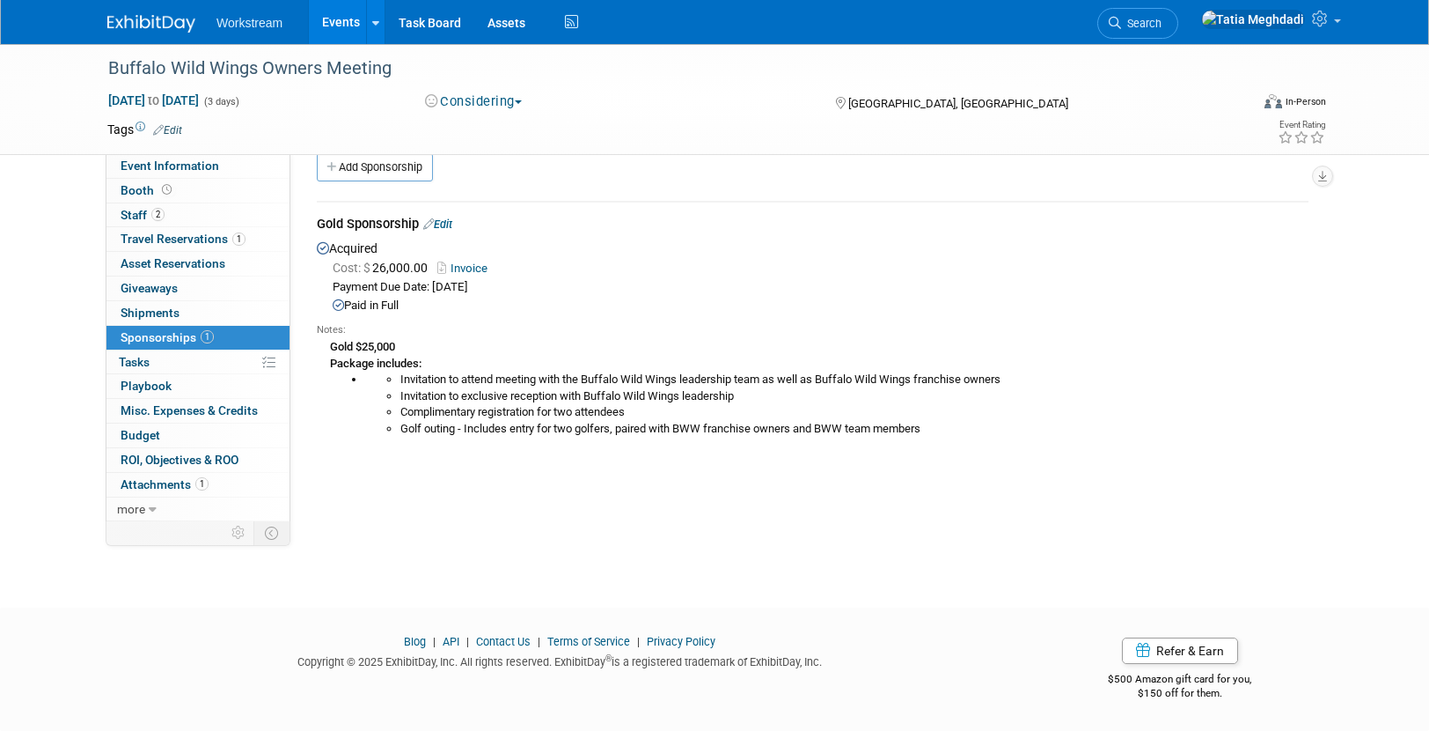
click at [579, 392] on li "Invitation to exclusive reception with Buffalo Wild Wings leadership" at bounding box center [854, 396] width 908 height 17
click at [1010, 382] on li "Invitation to attend meeting with the Buffalo Wild Wings leadership team as wel…" at bounding box center [854, 379] width 908 height 17
click at [374, 340] on b "Gold $25,000" at bounding box center [362, 346] width 65 height 13
click at [445, 220] on link "Edit" at bounding box center [437, 223] width 29 height 13
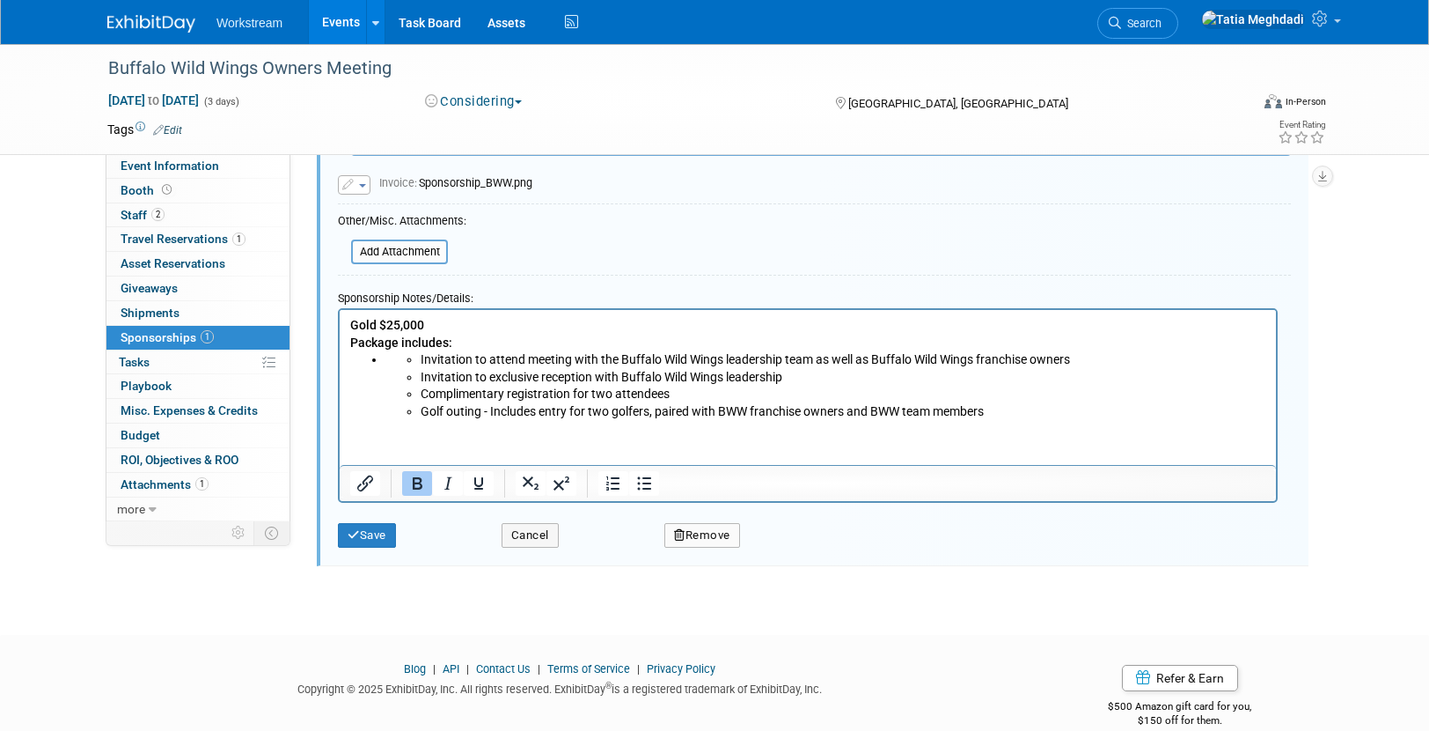
scroll to position [419, 0]
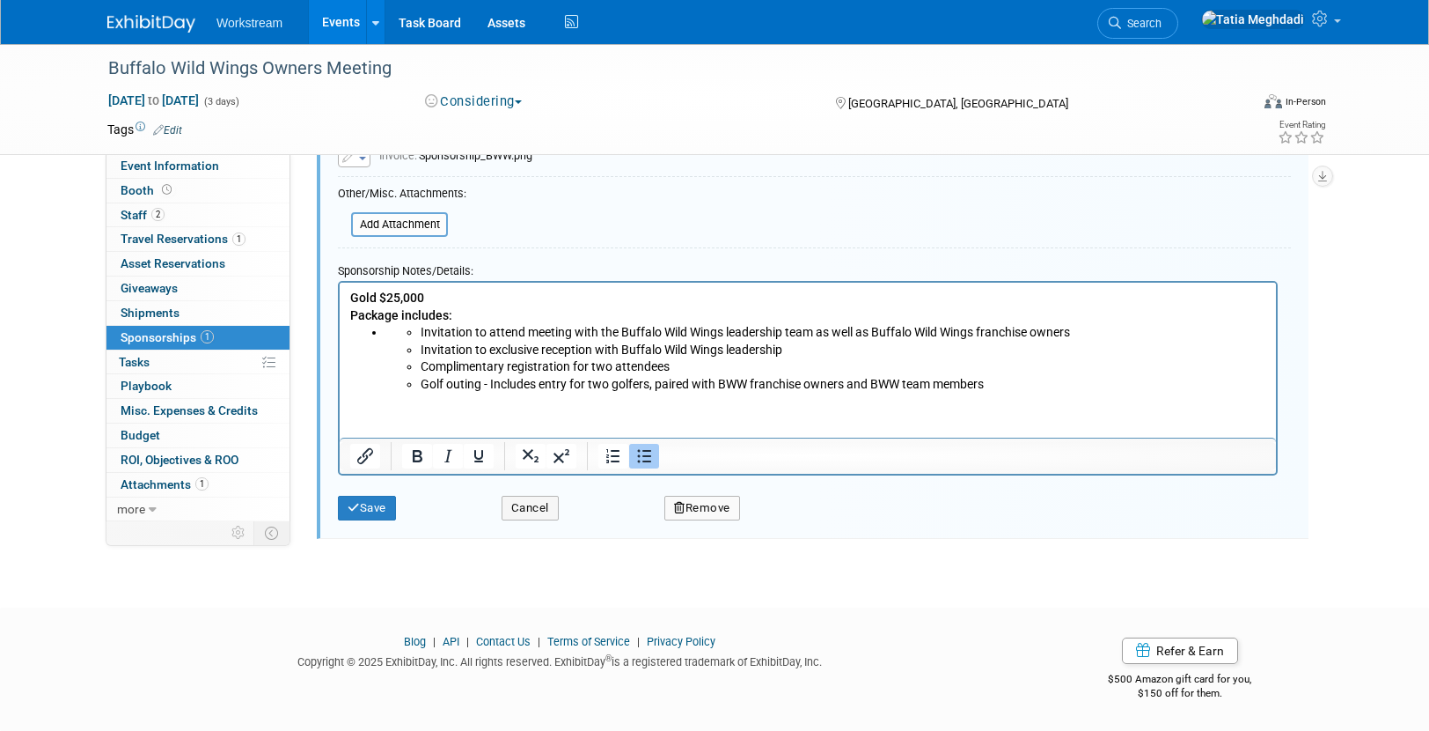
drag, startPoint x: 421, startPoint y: 336, endPoint x: 319, endPoint y: 334, distance: 102.1
click at [340, 334] on html "Gold $25,000 Package includes: Invitation to attend meeting with the Buffalo Wi…" at bounding box center [808, 338] width 937 height 111
drag, startPoint x: 419, startPoint y: 350, endPoint x: 416, endPoint y: 365, distance: 15.2
click at [418, 350] on ul "Invitation to exclusive reception with Buffalo Wild Wings leadership" at bounding box center [826, 351] width 881 height 18
click at [423, 367] on li "Complimentary registration for two attendees" at bounding box center [844, 367] width 846 height 18
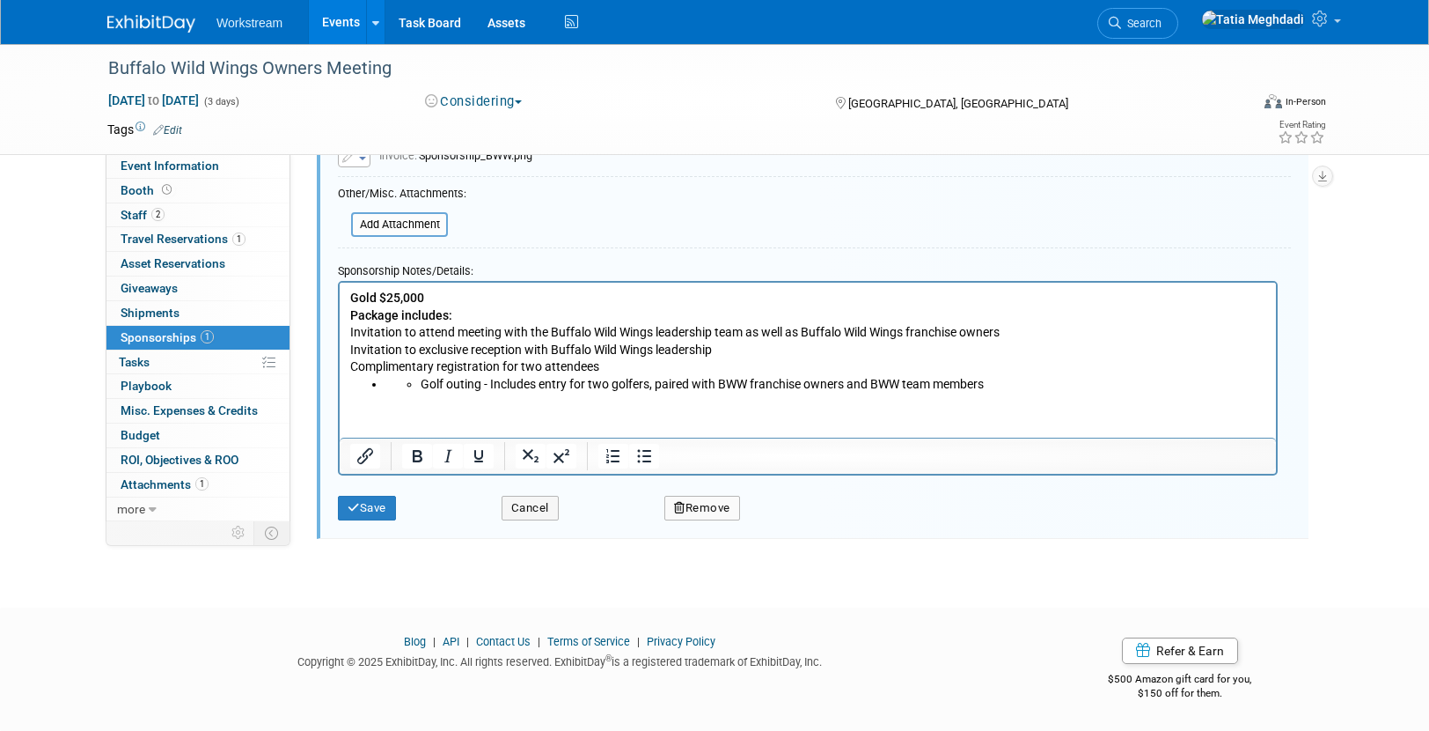
click at [421, 383] on li "Golf outing - Includes entry for two golfers, paired with BWW franchise owners …" at bounding box center [844, 385] width 846 height 18
click at [461, 302] on p "Gold $25,000 Package includes:" at bounding box center [808, 307] width 916 height 34
click at [350, 319] on b "Package includes:" at bounding box center [401, 315] width 102 height 14
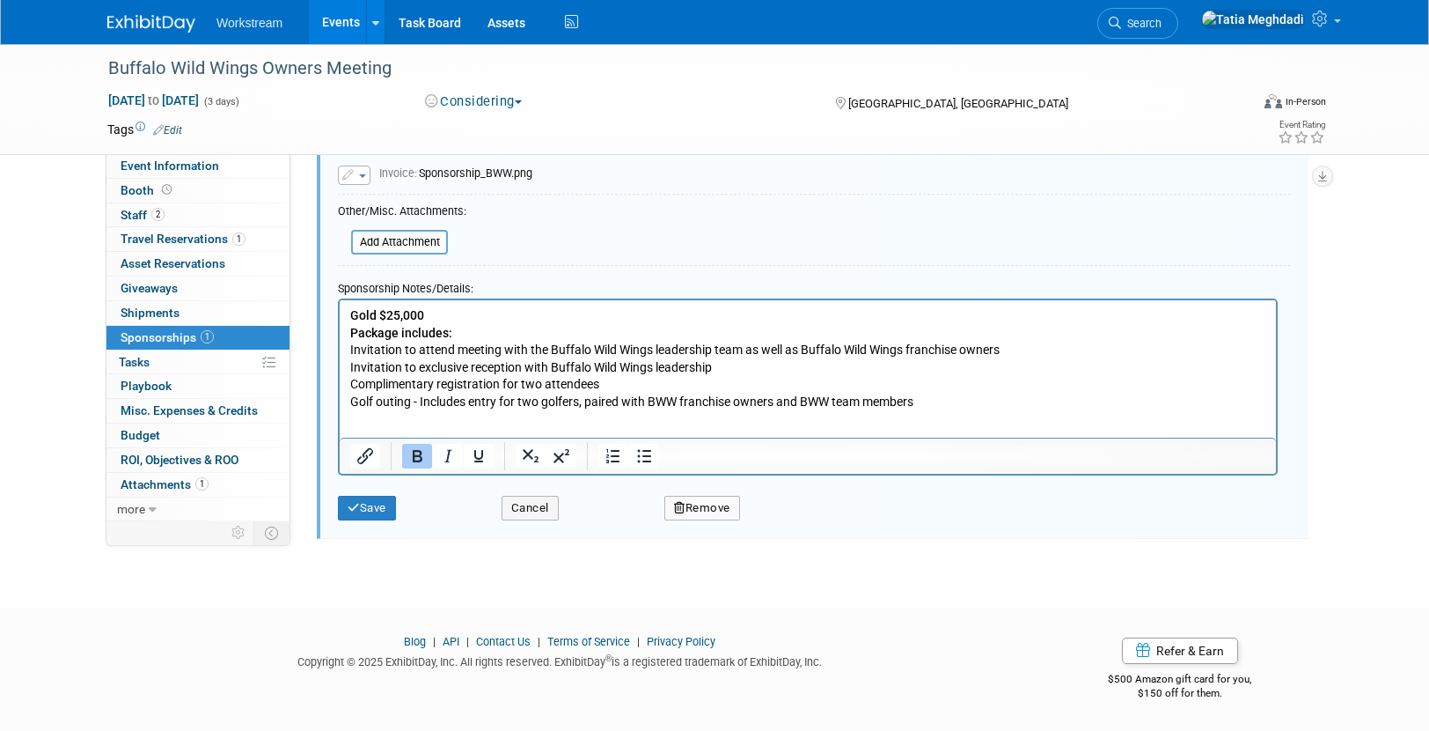
scroll to position [401, 0]
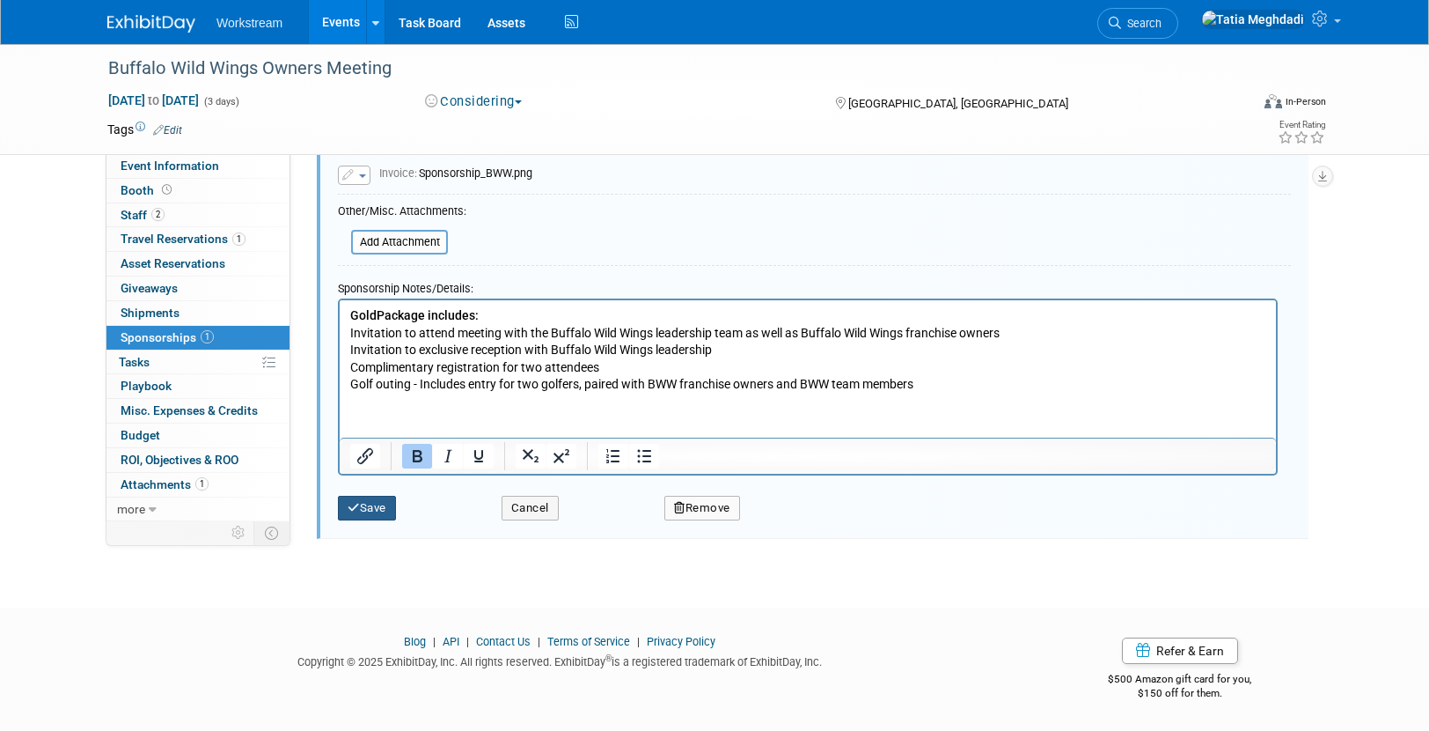
click at [357, 512] on icon "submit" at bounding box center [354, 507] width 12 height 11
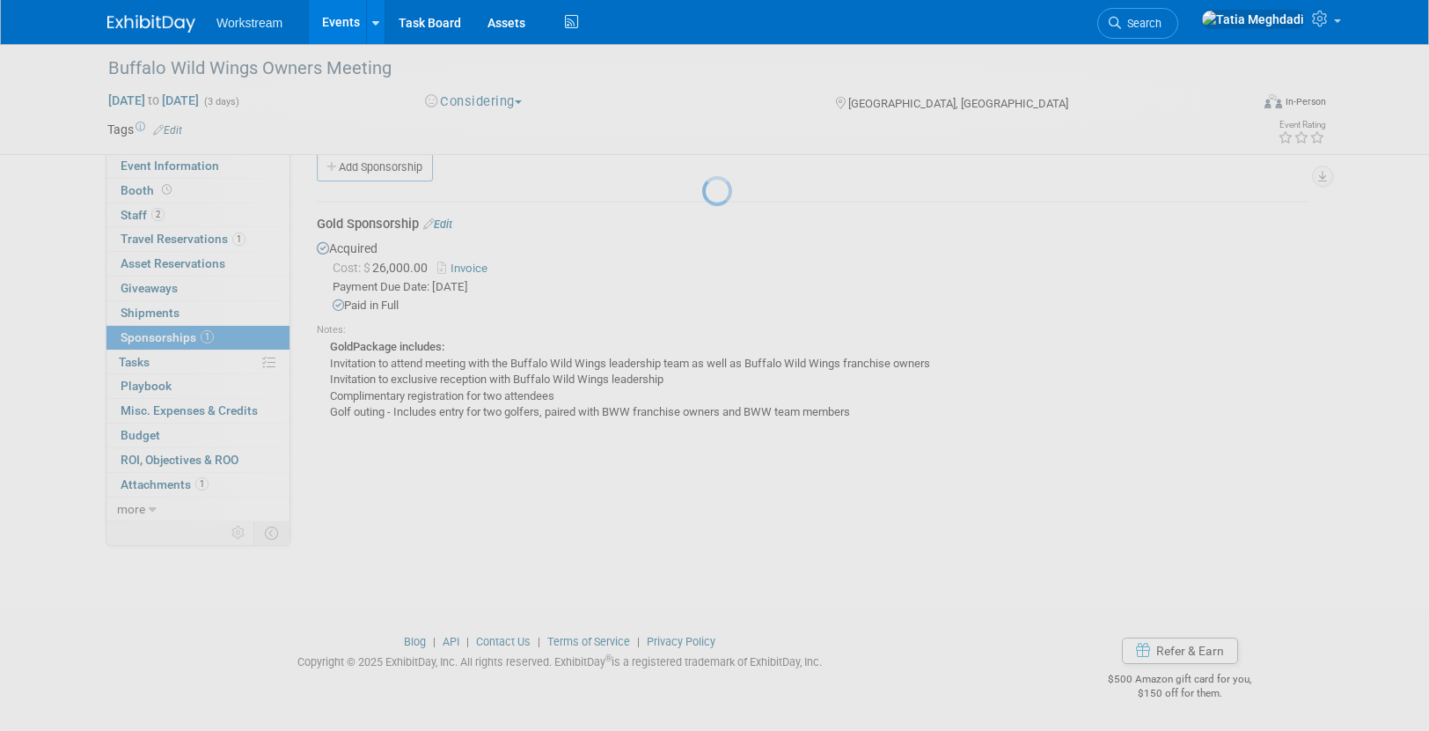
scroll to position [25, 0]
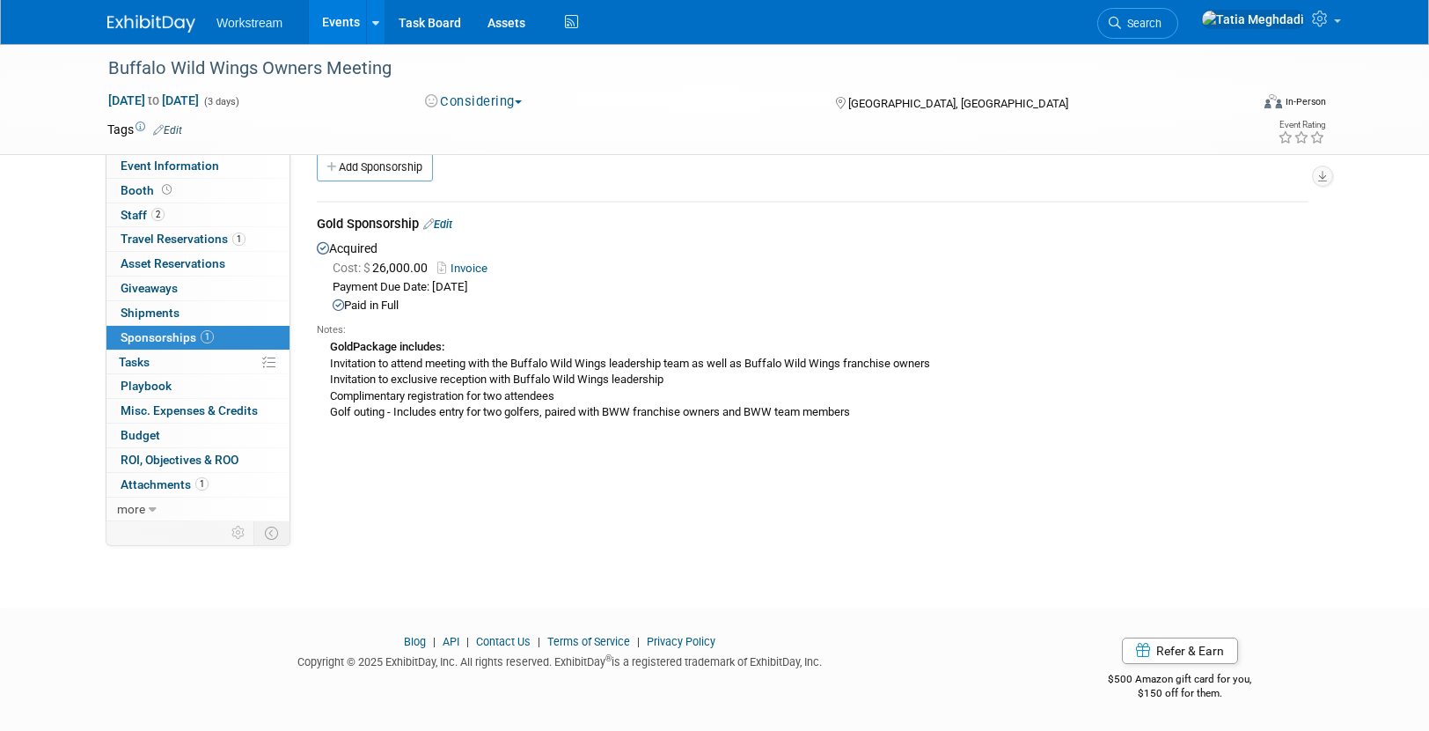
click at [335, 24] on link "Events" at bounding box center [341, 22] width 64 height 44
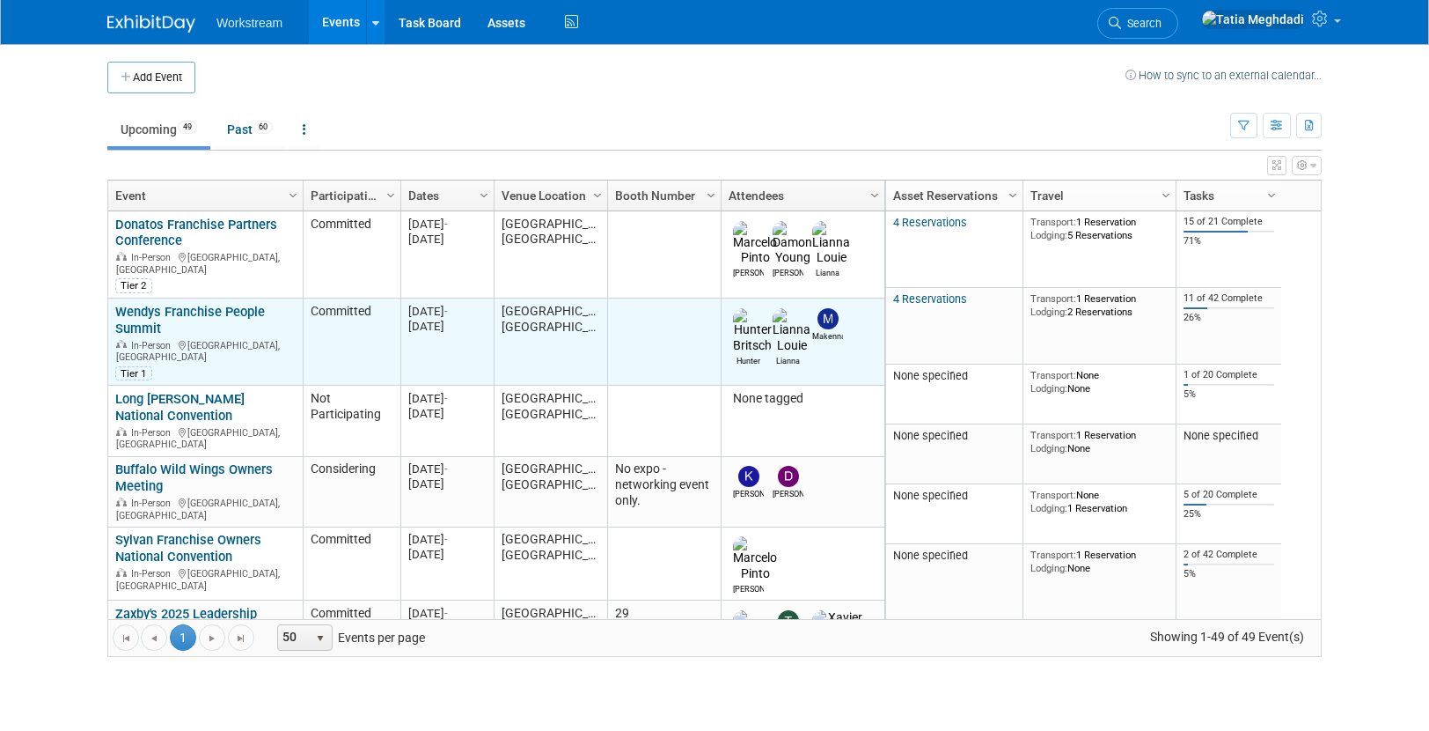
click at [194, 304] on link "Wendys Franchise People Summit" at bounding box center [190, 320] width 150 height 33
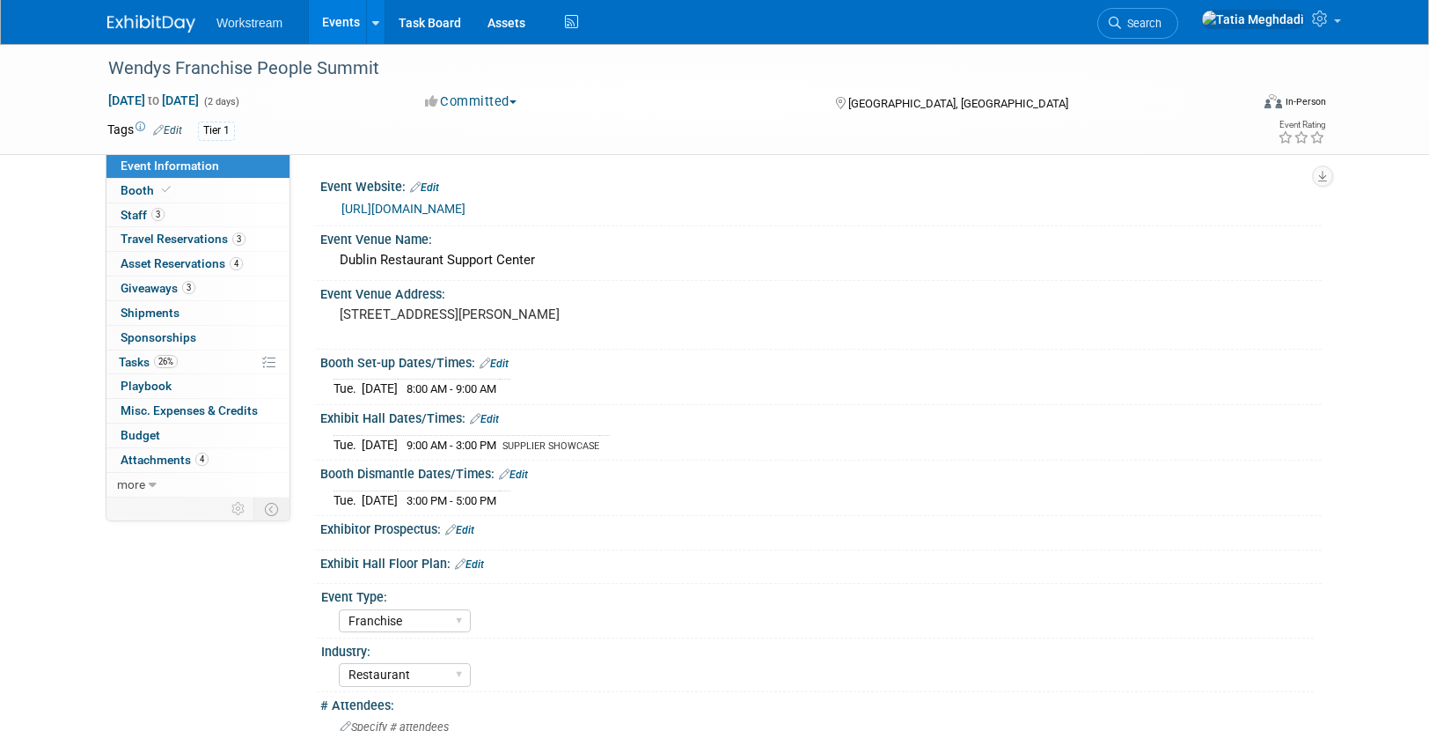
select select "Franchise"
select select "Restaurant"
select select "TBD"
select select "[PERSON_NAME]"
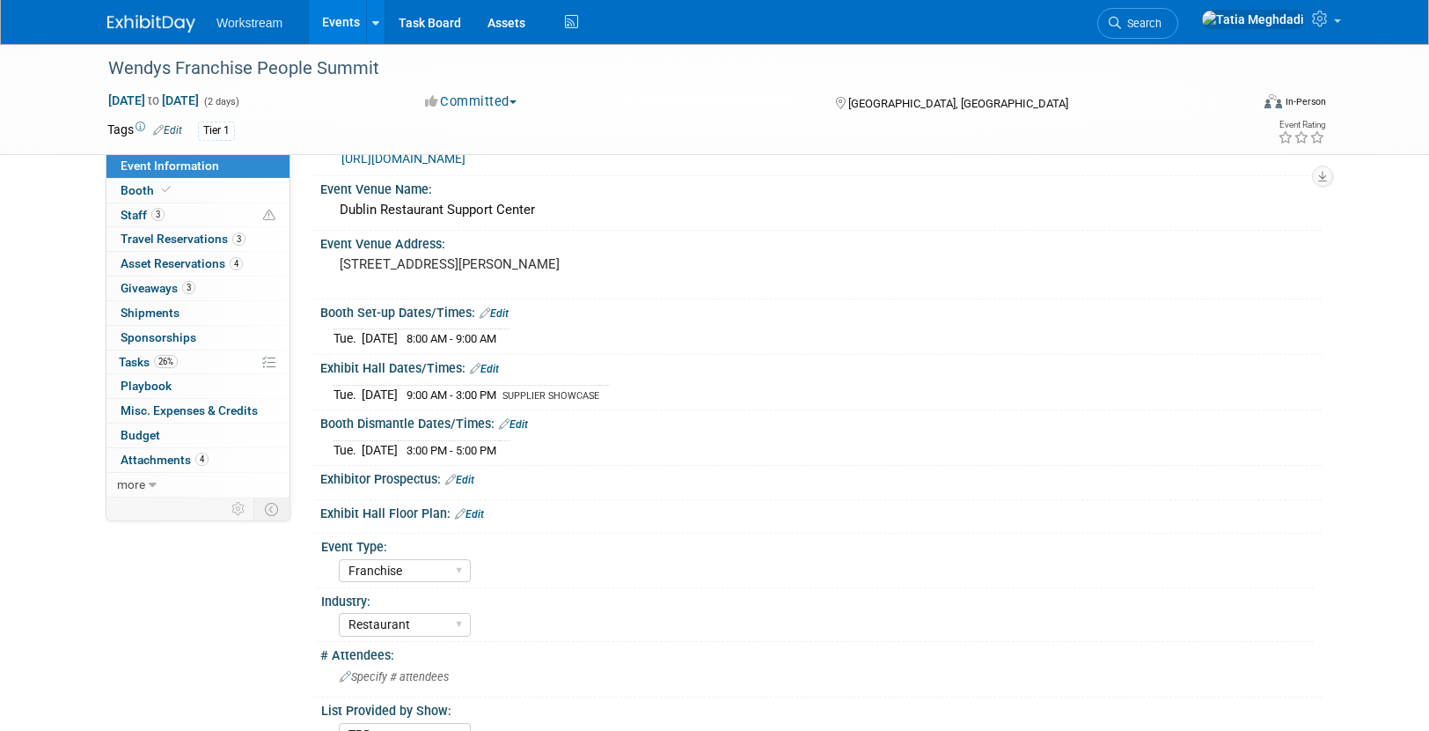
scroll to position [49, 0]
click at [177, 261] on span "Asset Reservations 4" at bounding box center [182, 263] width 122 height 14
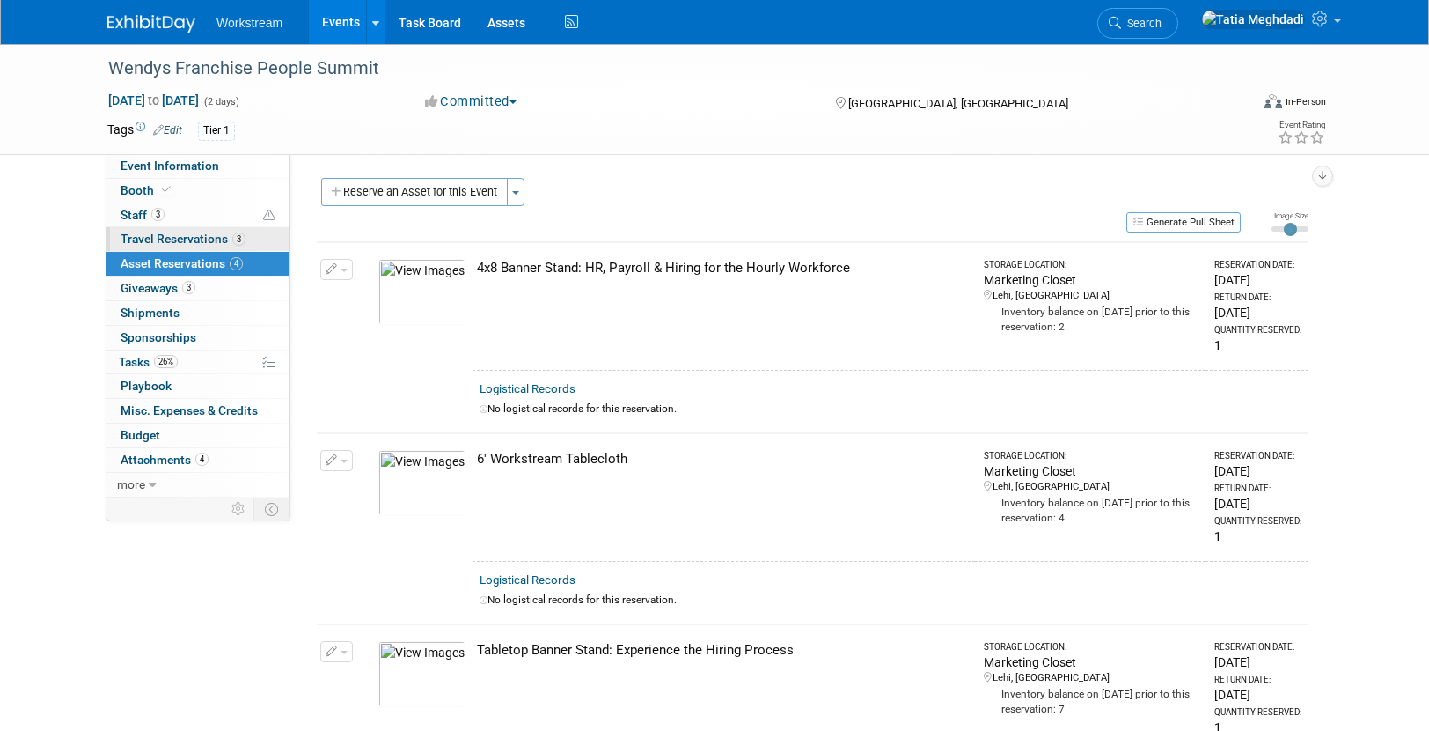
click at [178, 235] on span "Travel Reservations 3" at bounding box center [183, 238] width 125 height 14
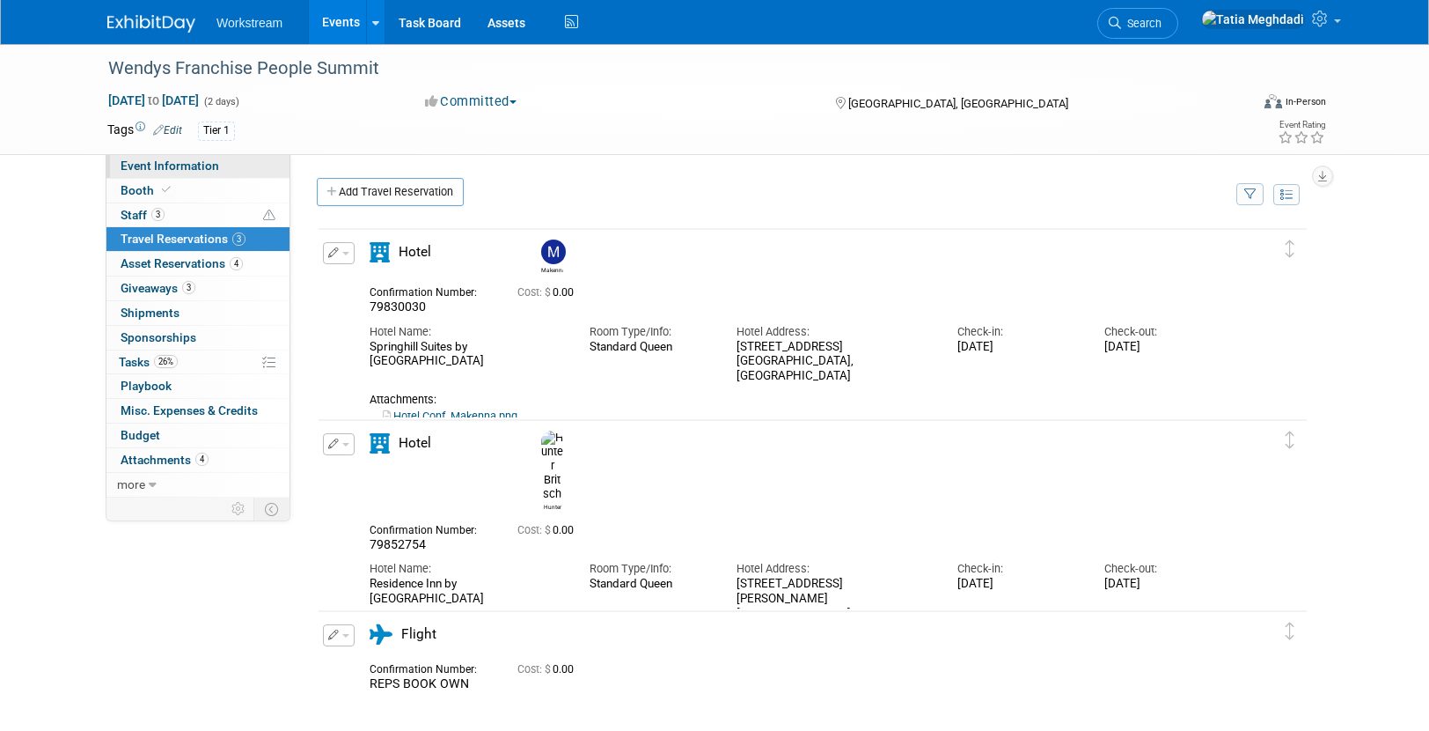
click at [147, 166] on span "Event Information" at bounding box center [170, 165] width 99 height 14
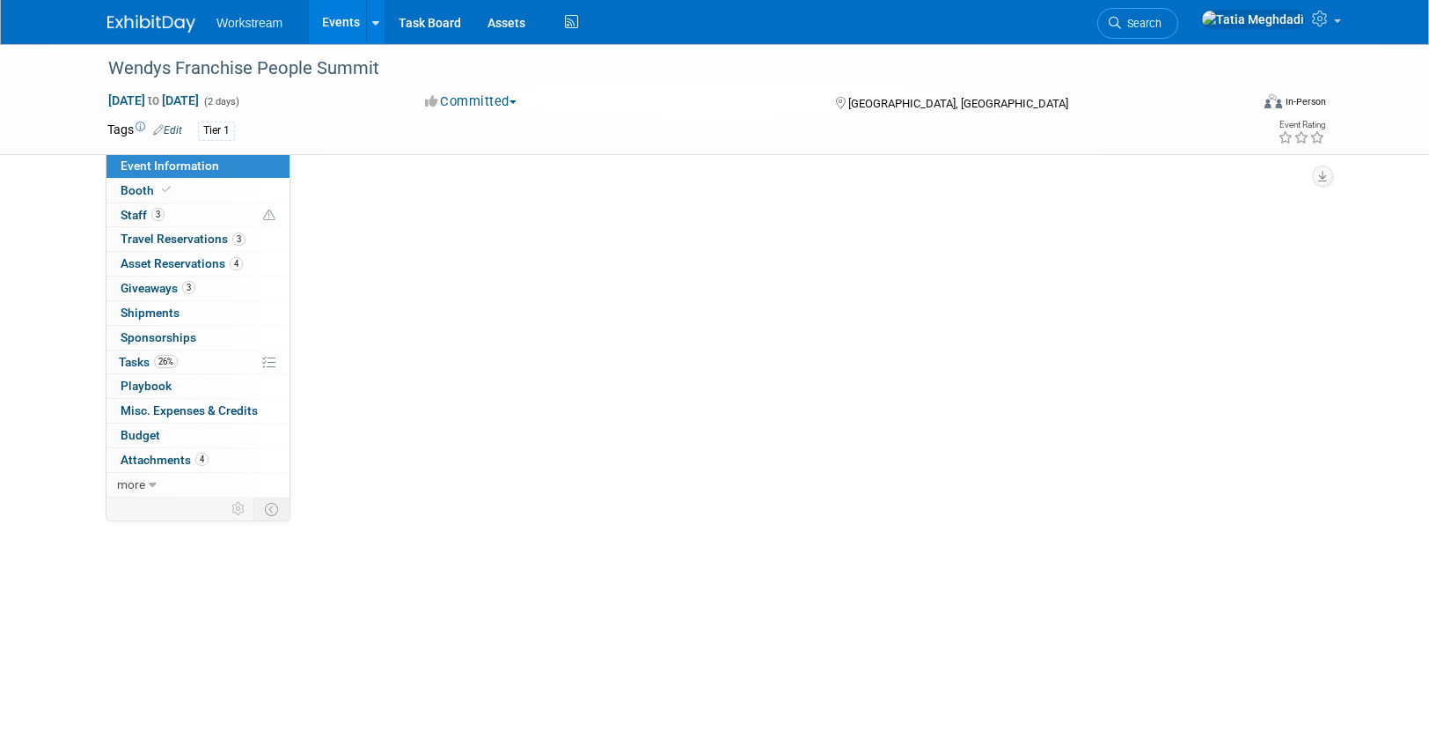
select select "Franchise"
select select "Restaurant"
select select "TBD"
select select "Tatia Meghdadi"
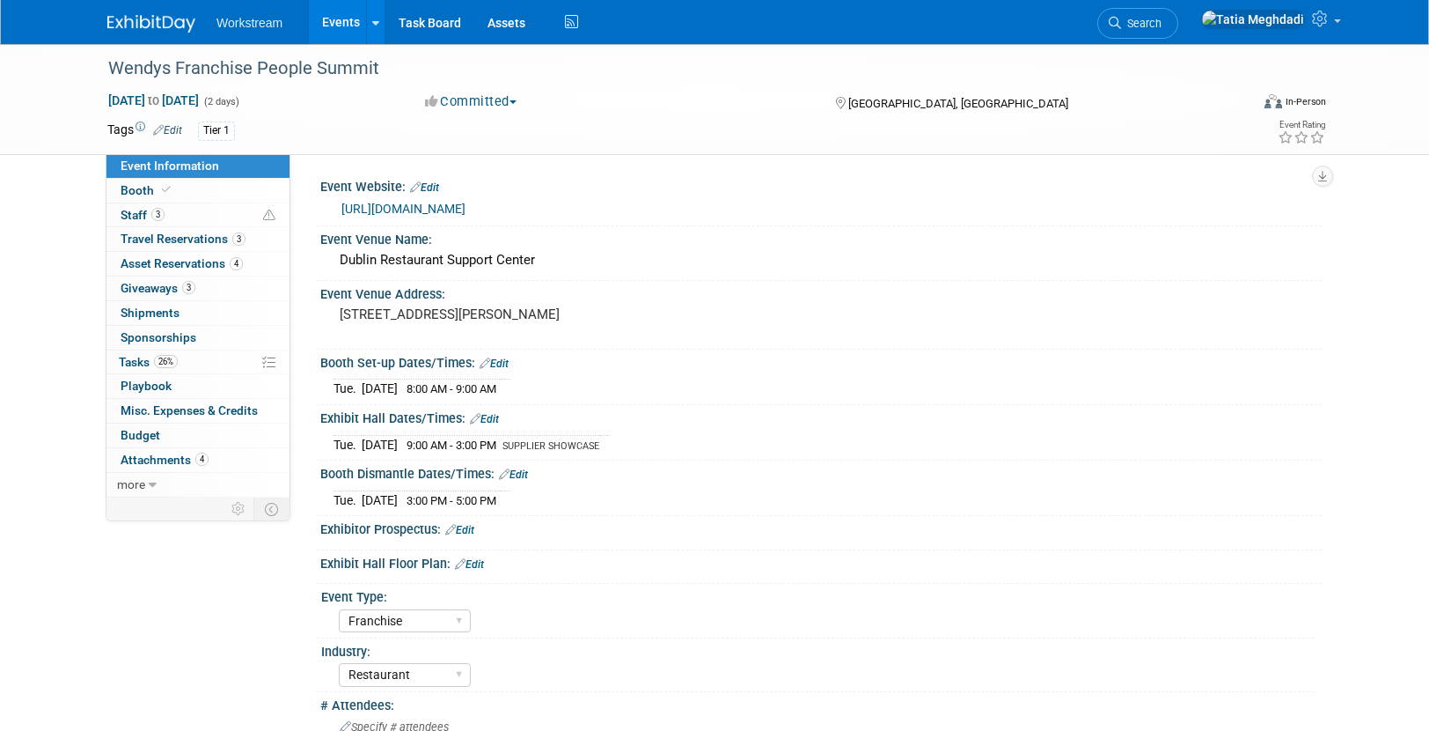
click at [338, 17] on link "Events" at bounding box center [341, 22] width 64 height 44
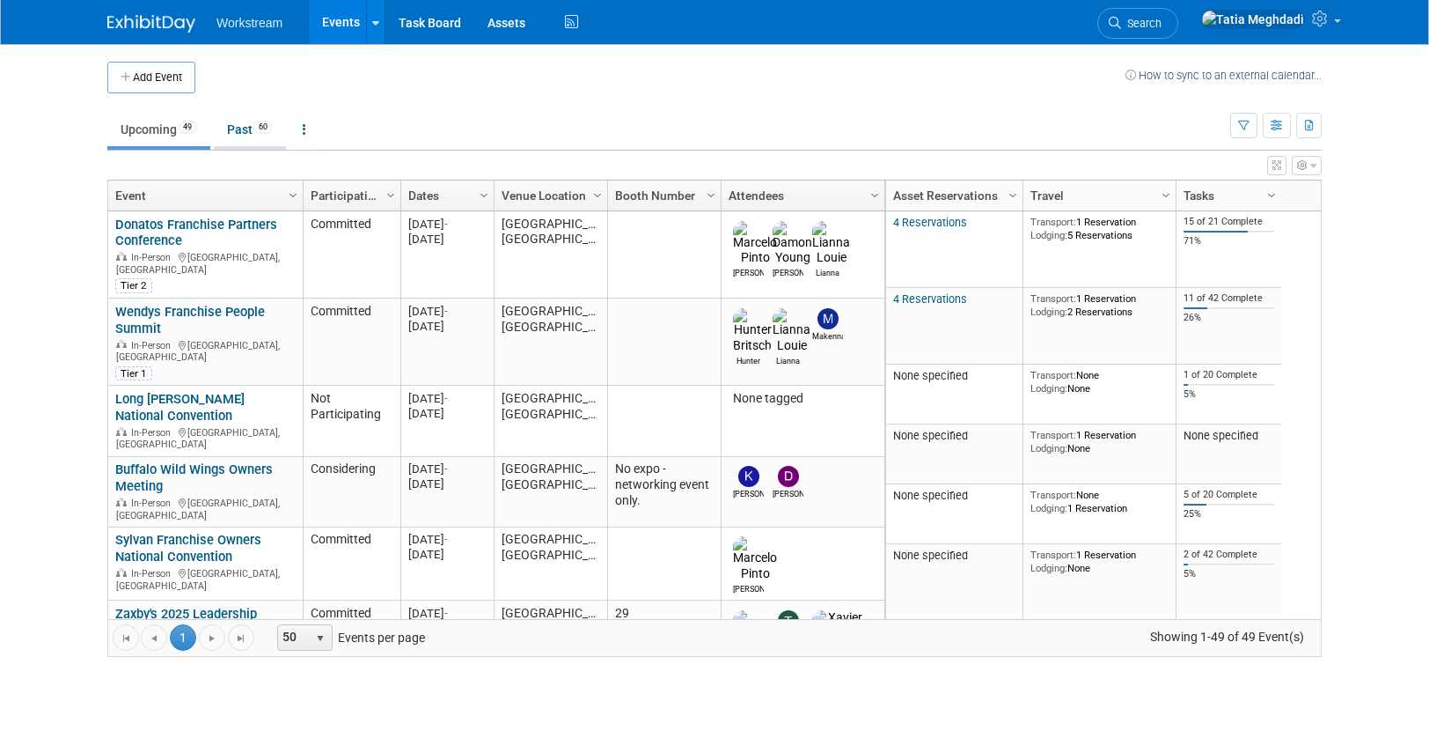
click at [240, 126] on link "Past 60" at bounding box center [250, 129] width 72 height 33
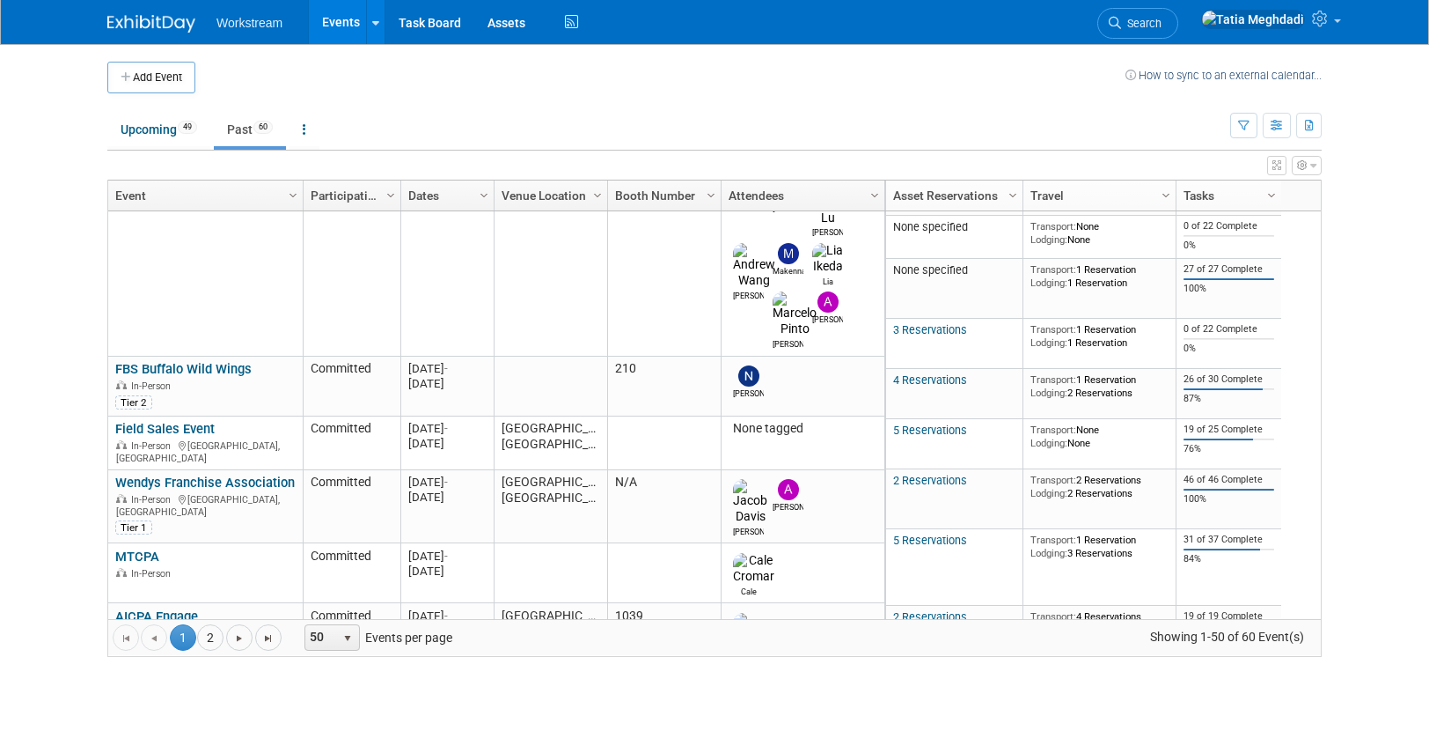
scroll to position [2127, 0]
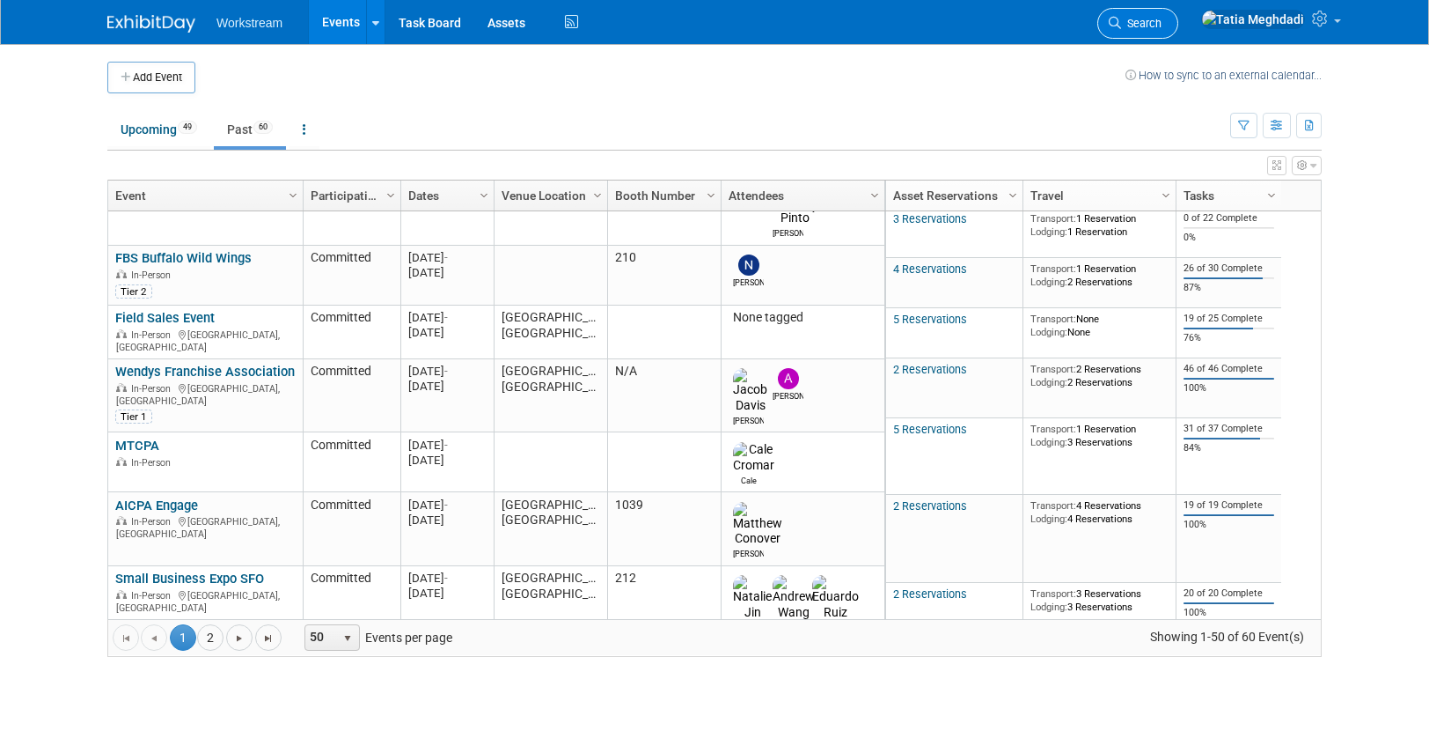
click at [1162, 23] on span "Search" at bounding box center [1141, 23] width 40 height 13
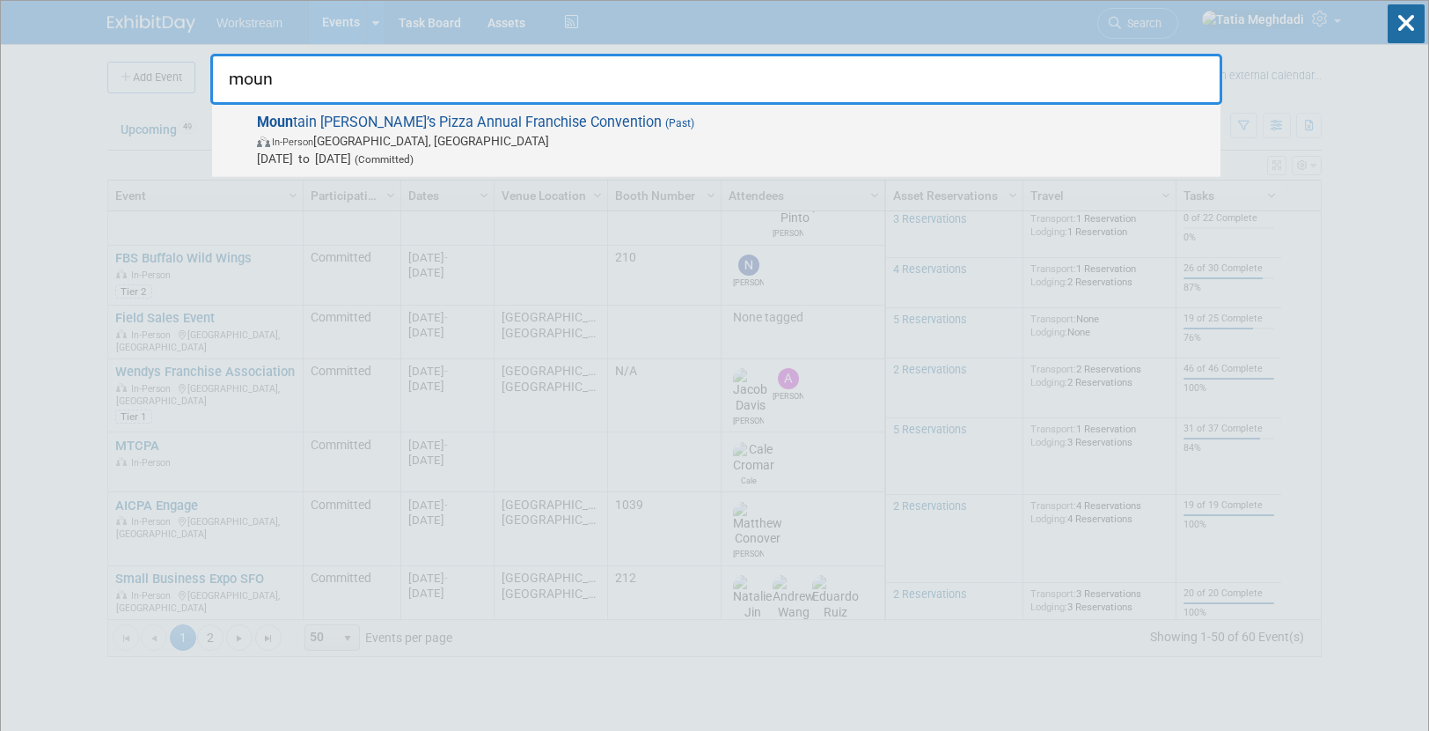
type input "moun"
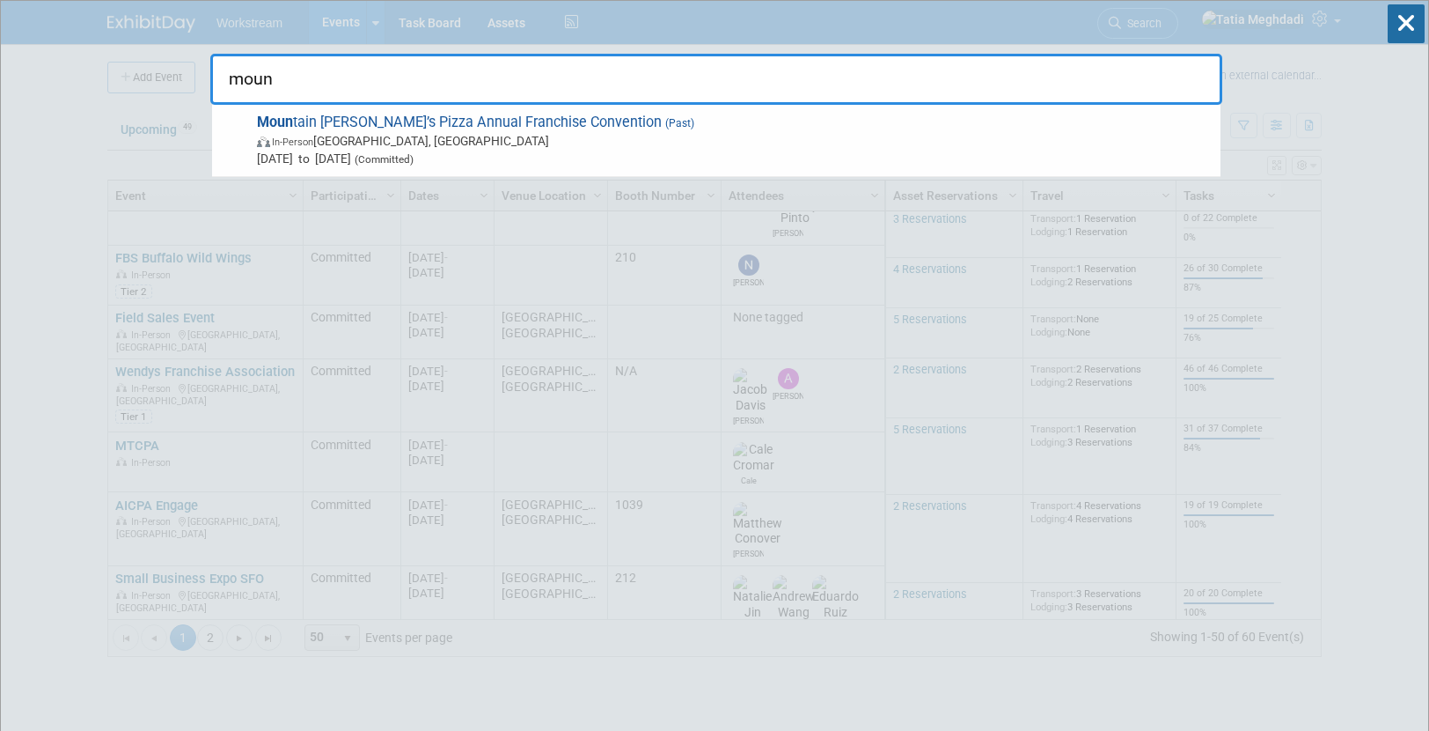
click at [387, 137] on span "In-Person Las Vegas, NV" at bounding box center [734, 141] width 955 height 18
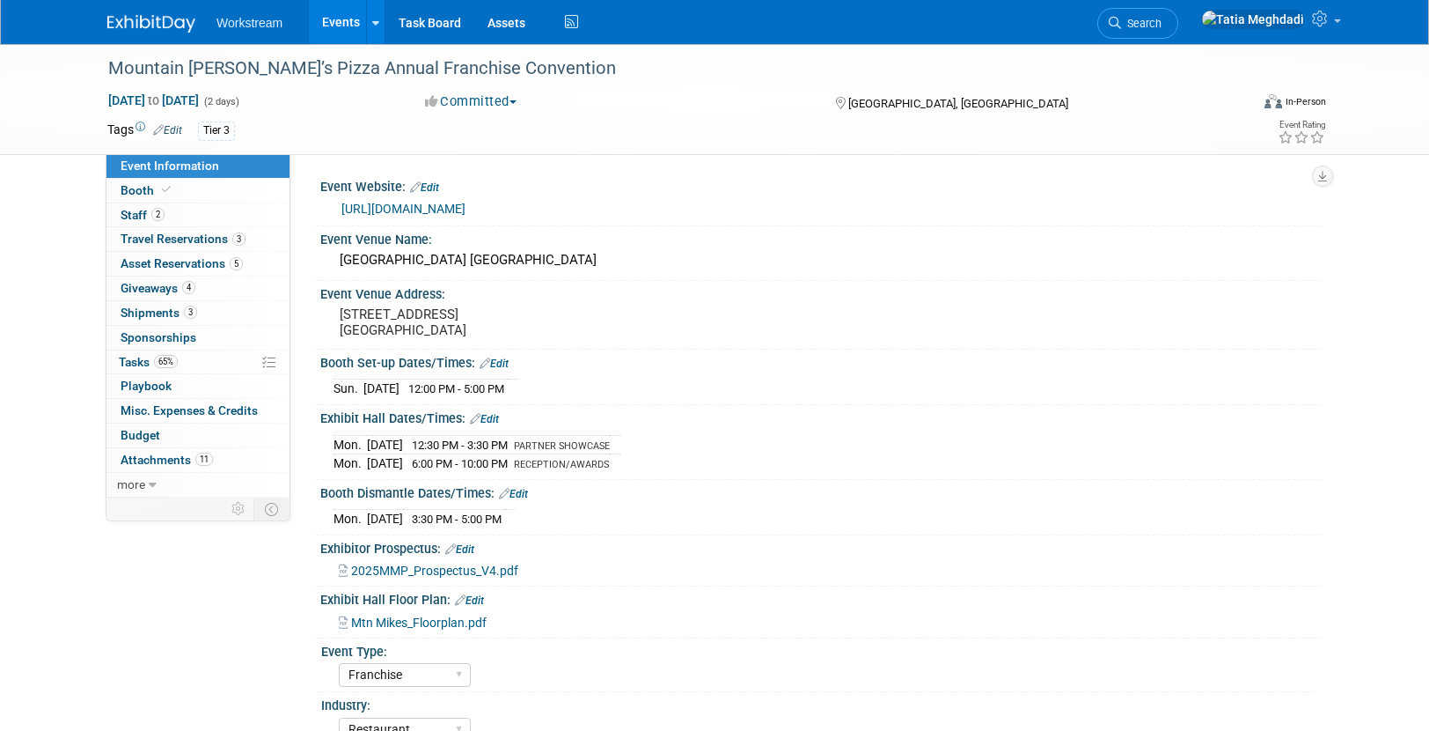
select select "Franchise"
select select "Restaurant"
select select "No"
select select "[PERSON_NAME]"
click at [130, 363] on span "Tasks 65%" at bounding box center [148, 362] width 59 height 14
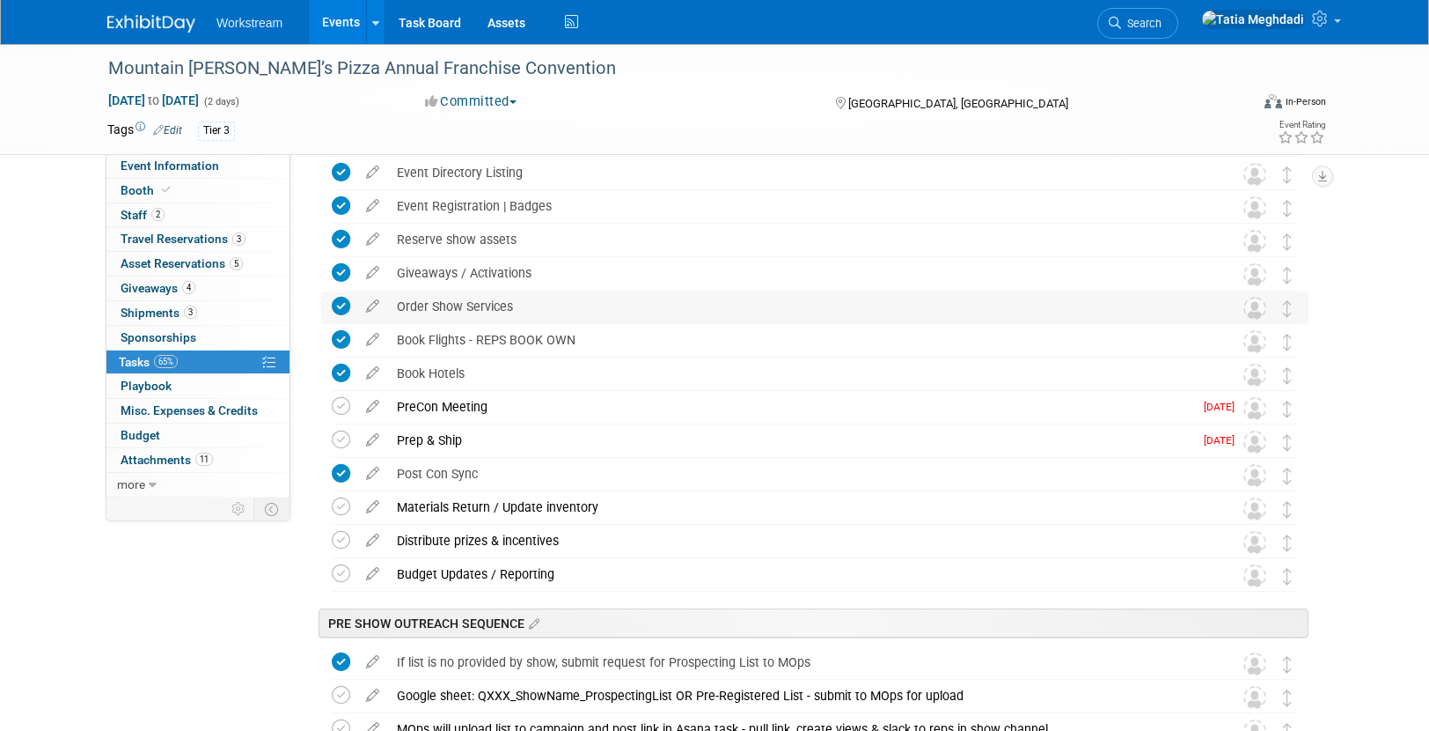
scroll to position [244, 0]
click at [346, 403] on icon at bounding box center [341, 405] width 18 height 18
click at [342, 441] on icon at bounding box center [341, 439] width 18 height 18
click at [336, 505] on icon at bounding box center [341, 505] width 18 height 18
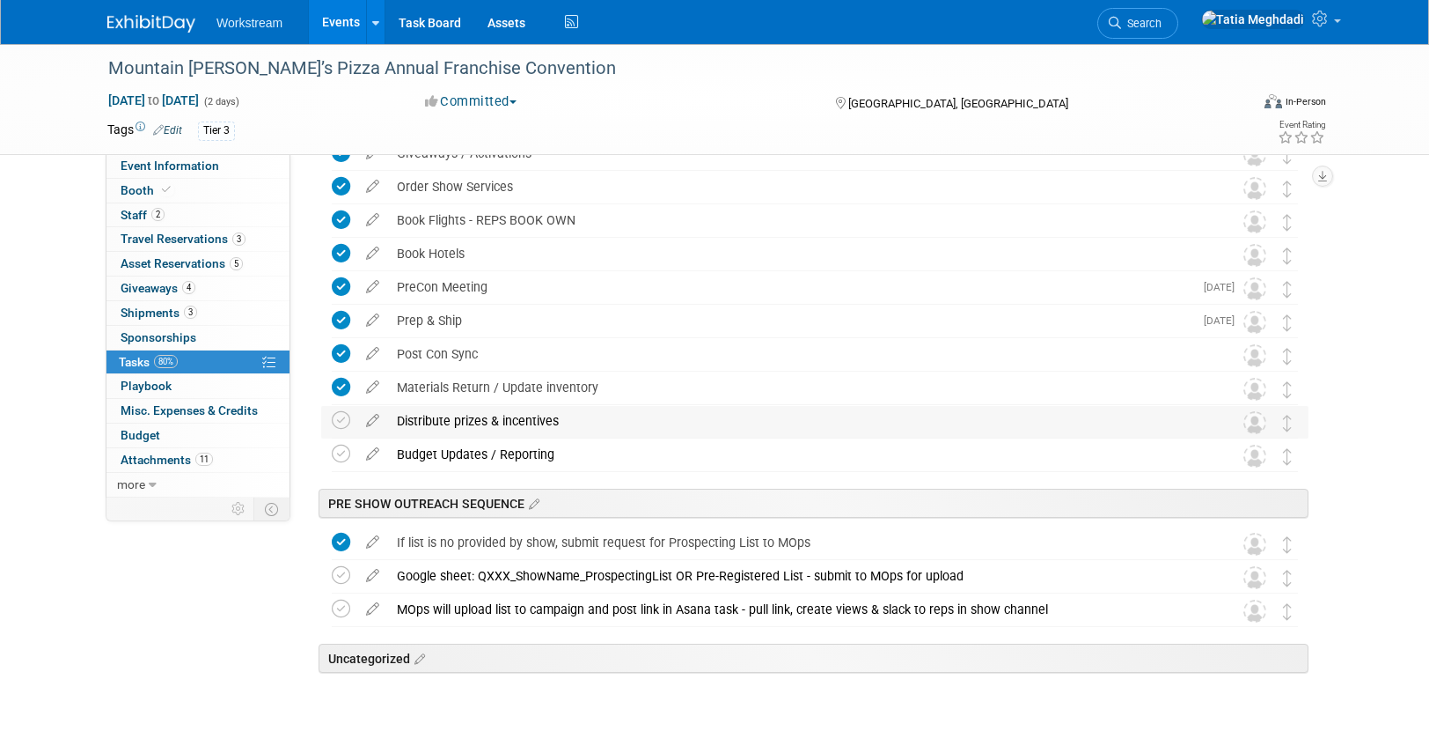
scroll to position [361, 0]
click at [345, 353] on icon at bounding box center [341, 355] width 18 height 18
click at [341, 18] on link "Events" at bounding box center [341, 22] width 64 height 44
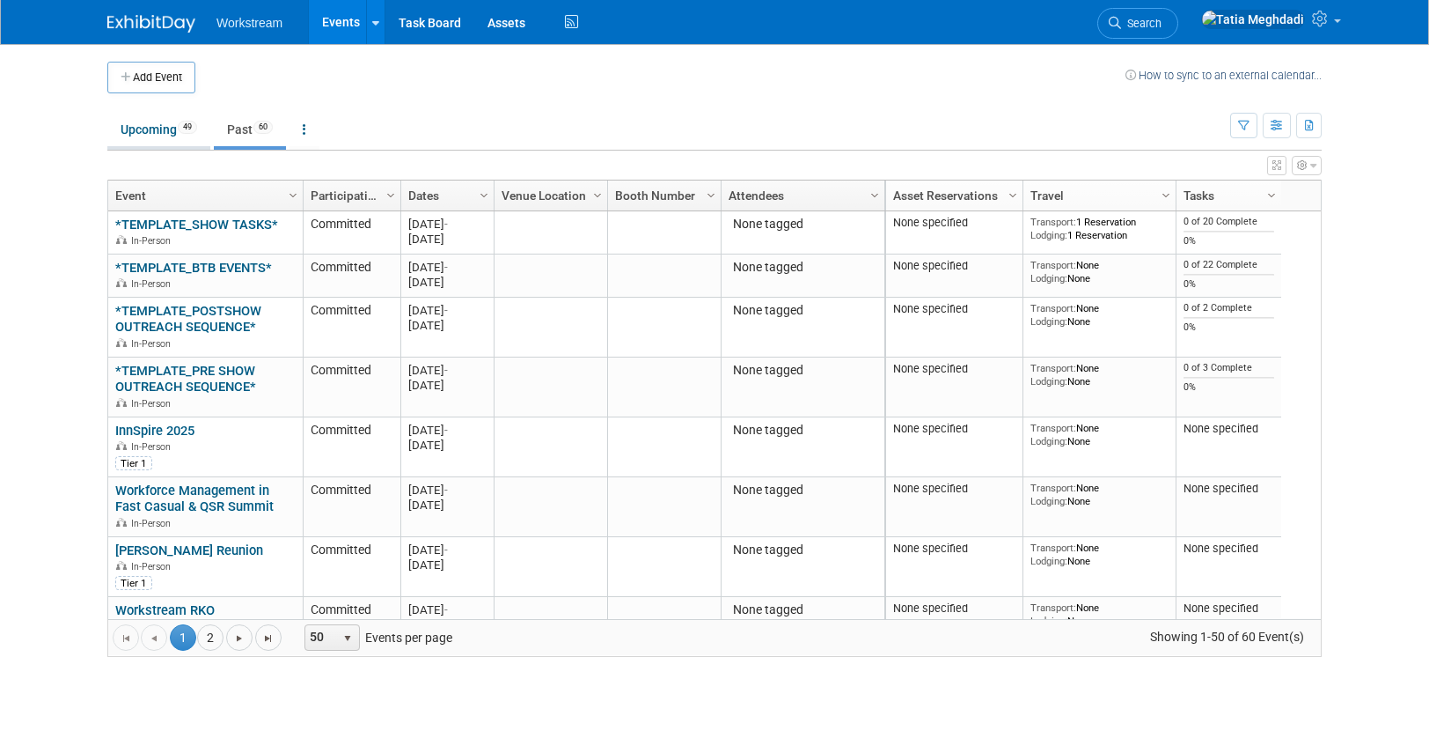
click at [180, 119] on link "Upcoming 49" at bounding box center [158, 129] width 103 height 33
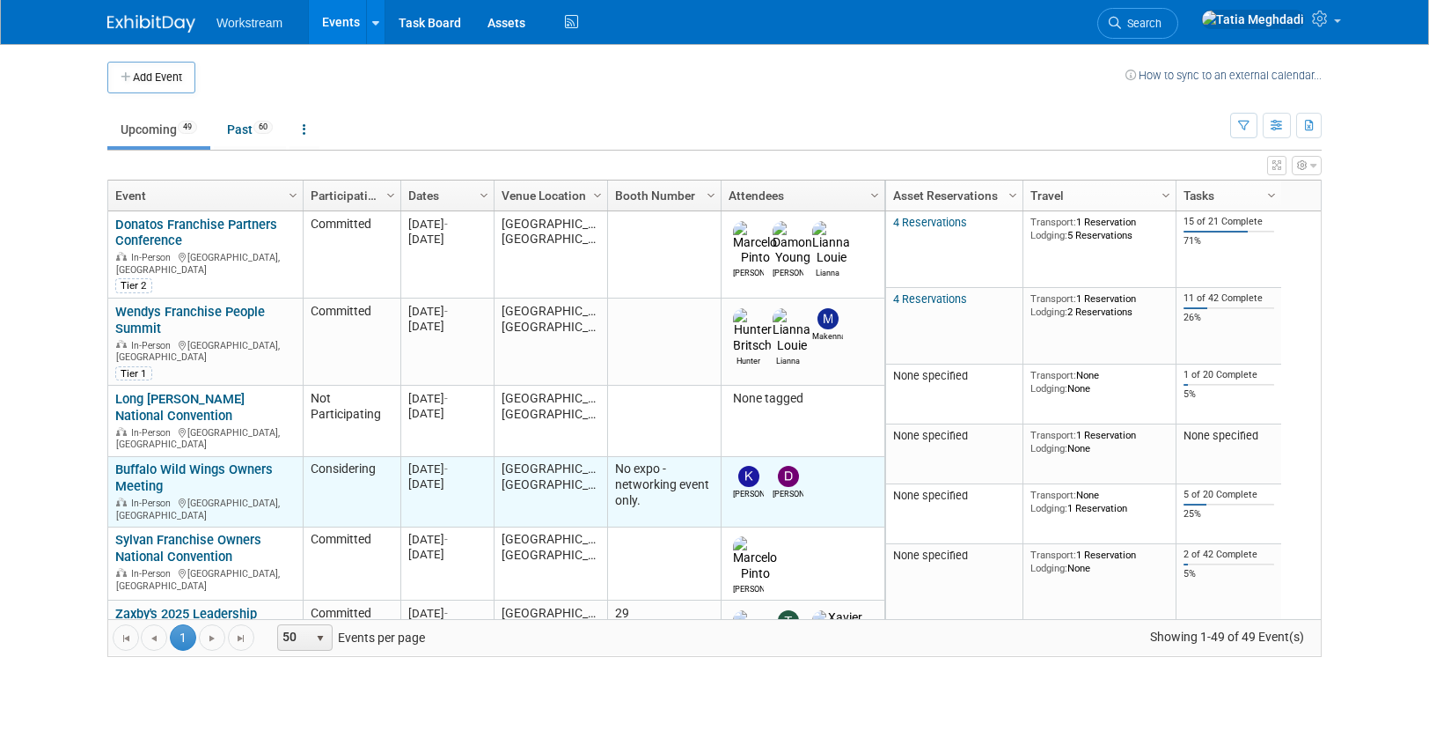
click at [156, 461] on link "Buffalo Wild Wings Owners Meeting" at bounding box center [194, 477] width 158 height 33
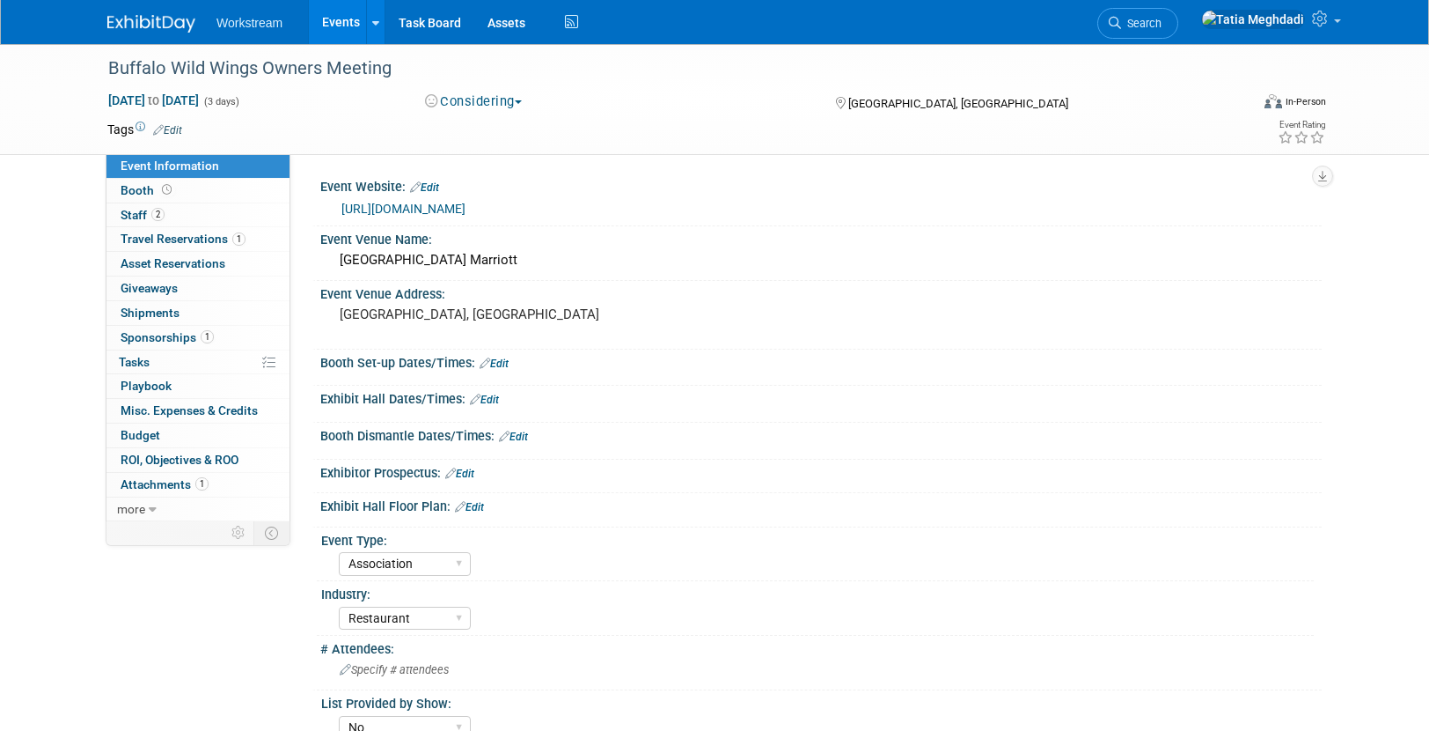
select select "Association"
select select "Restaurant"
select select "No"
select select "[PERSON_NAME]"
click at [434, 213] on link "[URL][DOMAIN_NAME]" at bounding box center [404, 209] width 124 height 14
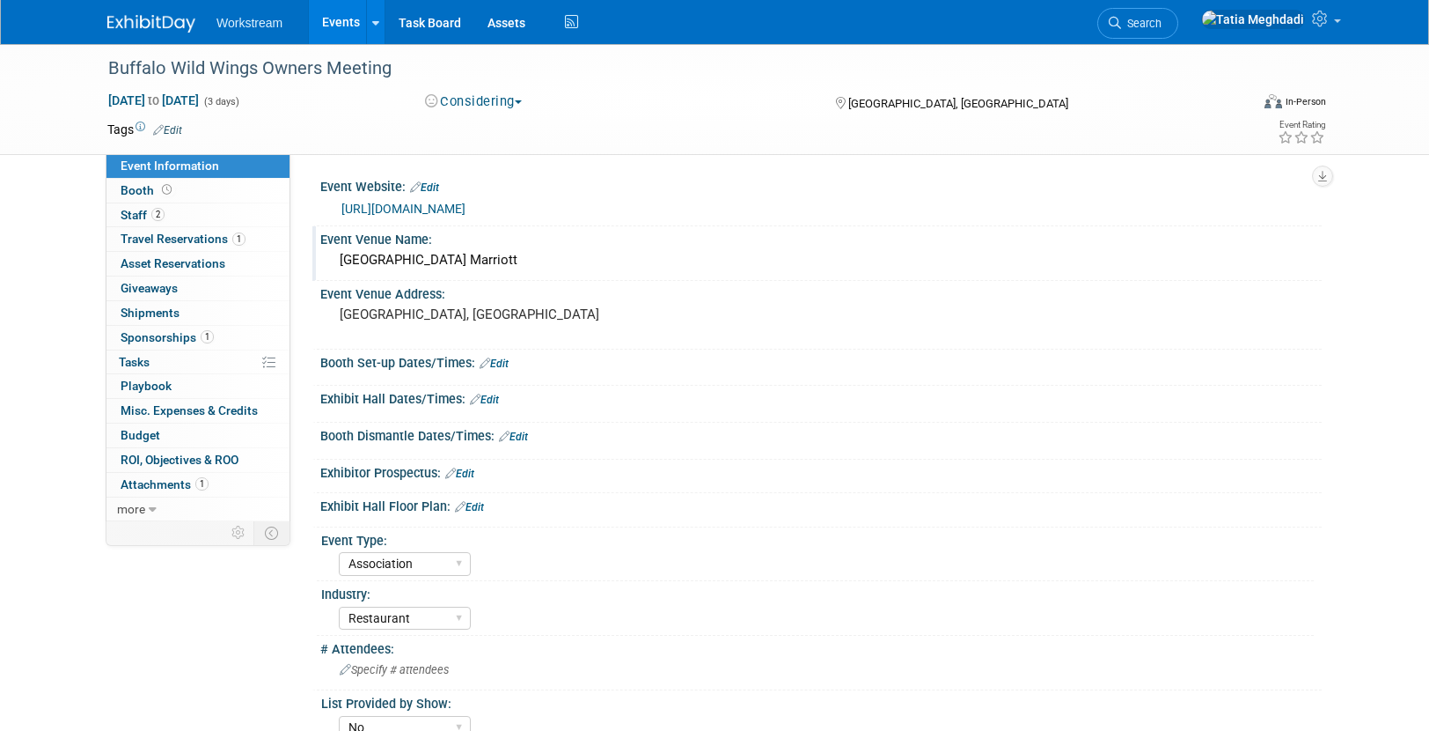
click at [836, 262] on div "[GEOGRAPHIC_DATA] Marriott" at bounding box center [821, 259] width 975 height 27
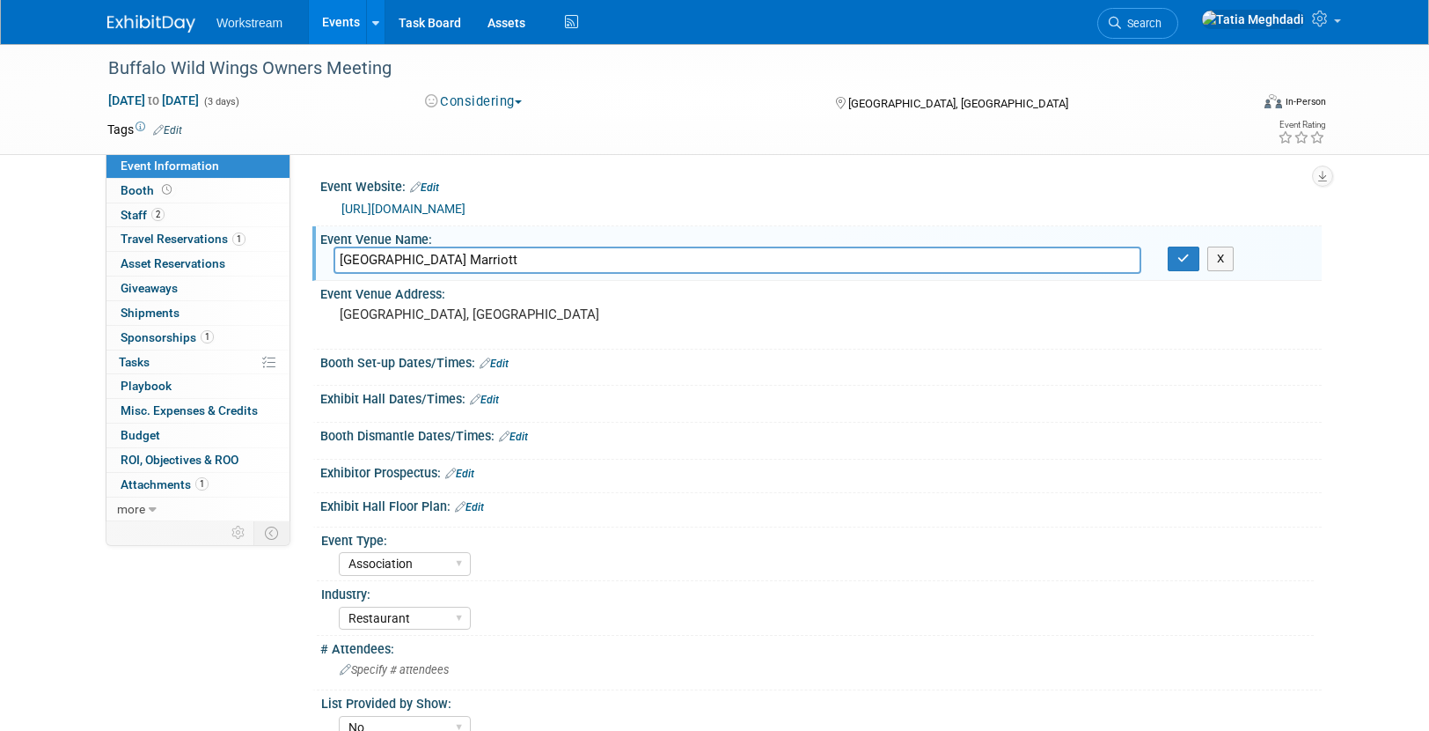
click at [834, 261] on input "[GEOGRAPHIC_DATA] Marriott" at bounding box center [738, 259] width 808 height 27
